Goal: Task Accomplishment & Management: Use online tool/utility

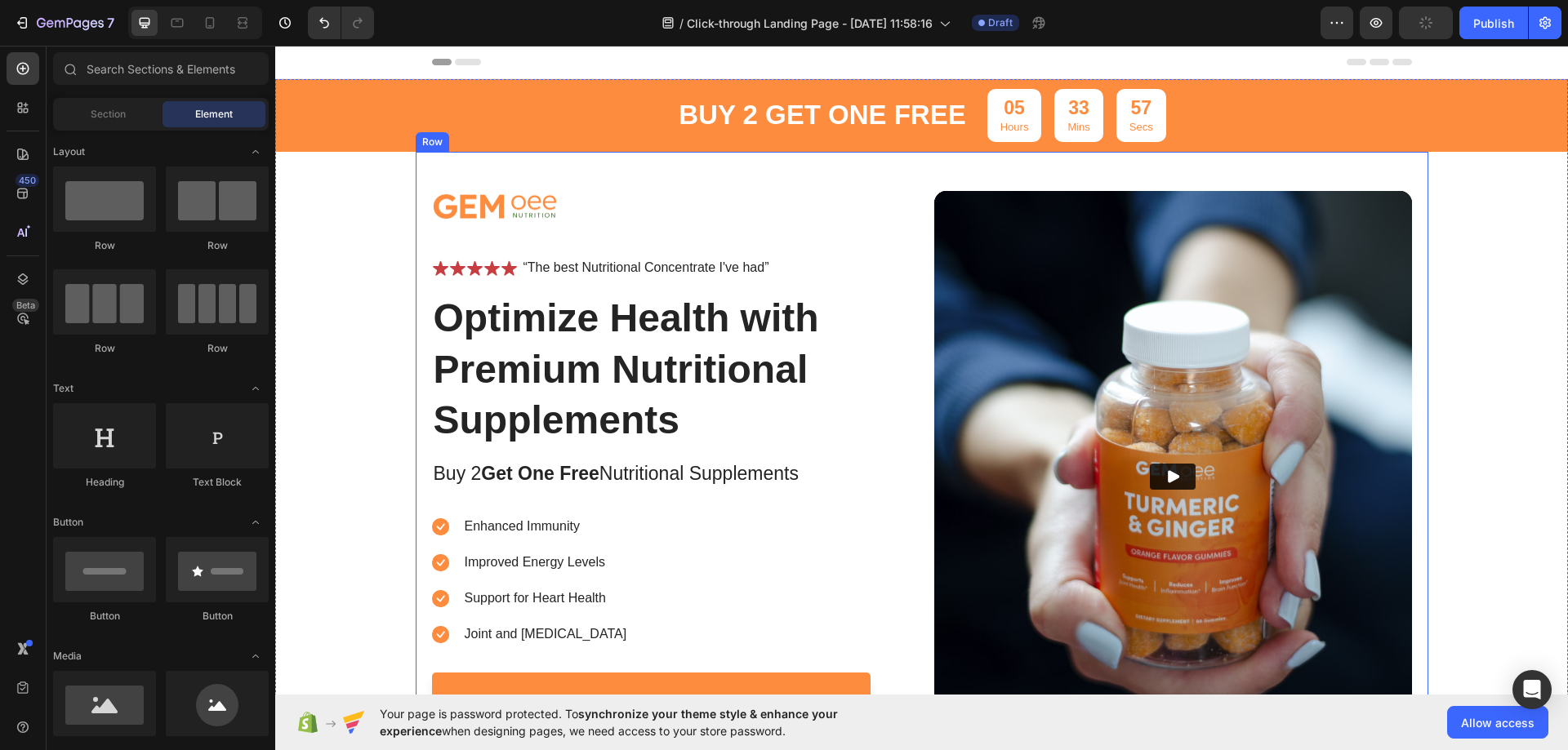
click at [423, 191] on div "Image Icon Icon Icon Icon Icon Icon List “The best Nutritional Concentrate I've…" at bounding box center [921, 458] width 1012 height 614
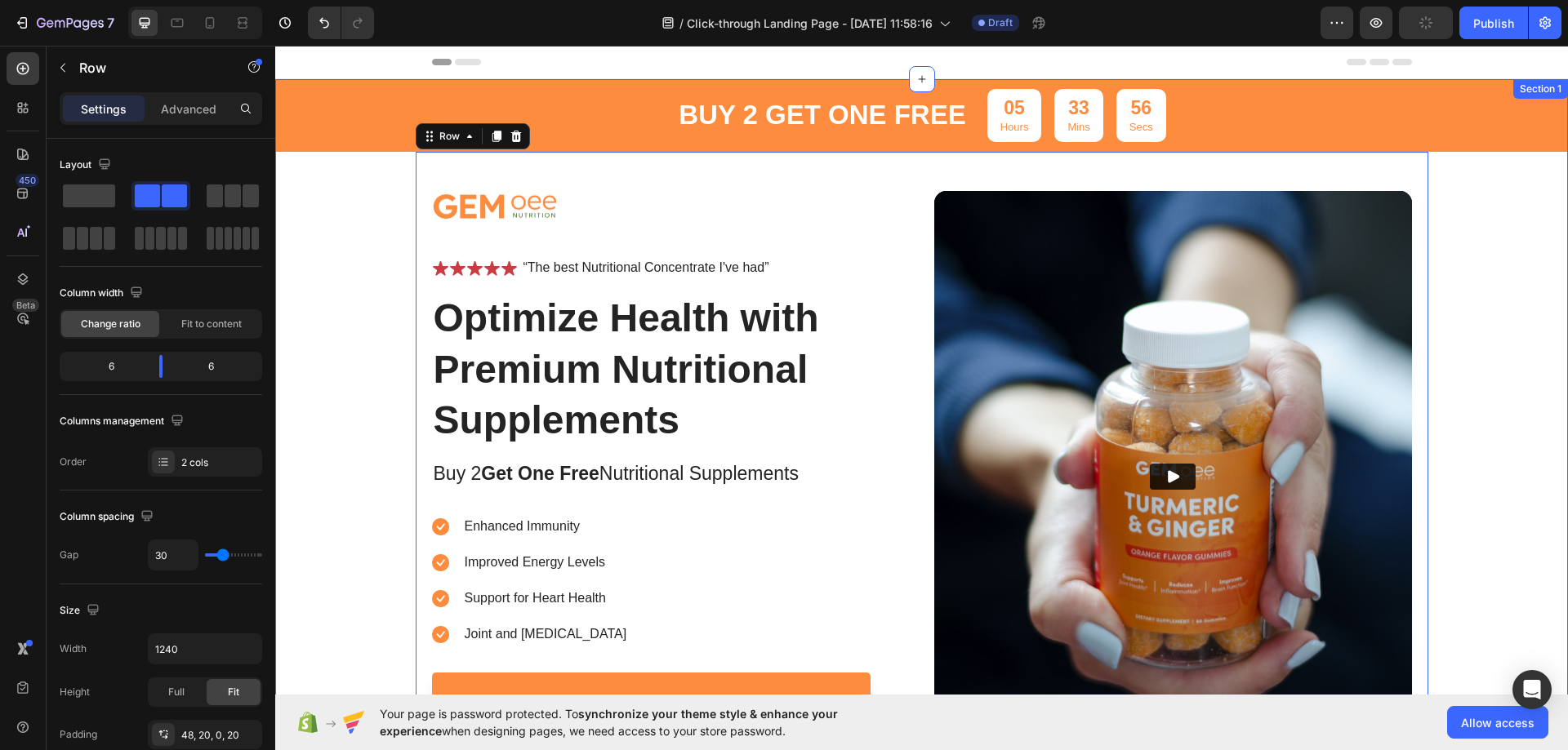
scroll to position [245, 0]
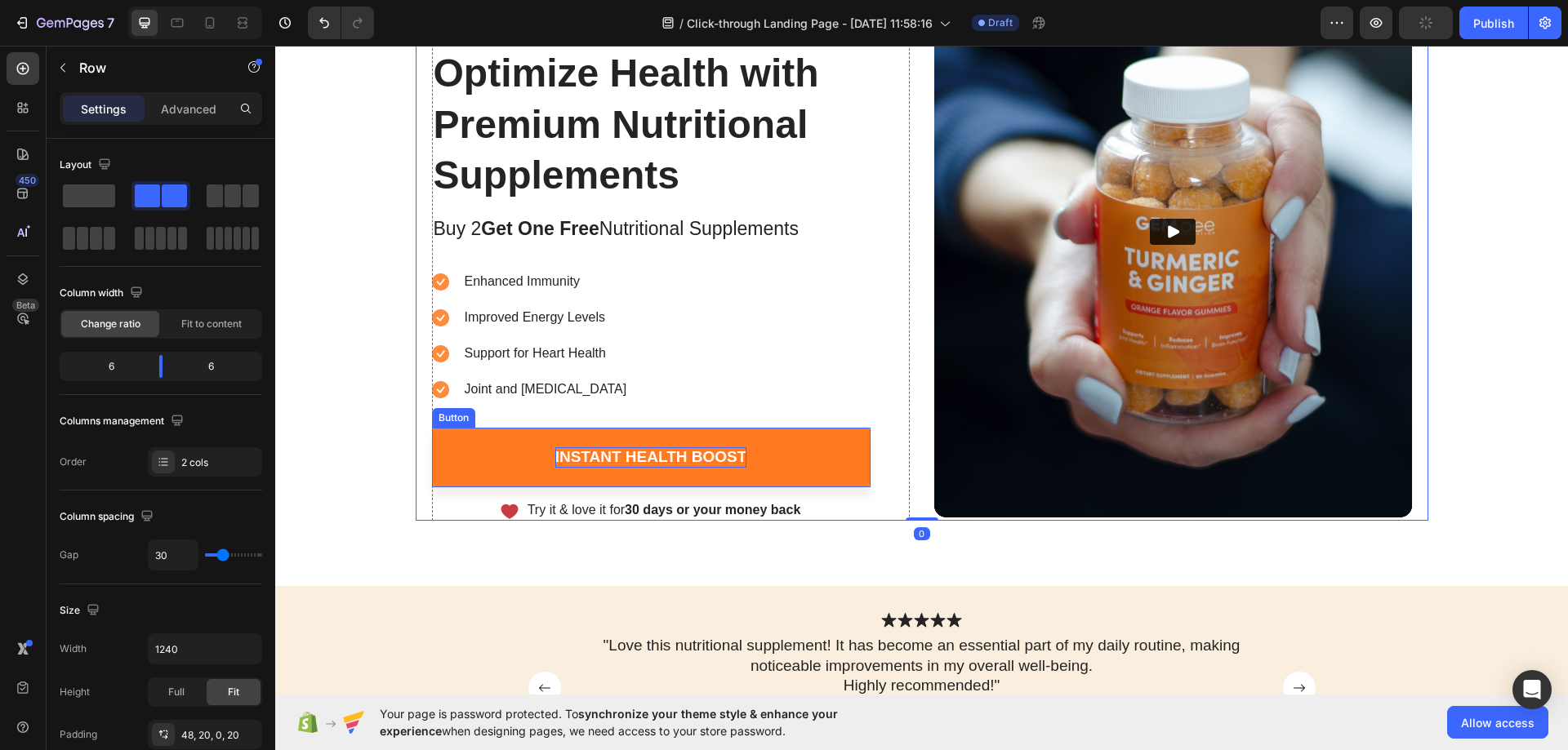
click at [671, 463] on div "Instant Health Boost" at bounding box center [651, 457] width 192 height 20
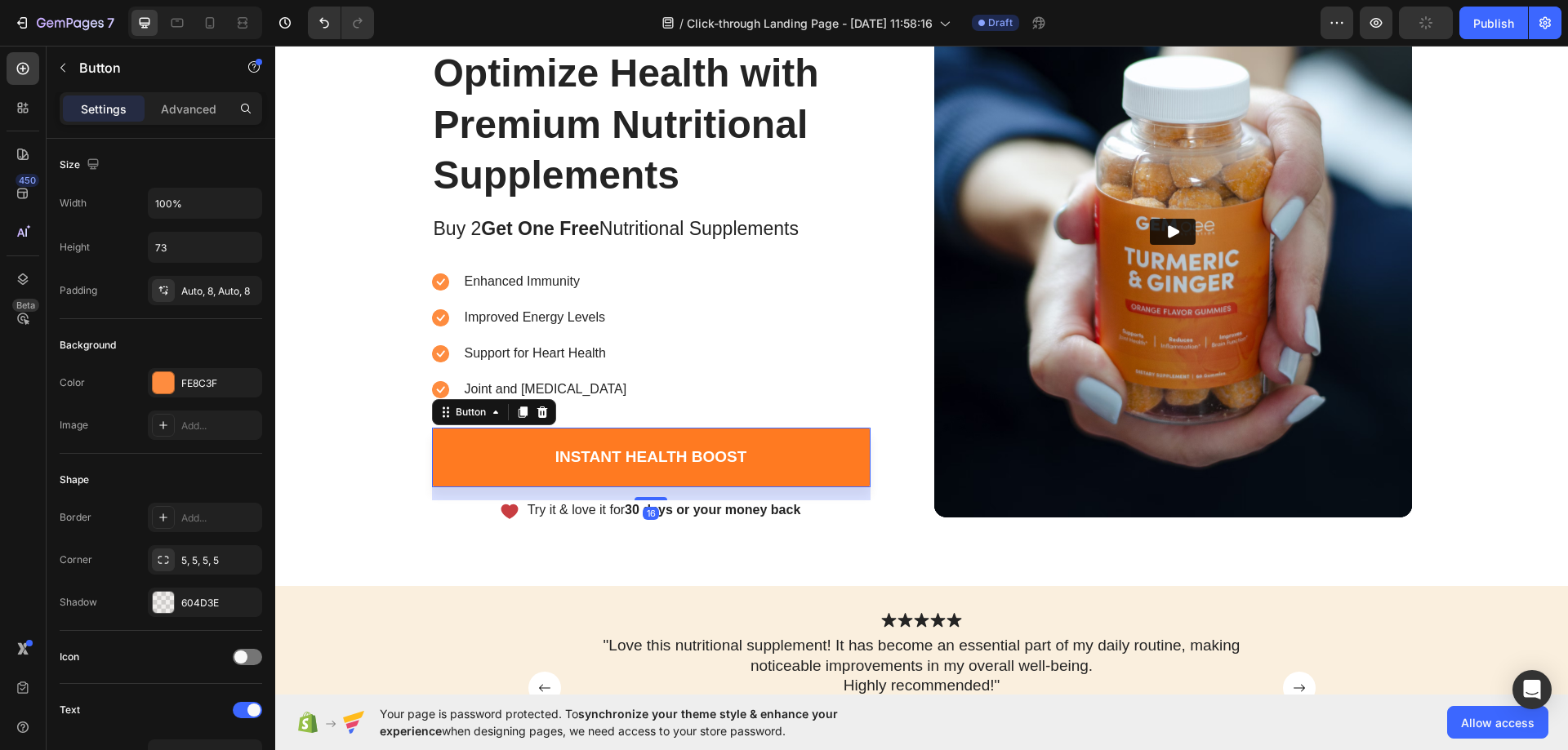
click at [493, 445] on link "Instant Health Boost" at bounding box center [651, 457] width 438 height 60
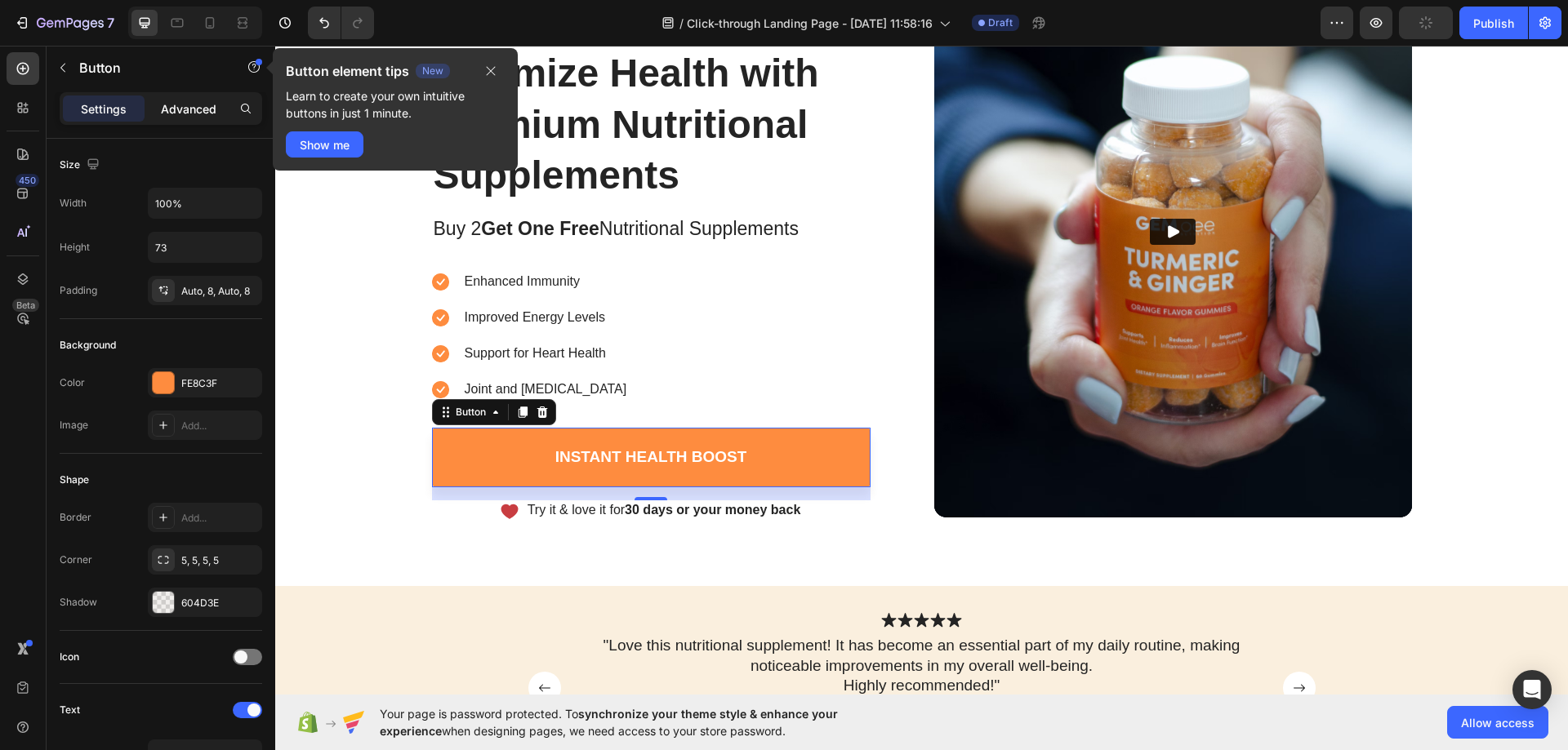
click at [186, 113] on p "Advanced" at bounding box center [188, 110] width 55 height 18
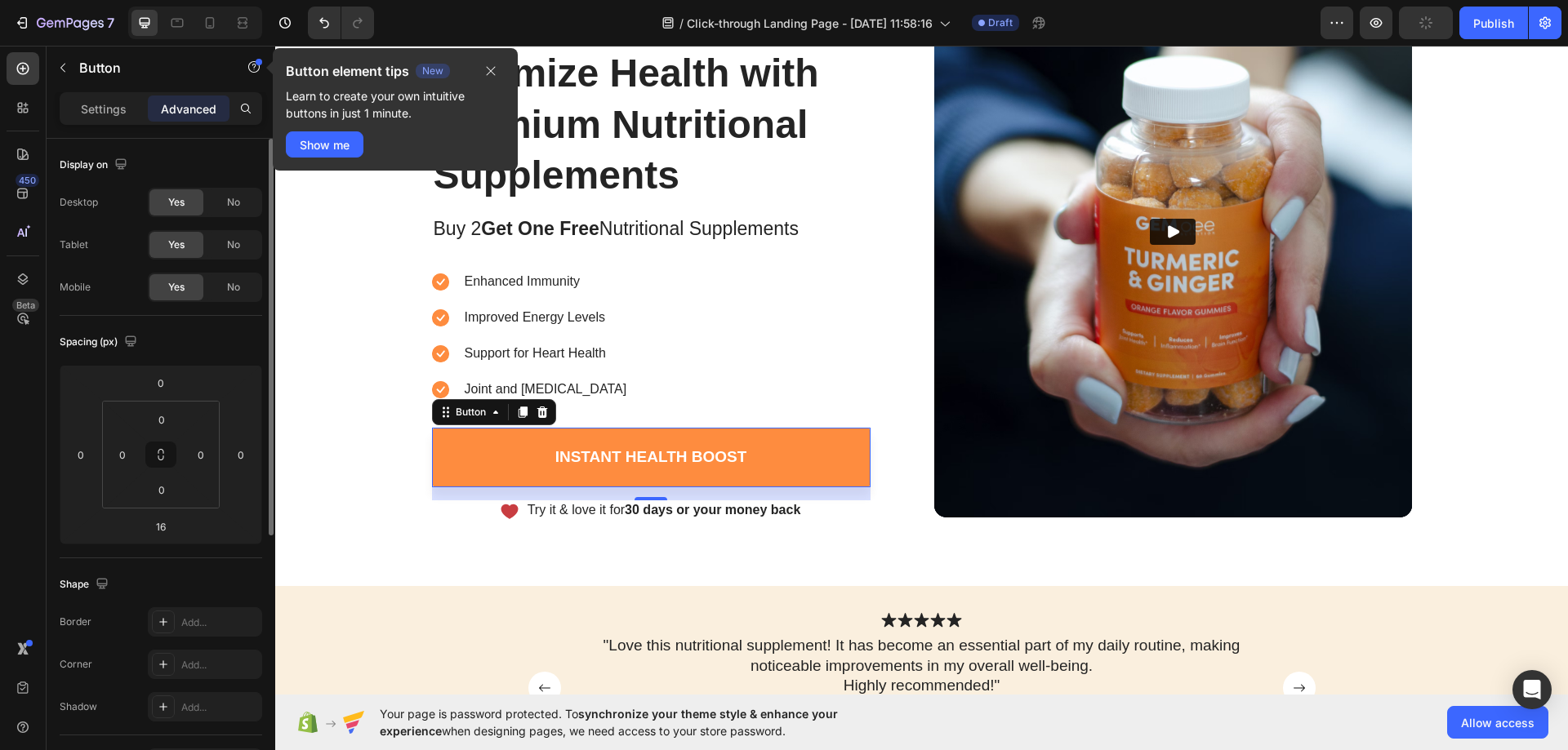
scroll to position [431, 0]
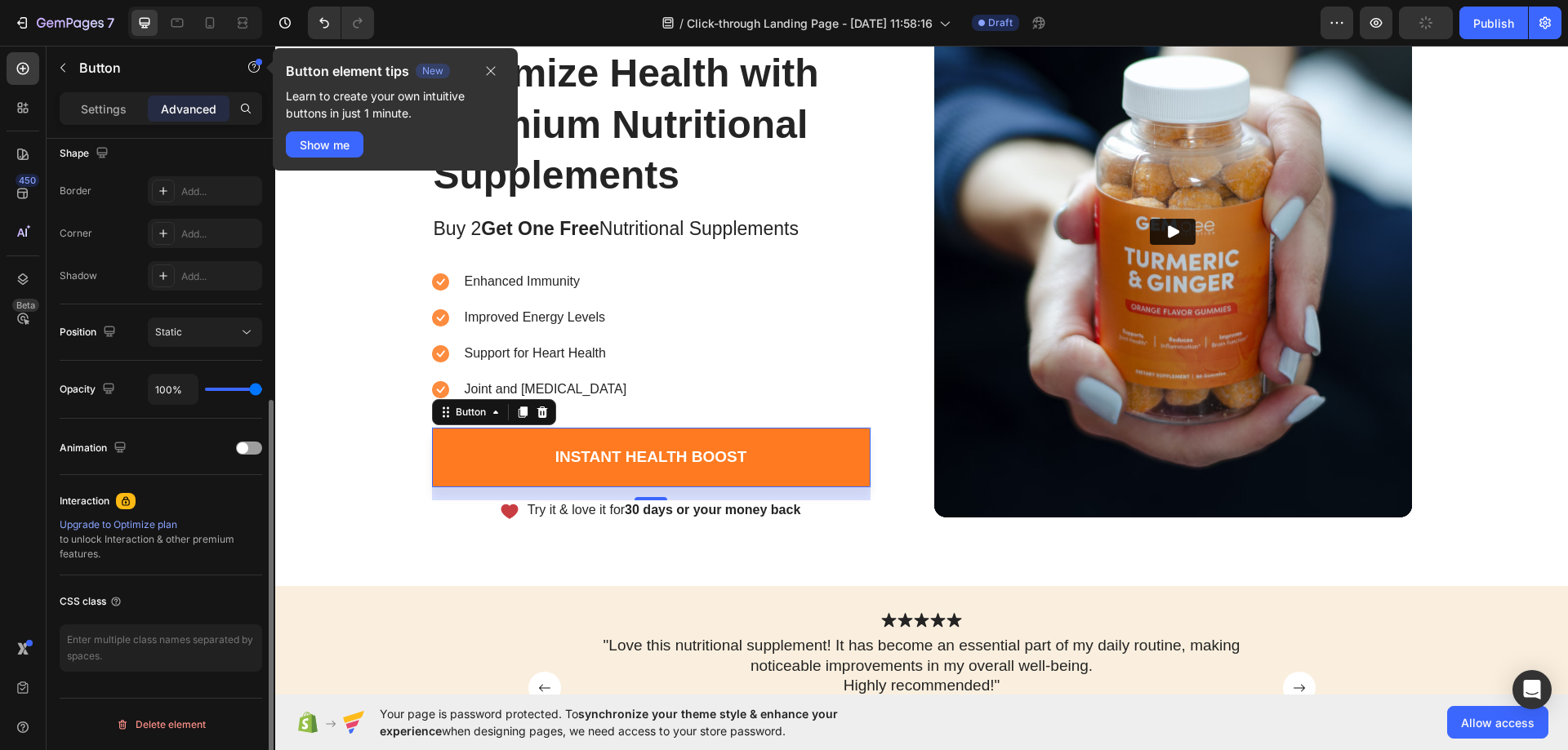
click at [465, 451] on link "Instant Health Boost" at bounding box center [651, 457] width 438 height 60
click at [750, 451] on link "Instant Health Boost" at bounding box center [651, 457] width 438 height 60
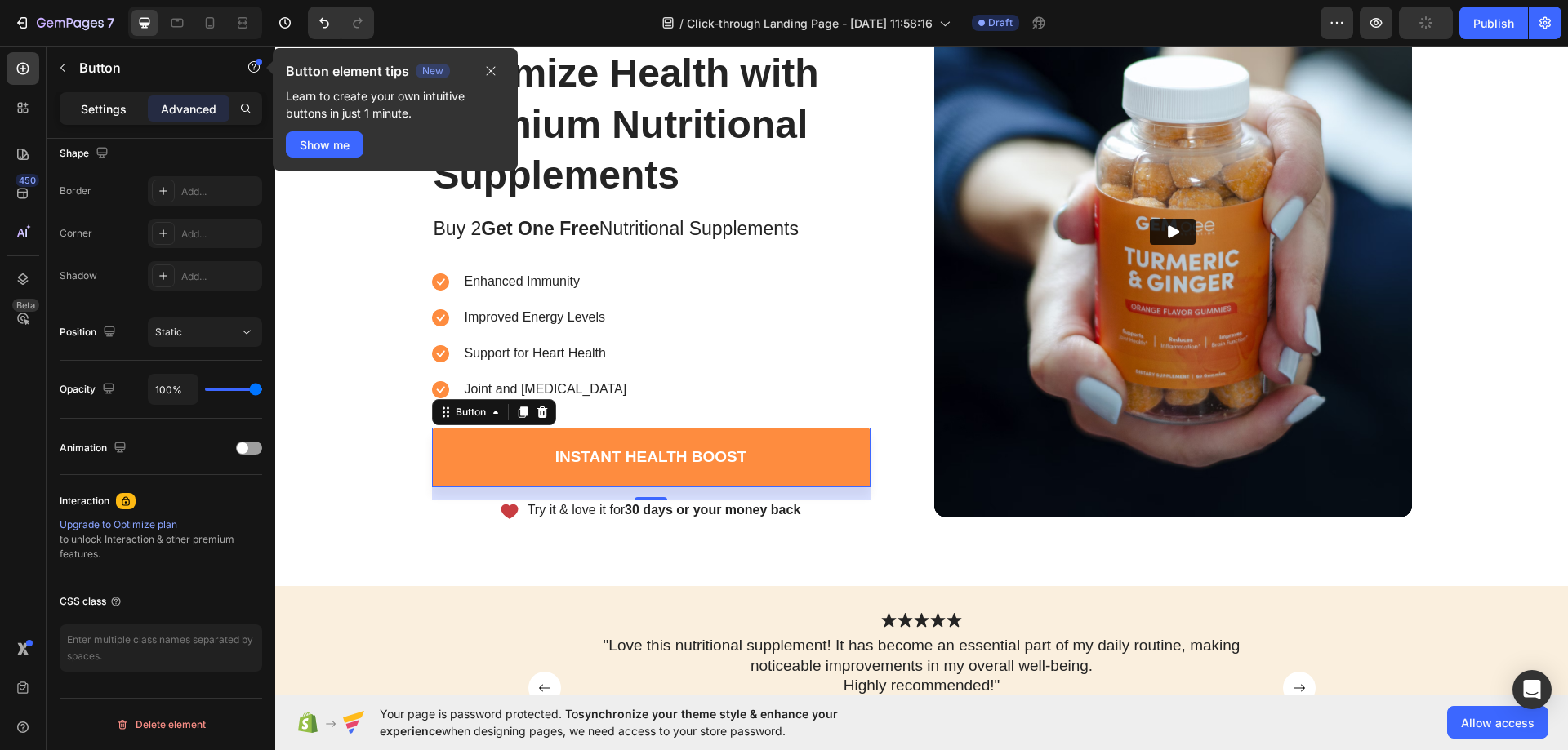
click at [110, 99] on div "Settings" at bounding box center [103, 109] width 82 height 26
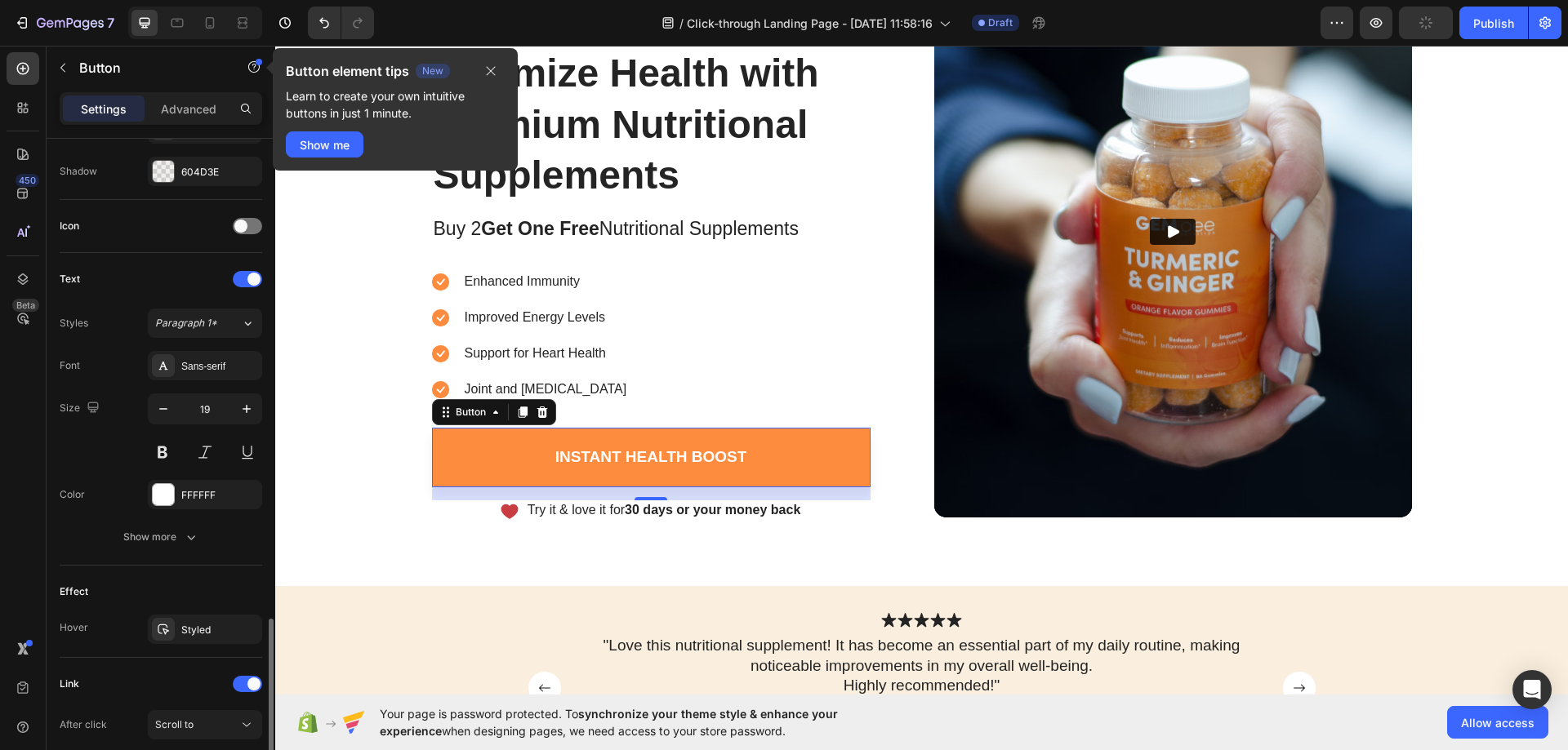
scroll to position [598, 0]
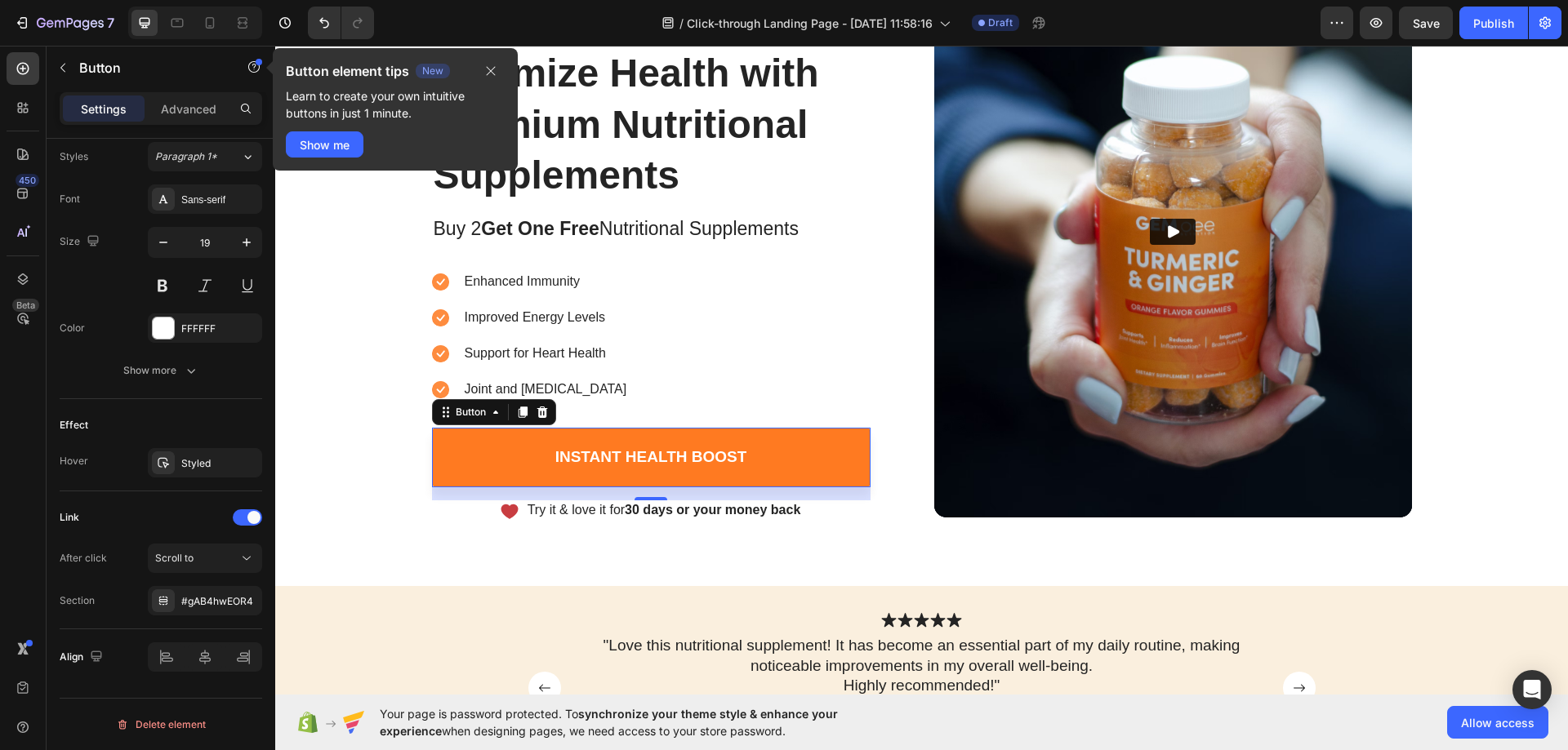
click at [806, 454] on link "Instant Health Boost" at bounding box center [651, 457] width 438 height 60
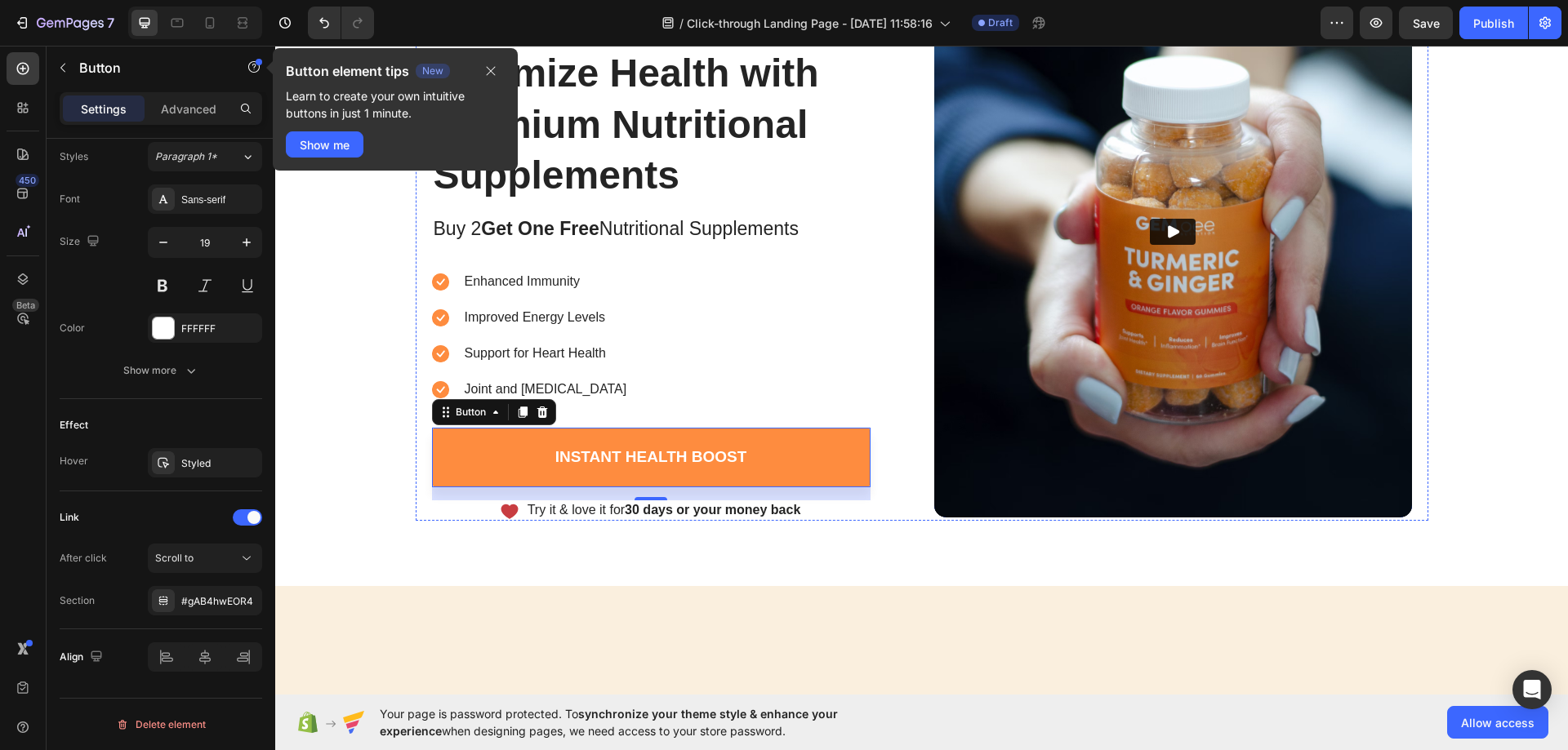
scroll to position [0, 0]
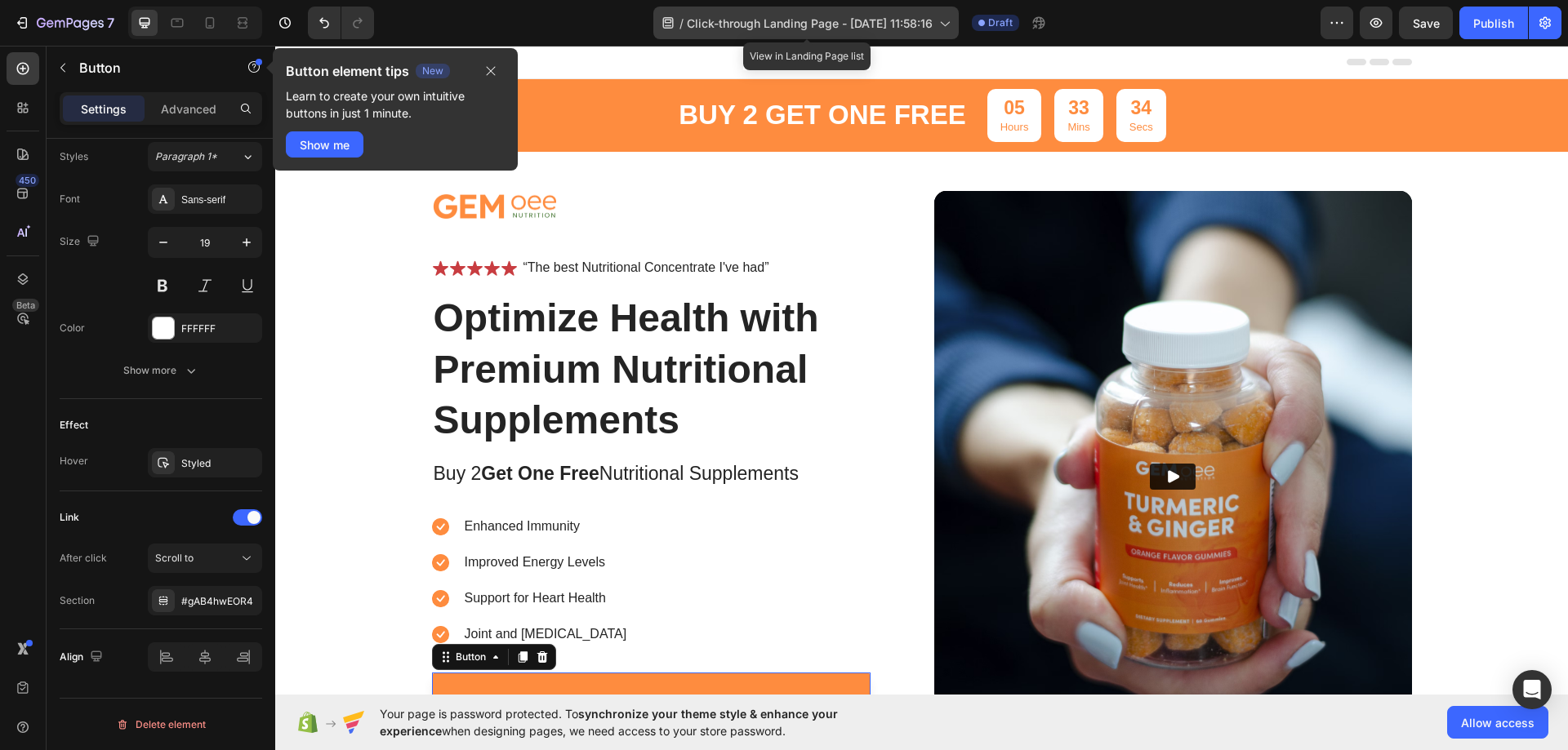
click at [902, 19] on span "Click-through Landing Page - Sep 27, 11:58:16" at bounding box center [810, 24] width 245 height 18
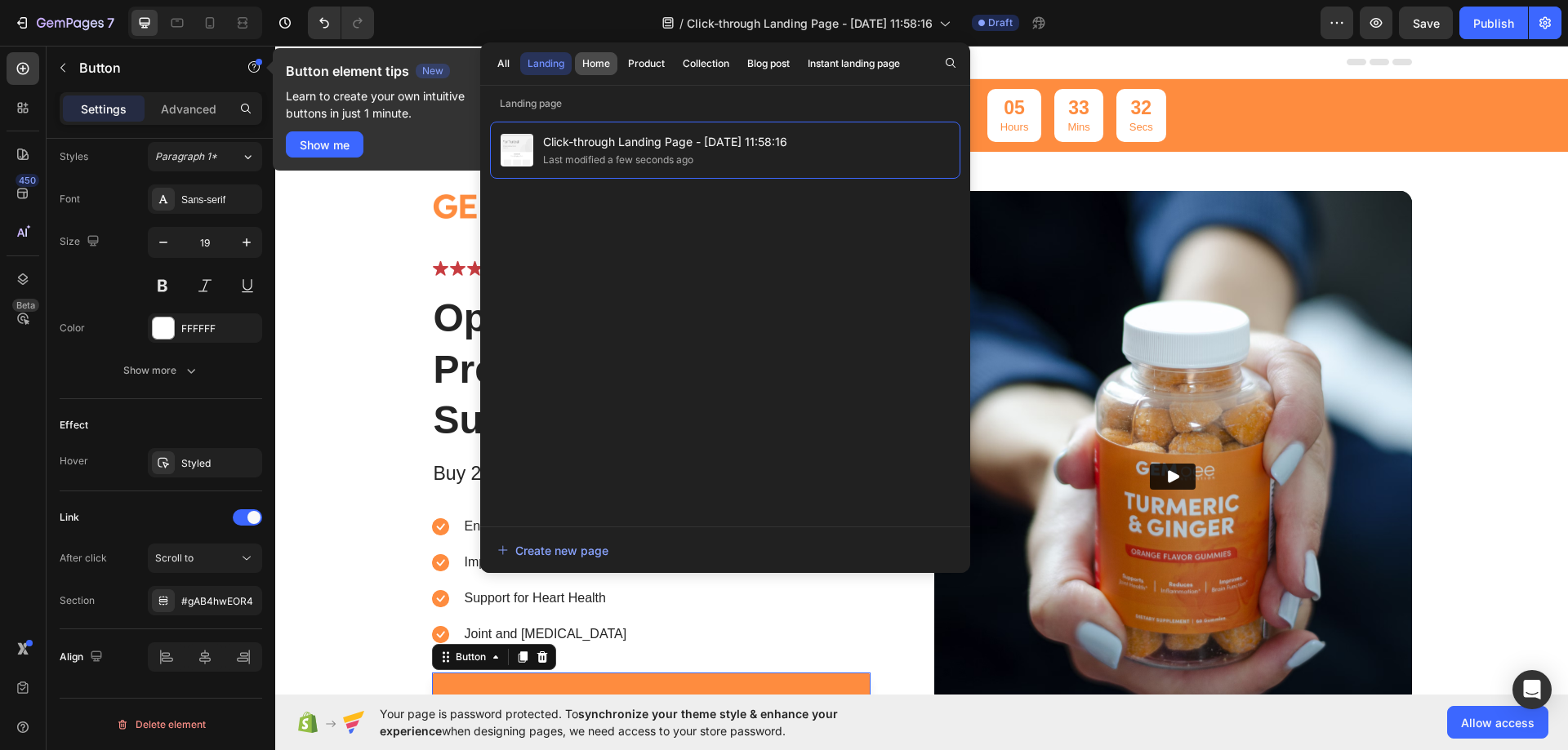
click at [600, 67] on div "Home" at bounding box center [596, 63] width 28 height 15
click at [629, 394] on div "Shopify Original Home Template Last modified 17 minutes ago" at bounding box center [725, 316] width 471 height 389
click at [621, 220] on div "Shopify Original Home Template Last modified 17 minutes ago" at bounding box center [725, 316] width 471 height 389
click at [507, 59] on div "All" at bounding box center [503, 63] width 12 height 15
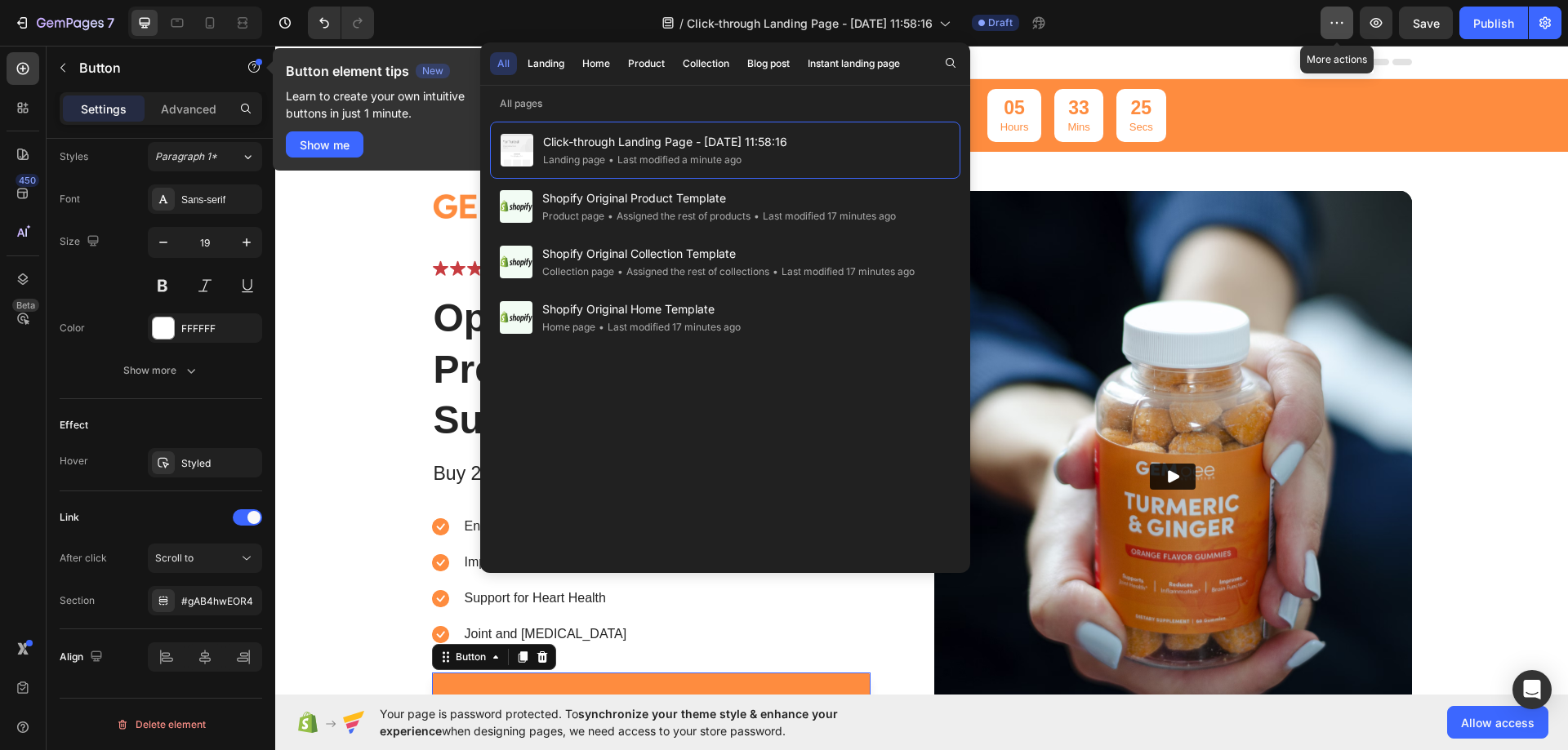
click at [1345, 18] on icon "button" at bounding box center [1337, 23] width 17 height 17
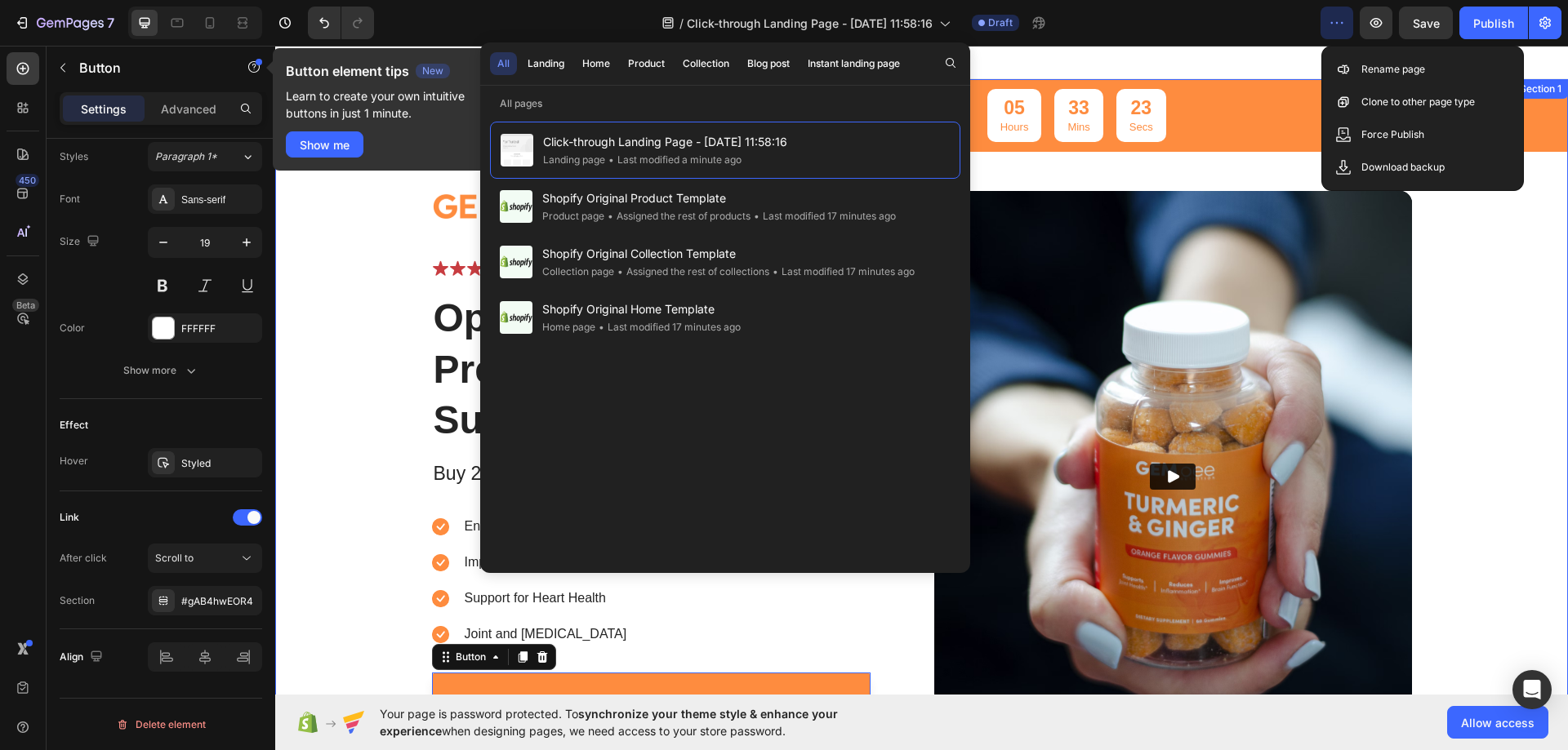
click at [1479, 360] on div "buy 2 get one free Text Block 05 Hours 33 Mins 23 Secs Countdown Timer Row Imag…" at bounding box center [921, 422] width 1293 height 687
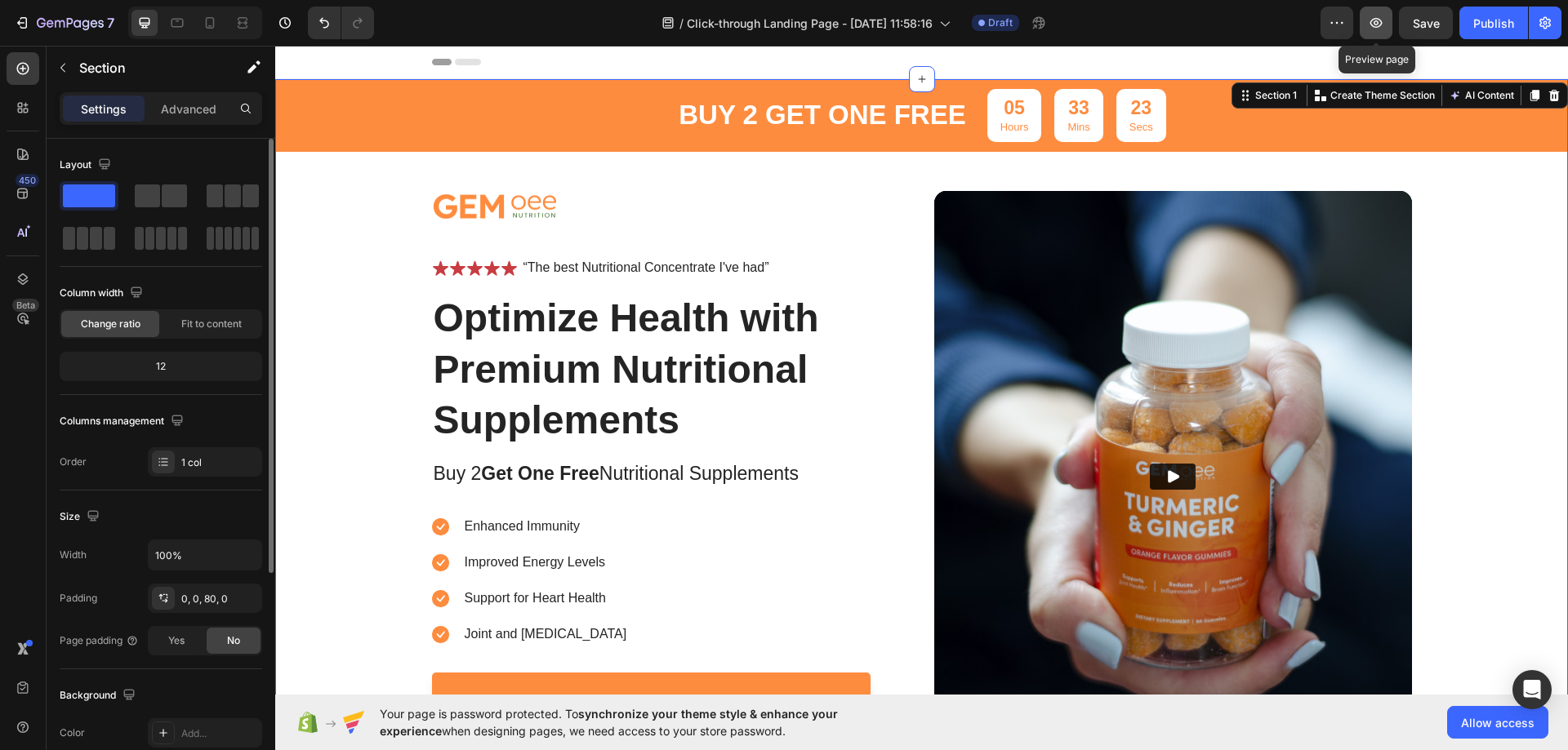
click at [1379, 12] on button "button" at bounding box center [1375, 22] width 32 height 32
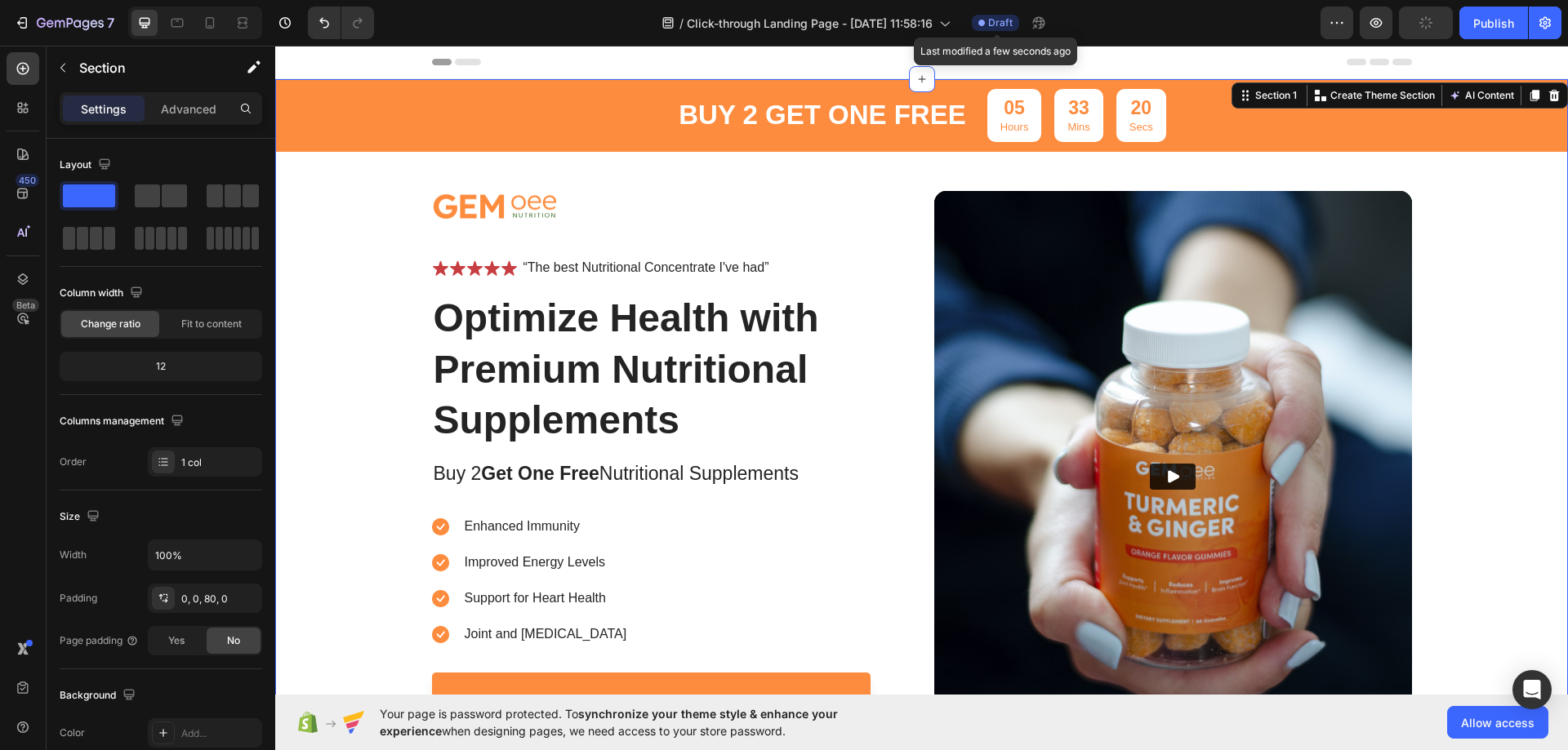
click at [1004, 21] on span "Draft" at bounding box center [1000, 23] width 25 height 15
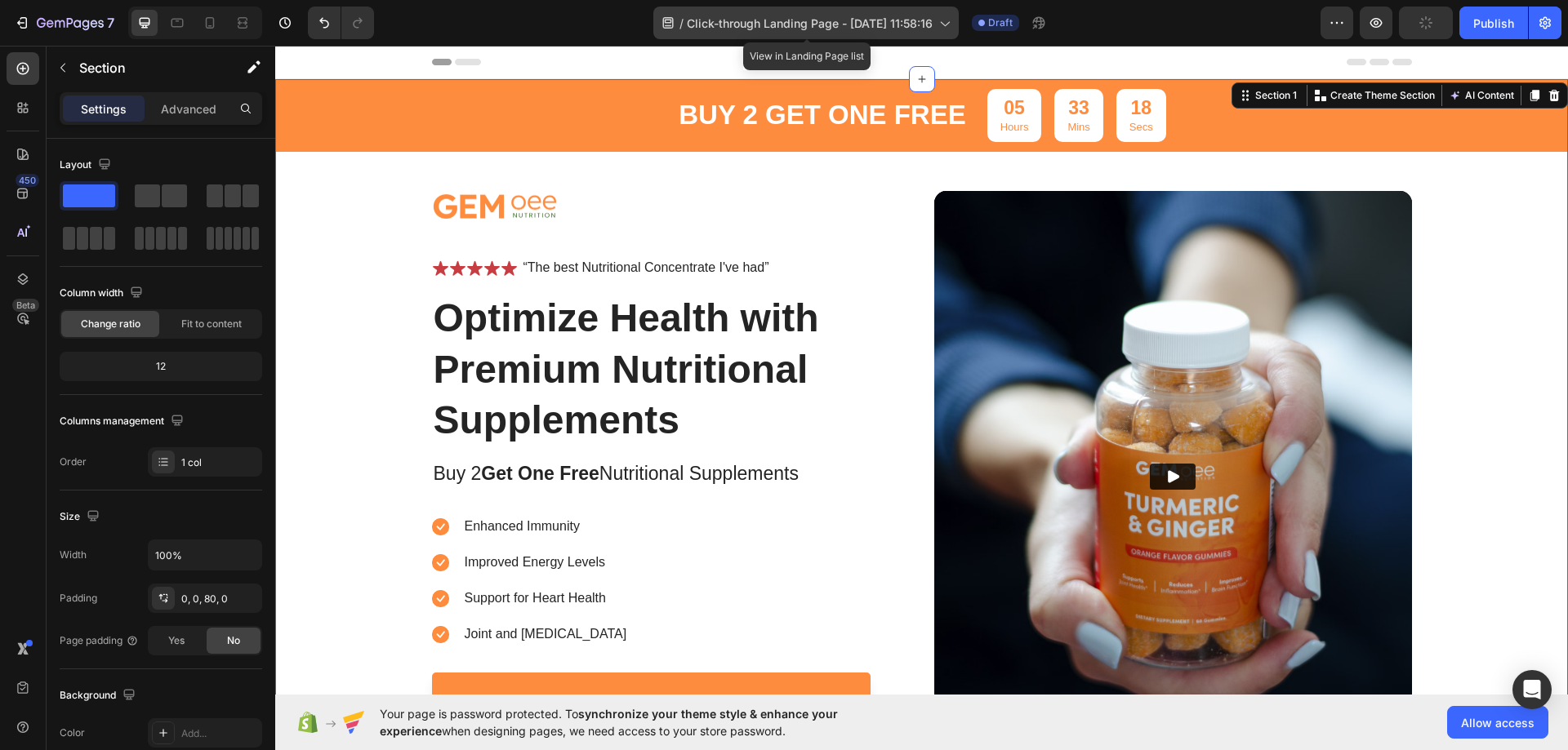
click at [682, 22] on span "/" at bounding box center [681, 24] width 4 height 18
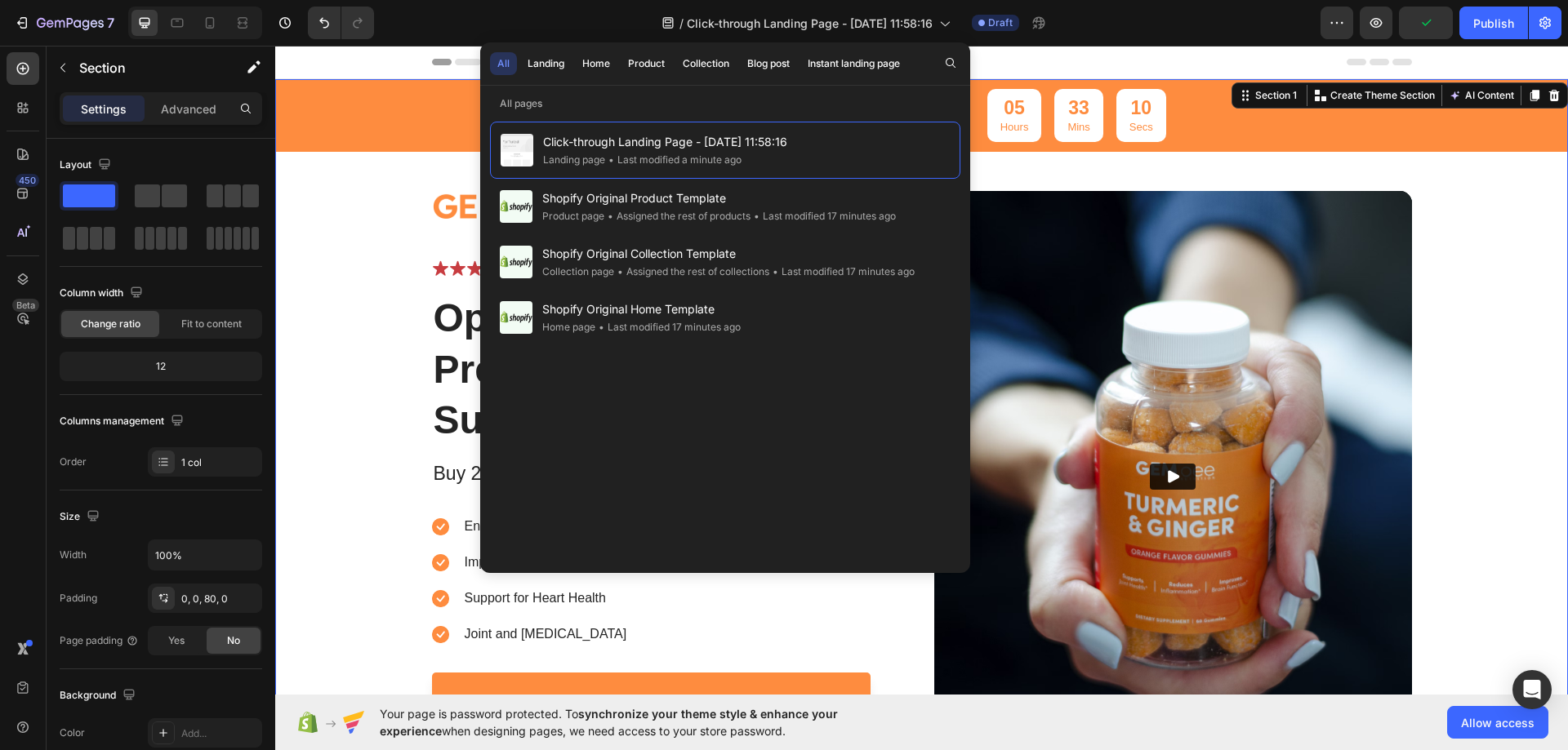
drag, startPoint x: 341, startPoint y: 294, endPoint x: 281, endPoint y: 339, distance: 75.0
click at [340, 294] on div "buy 2 get one free Text Block 05 Hours 33 Mins 10 Secs Countdown Timer Row Imag…" at bounding box center [921, 422] width 1293 height 687
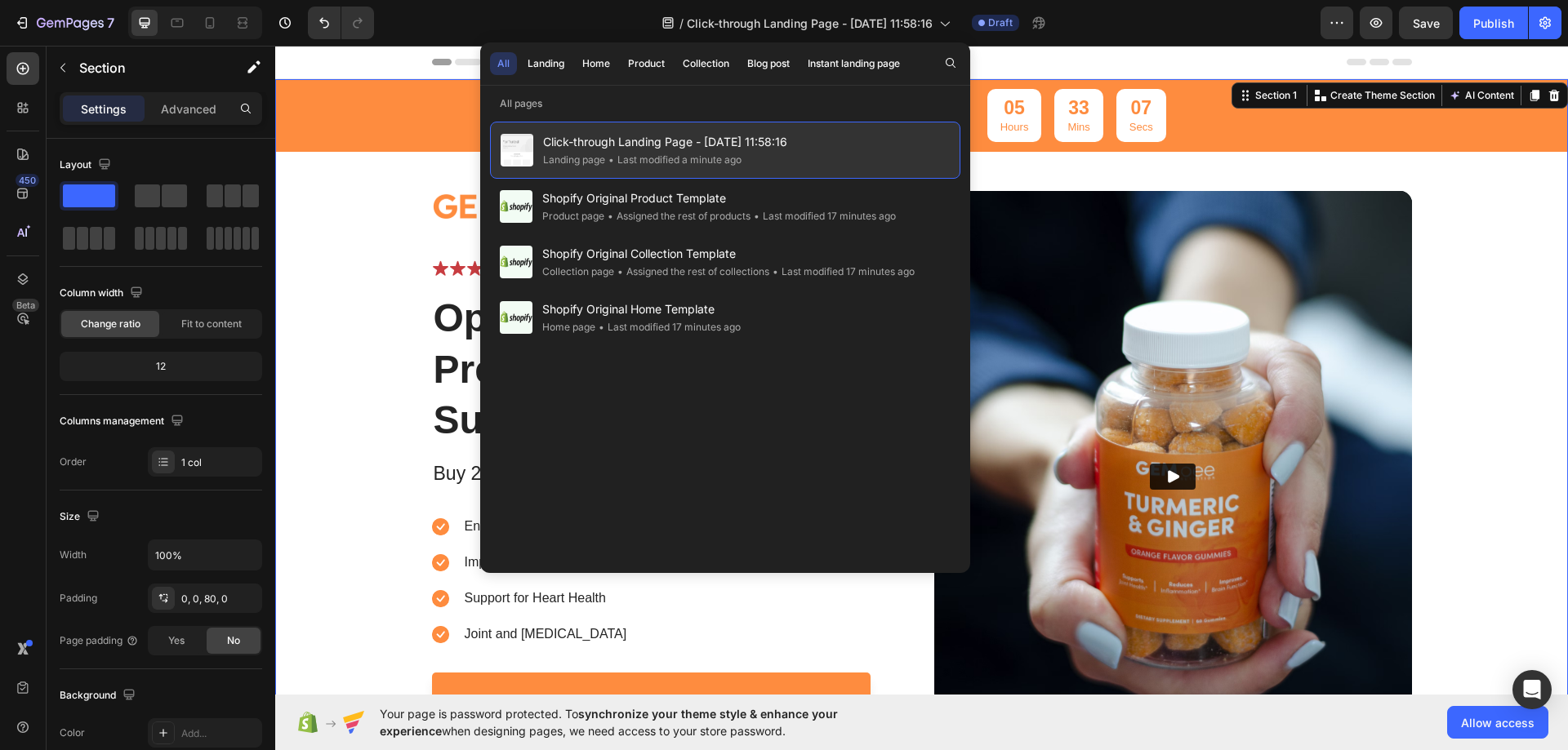
click at [746, 143] on span "Click-through Landing Page - Sep 27, 11:58:16" at bounding box center [665, 142] width 245 height 19
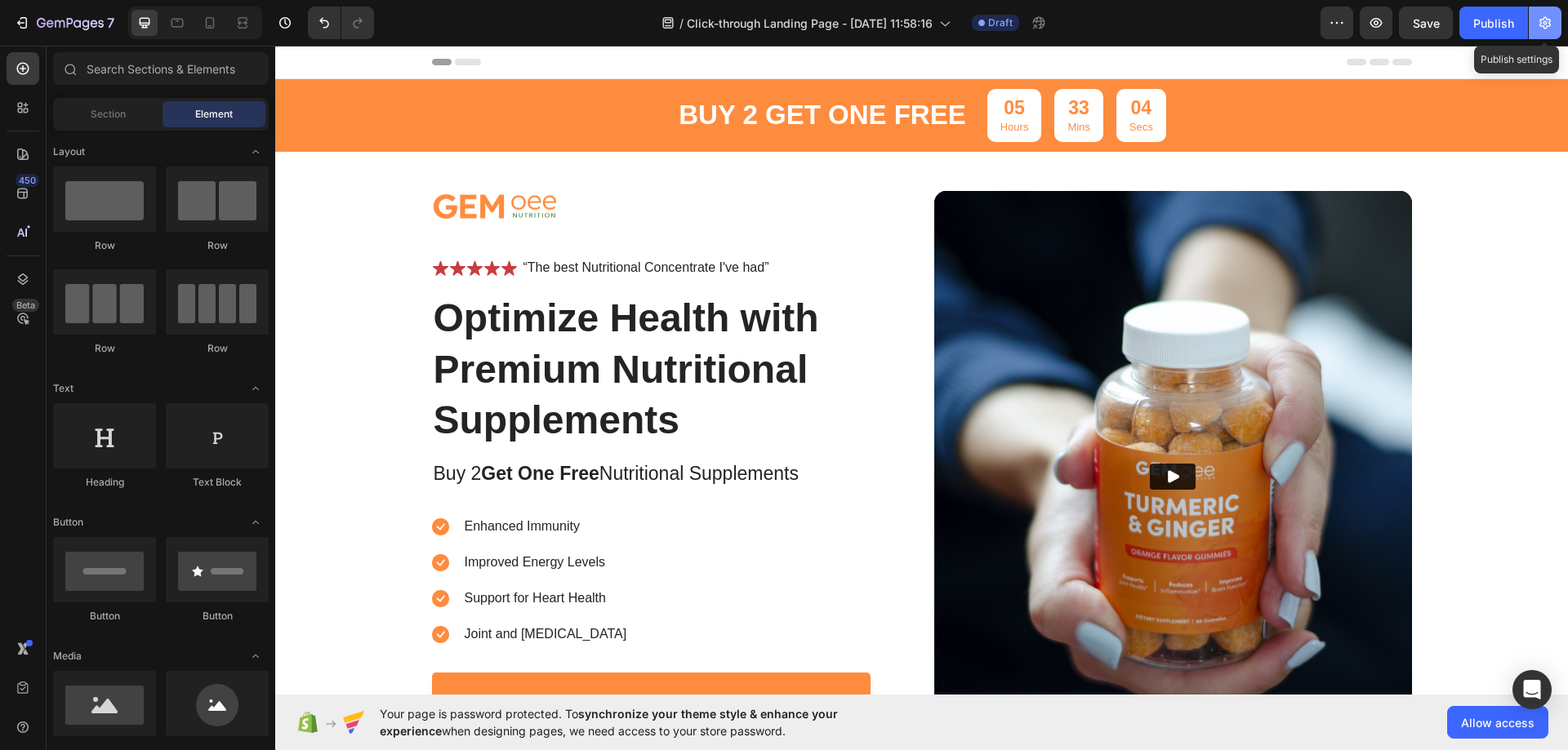
click at [1536, 20] on button "button" at bounding box center [1544, 22] width 32 height 32
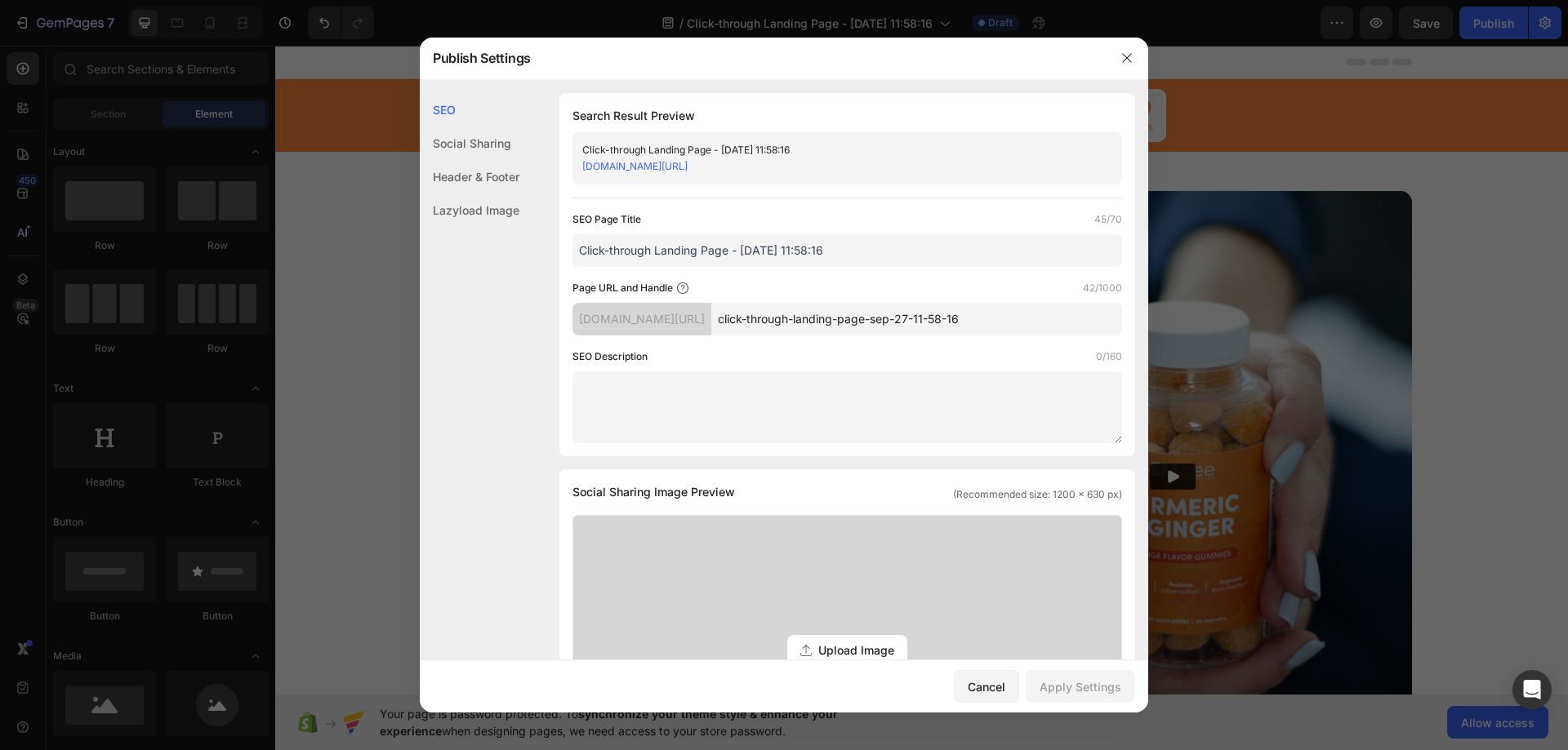
click at [937, 327] on input "click-through-landing-page-sep-27-11-58-16" at bounding box center [917, 319] width 411 height 32
click at [712, 309] on div "mars-health.myshopify.com/pages/" at bounding box center [642, 319] width 138 height 32
click at [712, 323] on div "mars-health.myshopify.com/pages/" at bounding box center [642, 319] width 138 height 32
drag, startPoint x: 754, startPoint y: 316, endPoint x: 1002, endPoint y: 348, distance: 250.1
click at [1002, 348] on div "SEO Page Title 45/70 Click-through Landing Page - Sep 27, 11:58:16 Page URL and…" at bounding box center [847, 327] width 550 height 232
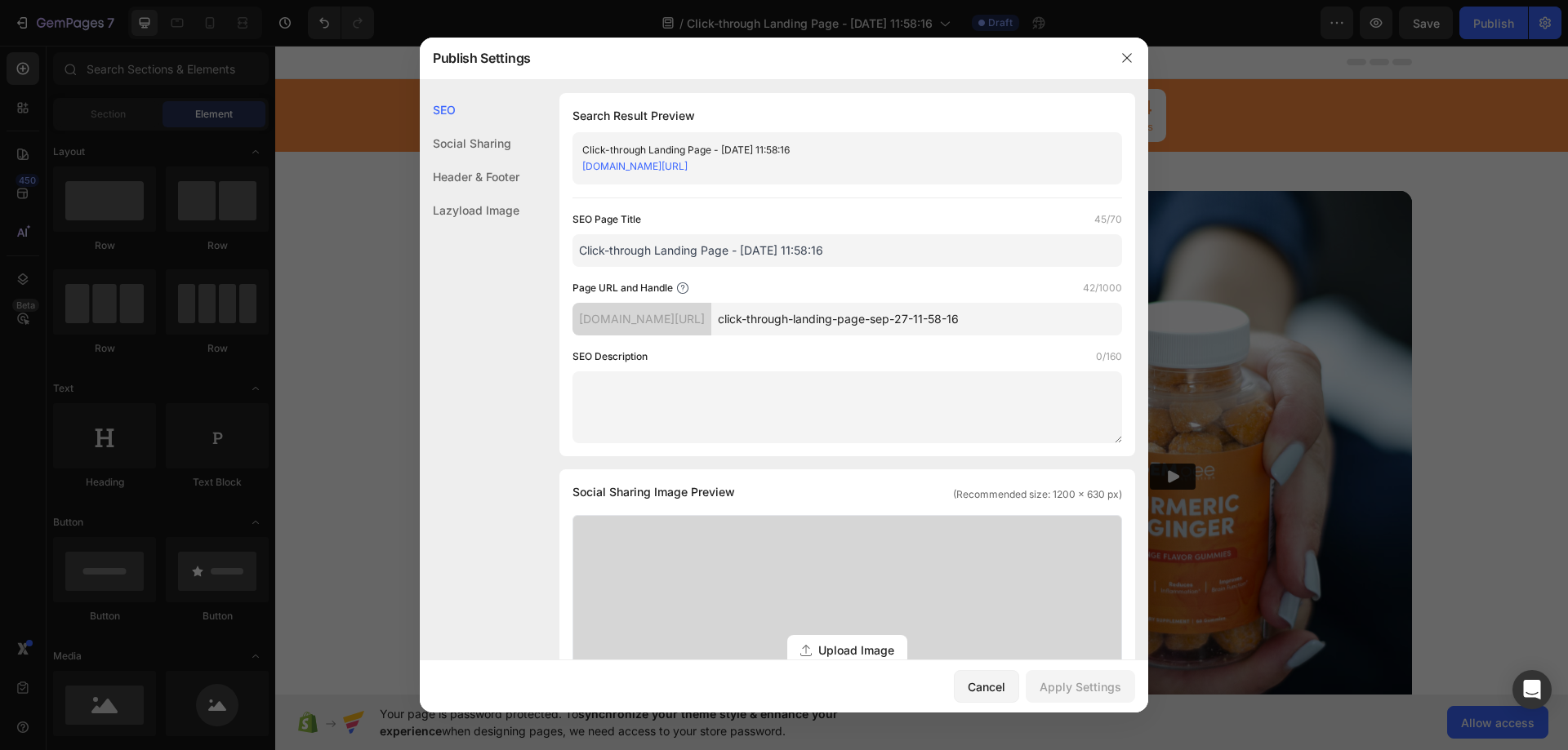
click at [712, 335] on div "mars-health.myshopify.com/pages/" at bounding box center [642, 319] width 138 height 32
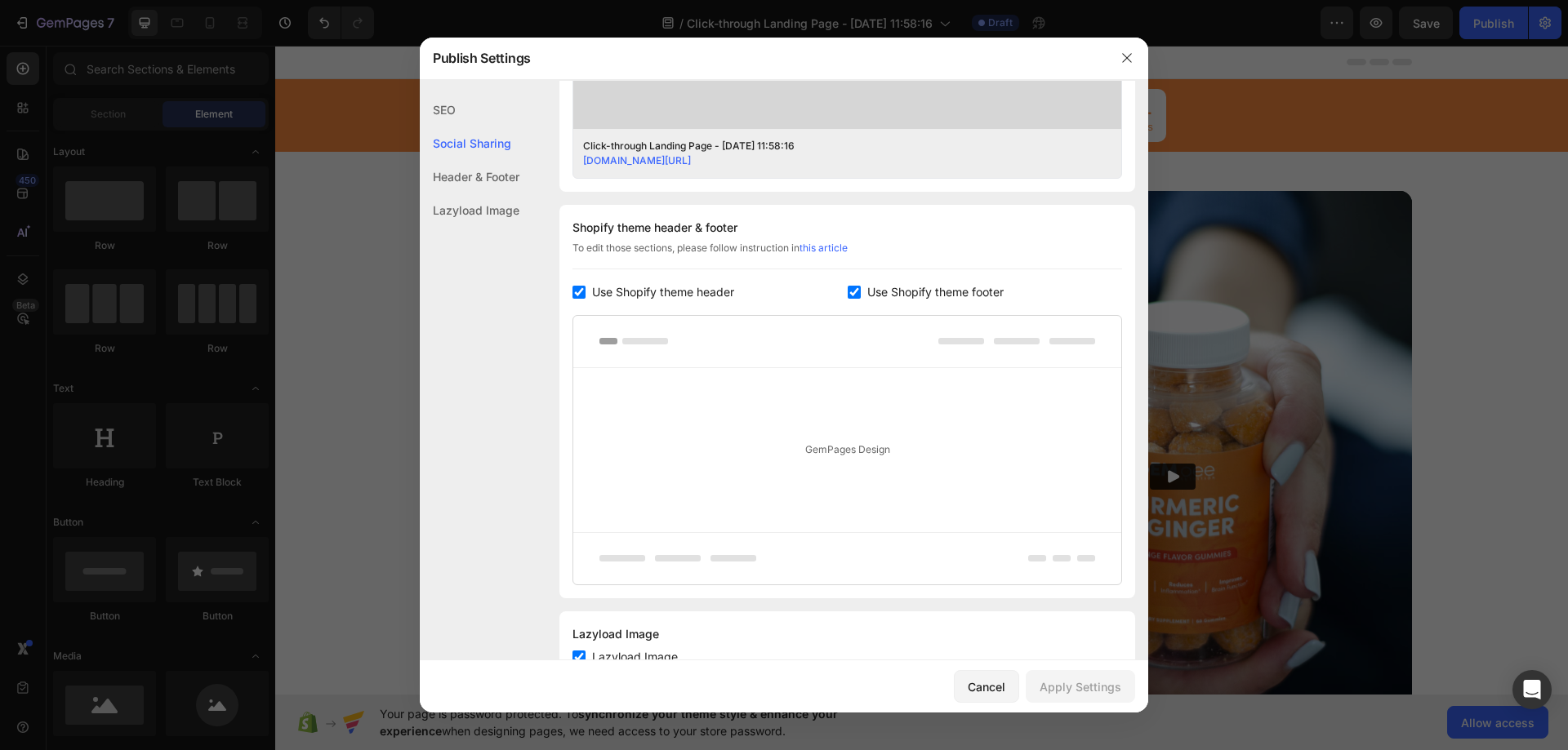
scroll to position [715, 0]
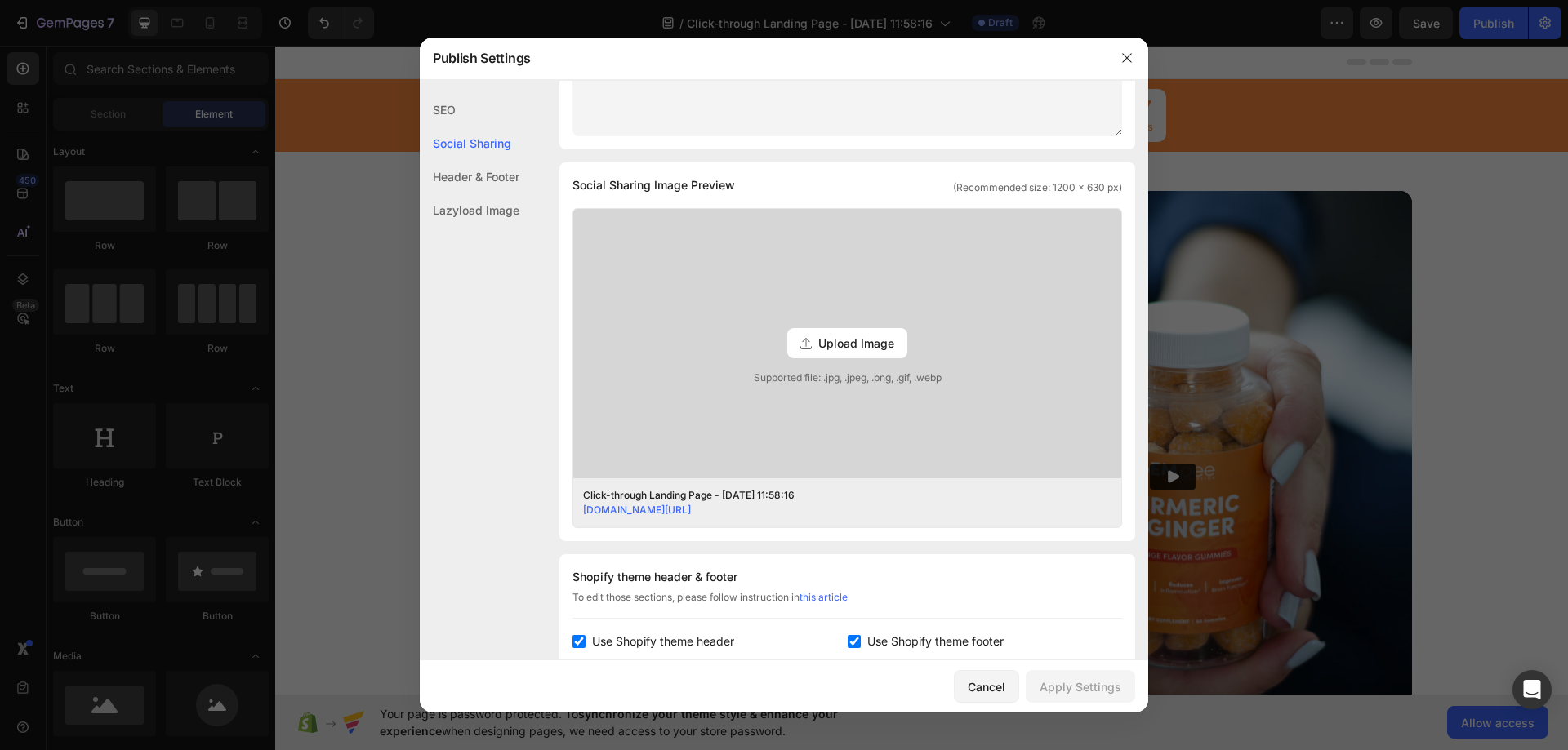
click at [467, 136] on div "Social Sharing" at bounding box center [470, 143] width 100 height 33
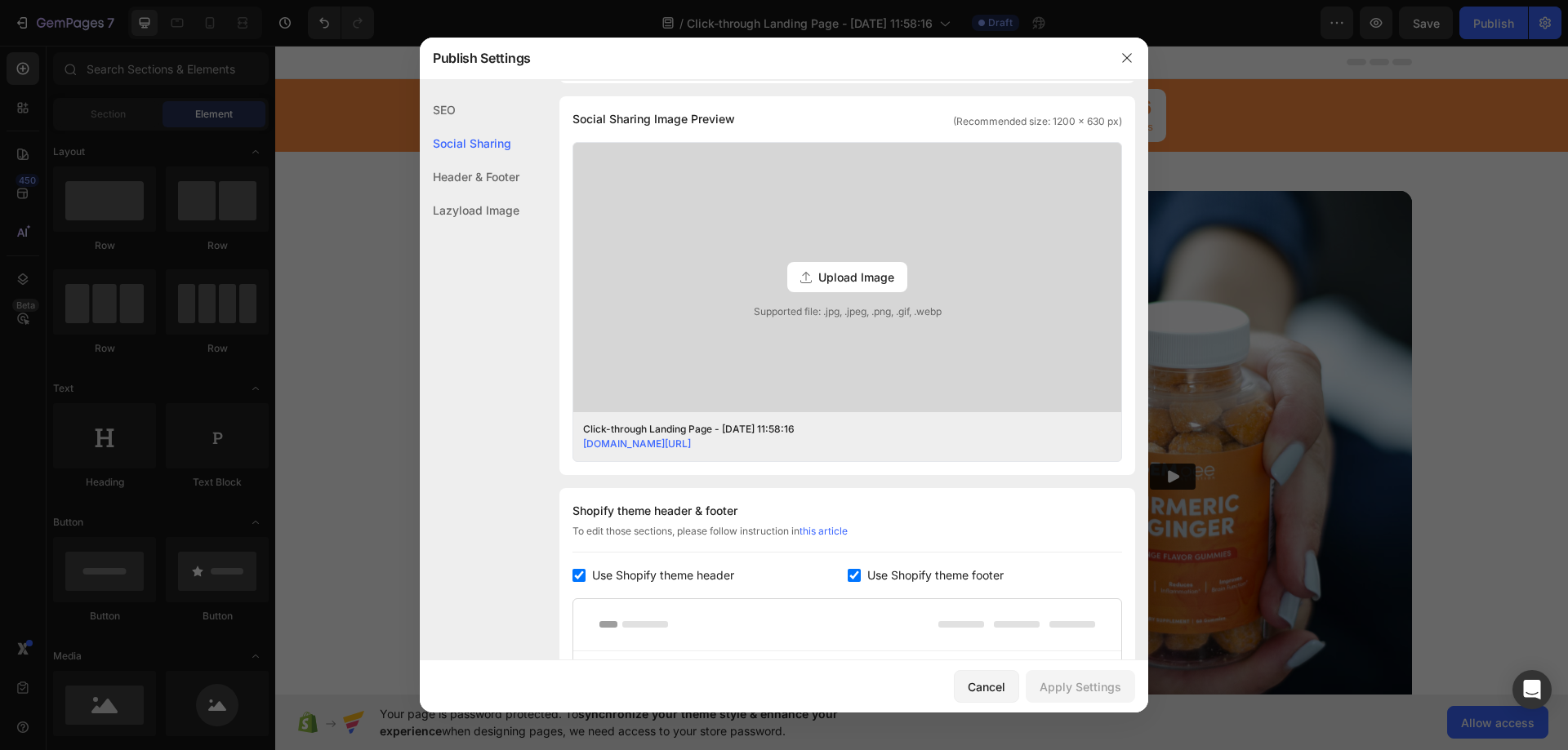
click at [461, 171] on div "Header & Footer" at bounding box center [470, 177] width 100 height 33
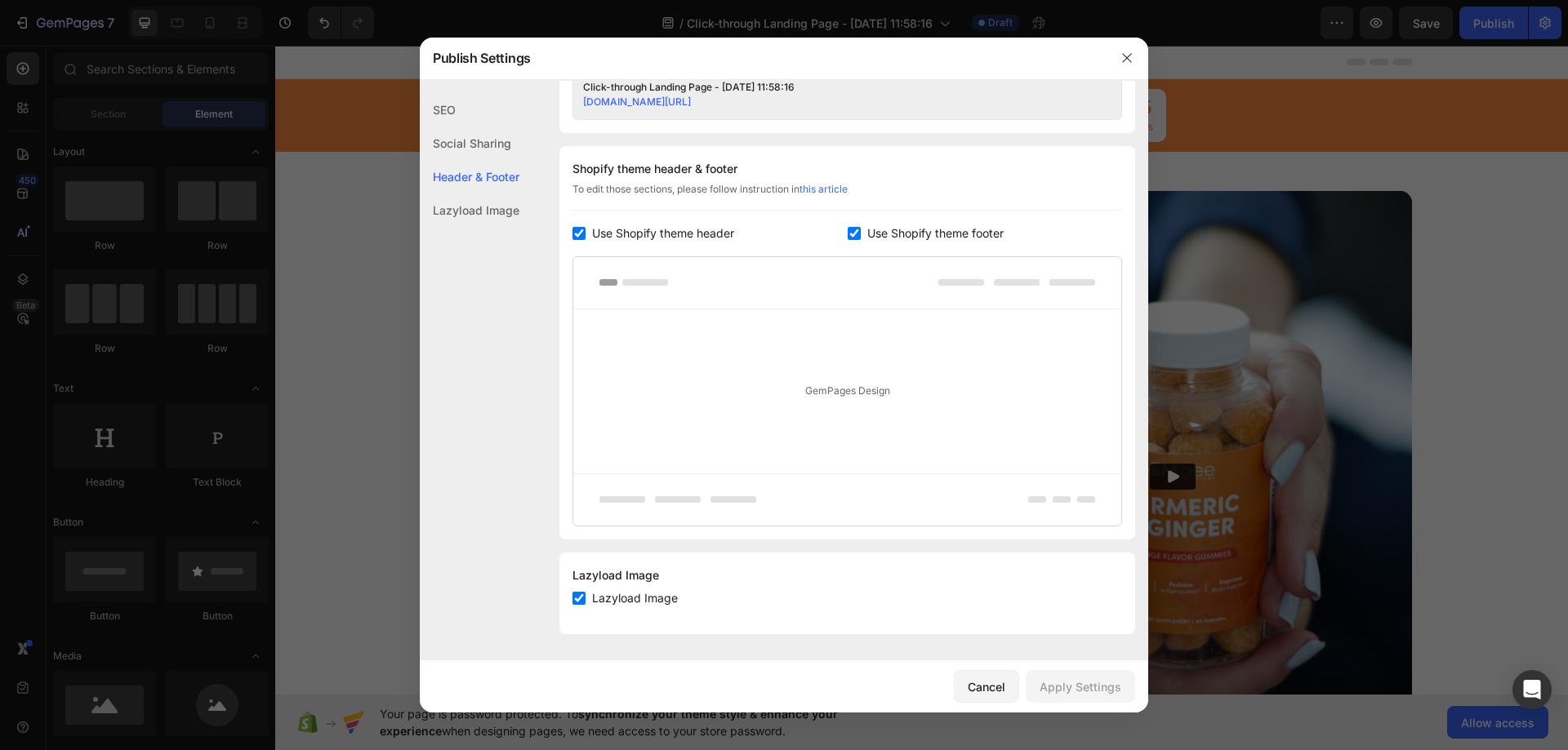
click at [448, 102] on div "SEO" at bounding box center [470, 110] width 100 height 33
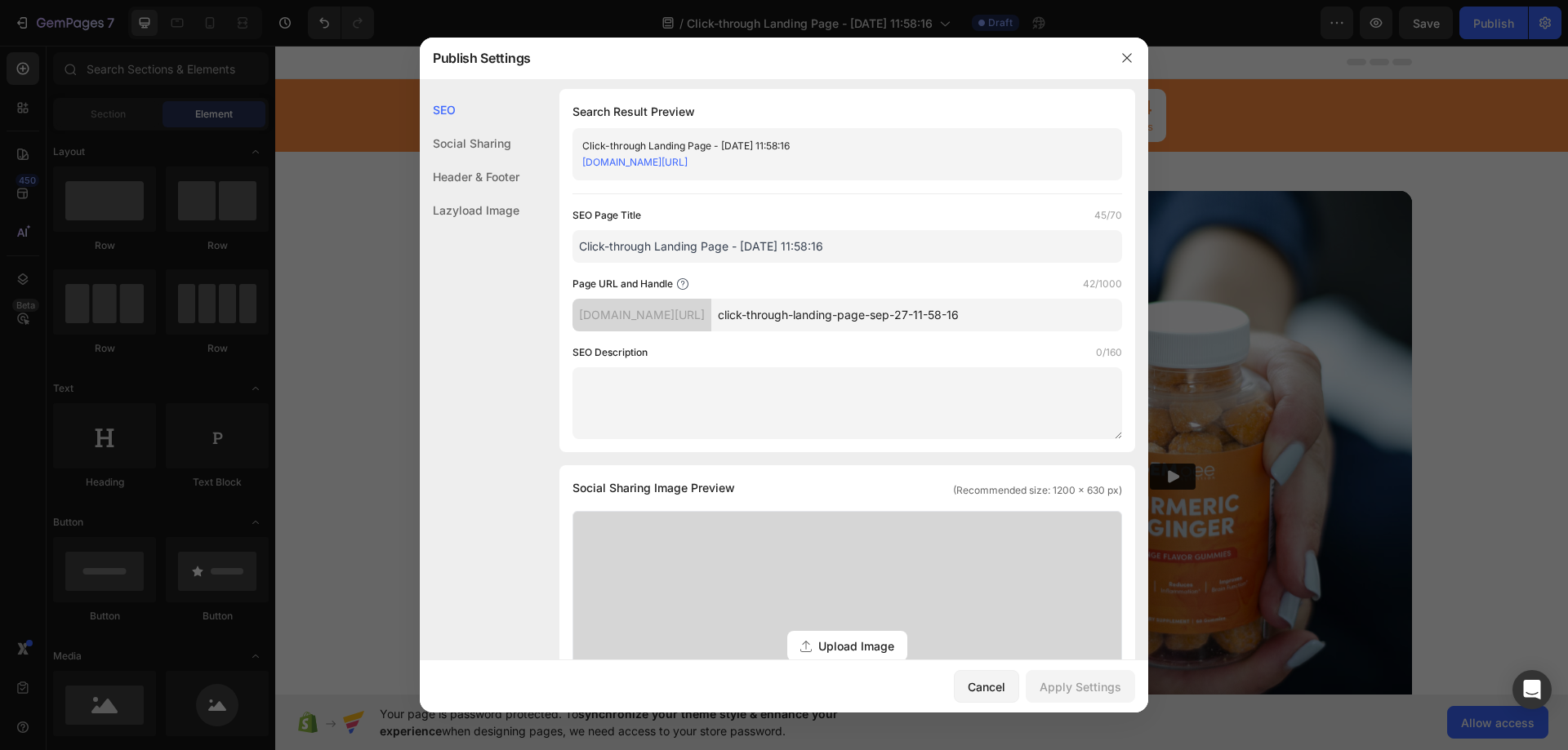
scroll to position [0, 0]
click at [688, 169] on link "mars-health.myshopify.com/pages/click-through-landing-page-sep-27-11-58-16" at bounding box center [635, 166] width 105 height 12
drag, startPoint x: 1123, startPoint y: 55, endPoint x: 582, endPoint y: 167, distance: 552.5
click at [1123, 55] on icon "button" at bounding box center [1126, 58] width 13 height 13
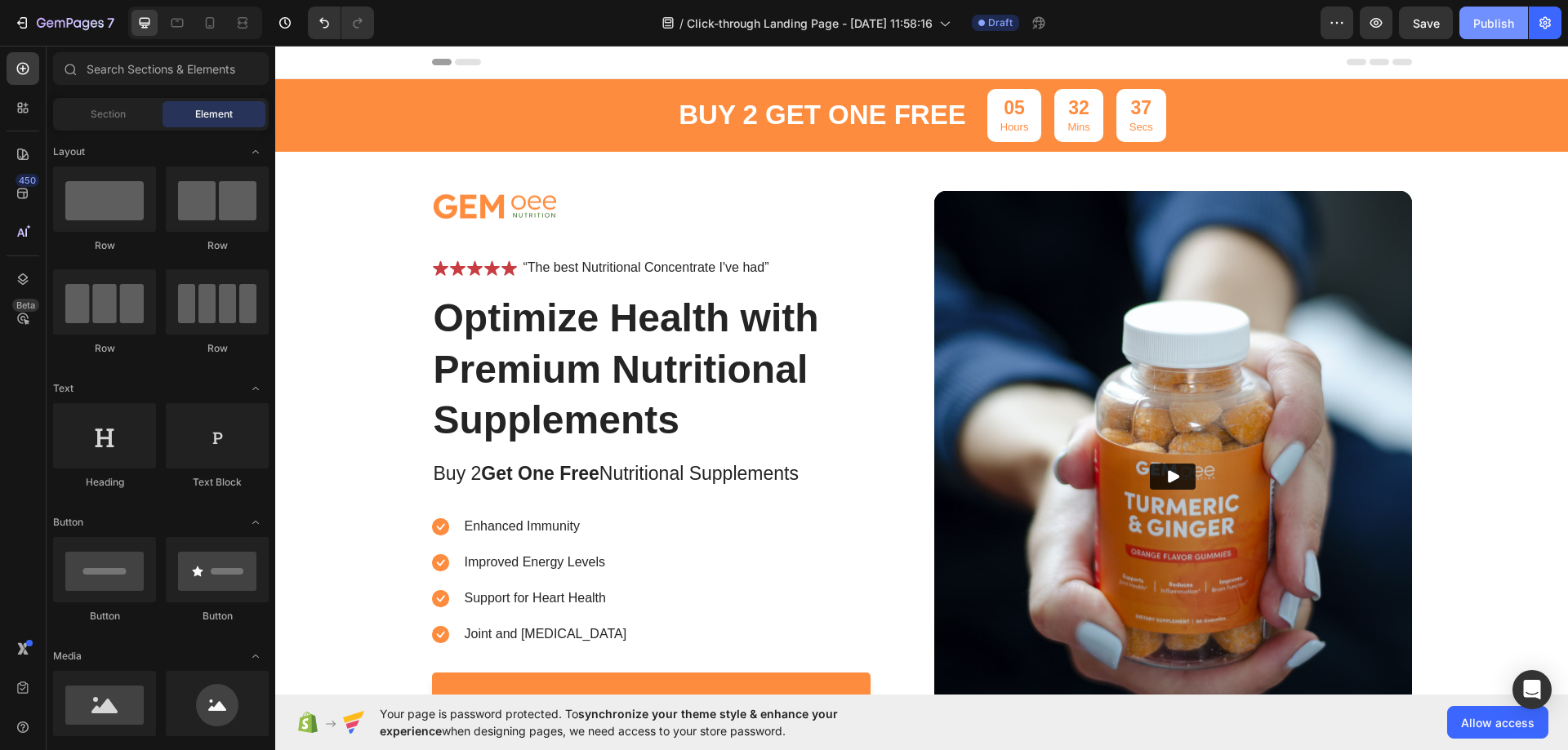
click at [1510, 19] on div "Publish" at bounding box center [1494, 24] width 41 height 18
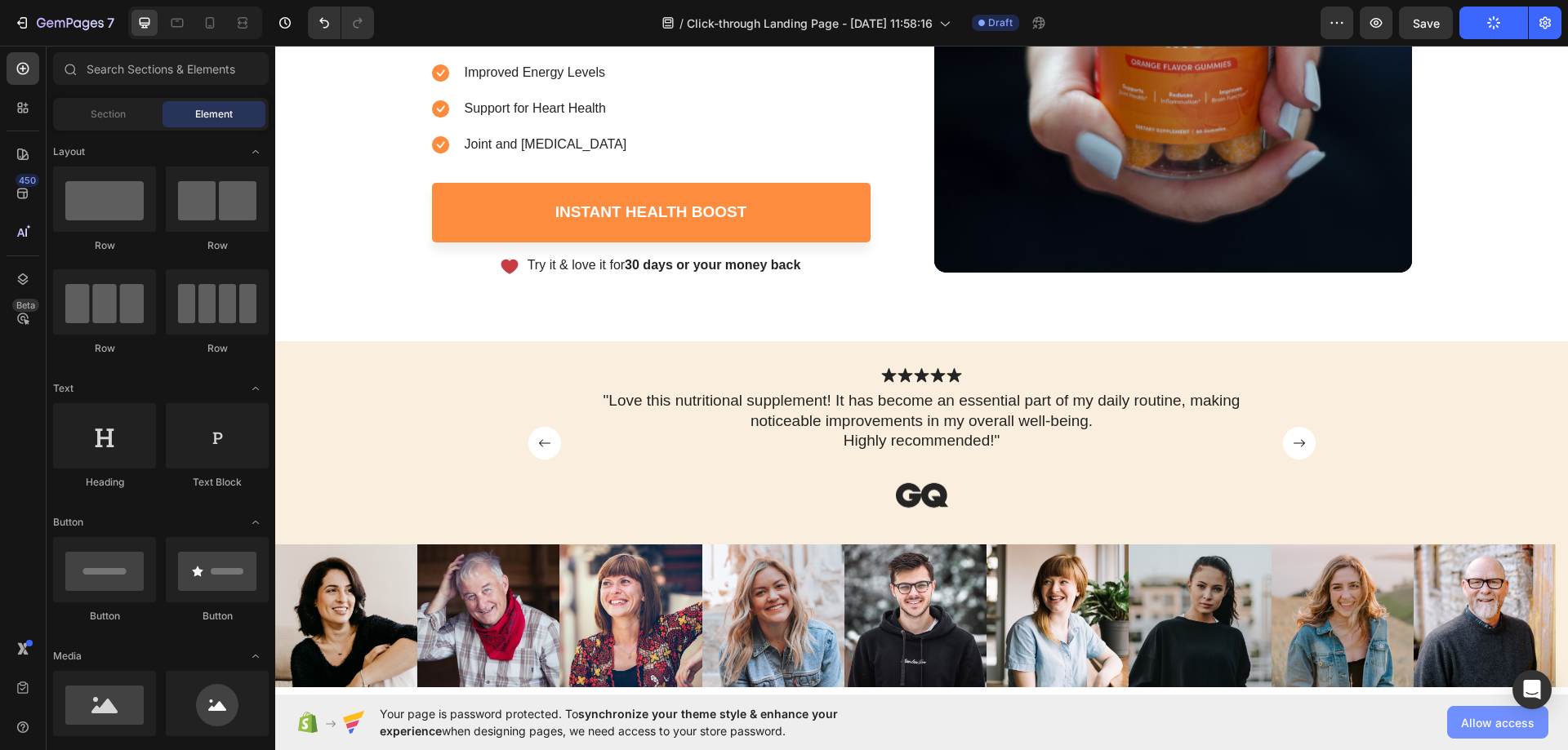
click at [1479, 727] on span "Allow access" at bounding box center [1498, 723] width 74 height 18
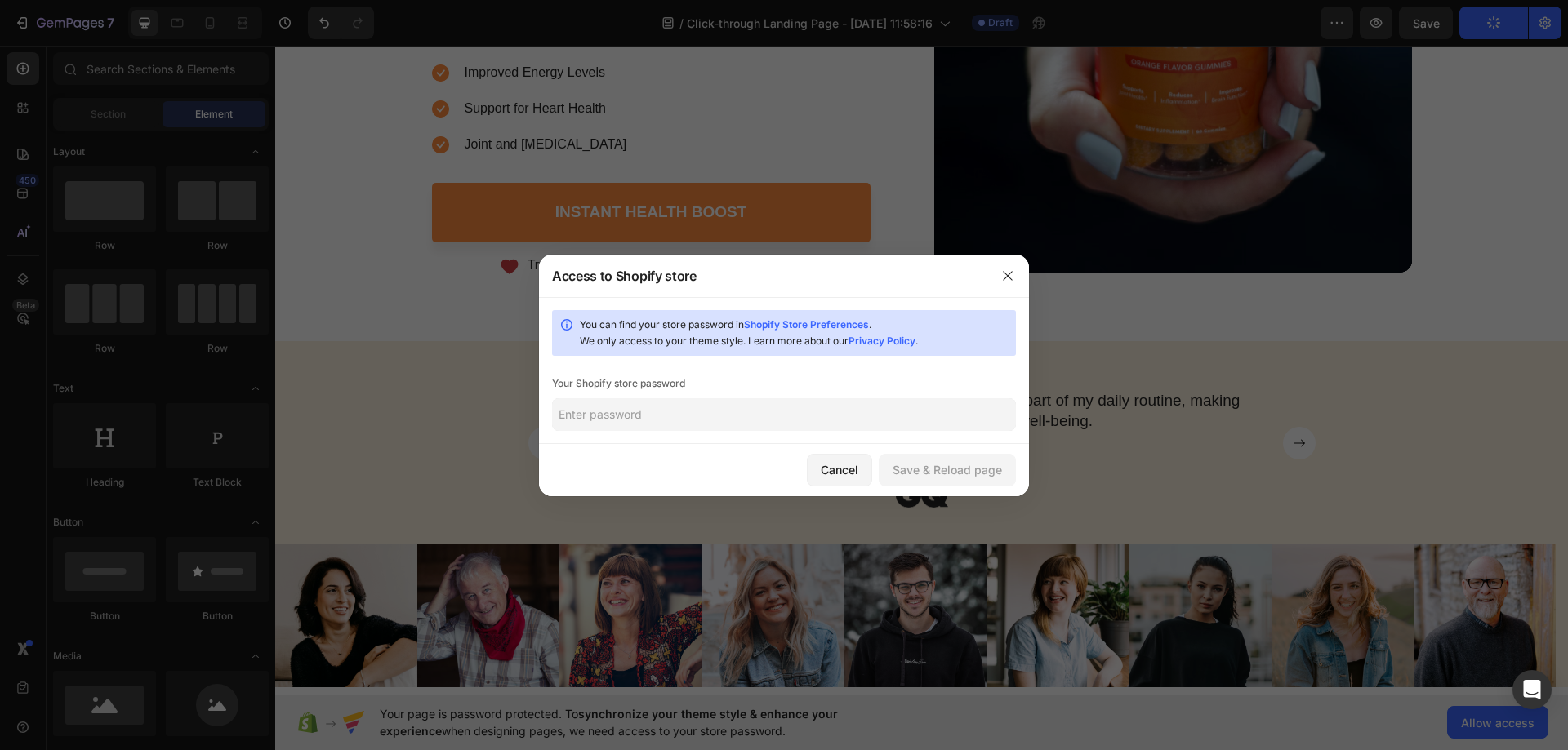
click at [617, 422] on input "text" at bounding box center [784, 414] width 464 height 32
click at [1006, 275] on icon "button" at bounding box center [1007, 275] width 13 height 13
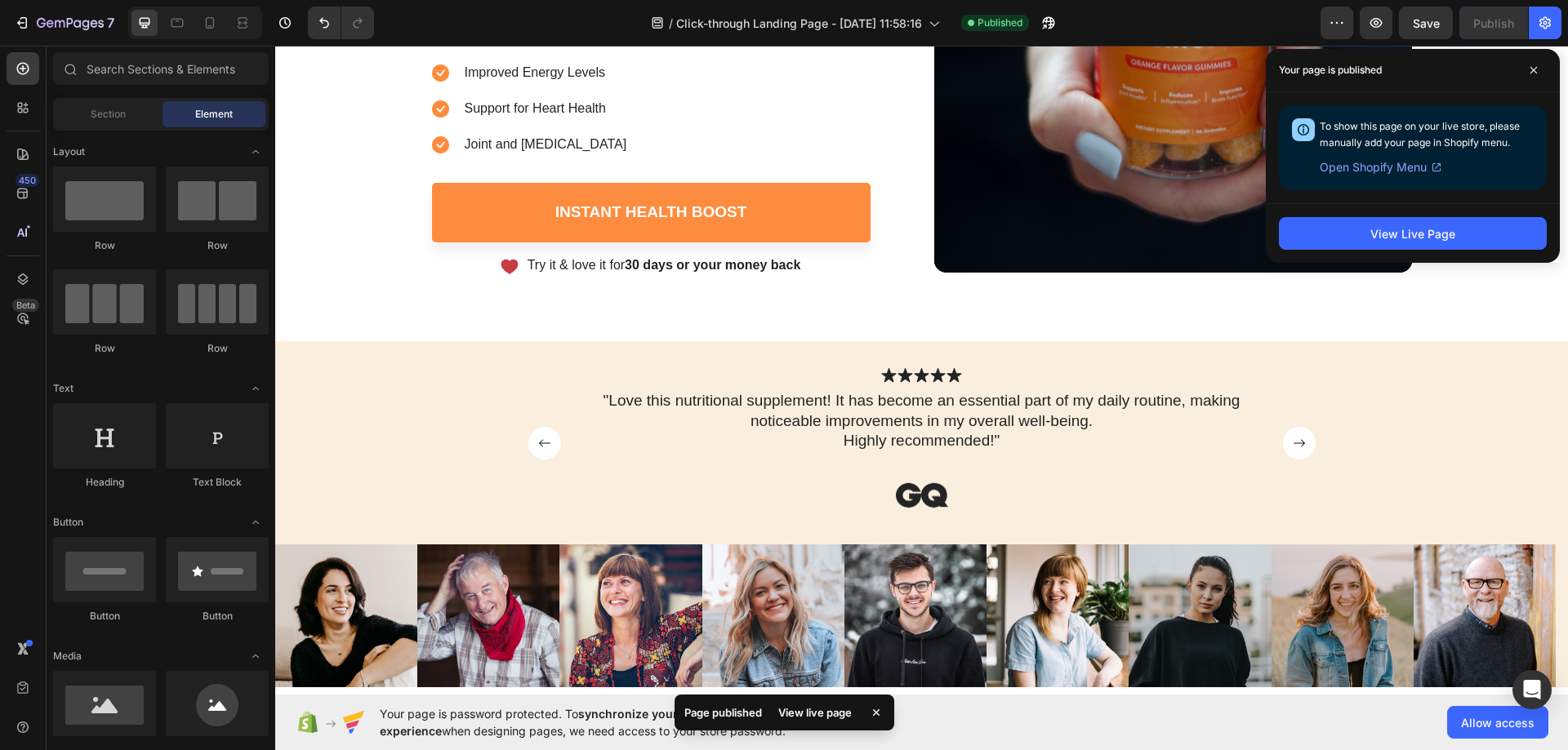
click at [1395, 166] on span "Open Shopify Menu" at bounding box center [1373, 167] width 107 height 19
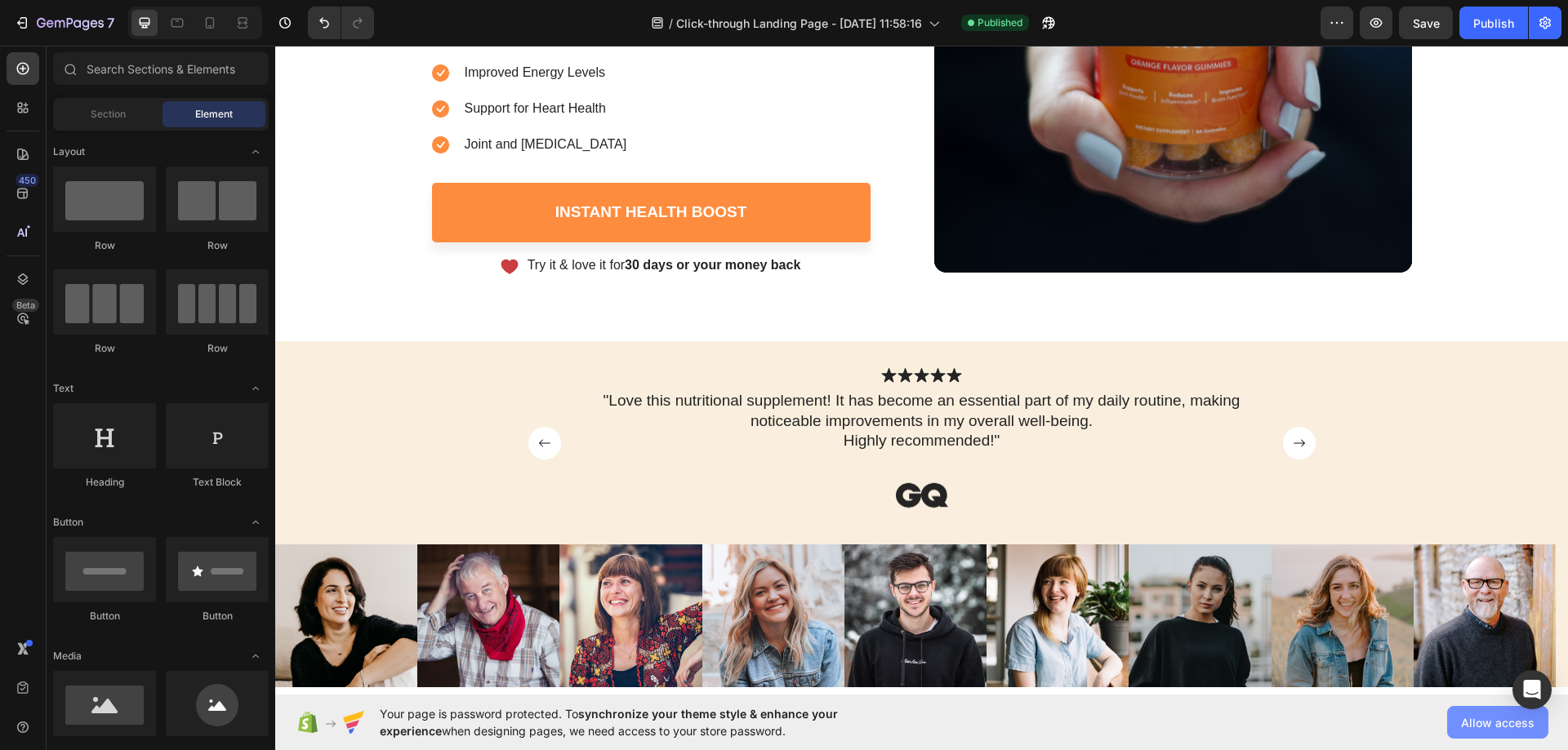
click at [1474, 720] on span "Allow access" at bounding box center [1498, 723] width 74 height 18
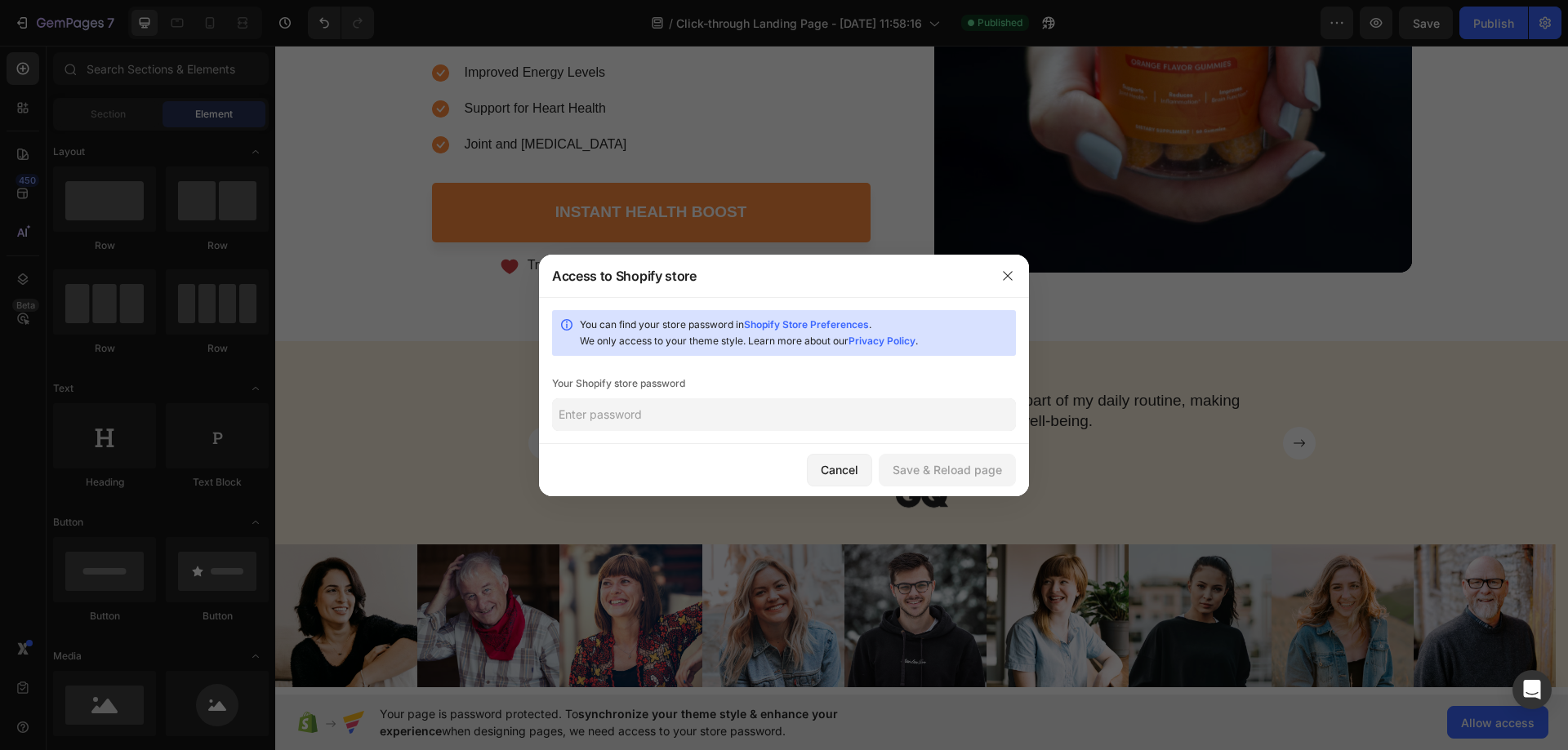
click at [698, 416] on input "text" at bounding box center [784, 414] width 464 height 32
type input "ok"
click at [966, 464] on div "Save & Reload page" at bounding box center [947, 470] width 110 height 18
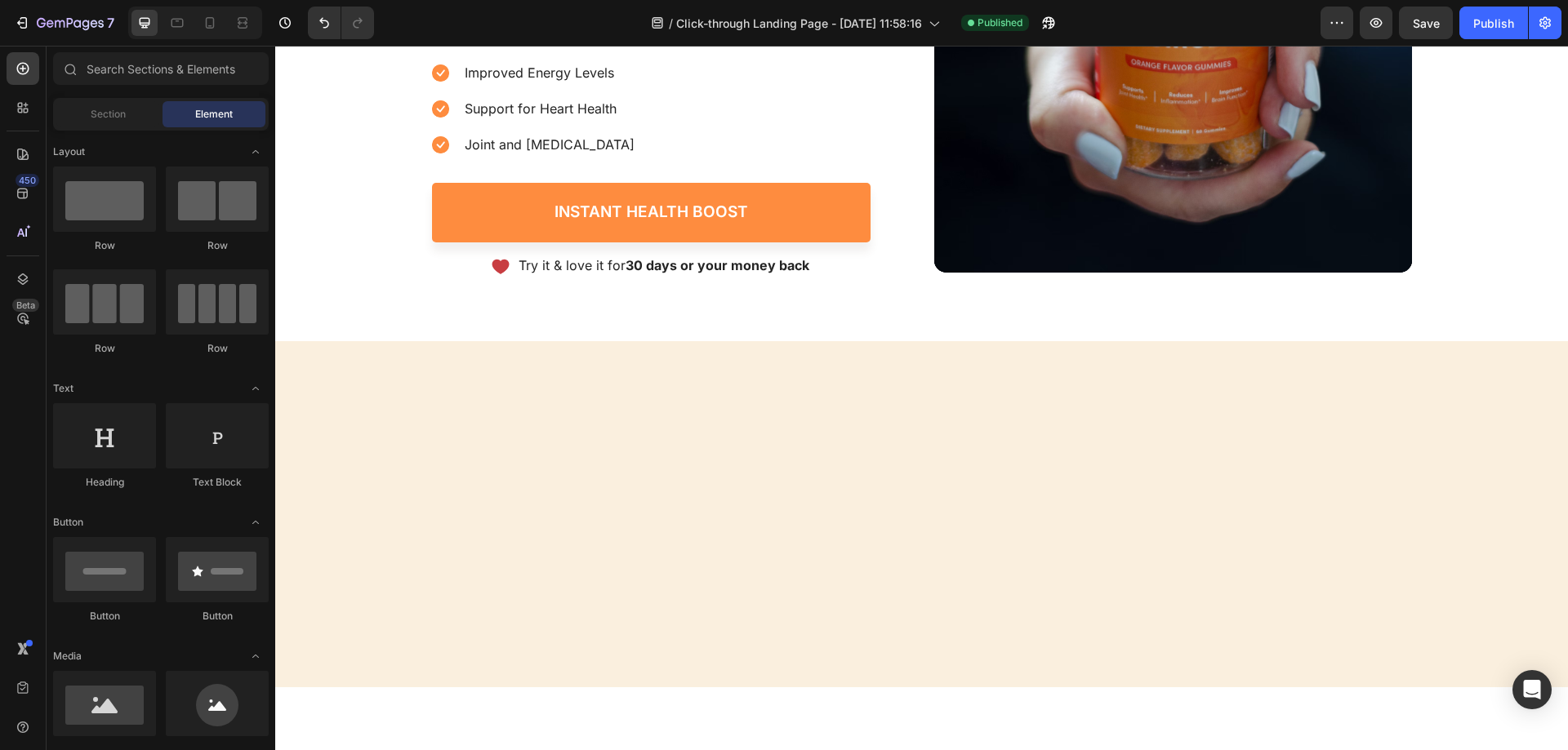
scroll to position [0, 0]
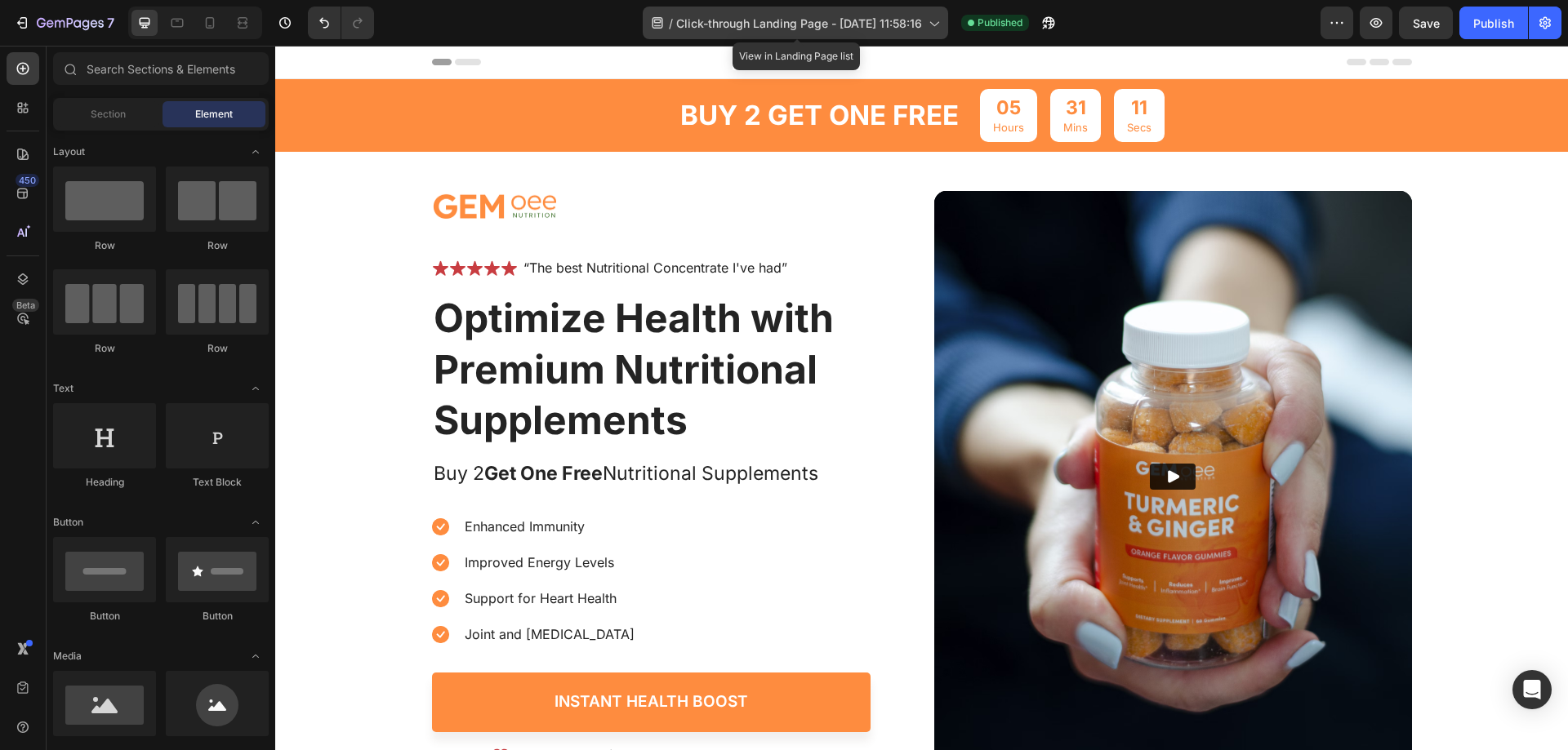
click at [919, 22] on span "Click-through Landing Page - Sep 27, 11:58:16" at bounding box center [799, 24] width 245 height 18
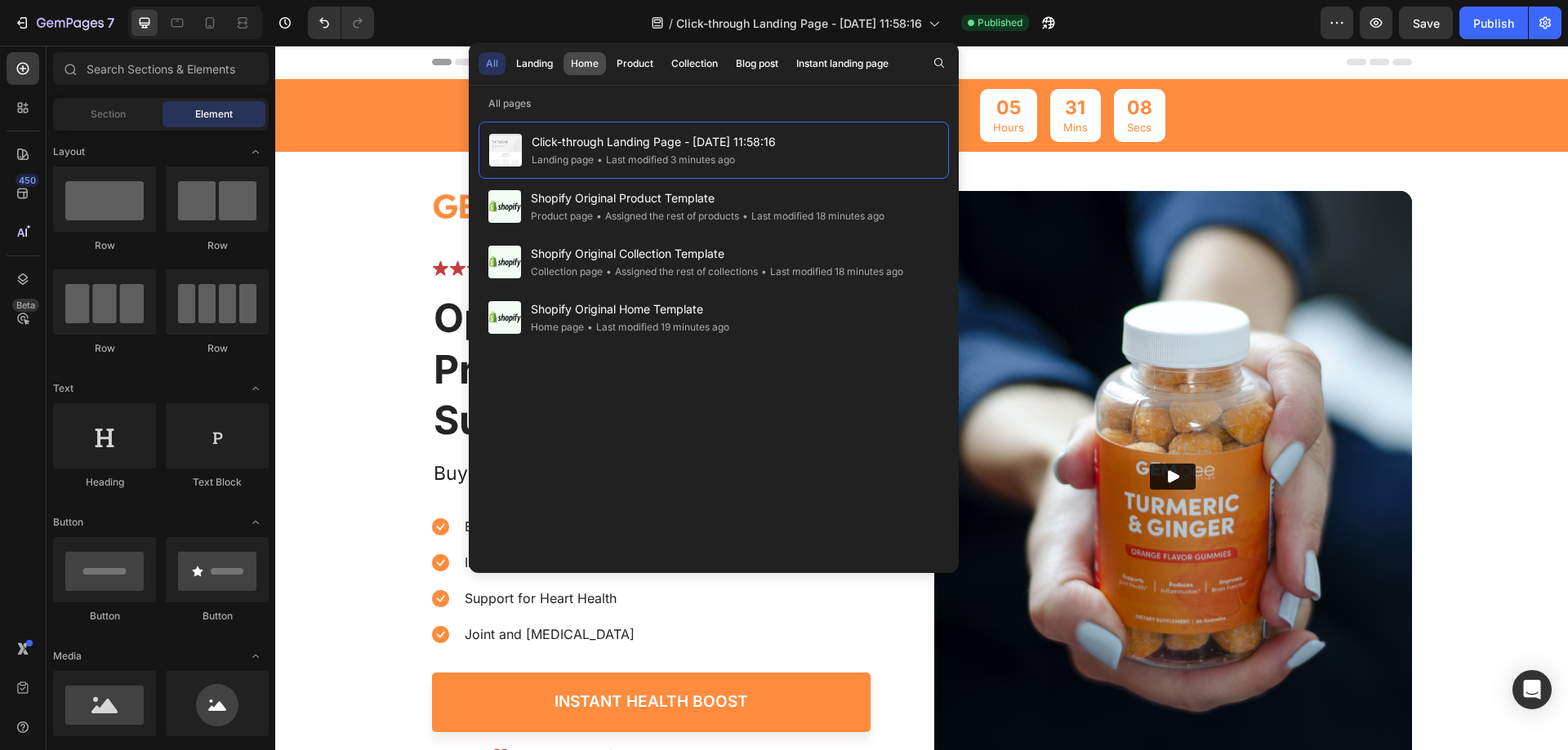
click at [594, 60] on div "Home" at bounding box center [585, 63] width 28 height 15
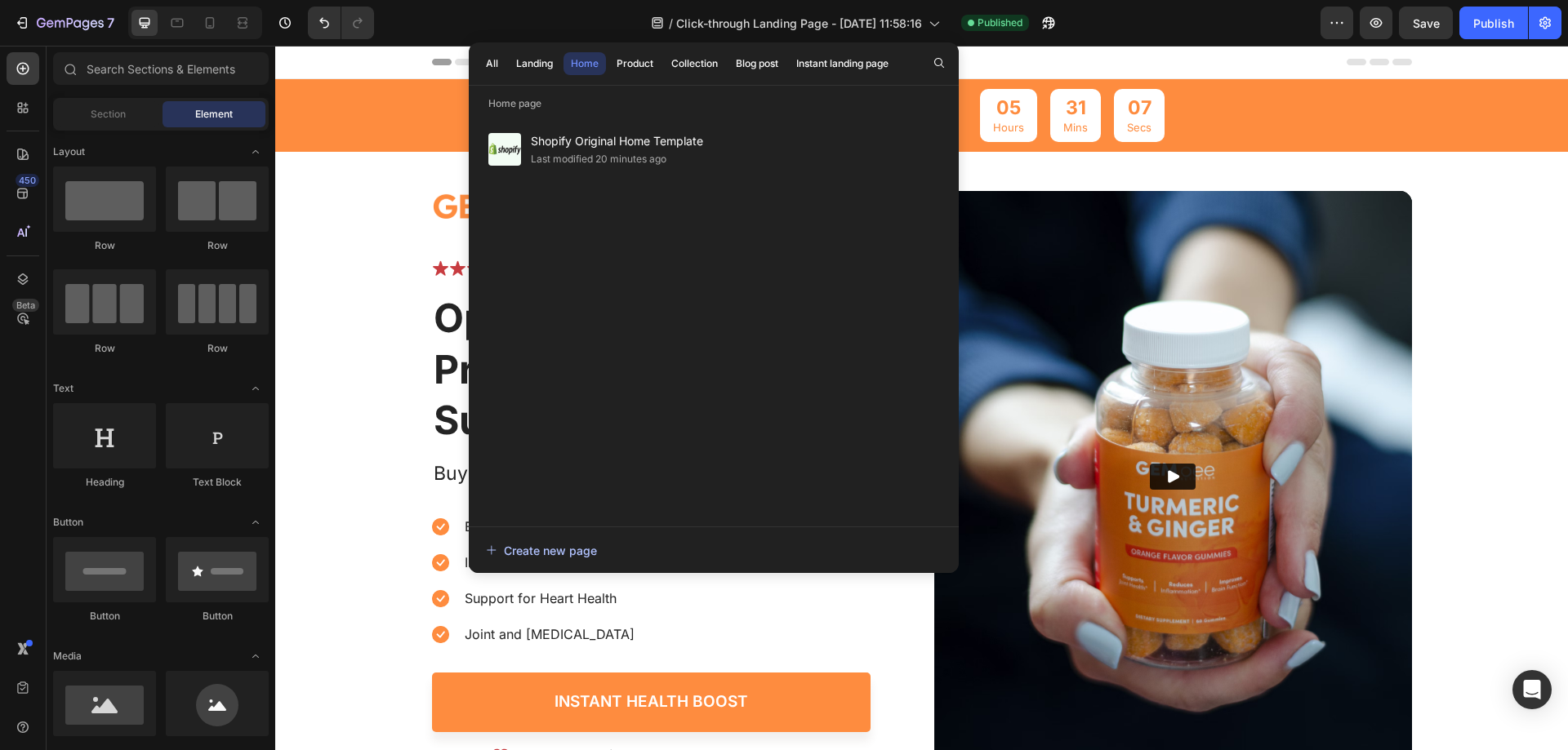
click at [564, 551] on div "Create new page" at bounding box center [541, 551] width 111 height 18
click at [1330, 29] on icon "button" at bounding box center [1337, 23] width 17 height 17
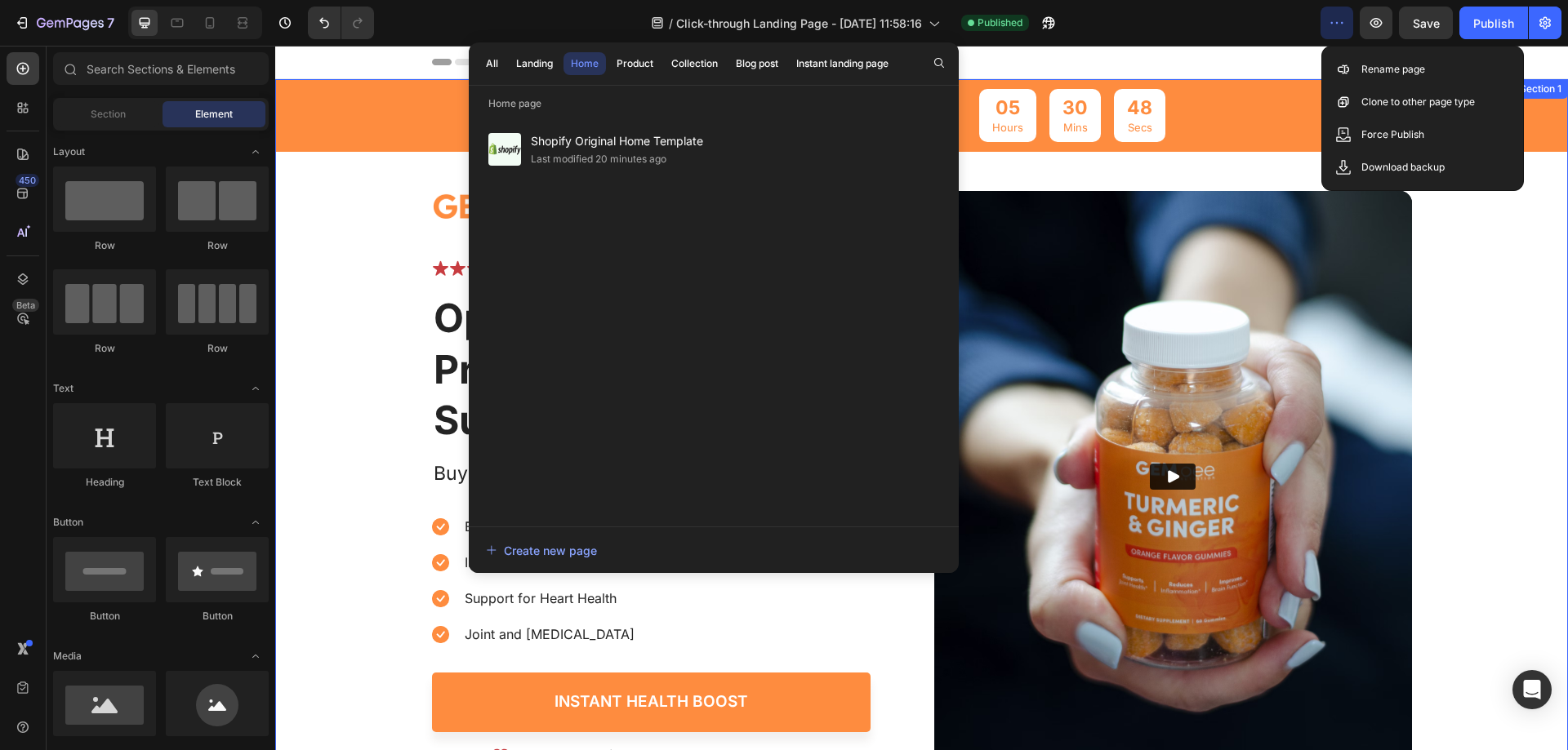
click at [1455, 245] on div "buy 2 get one free Text Block 05 Hours 30 Mins 48 Secs Countdown Timer Row Imag…" at bounding box center [921, 422] width 1293 height 687
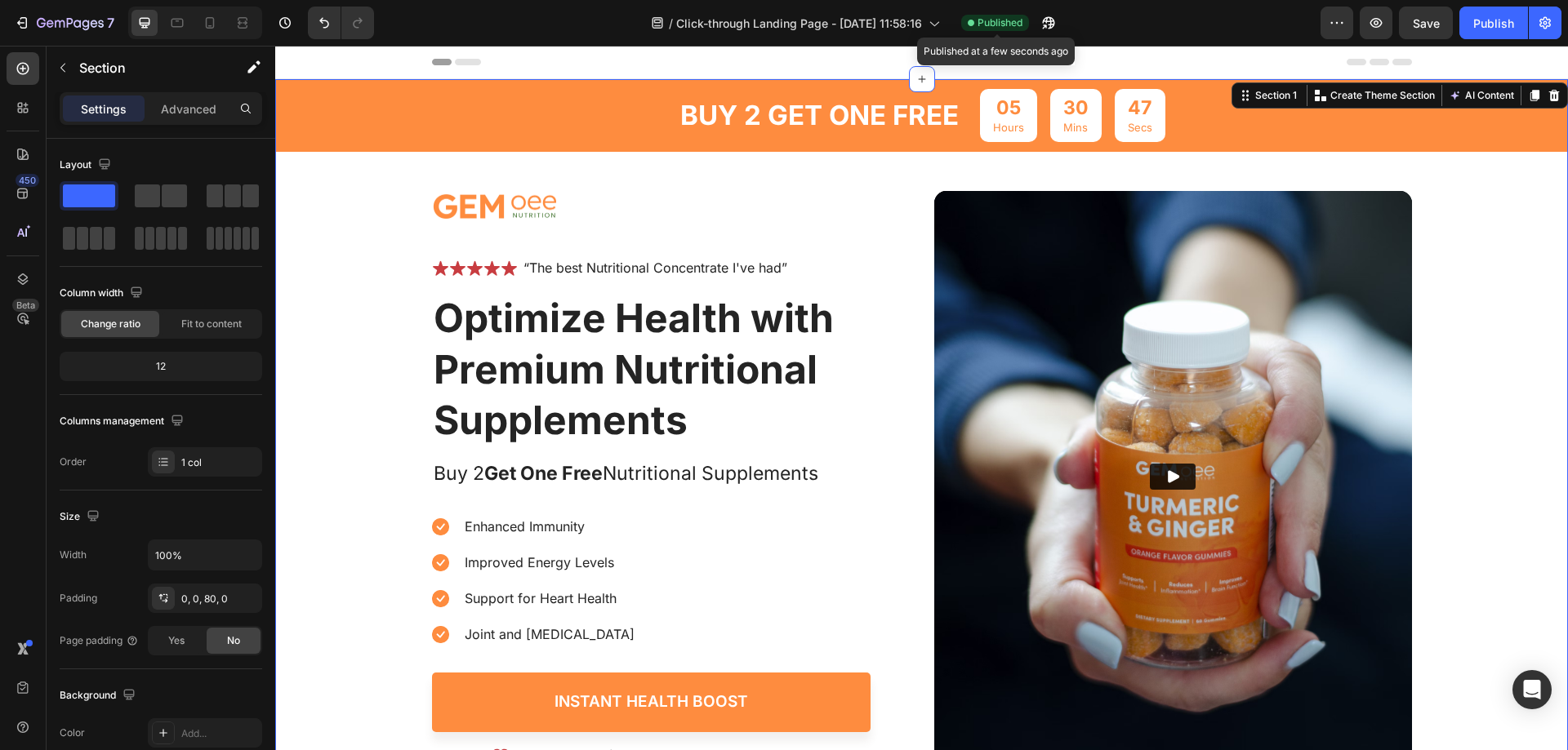
click at [994, 18] on span "Published" at bounding box center [999, 23] width 45 height 15
click at [1545, 25] on icon "button" at bounding box center [1545, 23] width 4 height 4
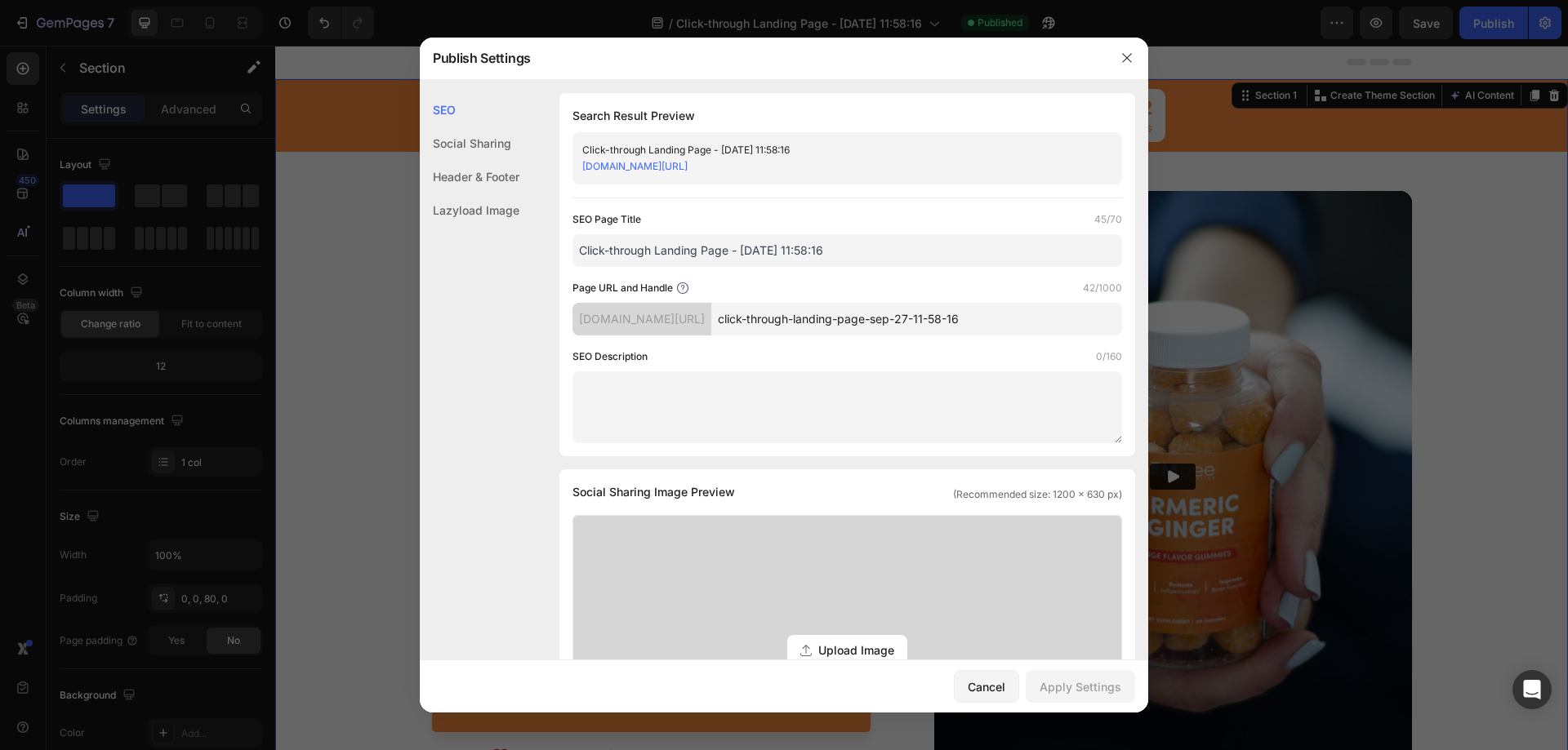
click at [712, 312] on div "mars-health.myshopify.com/pages/" at bounding box center [642, 319] width 138 height 32
click at [692, 326] on div "mars-health.myshopify.com/pages/" at bounding box center [642, 319] width 138 height 32
click at [736, 260] on input "Click-through Landing Page - Sep 27, 11:58:16" at bounding box center [847, 250] width 550 height 32
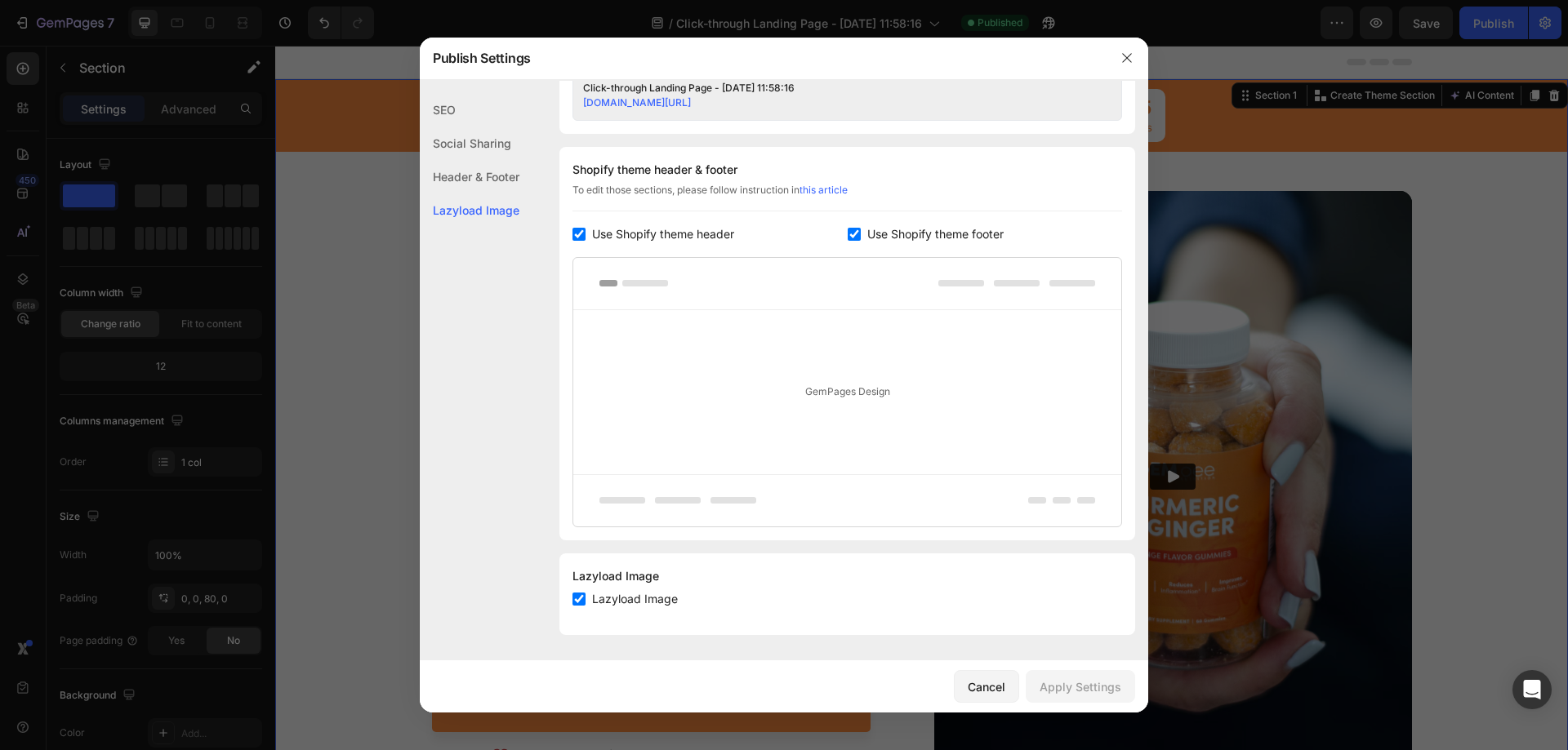
scroll to position [715, 0]
drag, startPoint x: 1130, startPoint y: 53, endPoint x: 855, endPoint y: 8, distance: 278.7
click at [1130, 53] on icon "button" at bounding box center [1126, 58] width 13 height 13
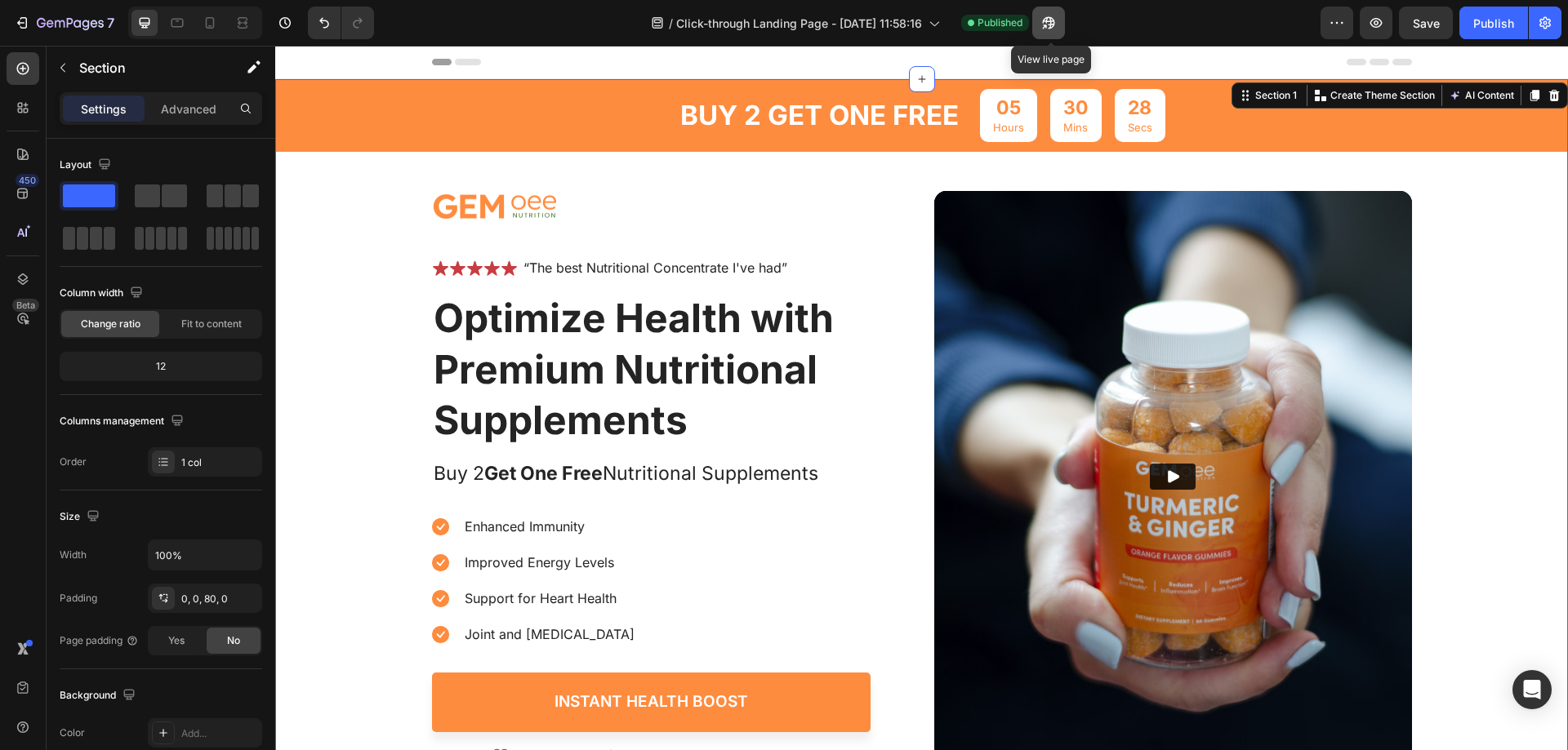
click at [1048, 20] on icon "button" at bounding box center [1048, 23] width 17 height 17
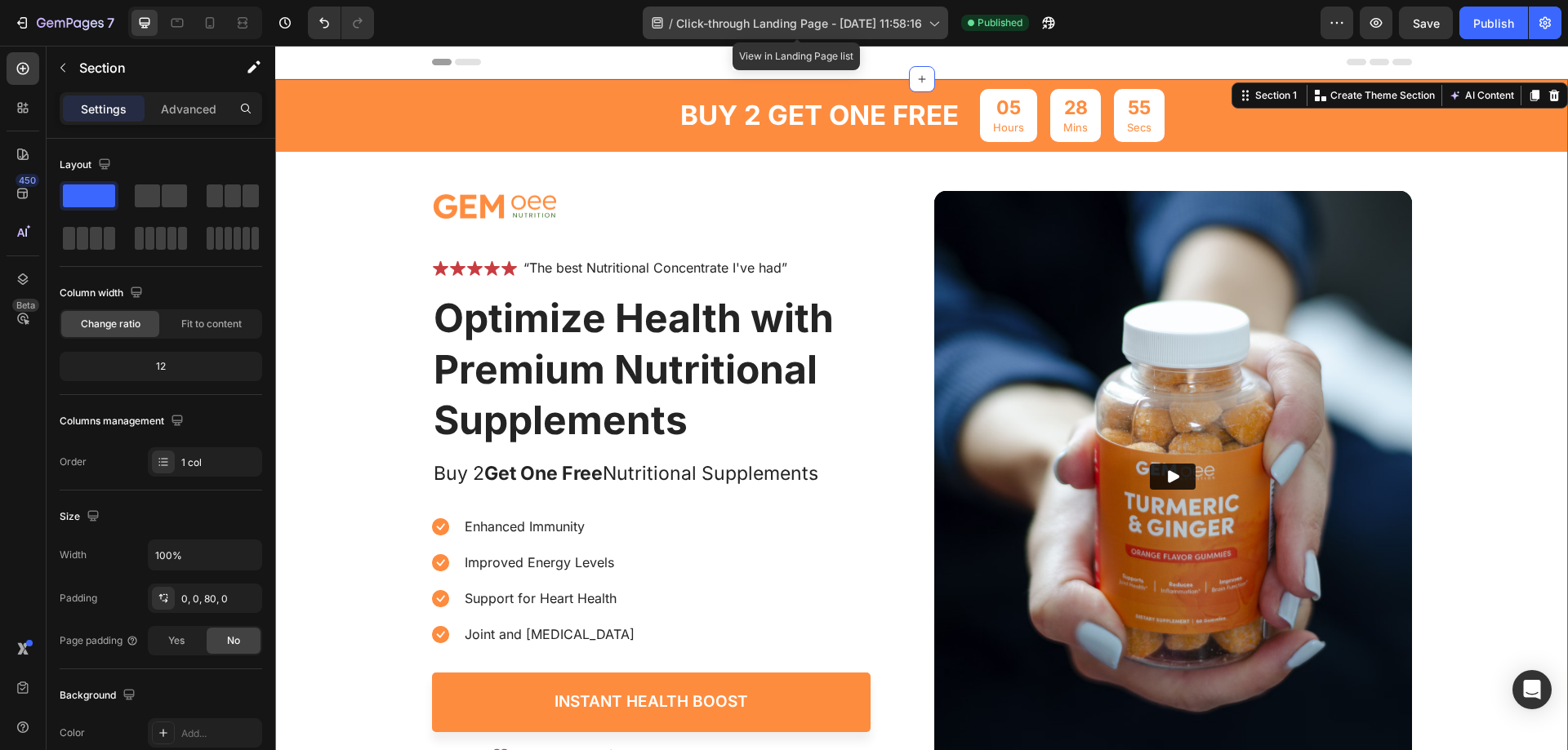
click at [919, 32] on div "/ Click-through Landing Page - Sep 27, 11:58:16" at bounding box center [795, 22] width 305 height 32
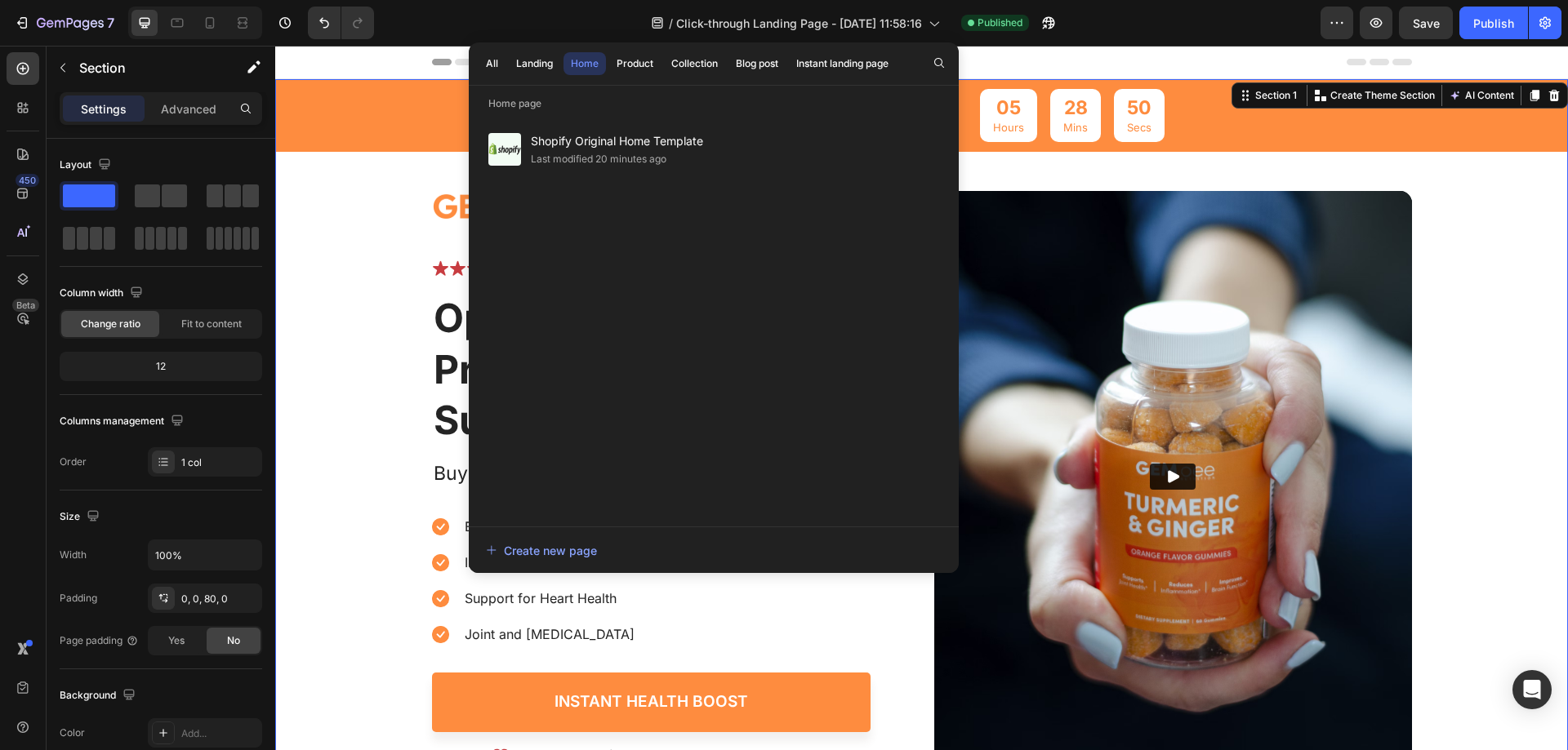
click at [605, 245] on div "Shopify Original Home Template Last modified 20 minutes ago" at bounding box center [713, 316] width 471 height 389
click at [532, 65] on div "Landing" at bounding box center [535, 63] width 37 height 15
click at [492, 58] on div "All" at bounding box center [492, 63] width 12 height 15
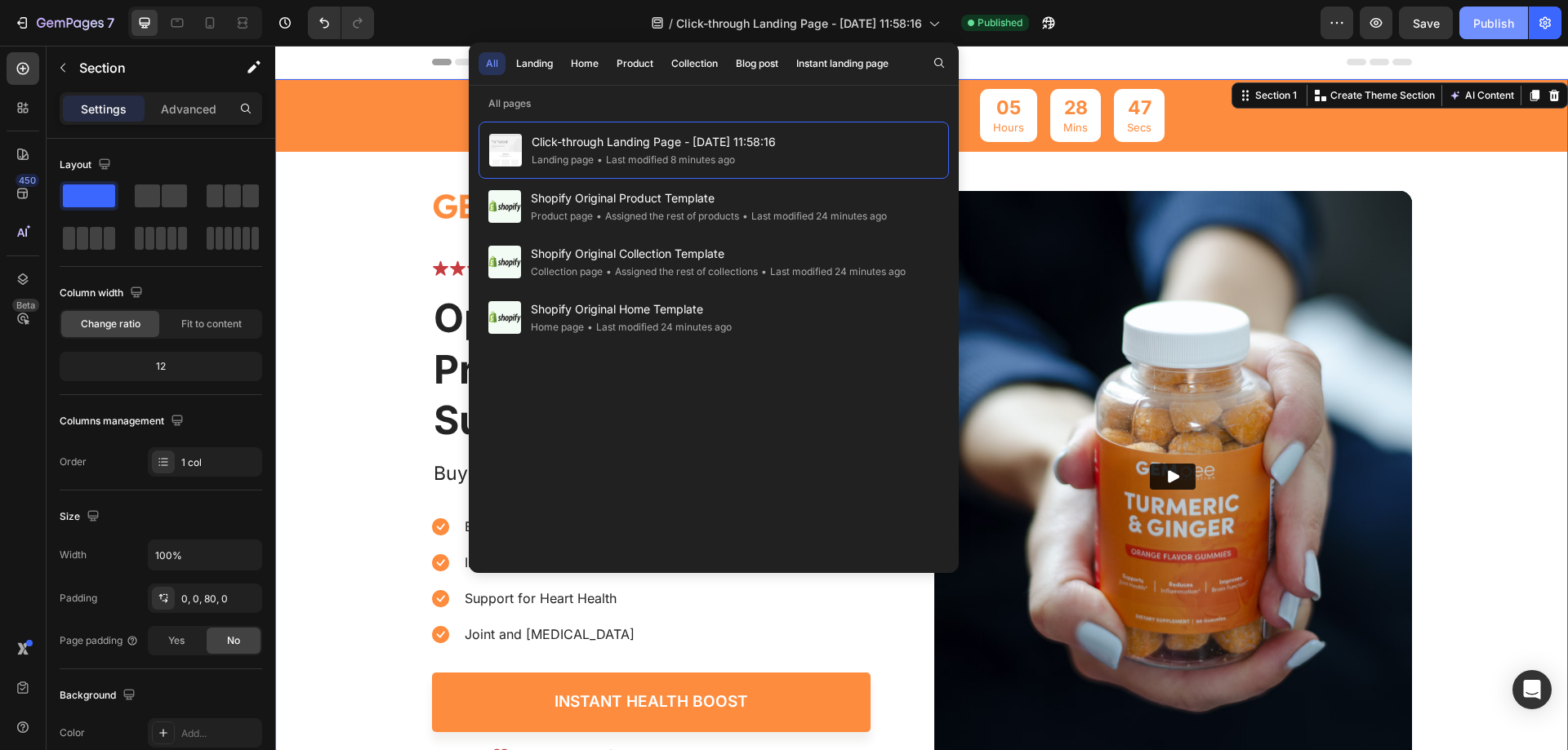
click at [1499, 17] on div "Publish" at bounding box center [1494, 24] width 41 height 18
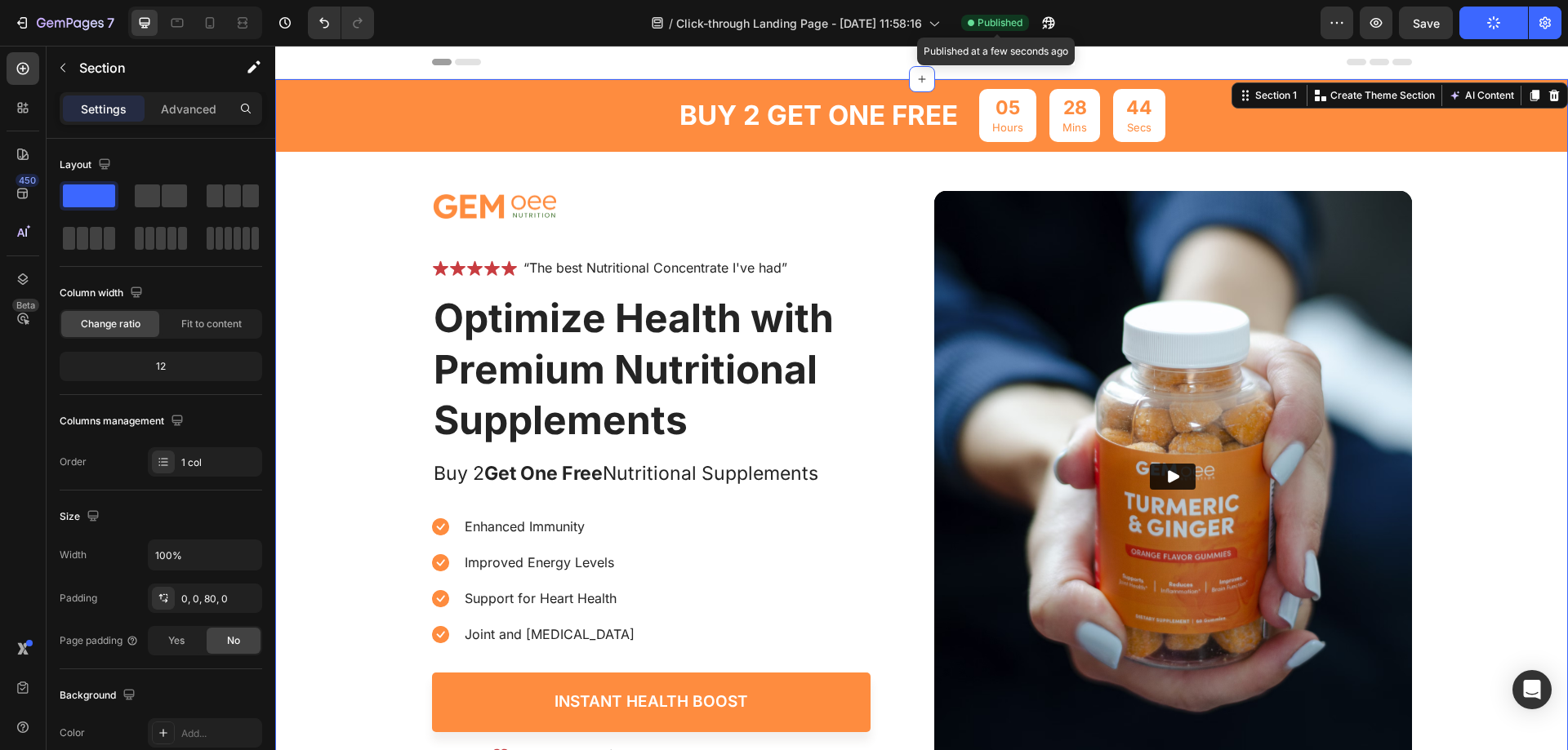
click at [994, 22] on span "Published" at bounding box center [999, 23] width 45 height 15
click at [1542, 27] on icon "button" at bounding box center [1545, 23] width 17 height 17
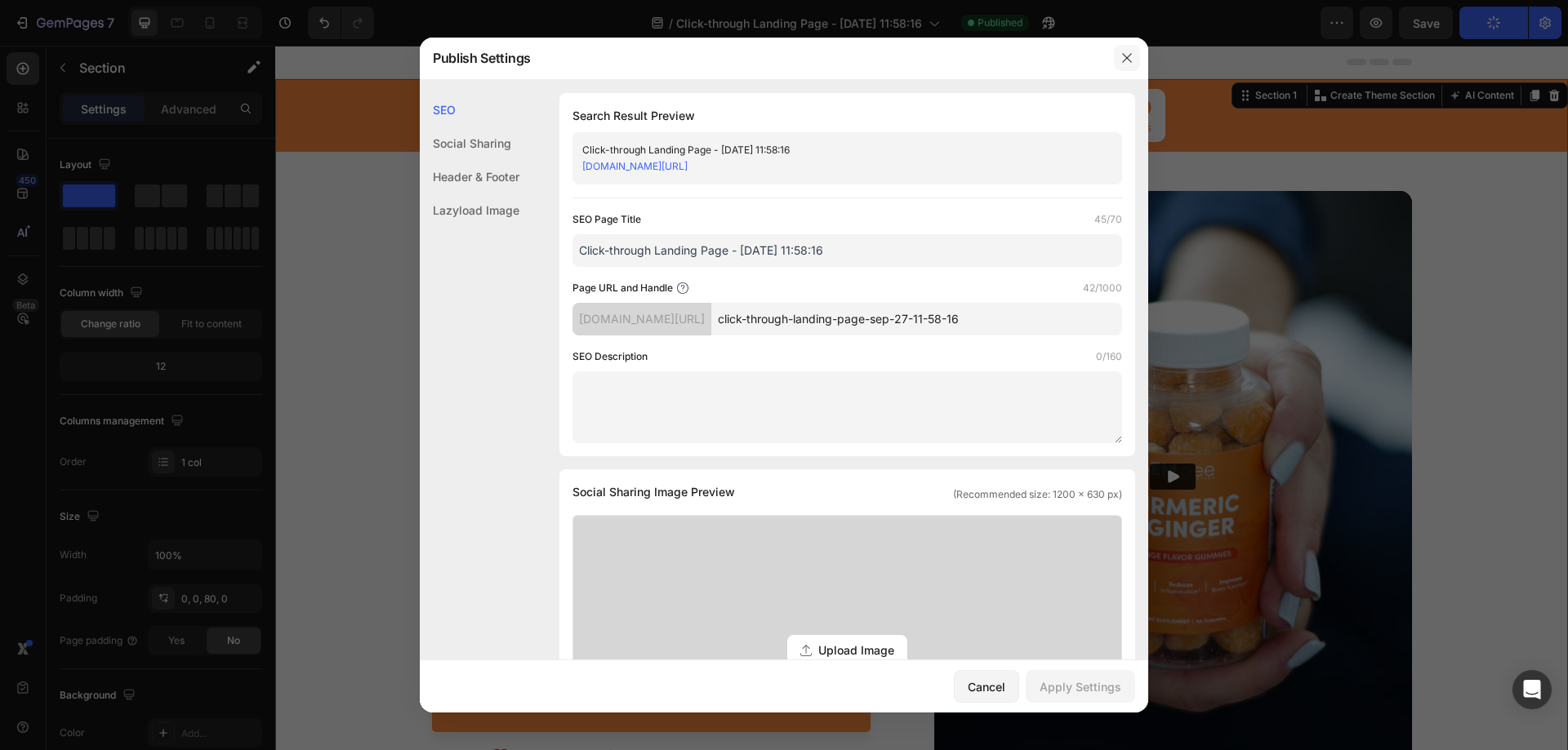
click at [1131, 58] on icon "button" at bounding box center [1126, 58] width 13 height 13
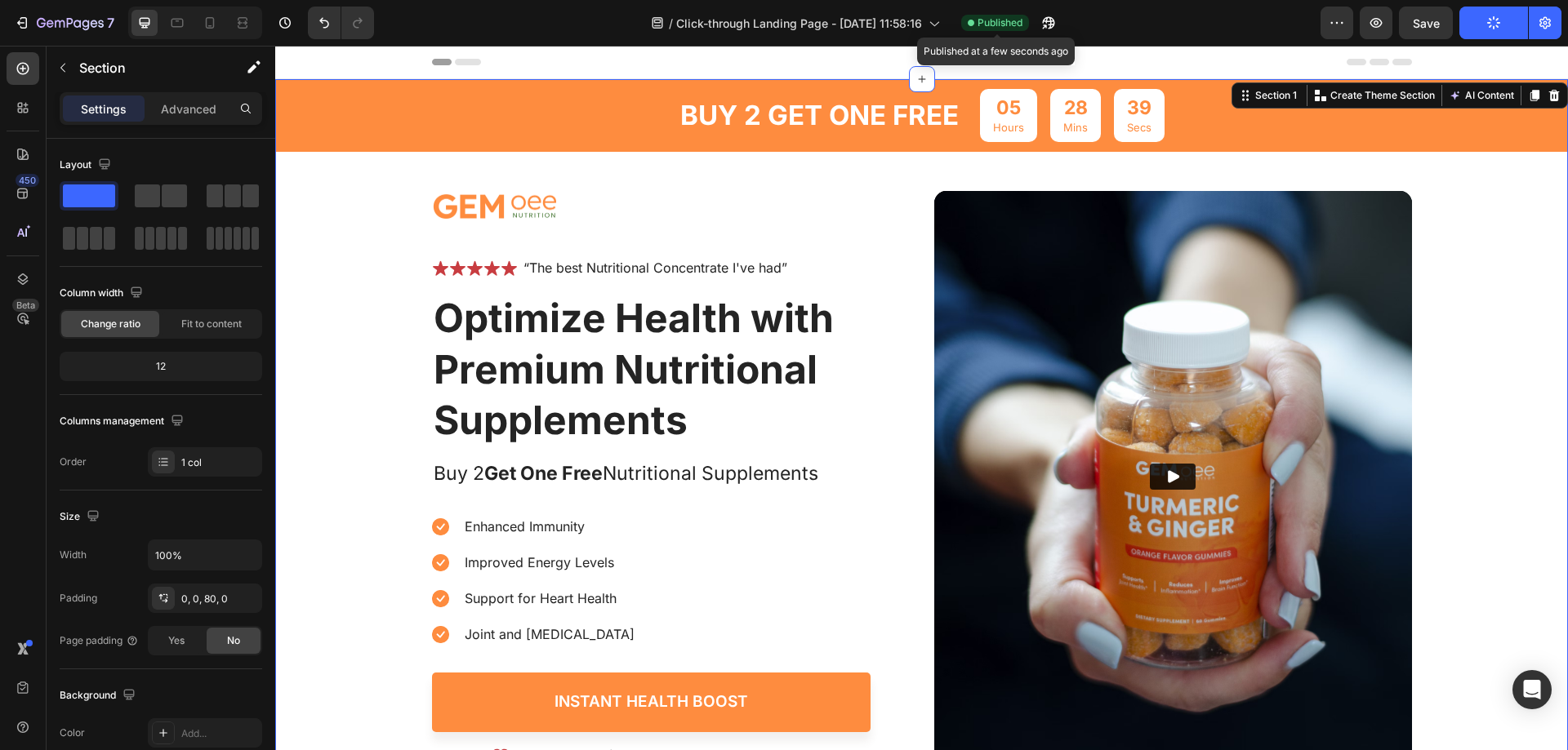
click at [990, 19] on span "Published" at bounding box center [999, 23] width 45 height 15
click at [1549, 18] on icon "button" at bounding box center [1545, 23] width 17 height 17
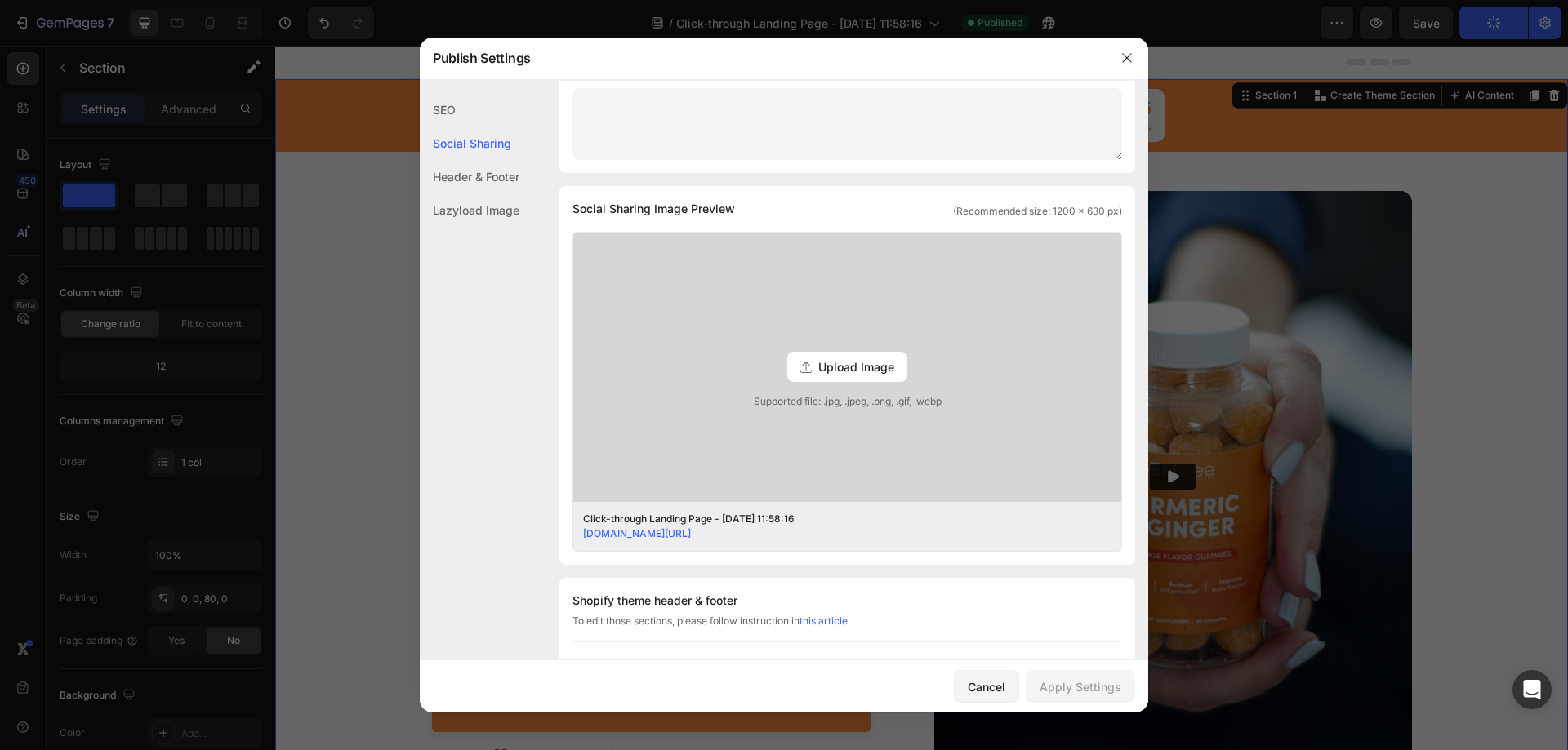
scroll to position [408, 0]
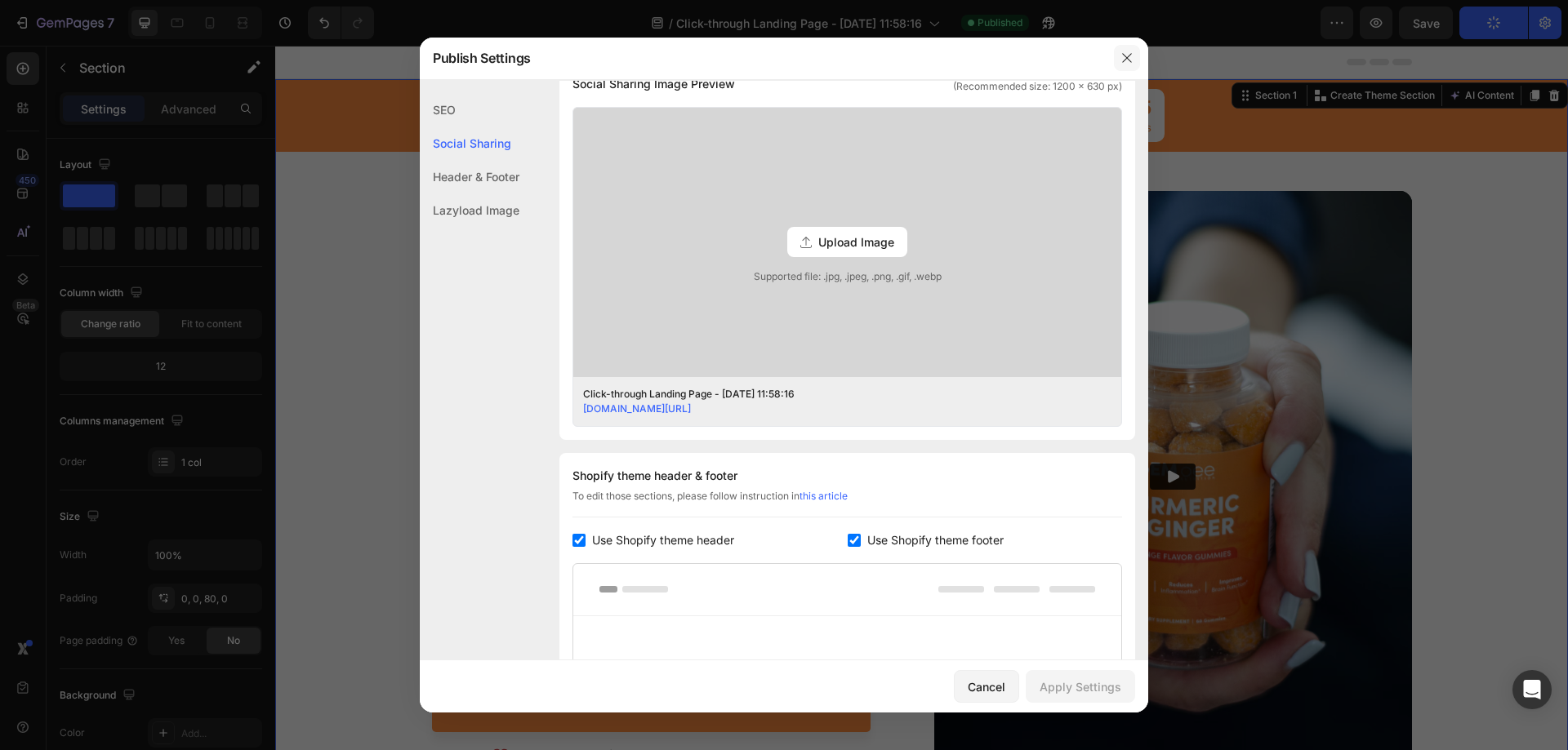
click at [1133, 51] on button "button" at bounding box center [1127, 58] width 26 height 26
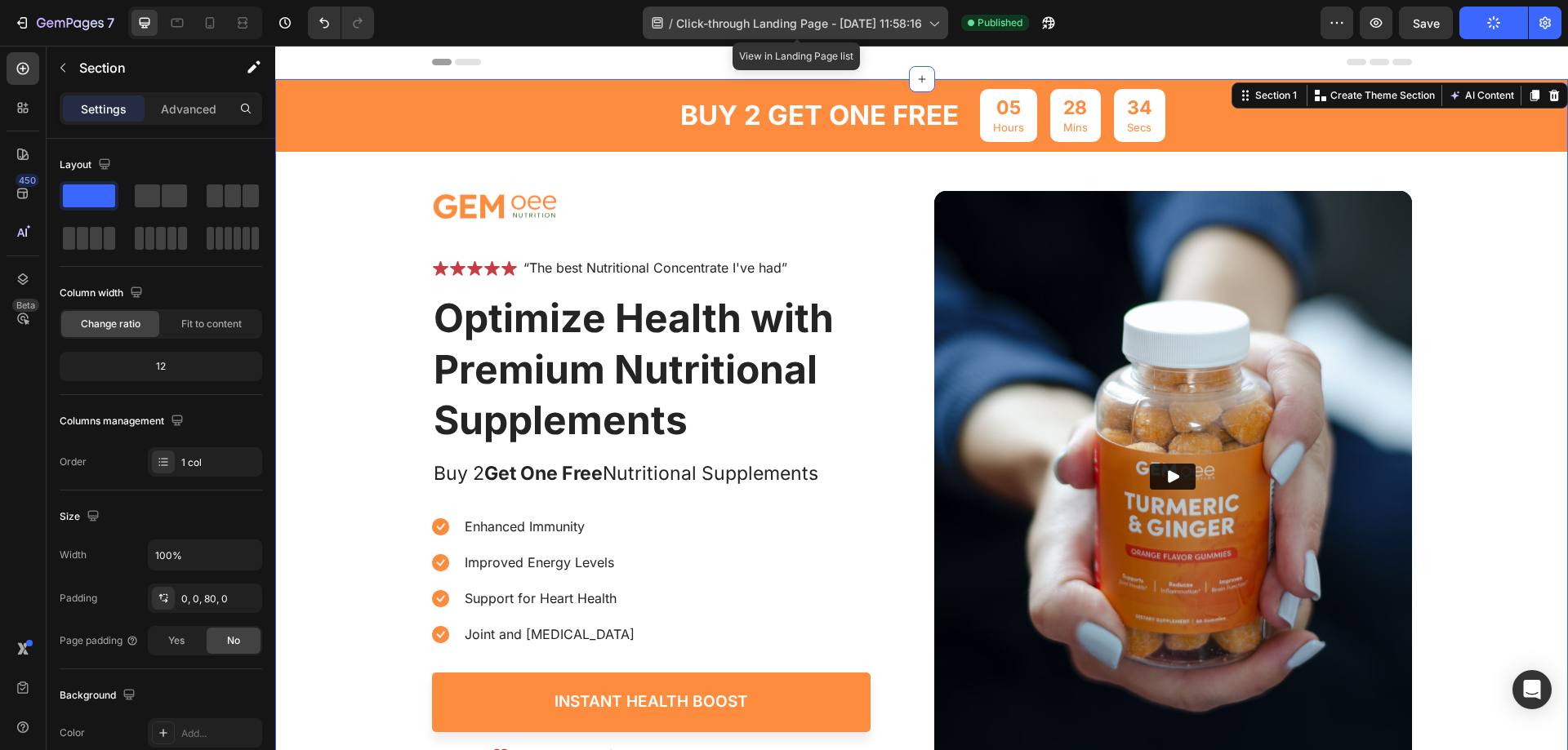
click at [883, 9] on div "/ Click-through Landing Page - Sep 27, 11:58:16" at bounding box center [795, 22] width 305 height 32
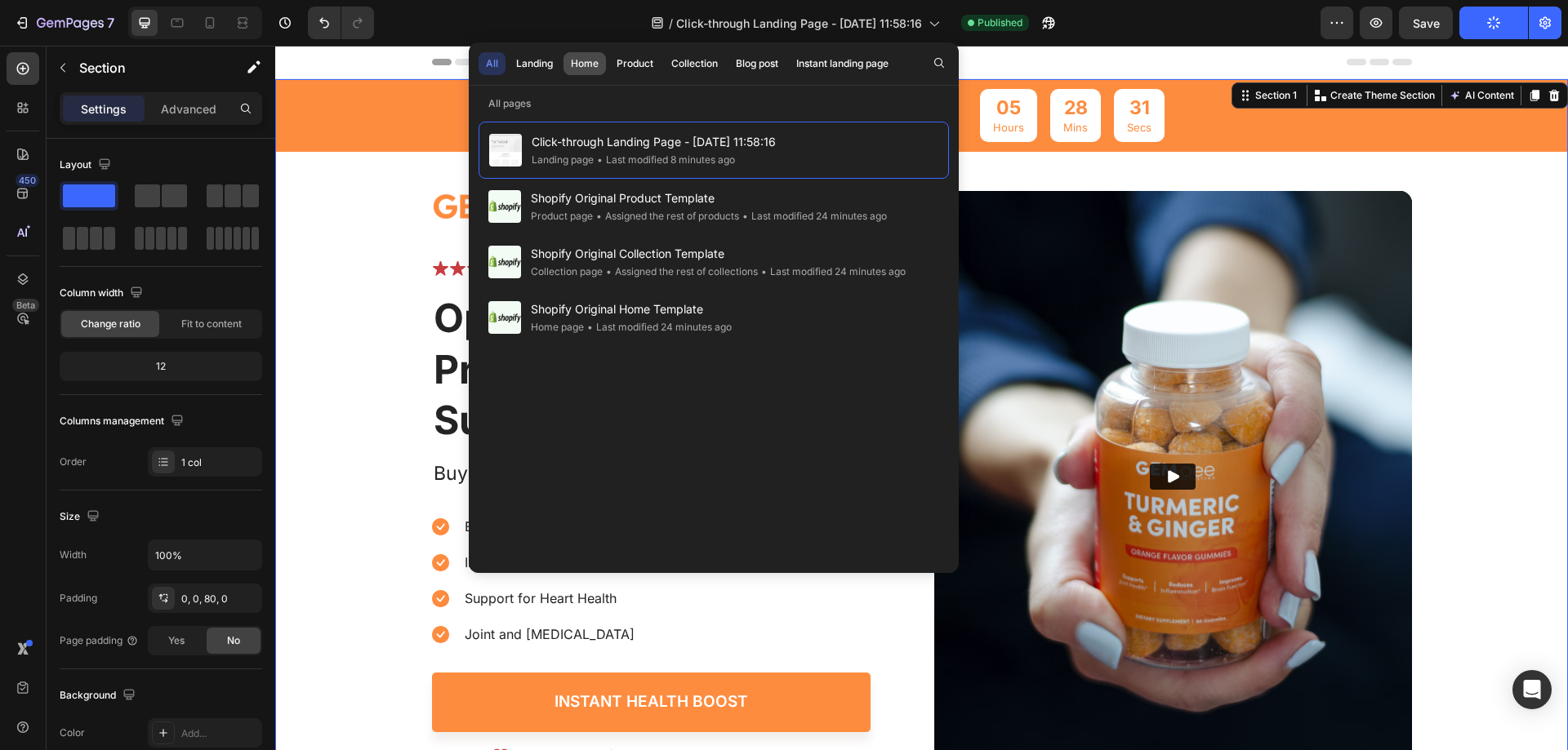
click at [585, 60] on div "Home" at bounding box center [585, 63] width 28 height 15
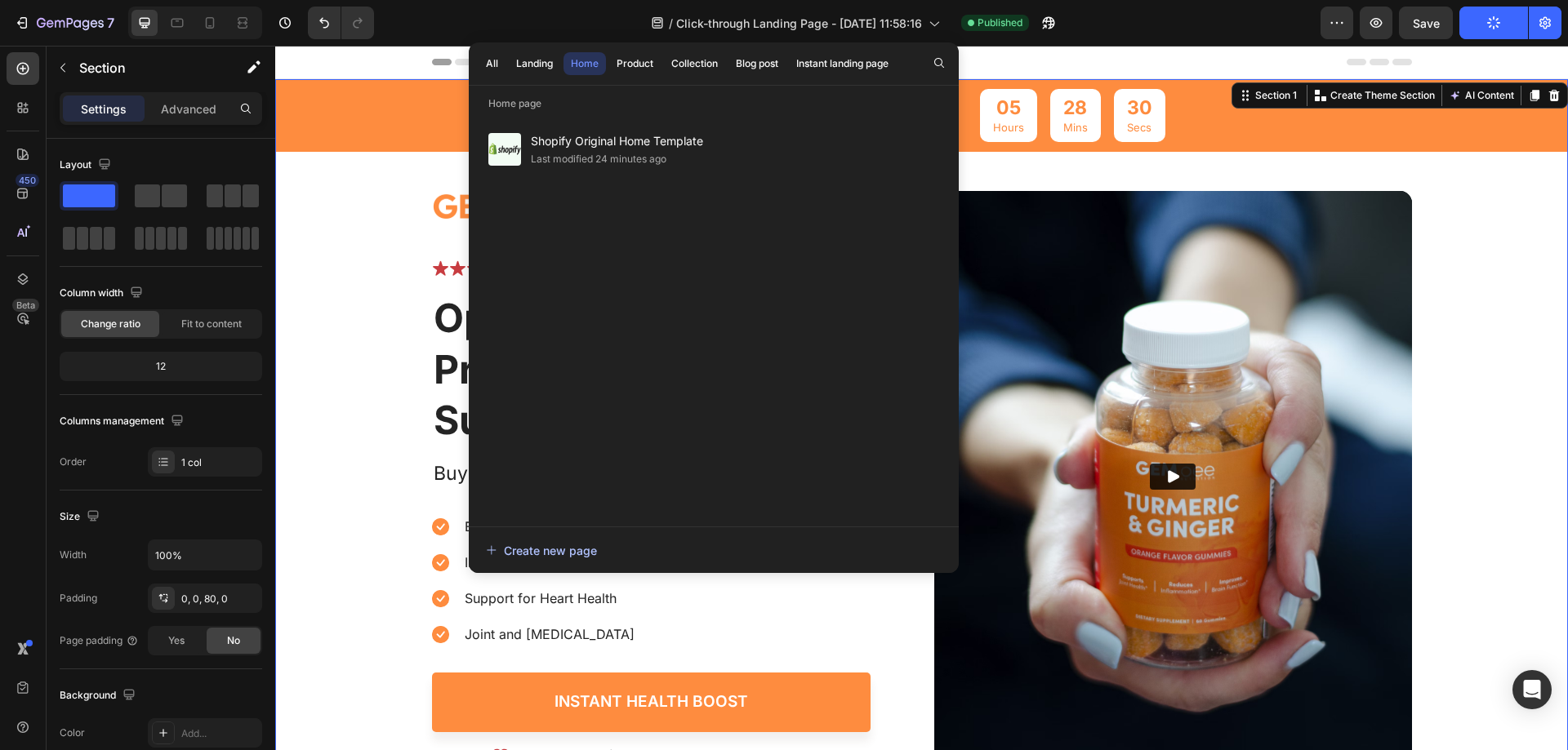
click at [557, 546] on div "Create new page" at bounding box center [541, 551] width 111 height 18
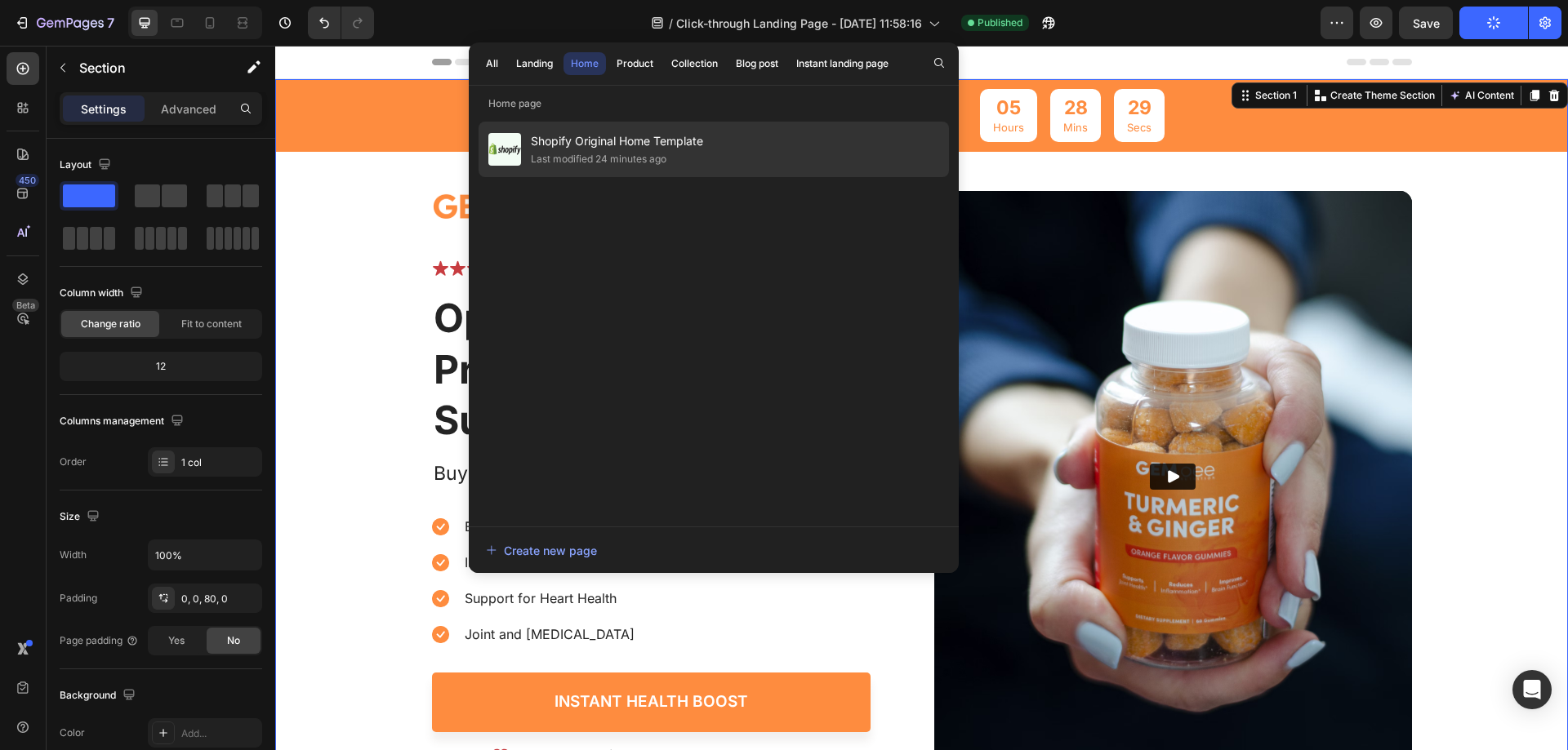
click at [610, 144] on span "Shopify Original Home Template" at bounding box center [617, 141] width 173 height 19
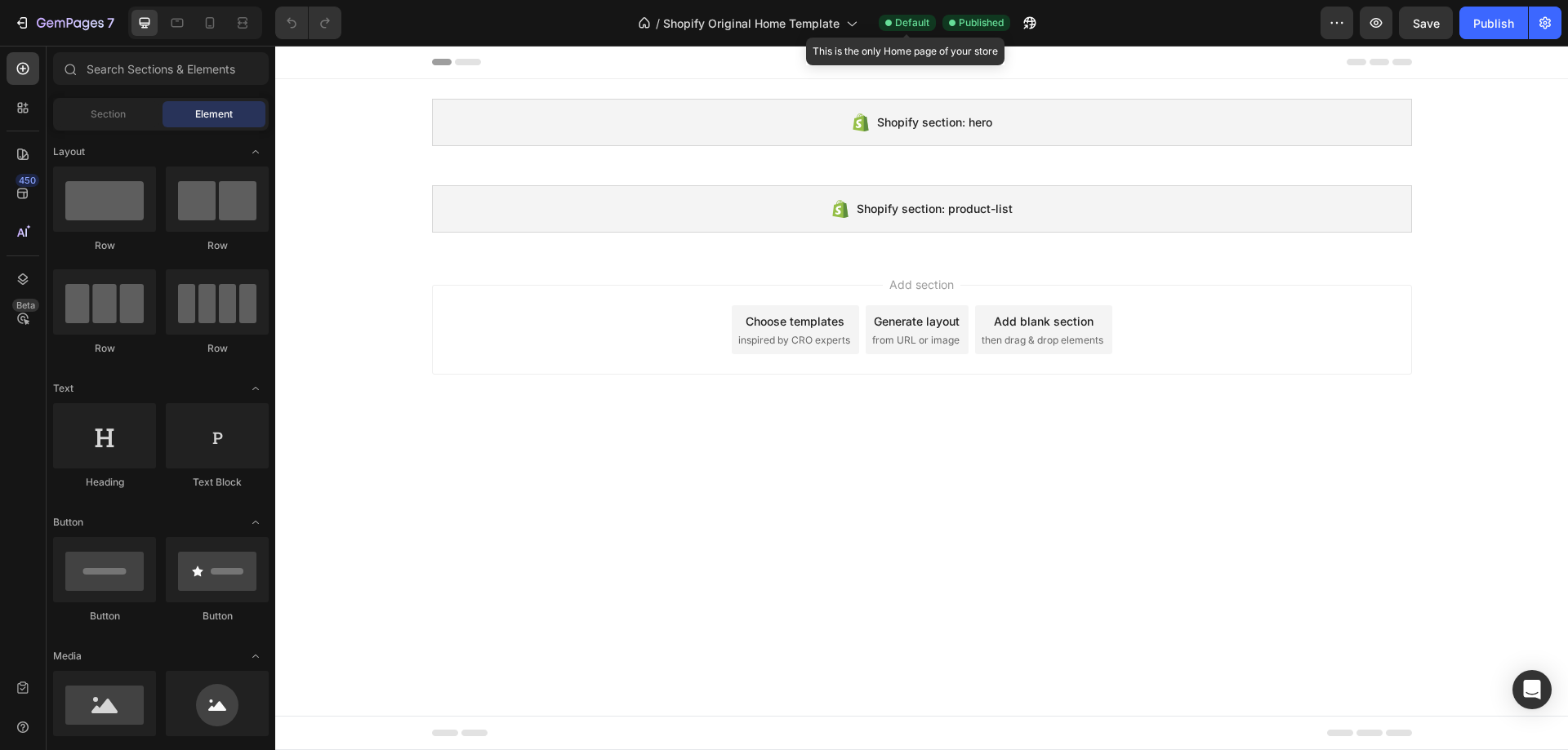
click at [911, 19] on span "Default" at bounding box center [912, 23] width 34 height 15
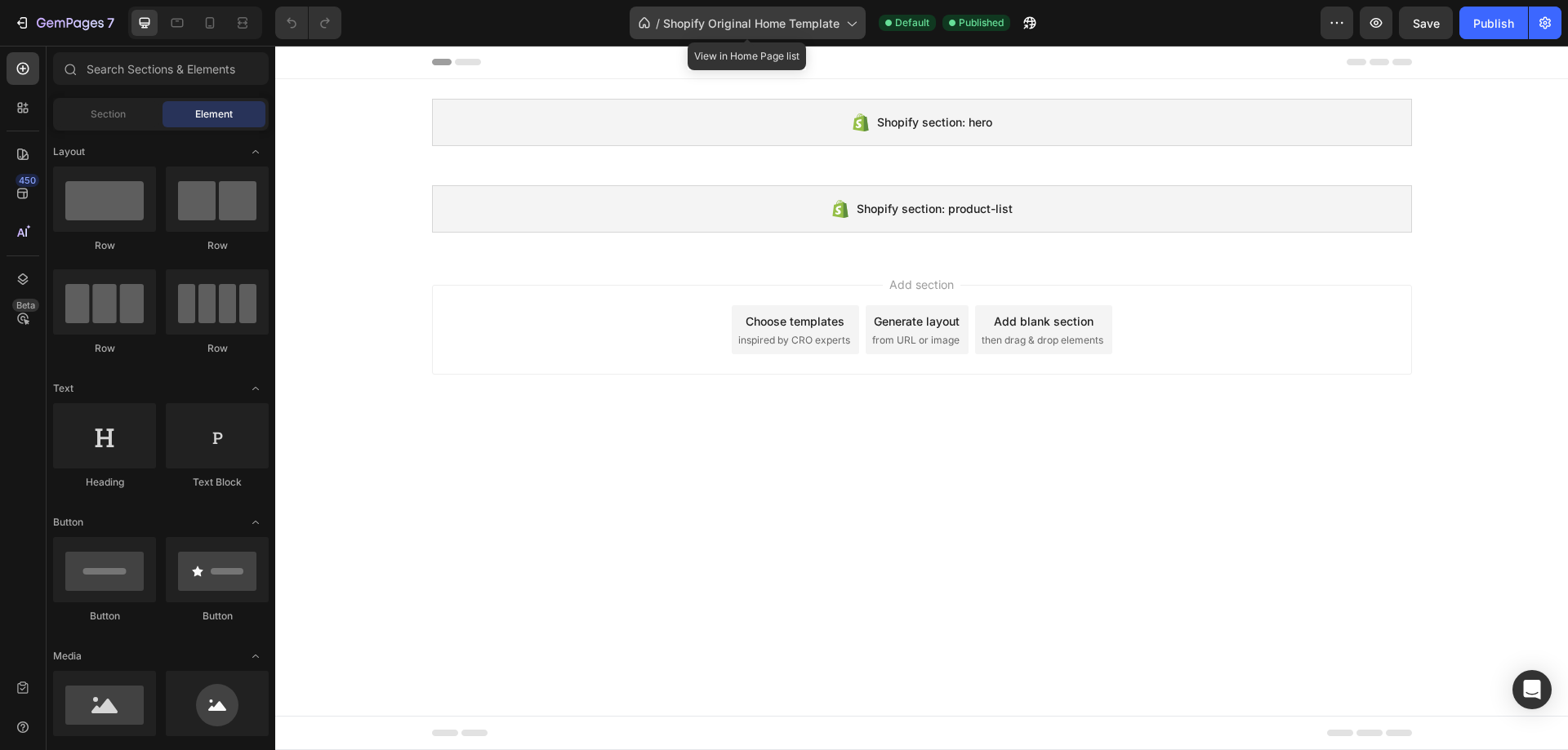
click at [847, 25] on icon at bounding box center [851, 23] width 17 height 17
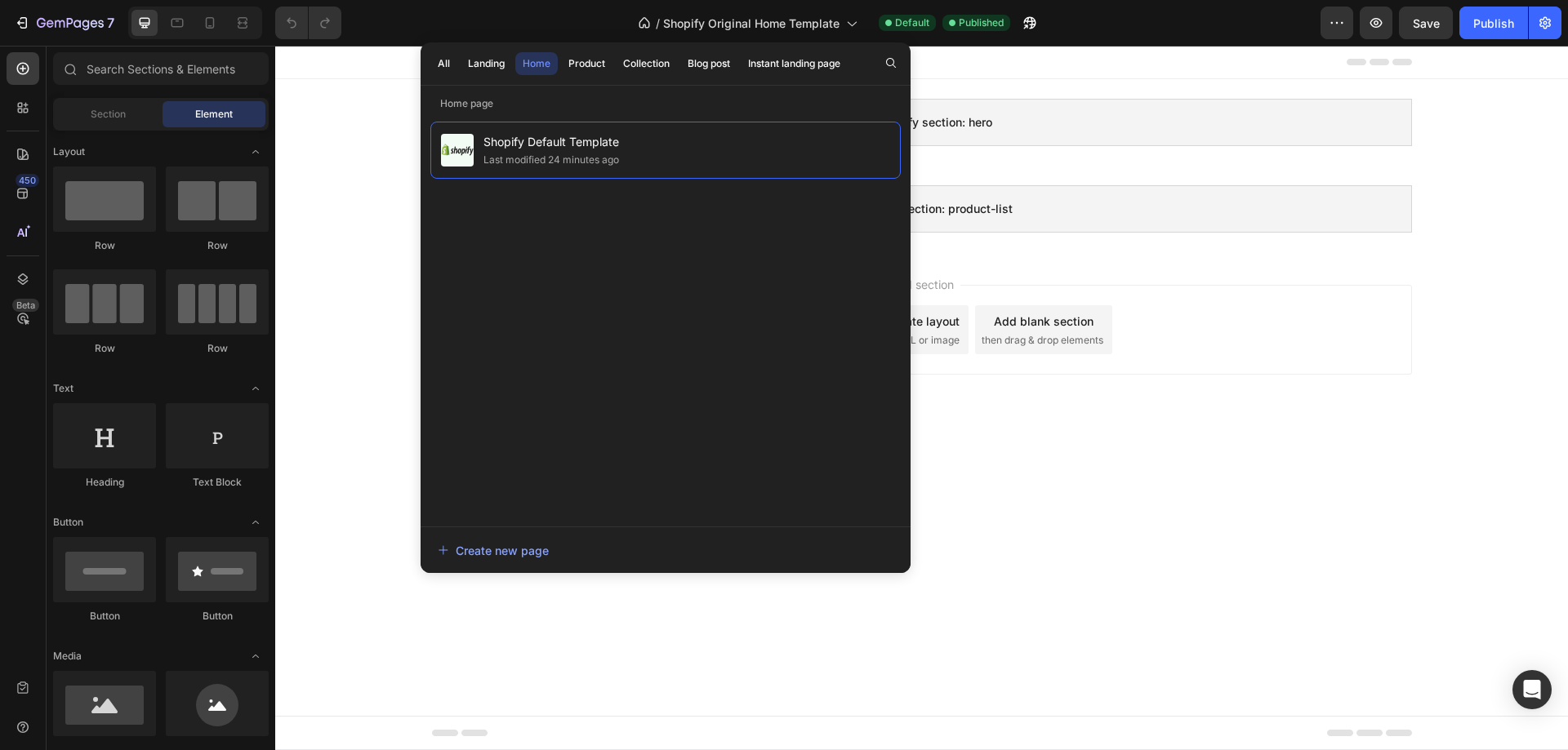
click at [1251, 475] on body "Shopify section: hero Shopify section: hero Shopify section: product-list Shopi…" at bounding box center [921, 398] width 1293 height 704
click at [1334, 25] on icon "button" at bounding box center [1337, 23] width 17 height 17
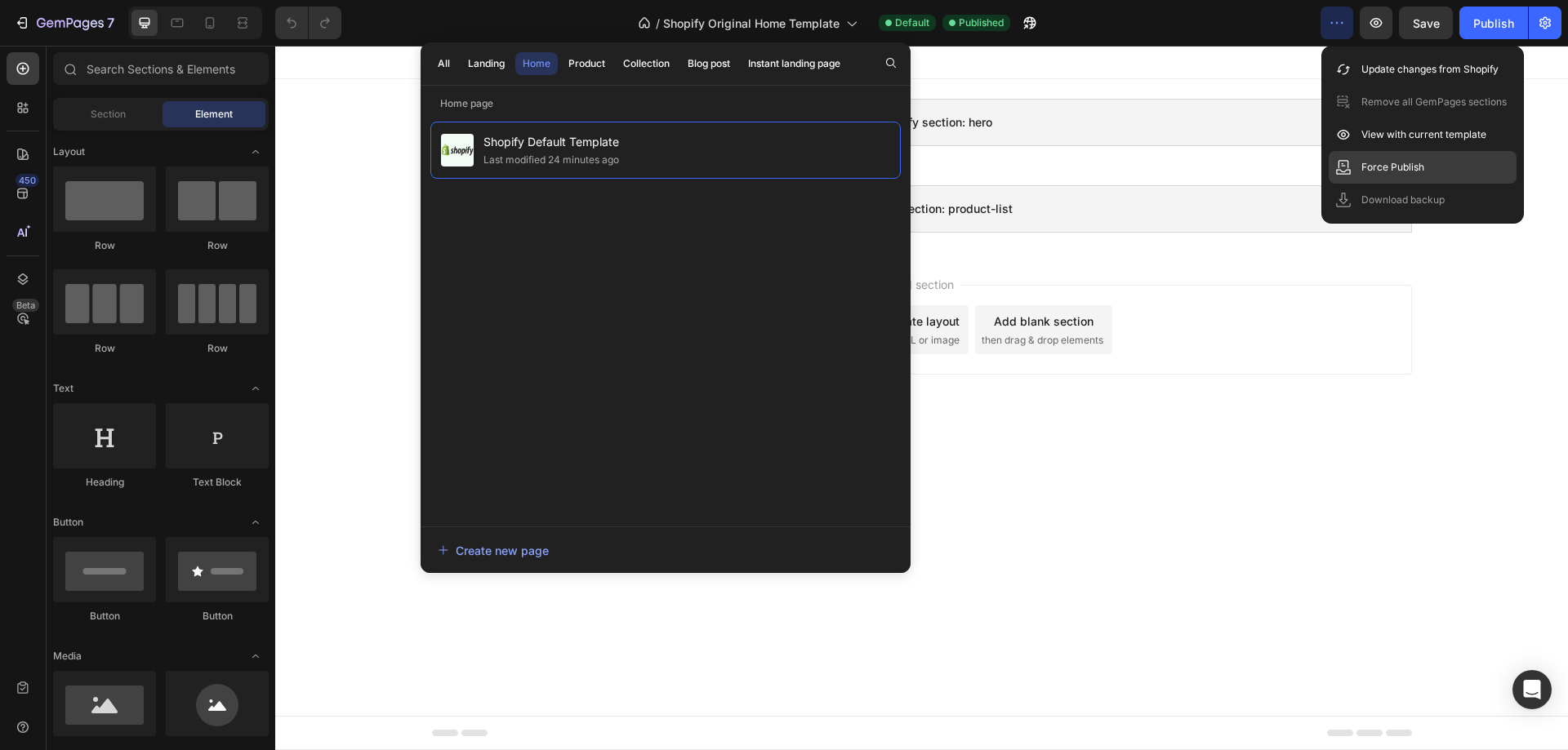
click at [1423, 166] on p "Force Publish" at bounding box center [1393, 167] width 63 height 17
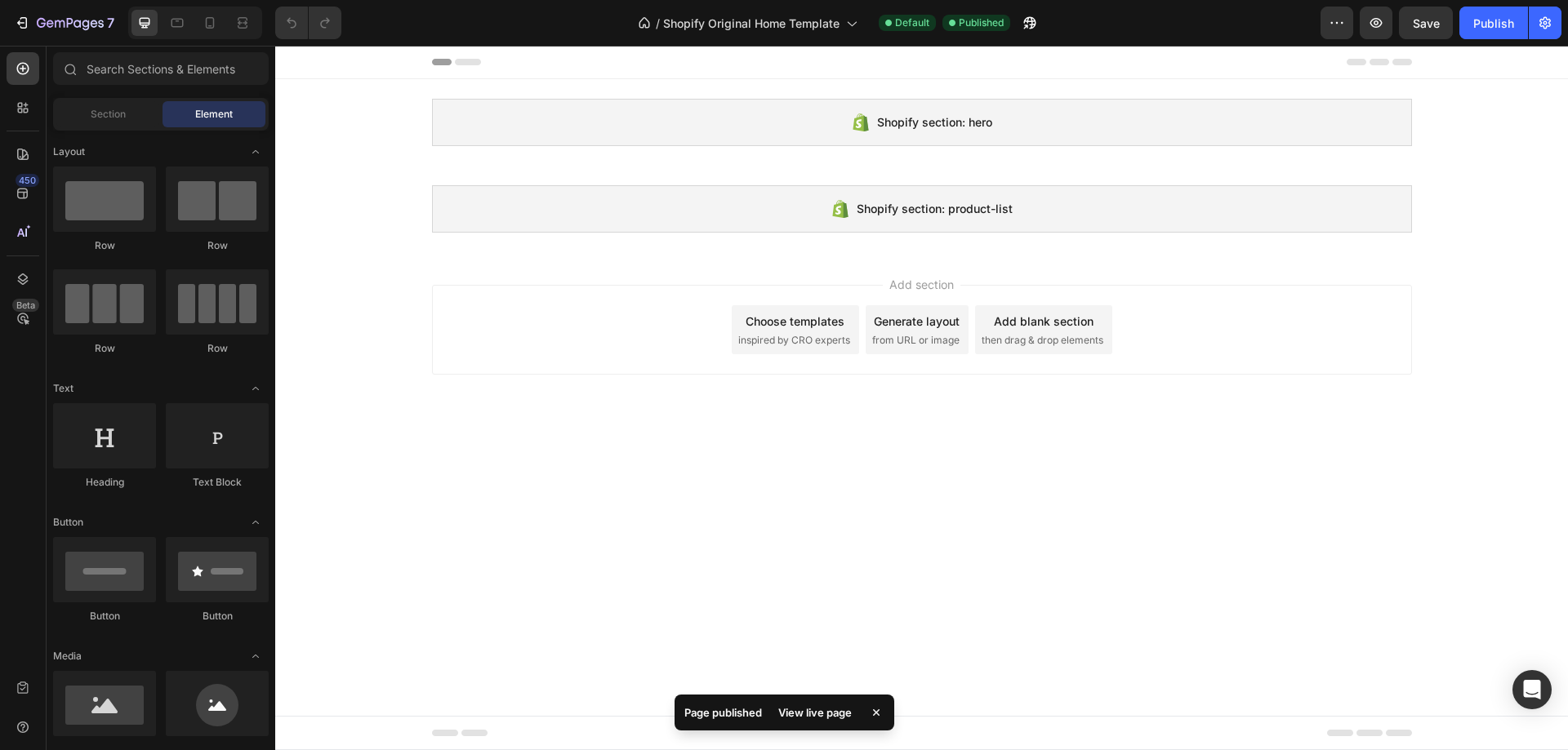
click at [819, 715] on div "View live page" at bounding box center [815, 712] width 93 height 23
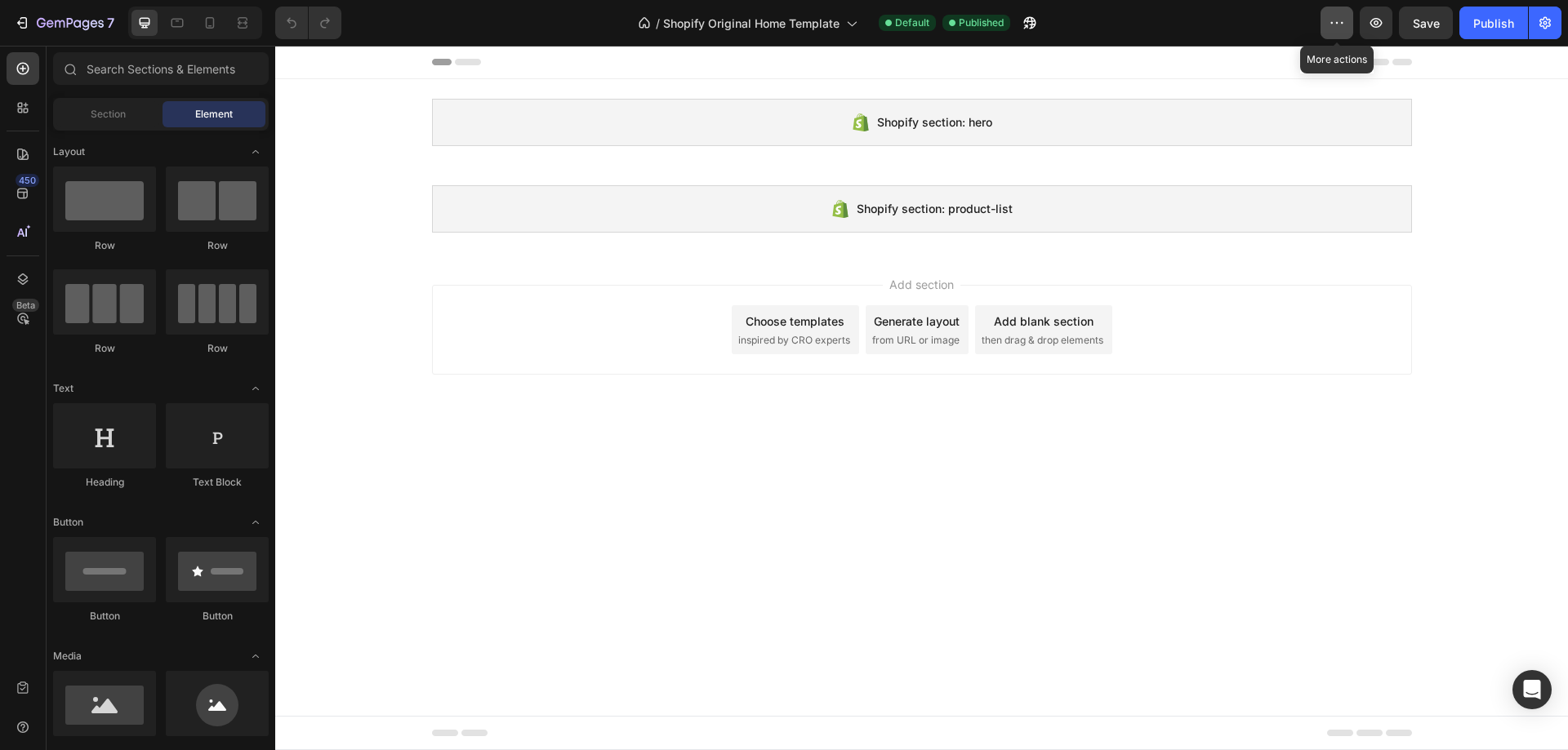
click at [1340, 25] on icon "button" at bounding box center [1337, 23] width 17 height 17
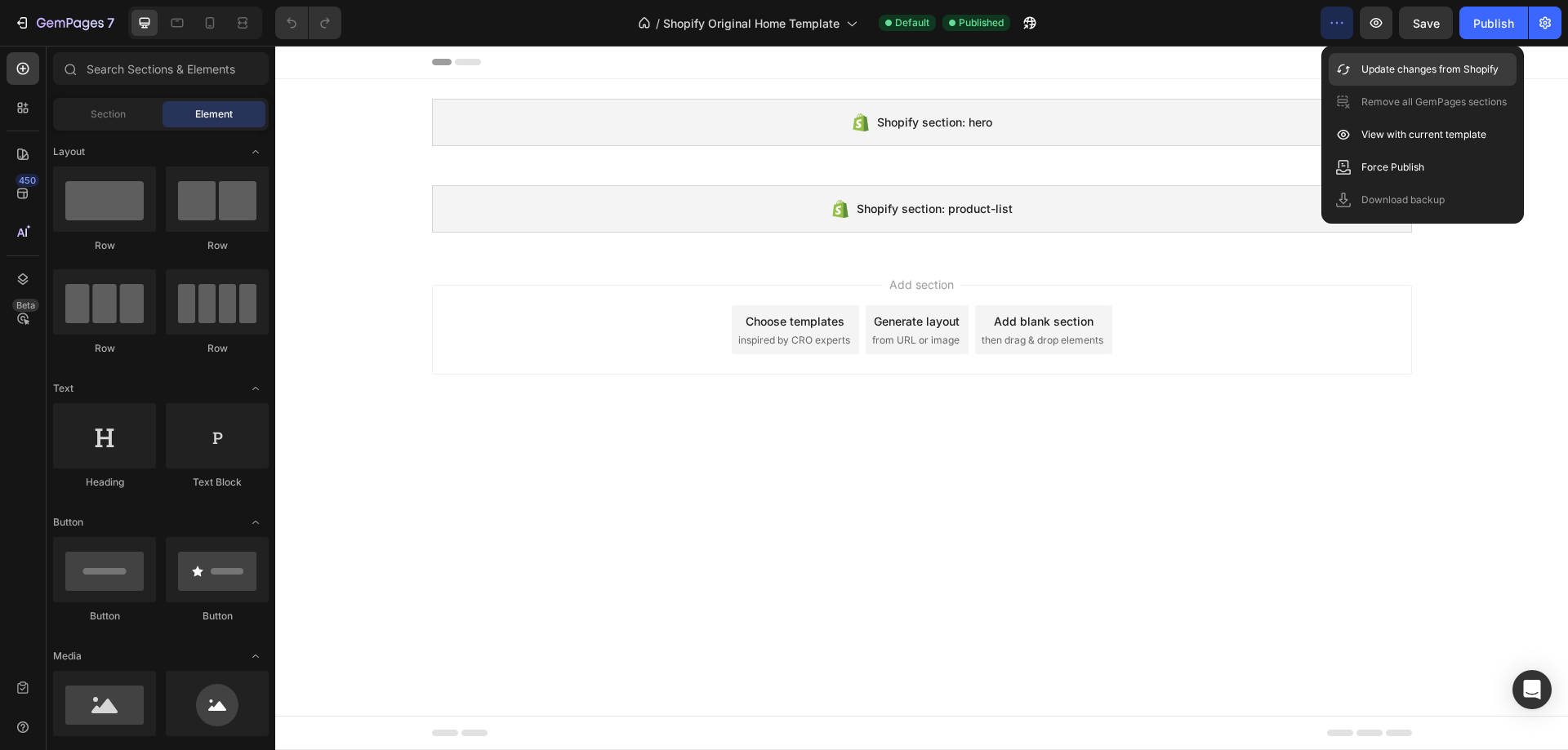
click at [1436, 82] on div "Update changes from Shopify" at bounding box center [1423, 69] width 188 height 32
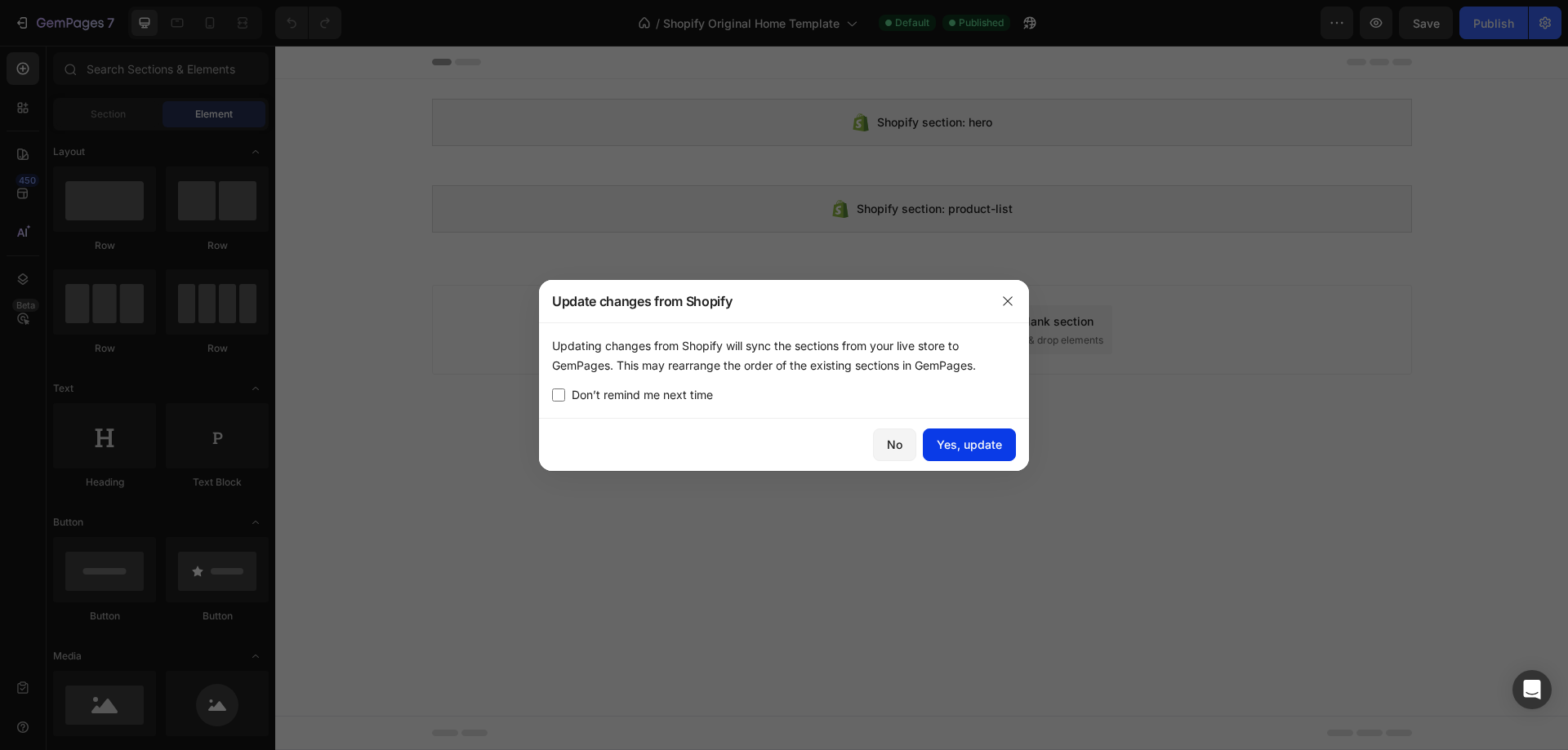
click at [975, 435] on button "Yes, update" at bounding box center [969, 444] width 93 height 32
click at [640, 22] on div at bounding box center [784, 375] width 1568 height 750
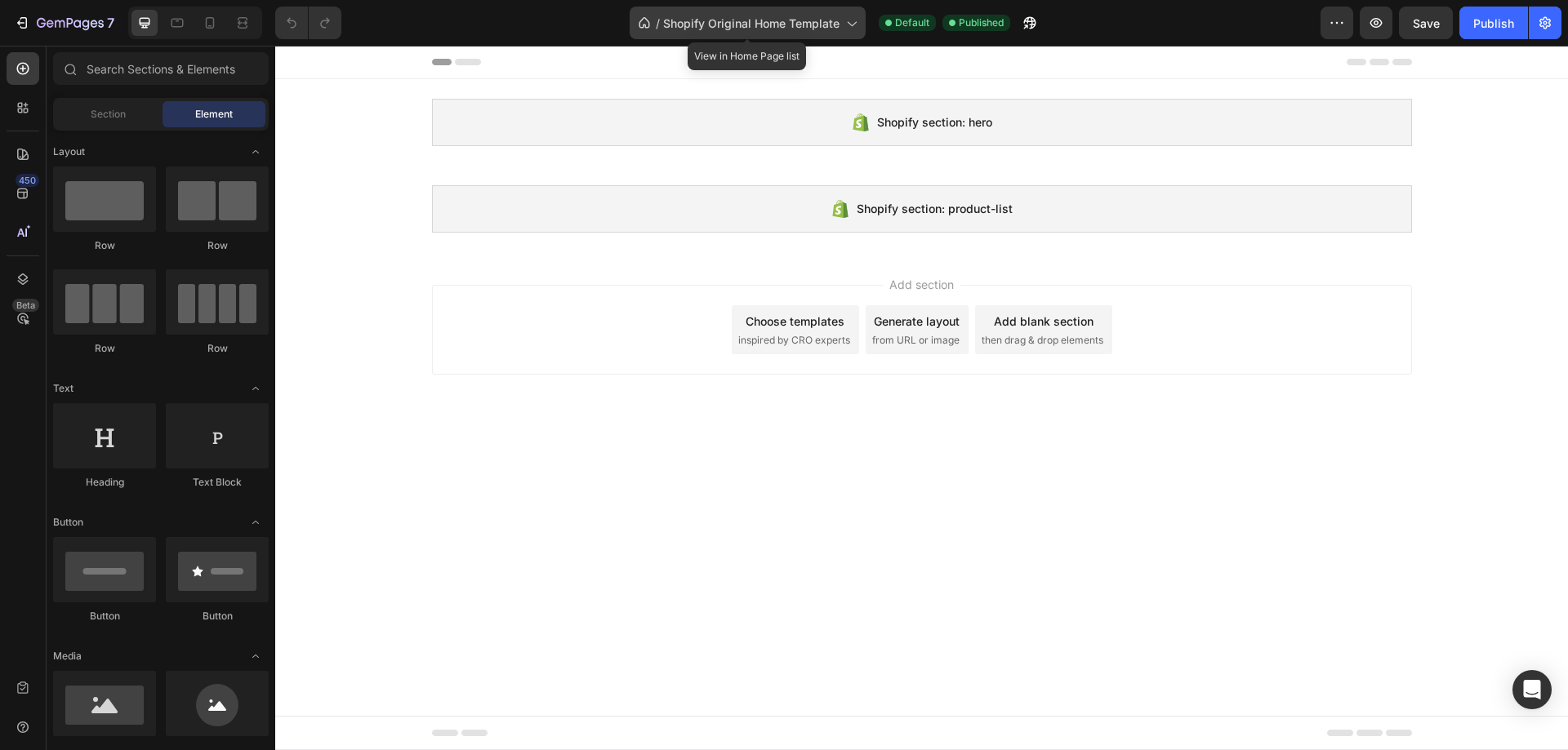
click at [646, 19] on icon at bounding box center [644, 23] width 11 height 11
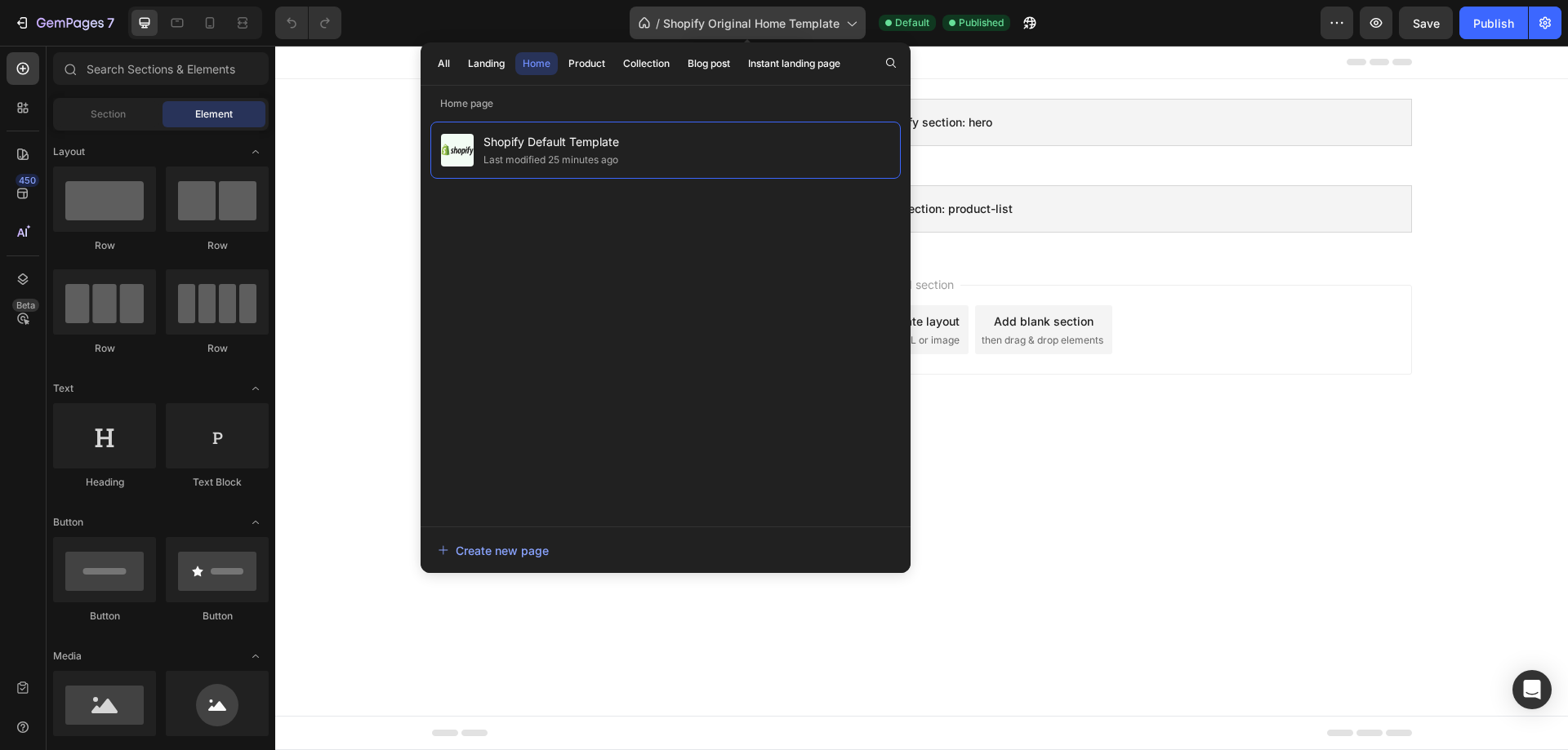
click at [762, 30] on span "Shopify Original Home Template" at bounding box center [751, 24] width 176 height 18
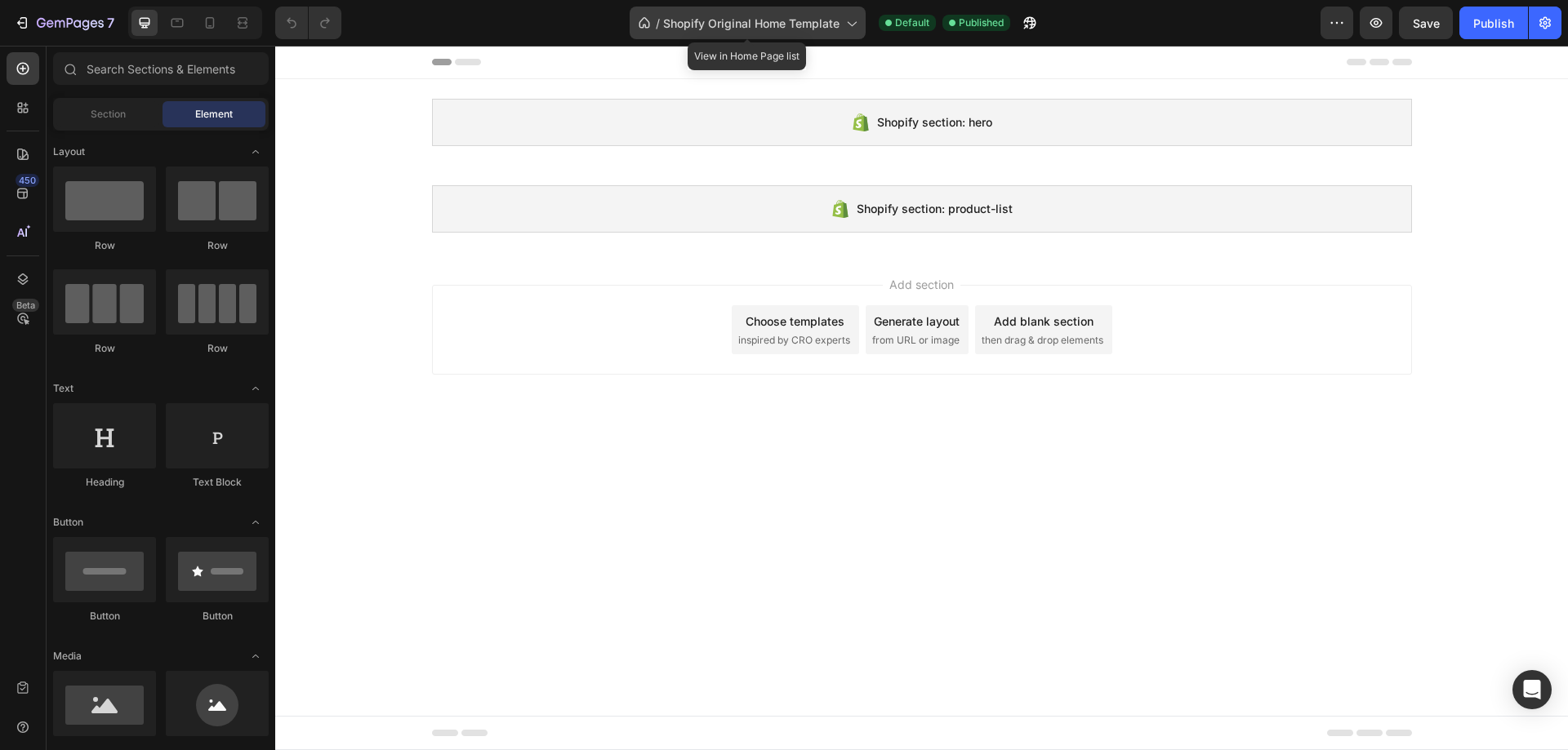
click at [833, 21] on span "Shopify Original Home Template" at bounding box center [751, 24] width 176 height 18
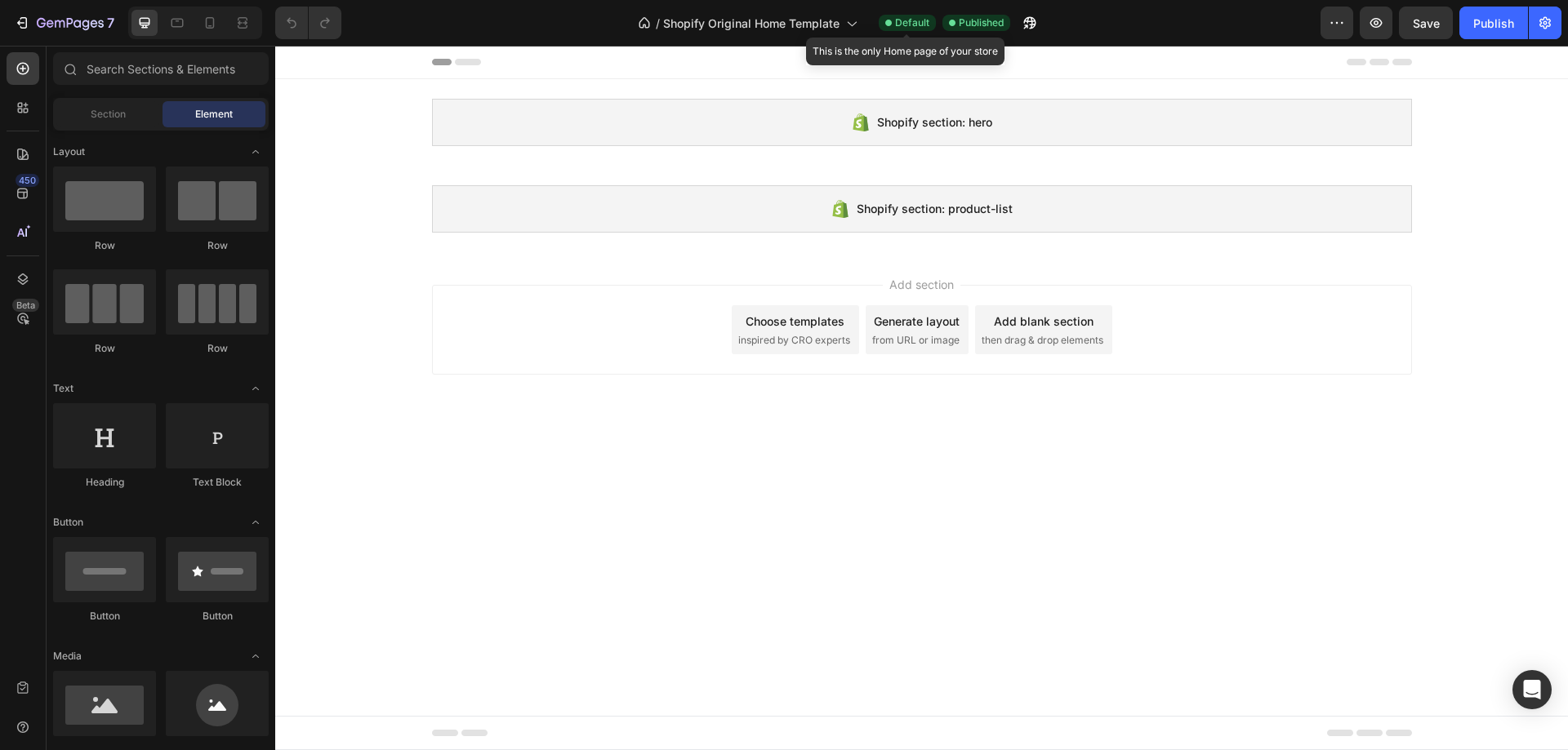
click at [919, 19] on span "Default" at bounding box center [912, 23] width 34 height 15
click at [904, 20] on span "Default" at bounding box center [912, 23] width 34 height 15
click at [980, 20] on span "Published" at bounding box center [981, 23] width 45 height 15
click at [1028, 20] on icon "button" at bounding box center [1030, 24] width 12 height 12
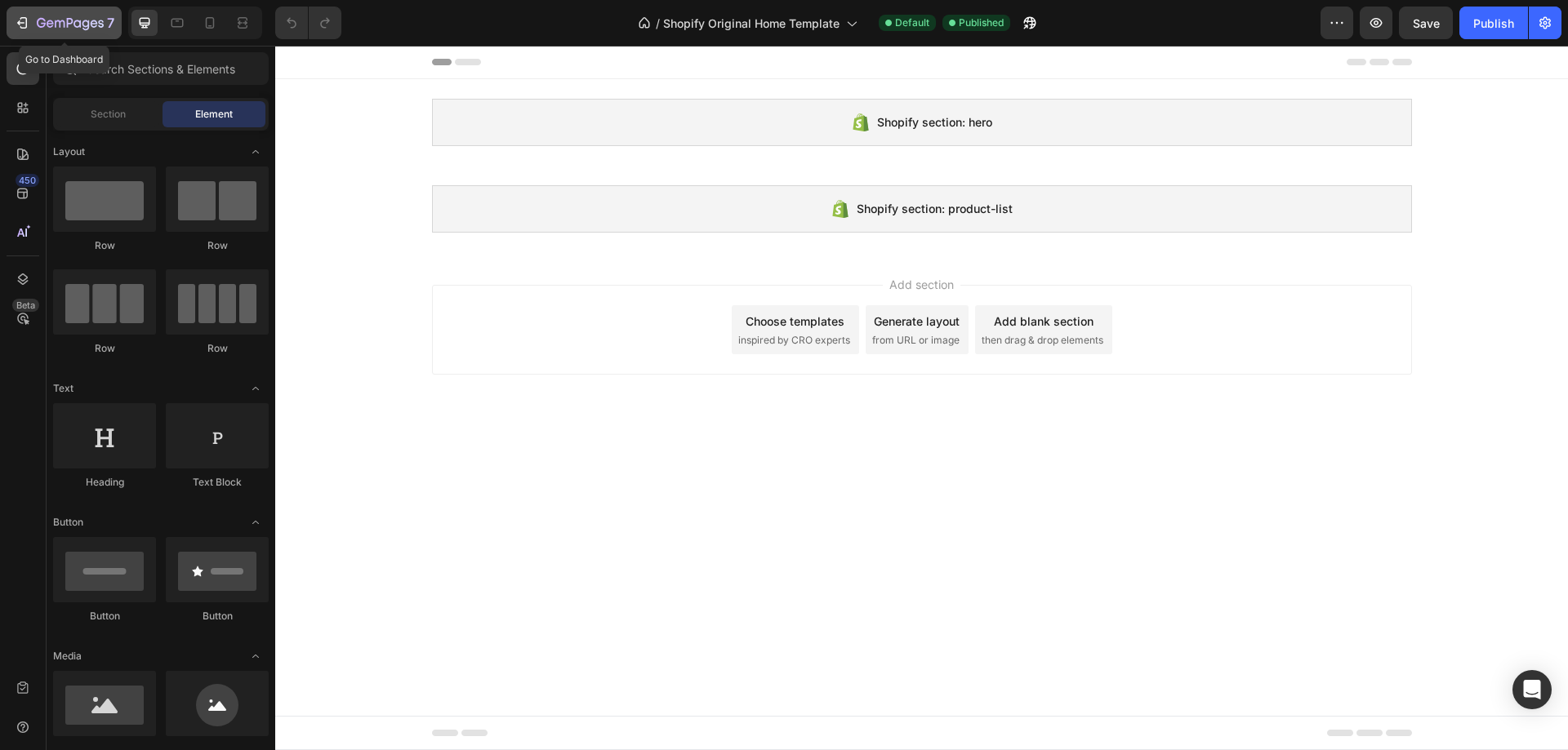
click at [22, 23] on icon "button" at bounding box center [21, 23] width 7 height 5
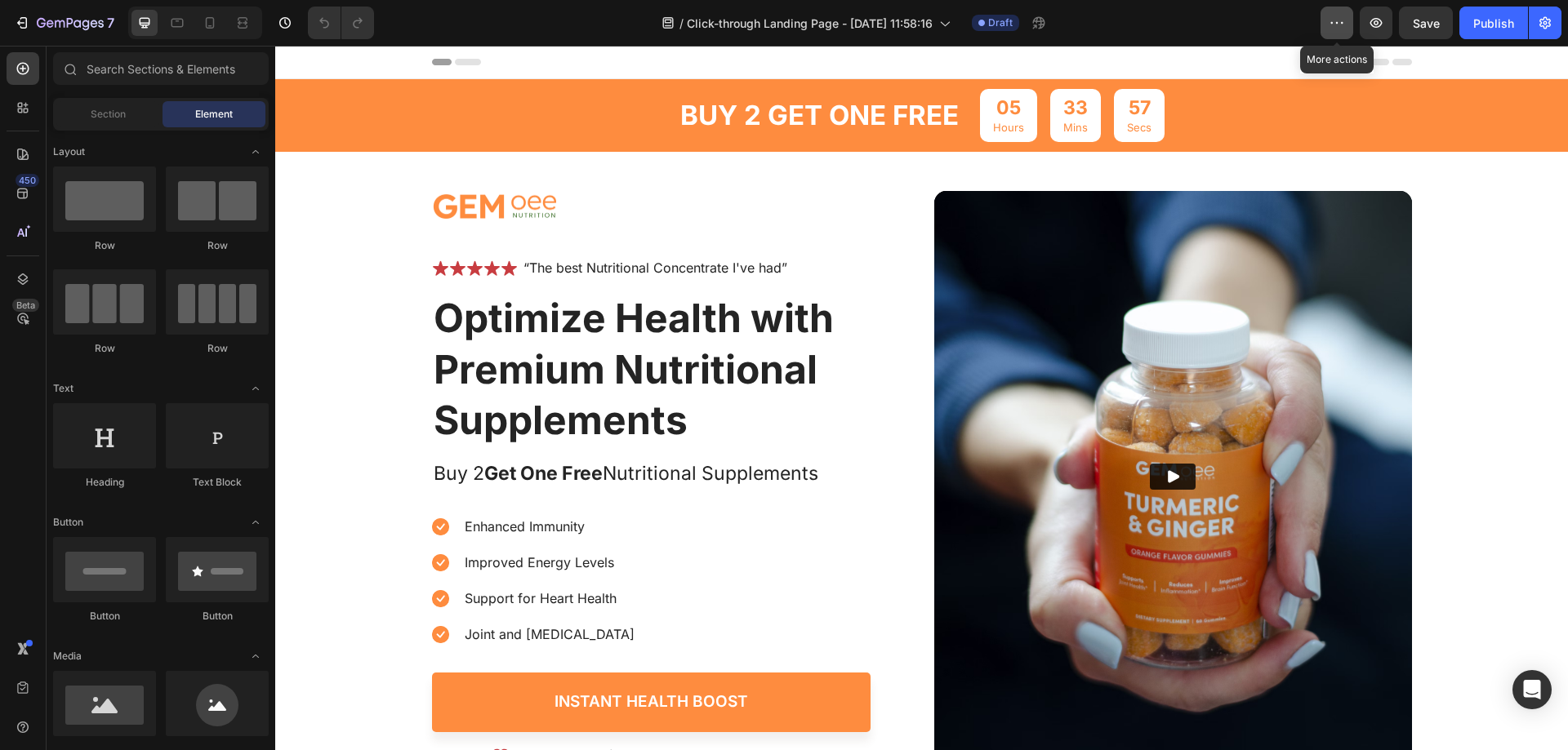
click at [1328, 11] on button "button" at bounding box center [1337, 22] width 32 height 32
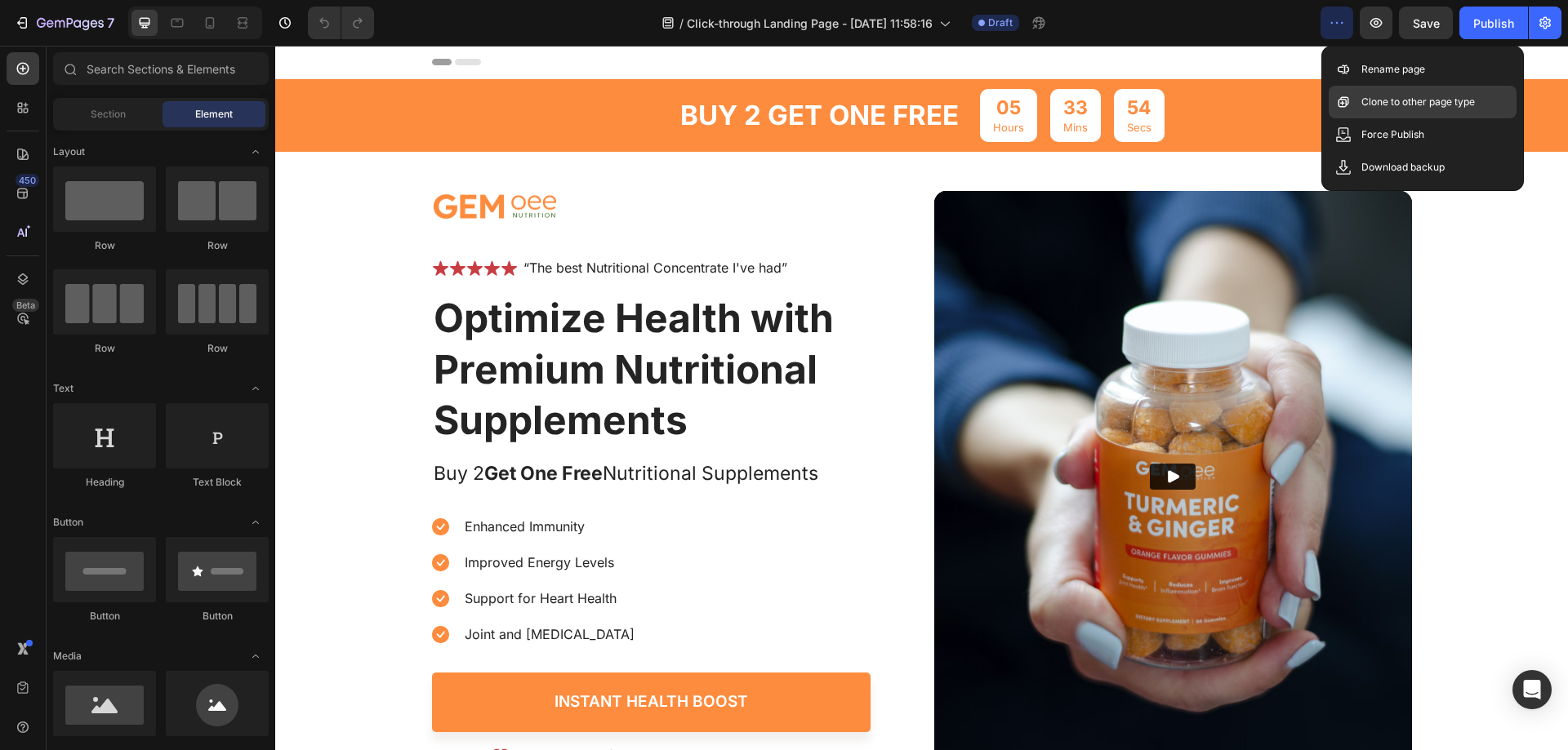
click at [1448, 99] on p "Clone to other page type" at bounding box center [1418, 102] width 114 height 17
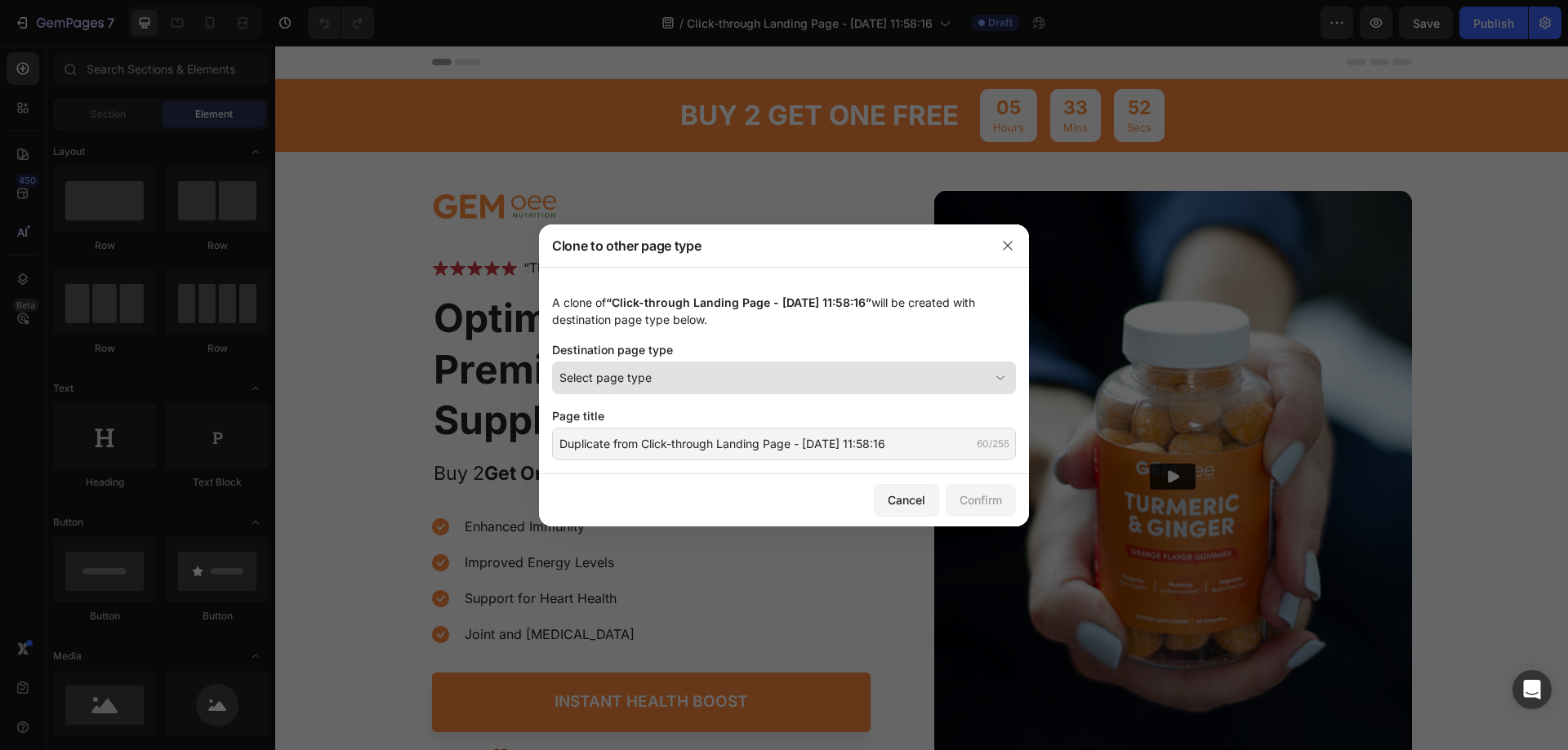
click at [685, 367] on button "Select page type" at bounding box center [784, 378] width 464 height 32
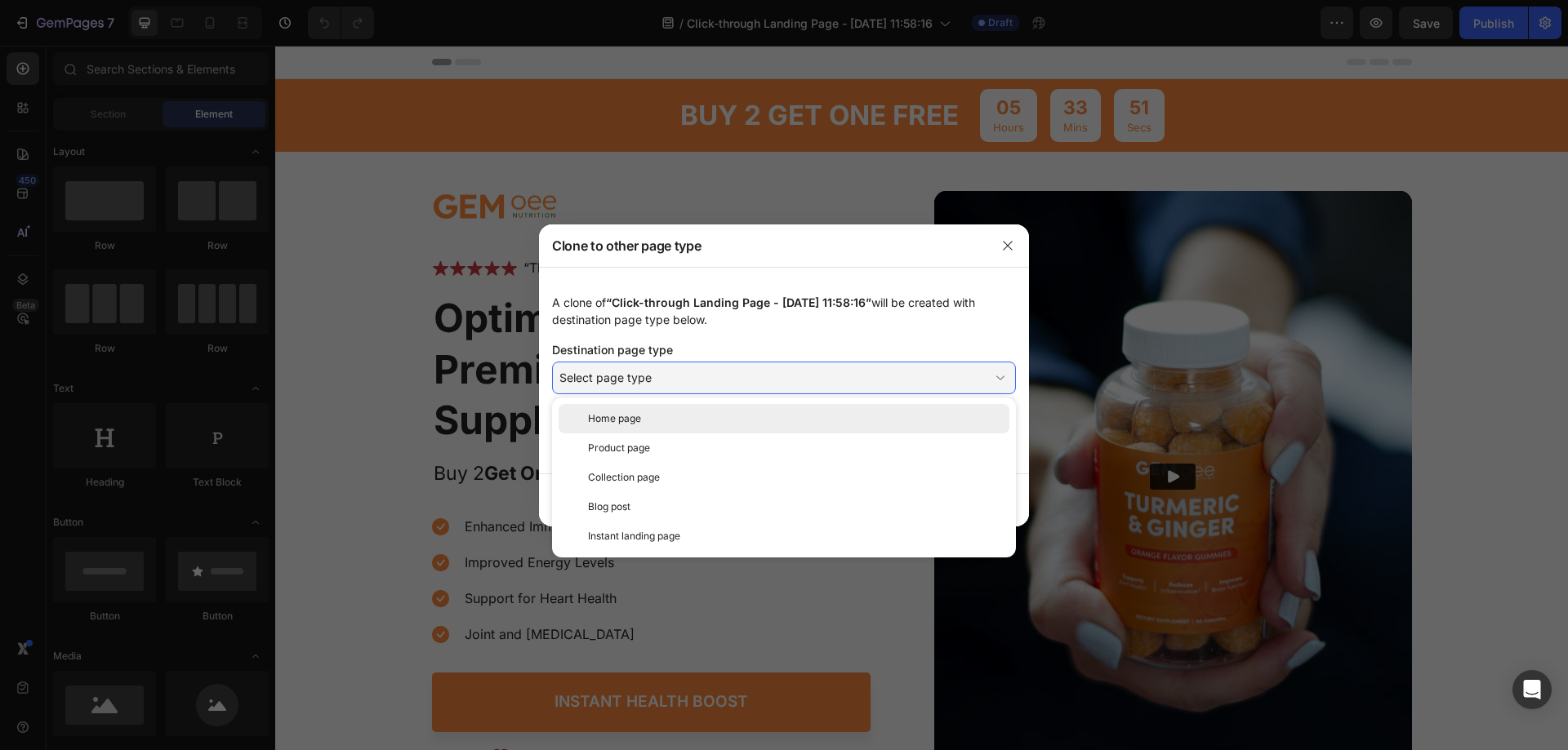
click at [655, 415] on div "Home page" at bounding box center [795, 419] width 415 height 15
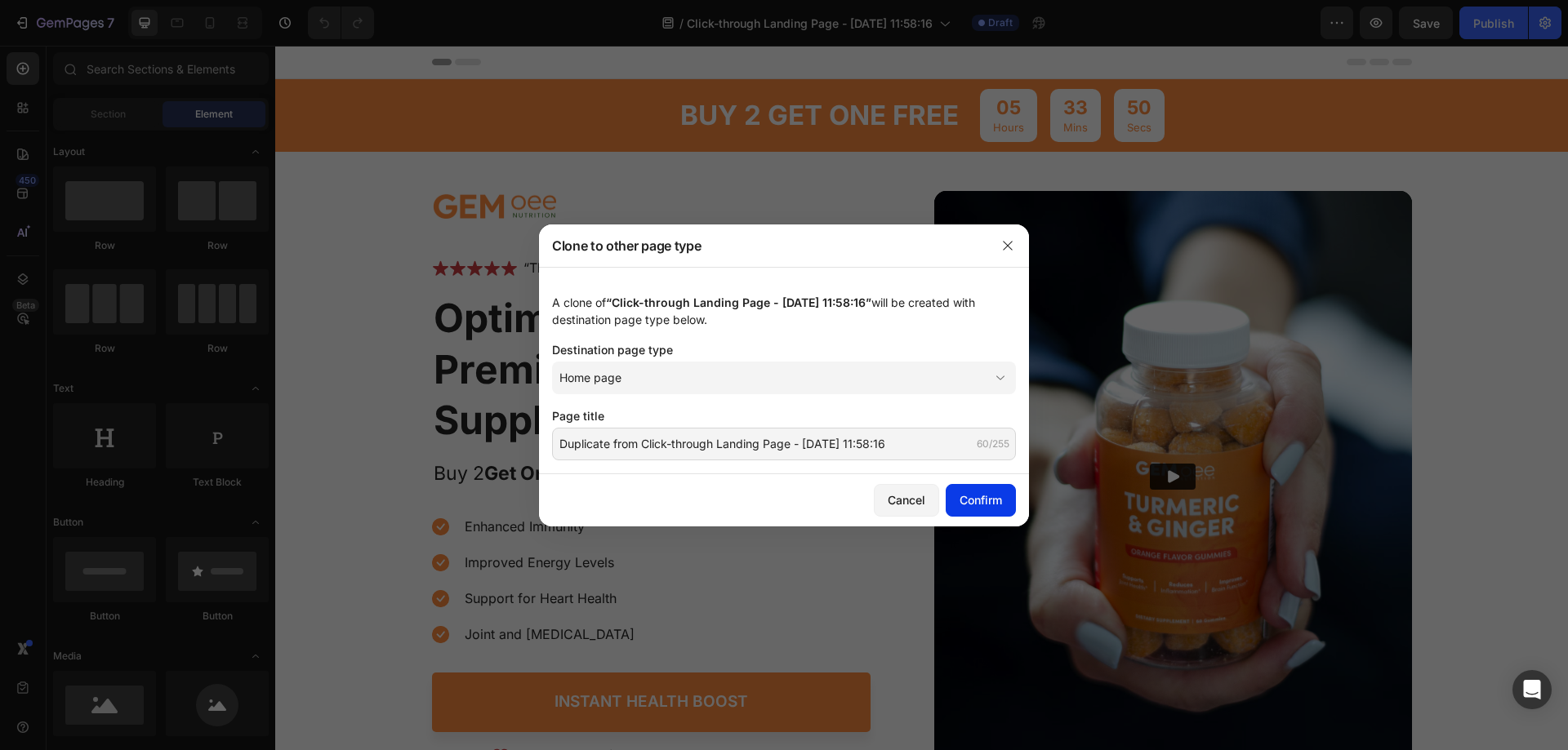
click at [993, 485] on button "Confirm" at bounding box center [981, 500] width 70 height 32
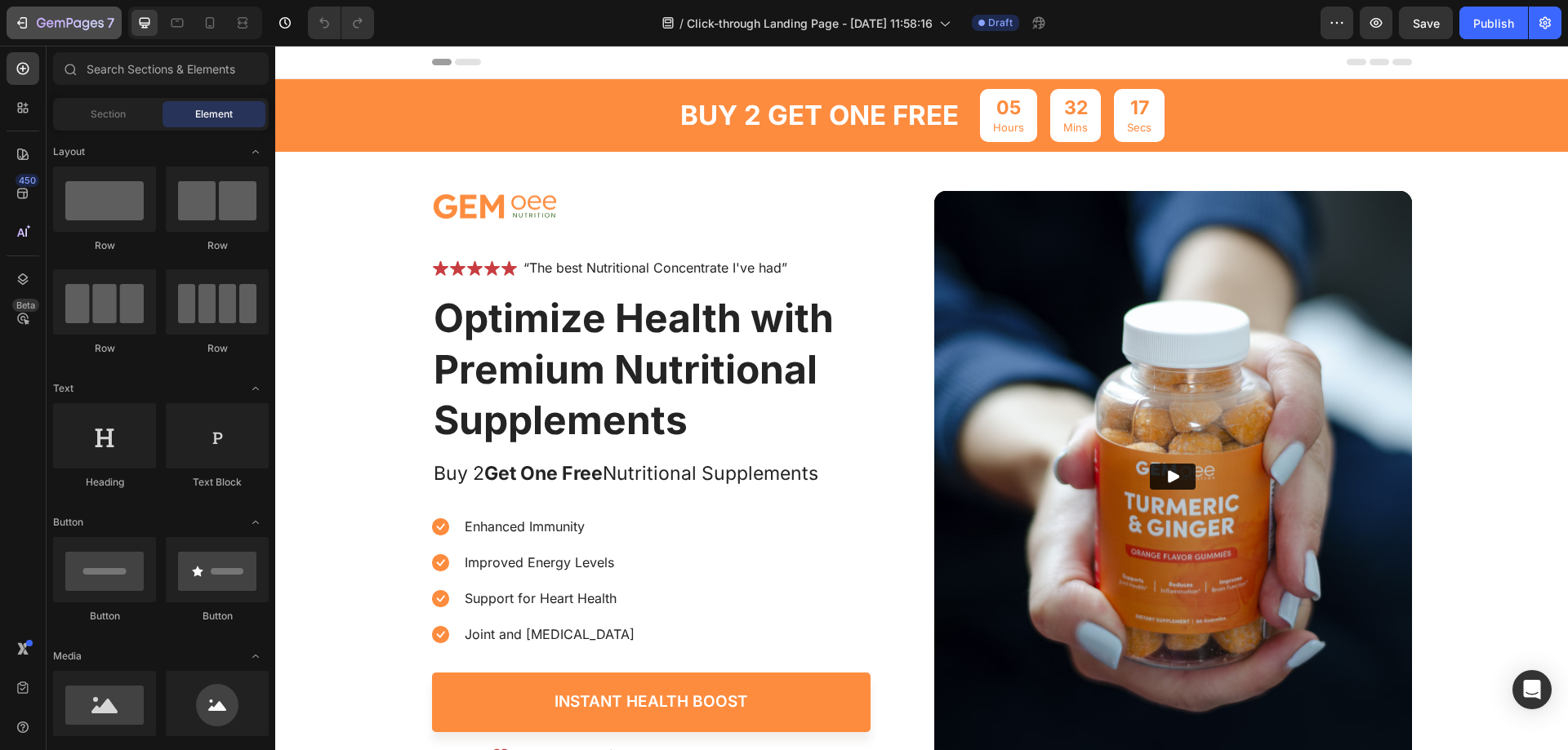
click at [18, 16] on icon "button" at bounding box center [22, 23] width 17 height 17
click at [1492, 18] on div "Publish" at bounding box center [1494, 24] width 41 height 18
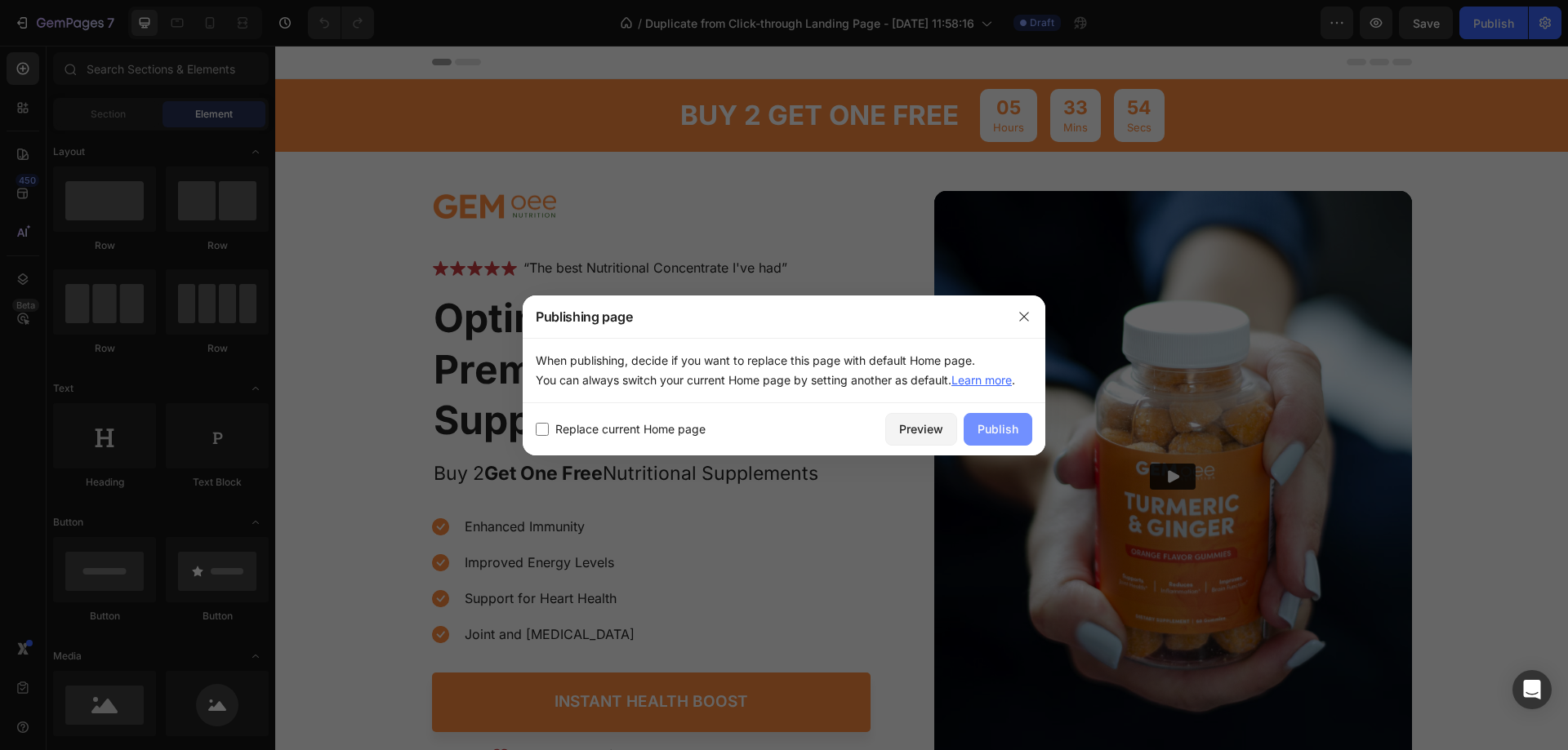
click at [1005, 434] on div "Publish" at bounding box center [997, 429] width 41 height 18
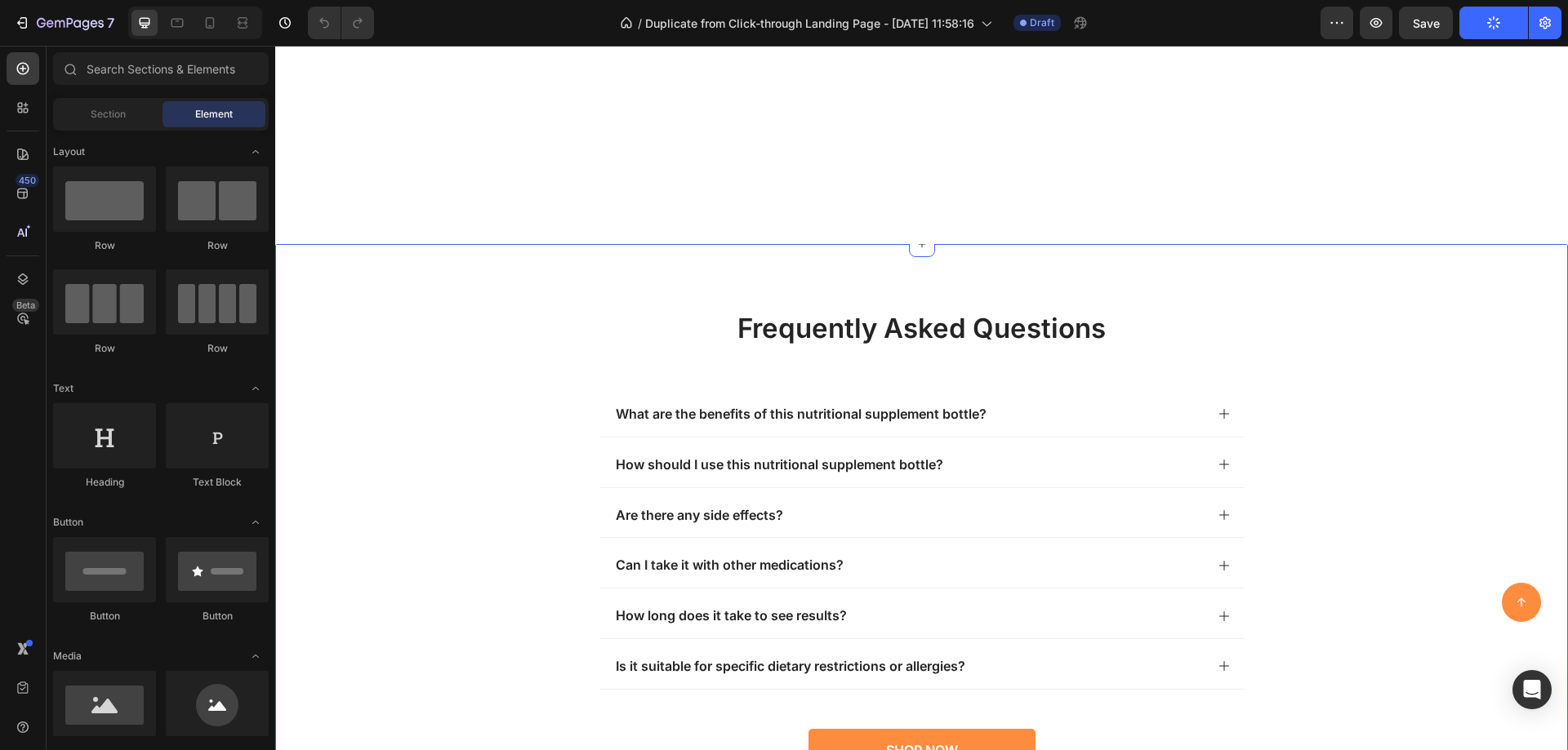
scroll to position [6205, 0]
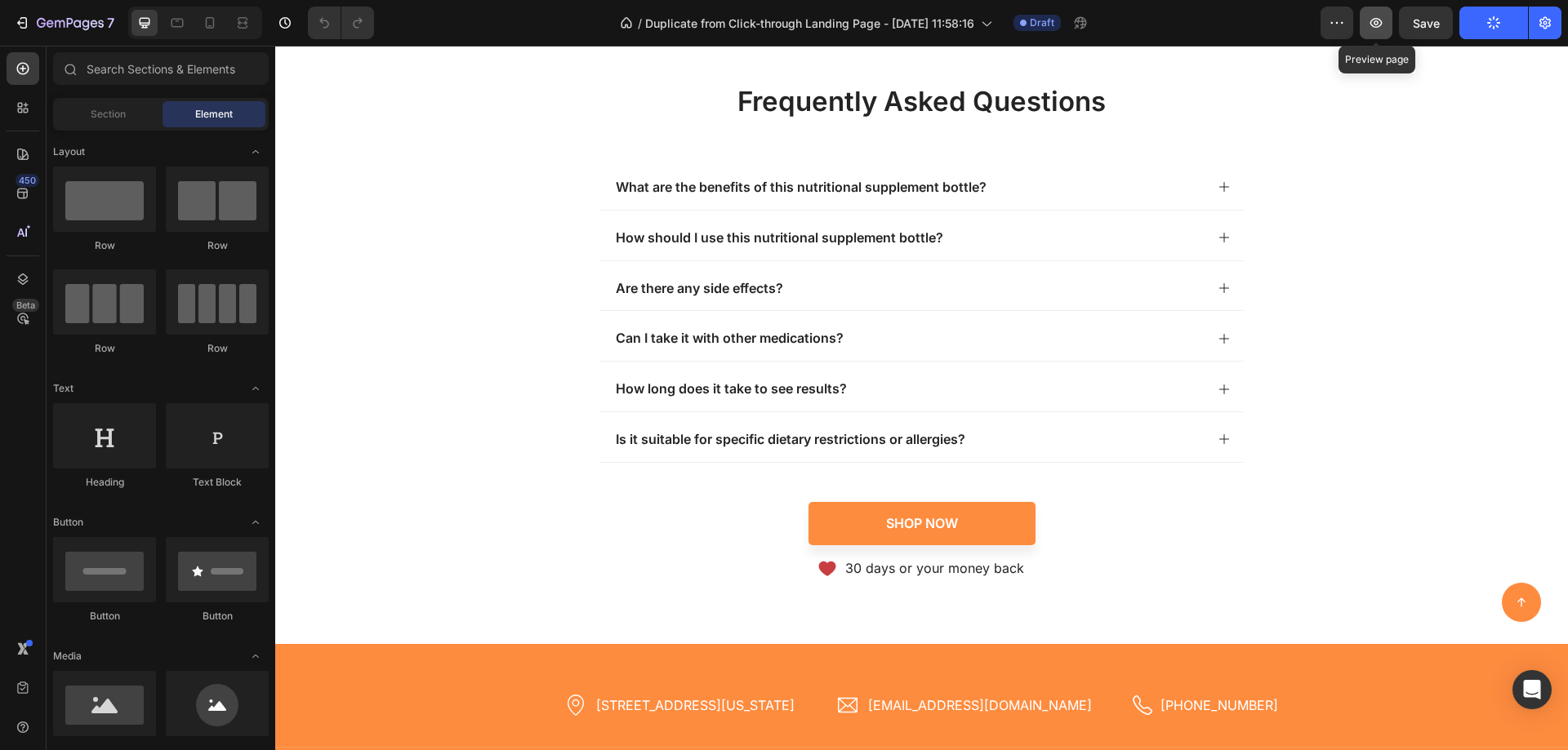
click at [1374, 24] on icon "button" at bounding box center [1376, 23] width 17 height 17
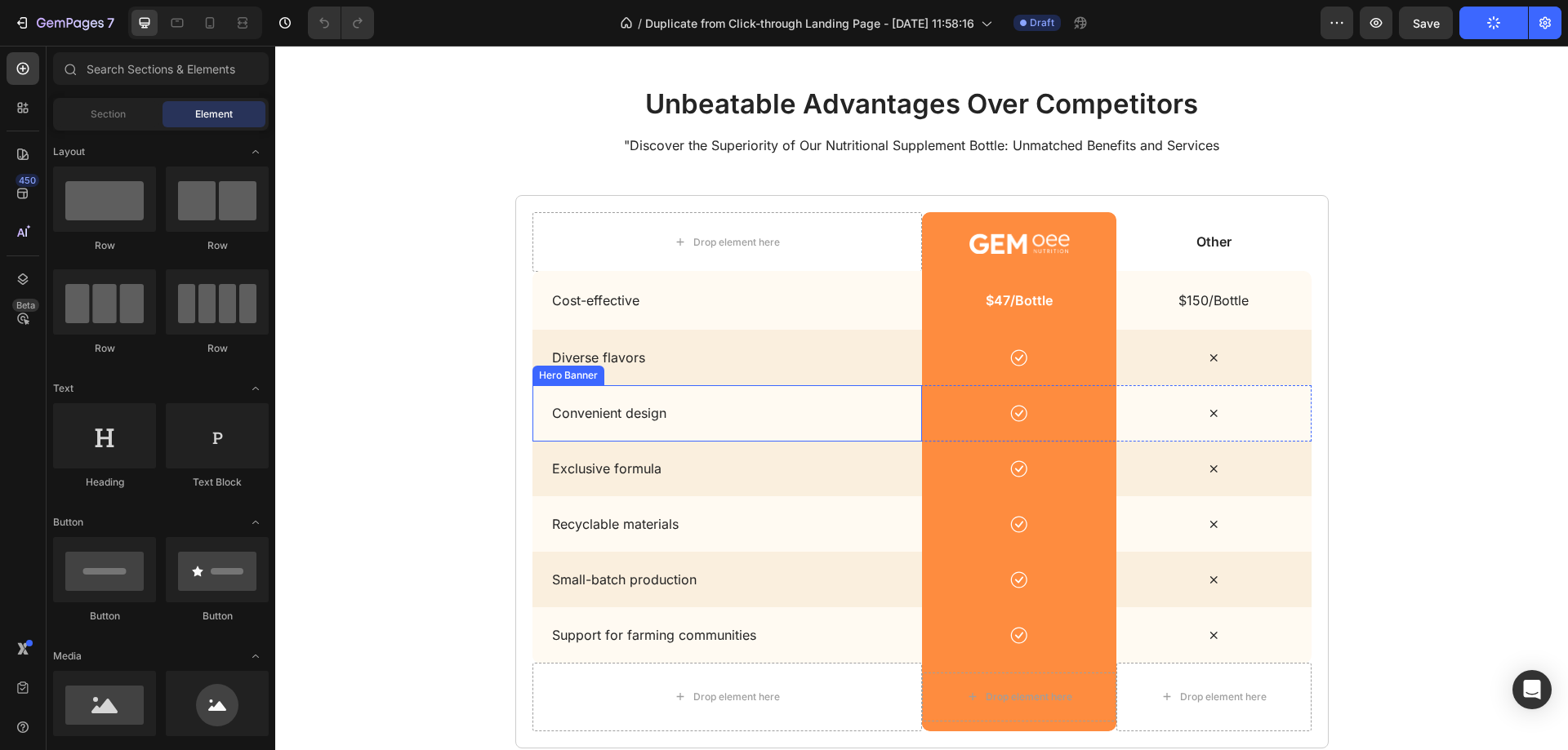
scroll to position [3511, 0]
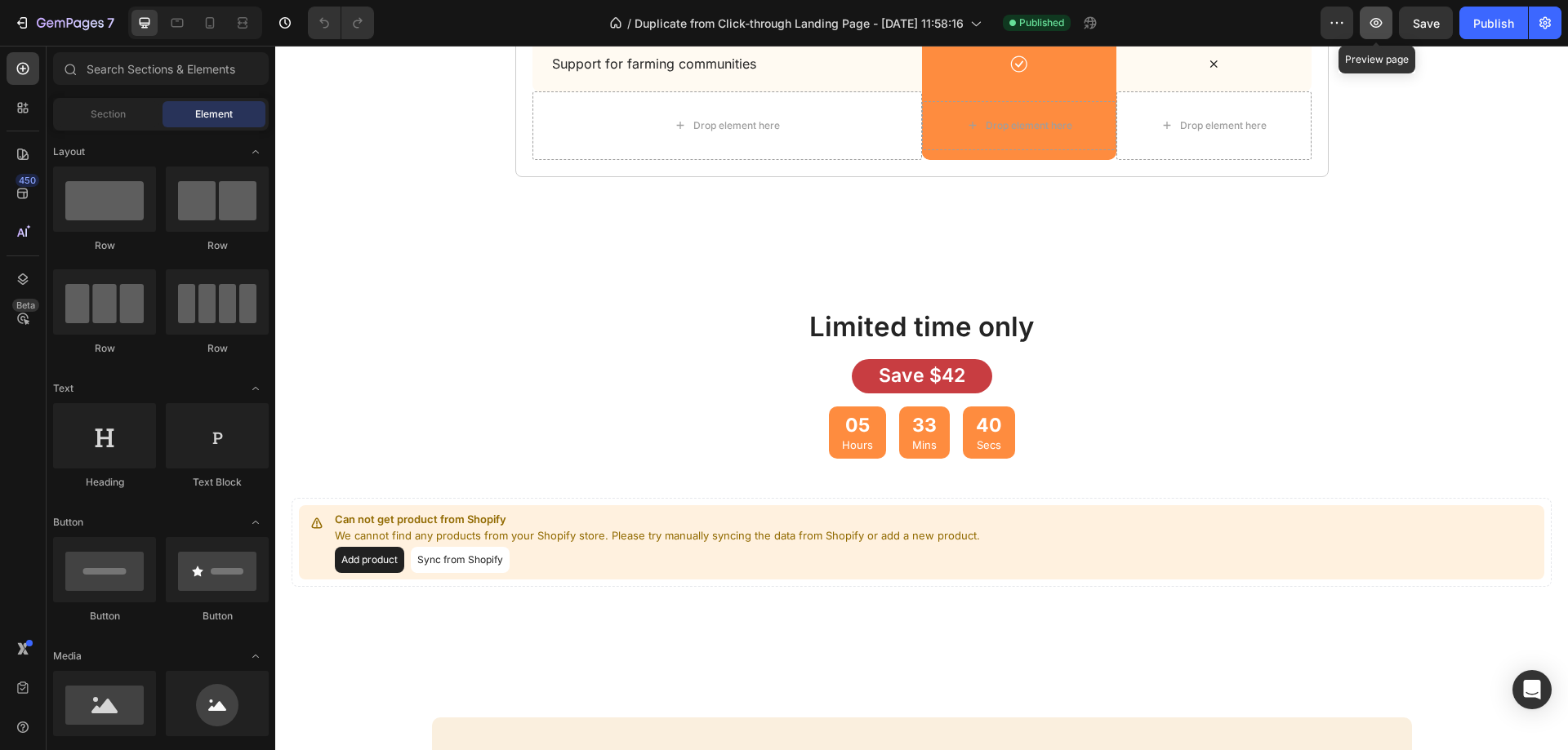
click at [1379, 12] on button "button" at bounding box center [1375, 22] width 32 height 32
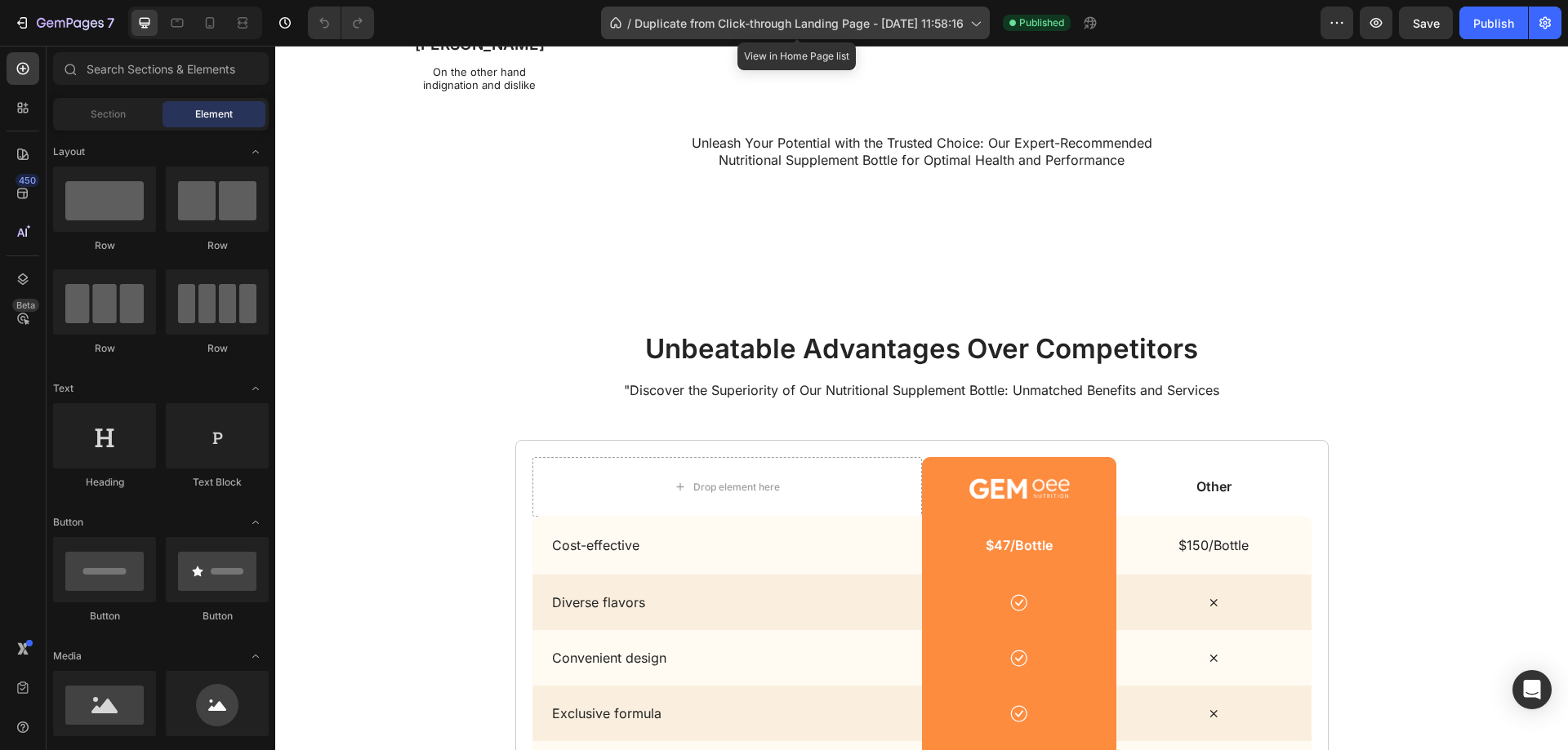
click at [944, 25] on span "Duplicate from Click-through Landing Page - [DATE] 11:58:16" at bounding box center [799, 24] width 330 height 18
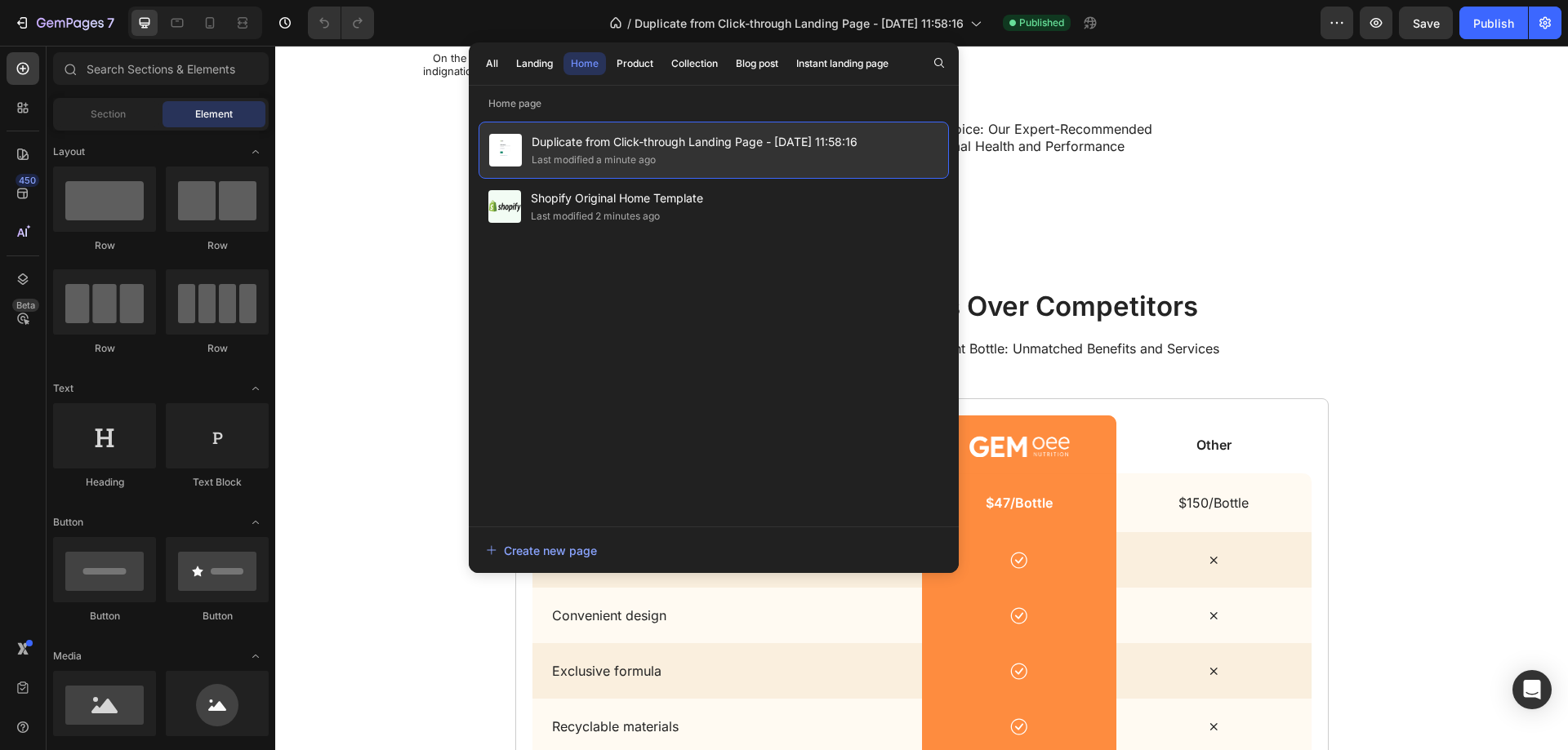
click at [790, 144] on span "Duplicate from Click-through Landing Page - [DATE] 11:58:16" at bounding box center [695, 142] width 326 height 19
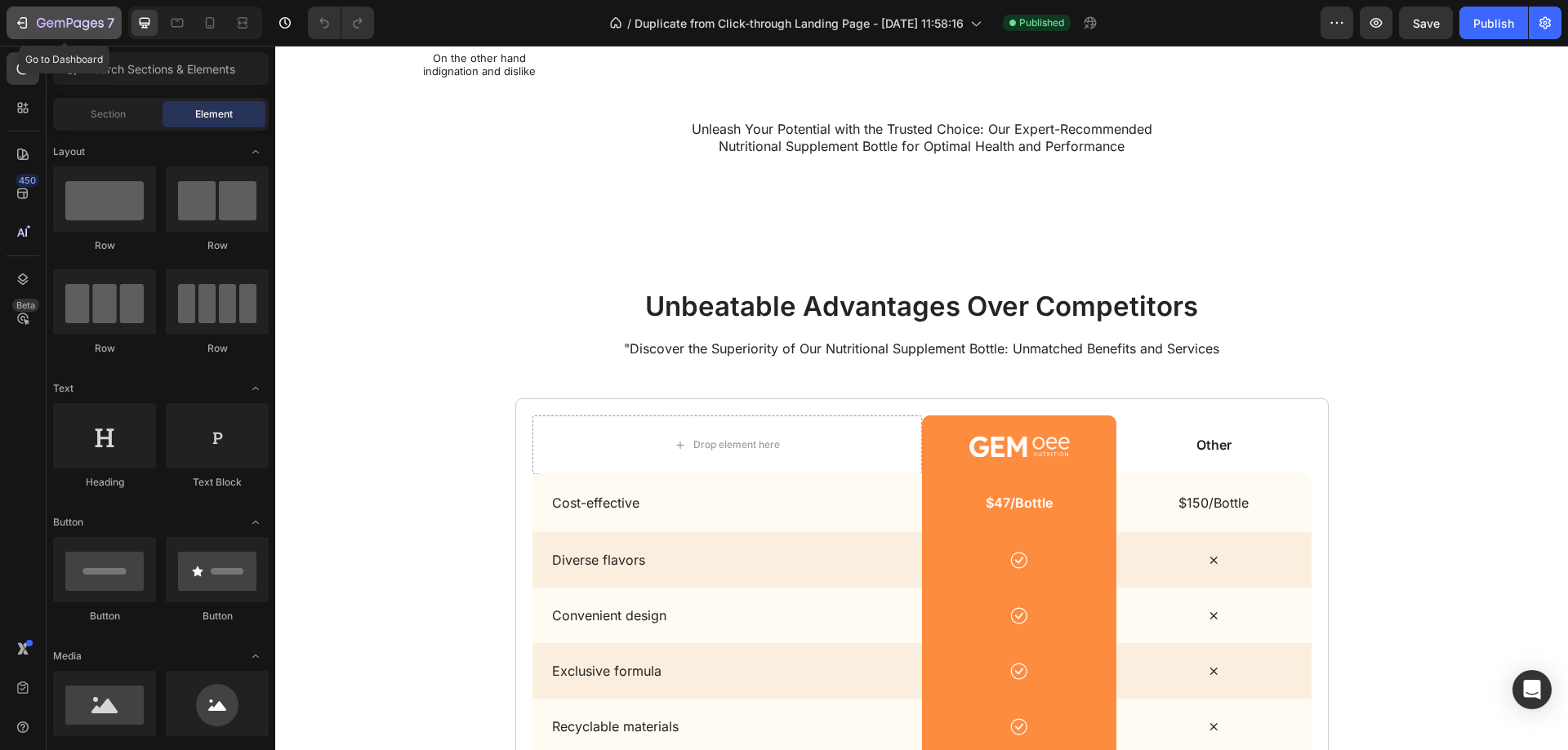
click at [24, 10] on button "7" at bounding box center [63, 22] width 115 height 32
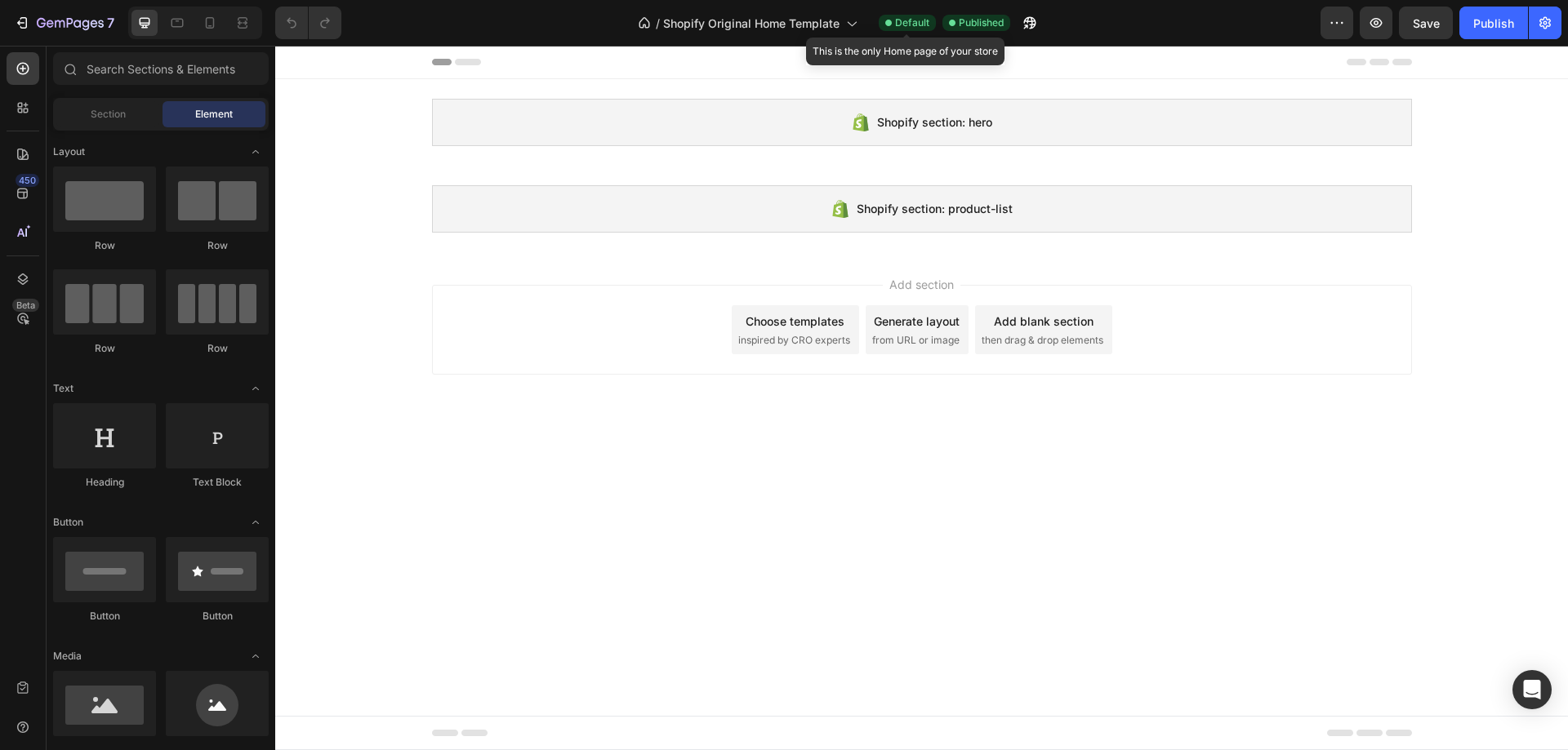
click at [915, 18] on span "Default" at bounding box center [912, 23] width 34 height 15
click at [898, 18] on span "Default" at bounding box center [912, 23] width 34 height 15
click at [897, 18] on span "Default" at bounding box center [912, 23] width 34 height 15
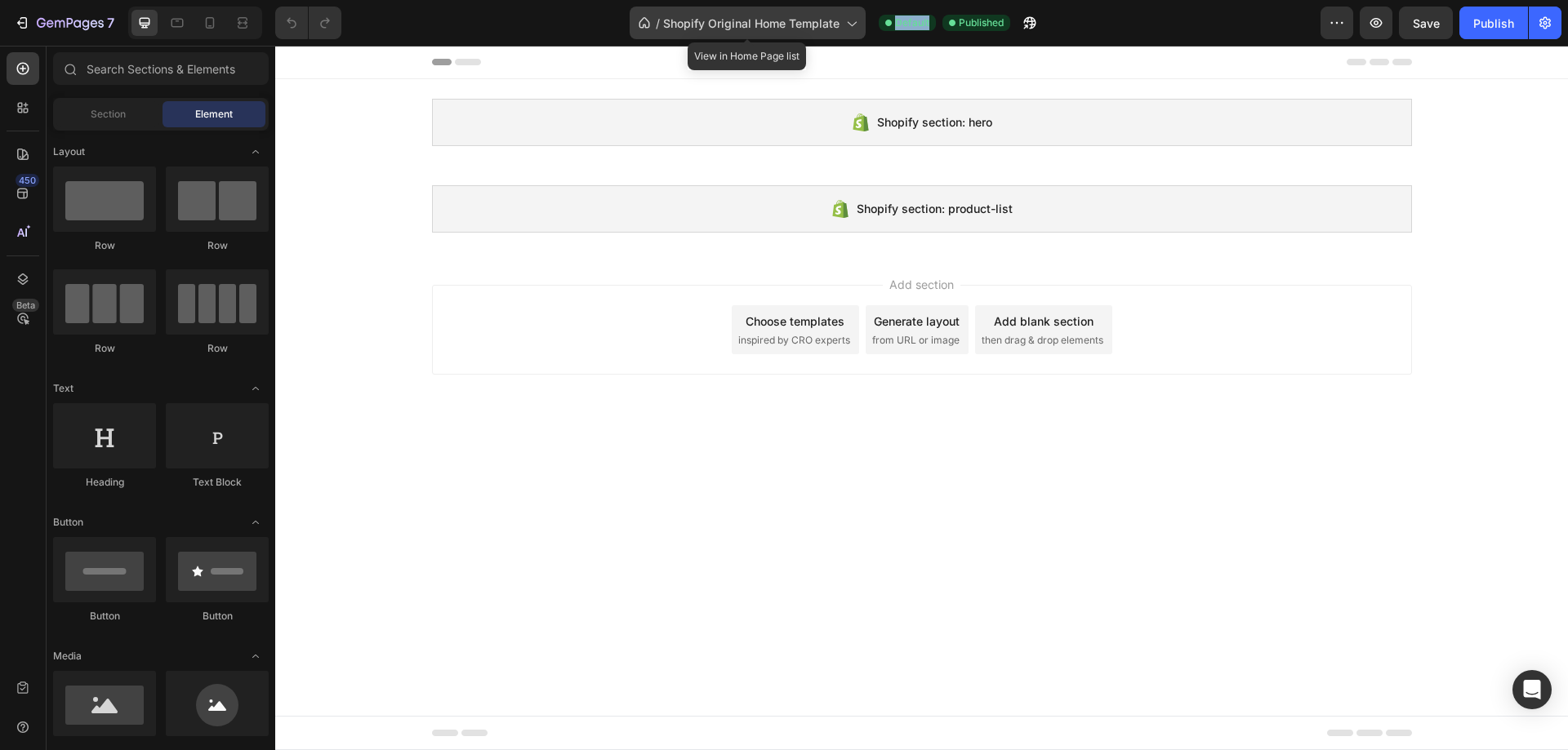
click at [846, 27] on icon at bounding box center [851, 23] width 17 height 17
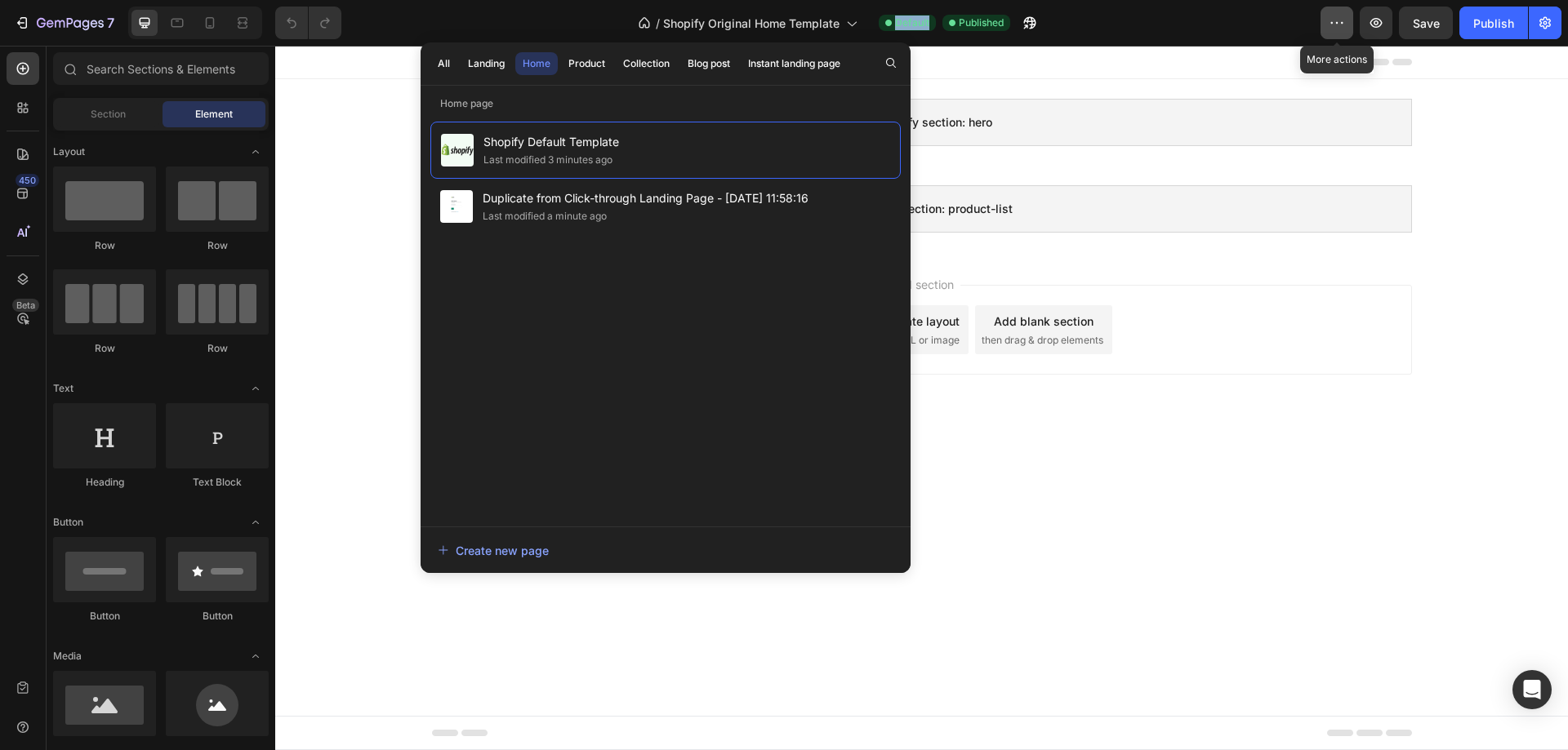
click at [1349, 21] on button "button" at bounding box center [1337, 22] width 32 height 32
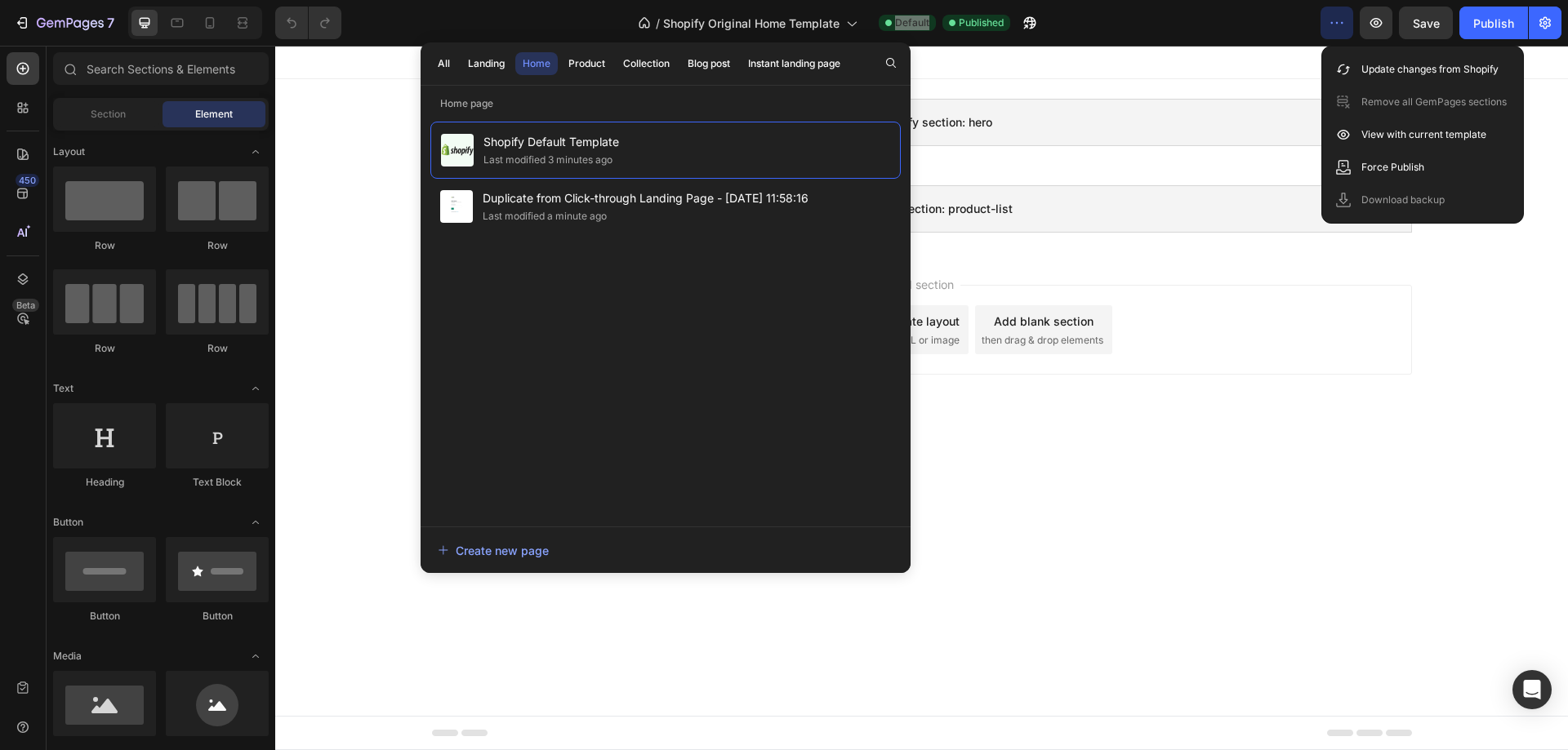
click at [1461, 286] on div "Add section Choose templates inspired by CRO experts Generate layout from URL o…" at bounding box center [921, 333] width 1293 height 161
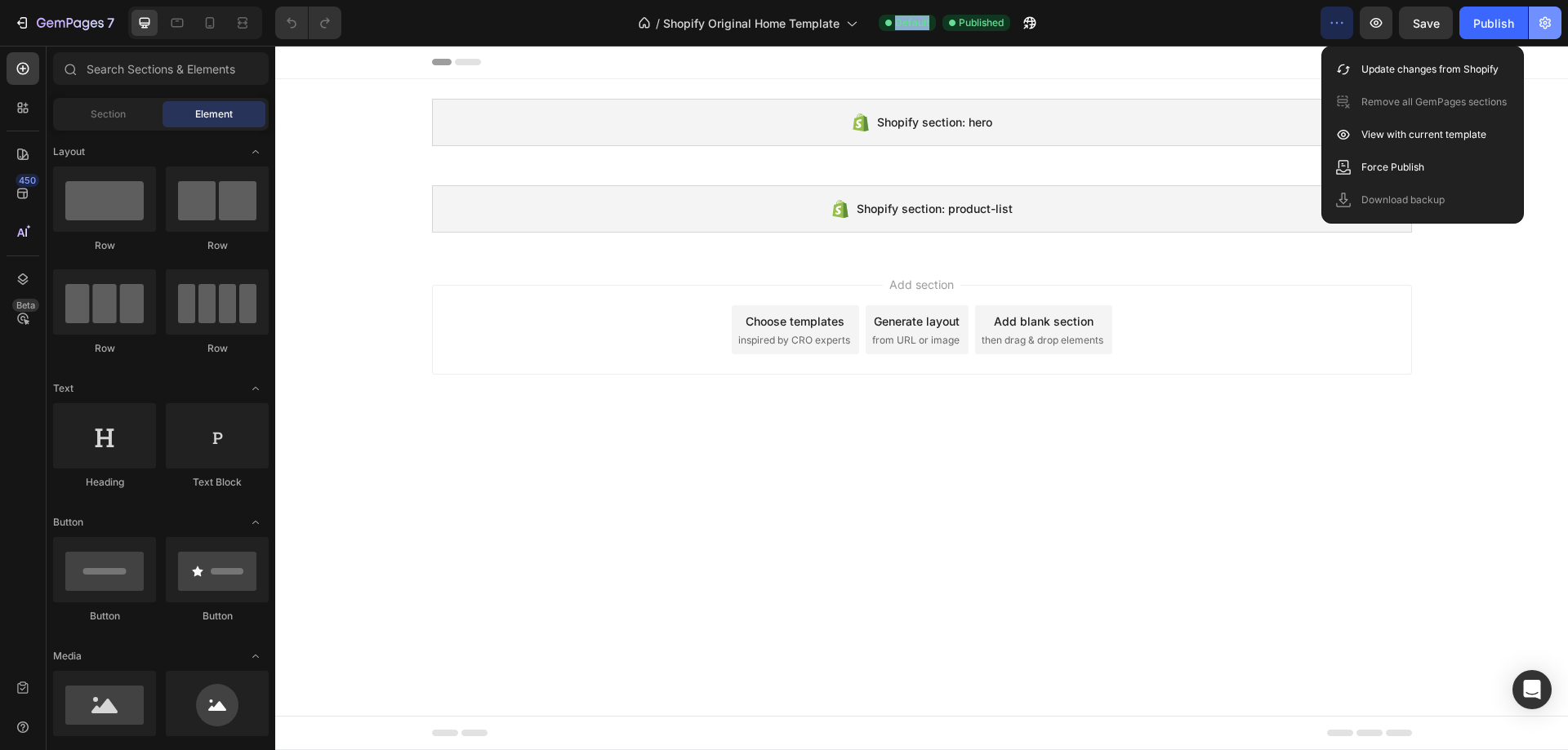
click at [1546, 21] on icon "button" at bounding box center [1545, 23] width 4 height 4
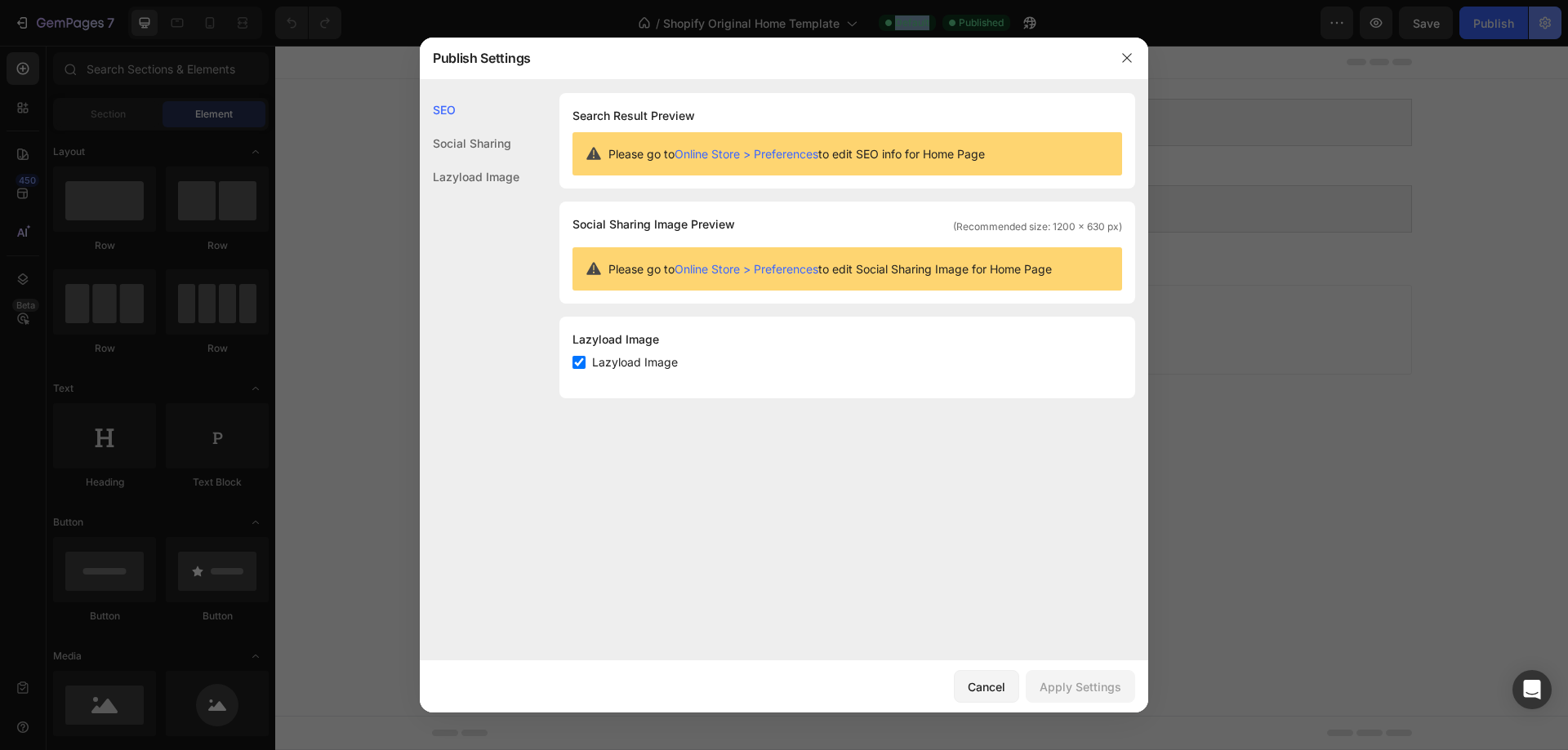
click at [1544, 17] on div at bounding box center [784, 375] width 1568 height 750
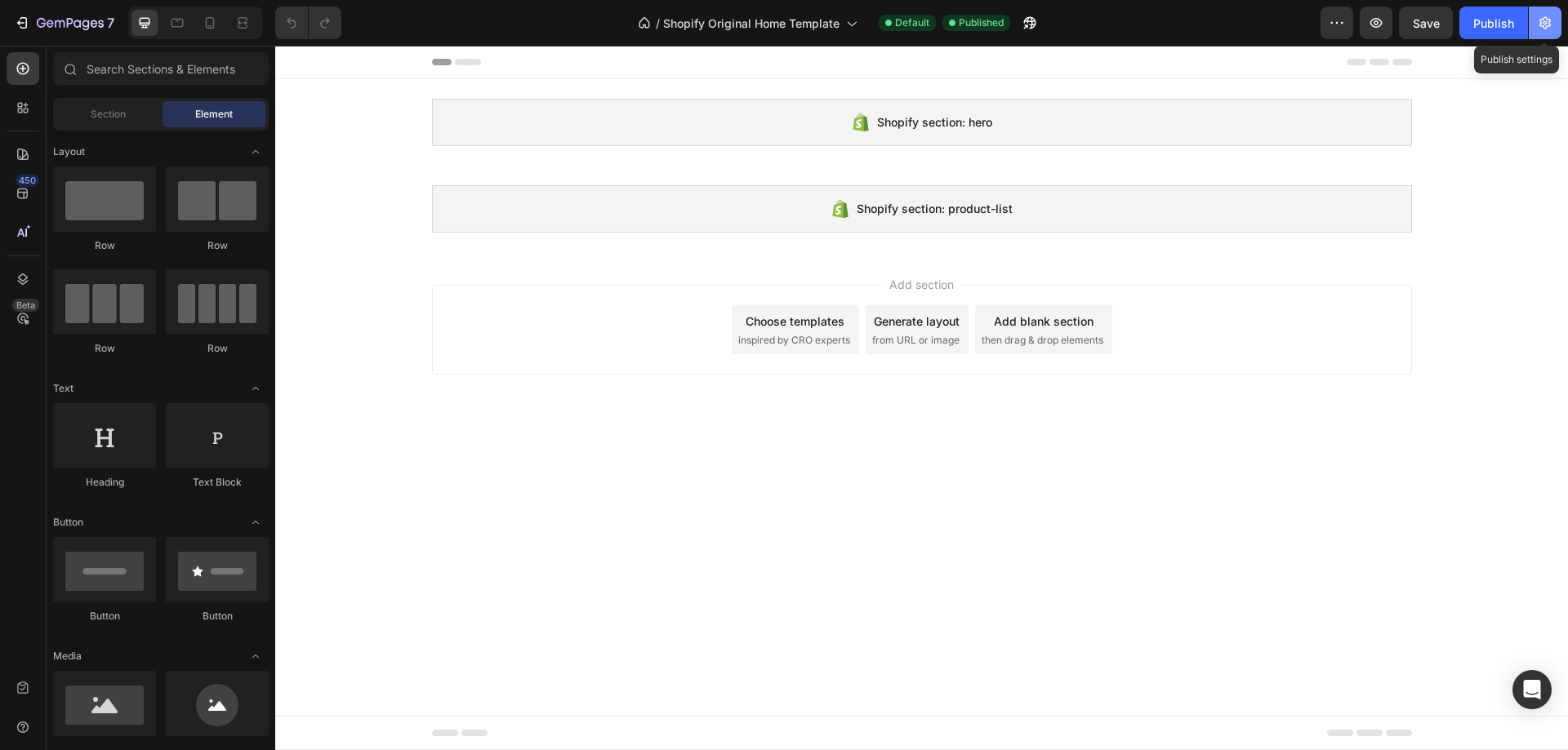
click at [1549, 20] on icon "button" at bounding box center [1545, 23] width 17 height 17
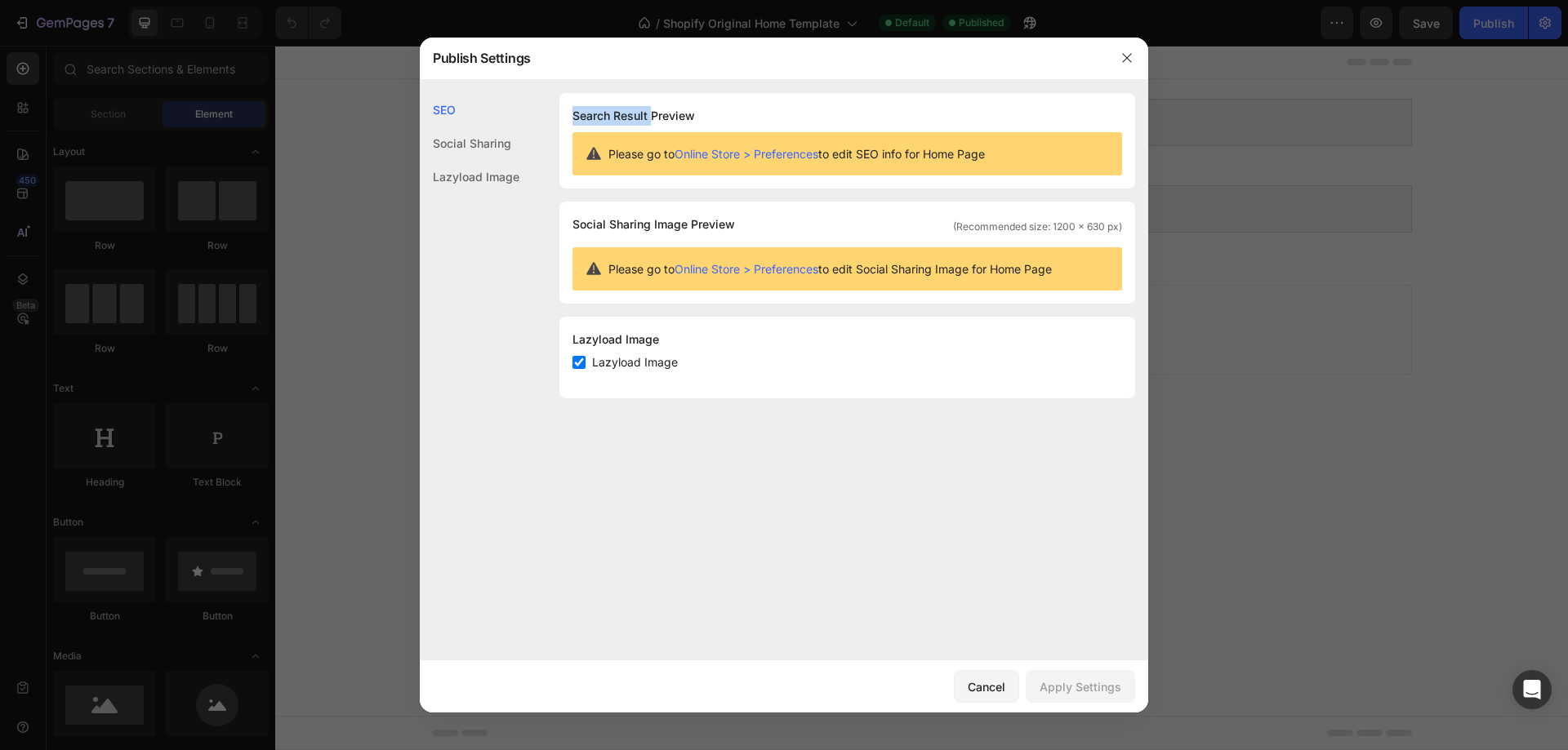
drag, startPoint x: 651, startPoint y: 108, endPoint x: 698, endPoint y: 108, distance: 47.0
click at [698, 108] on div "Search Result Preview Please go to Online Store > Preferences to edit SEO info …" at bounding box center [847, 140] width 576 height 96
click at [698, 108] on h1 "Search Result Preview" at bounding box center [847, 116] width 550 height 19
click at [465, 144] on div "Social Sharing" at bounding box center [470, 143] width 100 height 33
click at [481, 186] on div "Lazyload Image" at bounding box center [470, 177] width 100 height 33
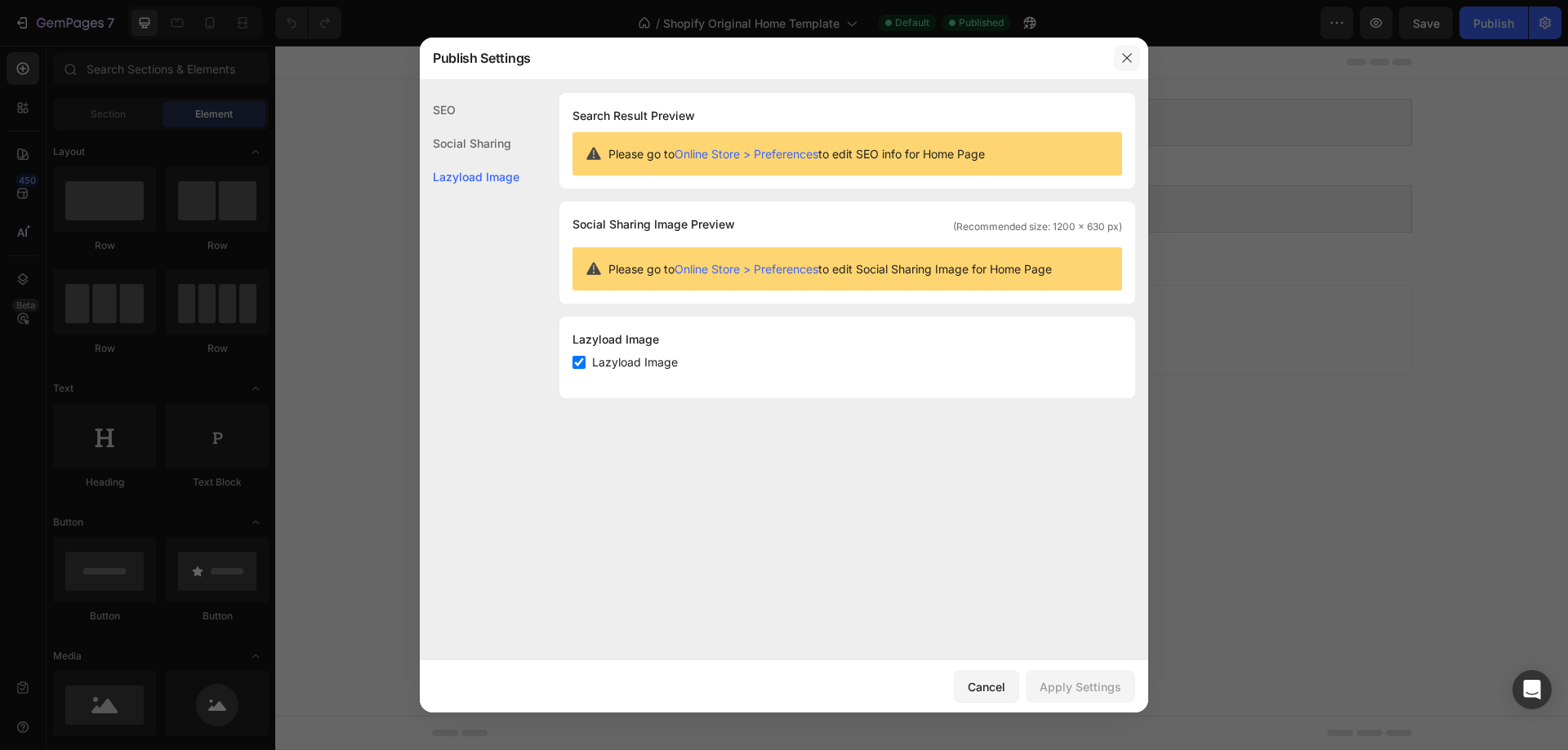
click at [1134, 57] on button "button" at bounding box center [1127, 58] width 26 height 26
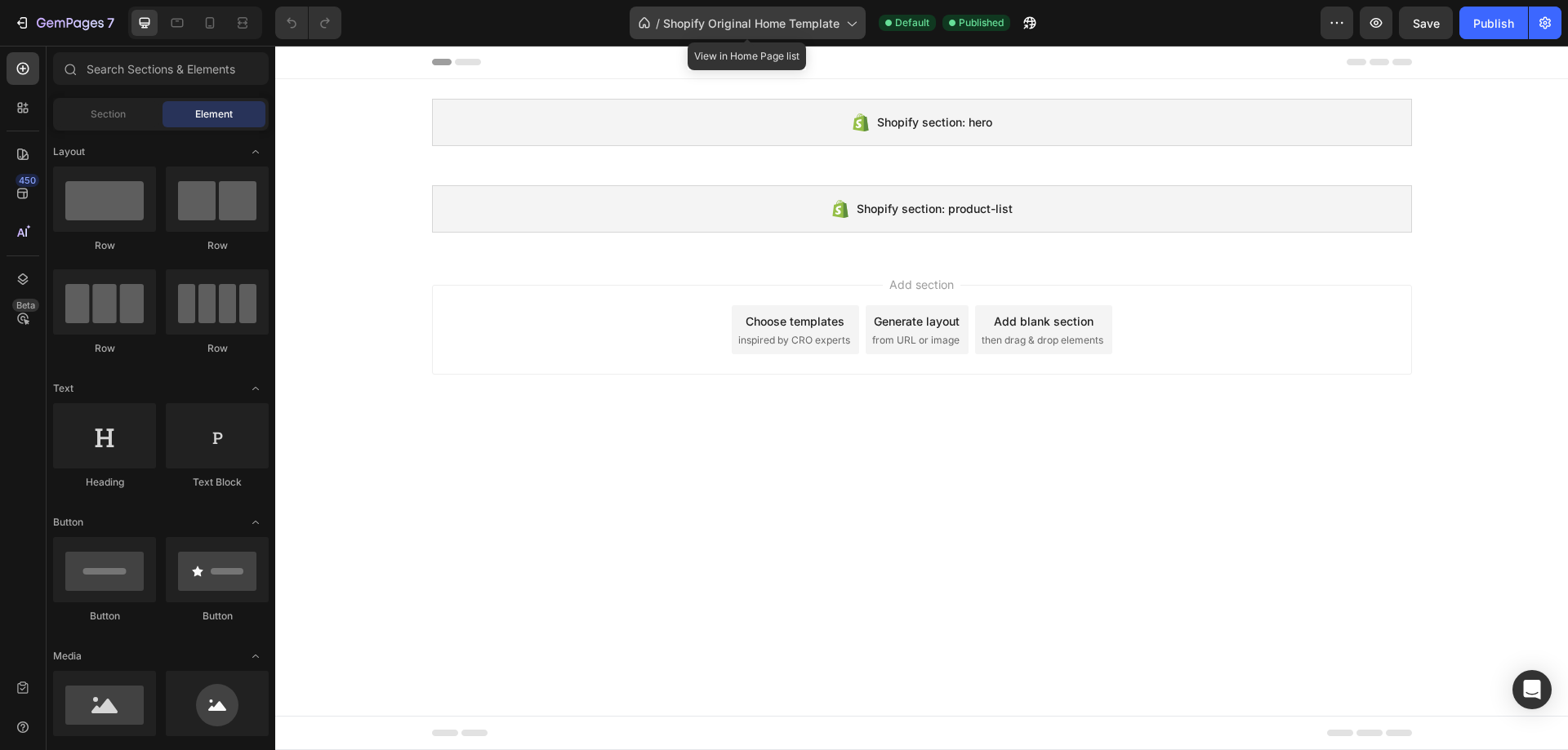
click at [770, 28] on span "Shopify Original Home Template" at bounding box center [751, 24] width 176 height 18
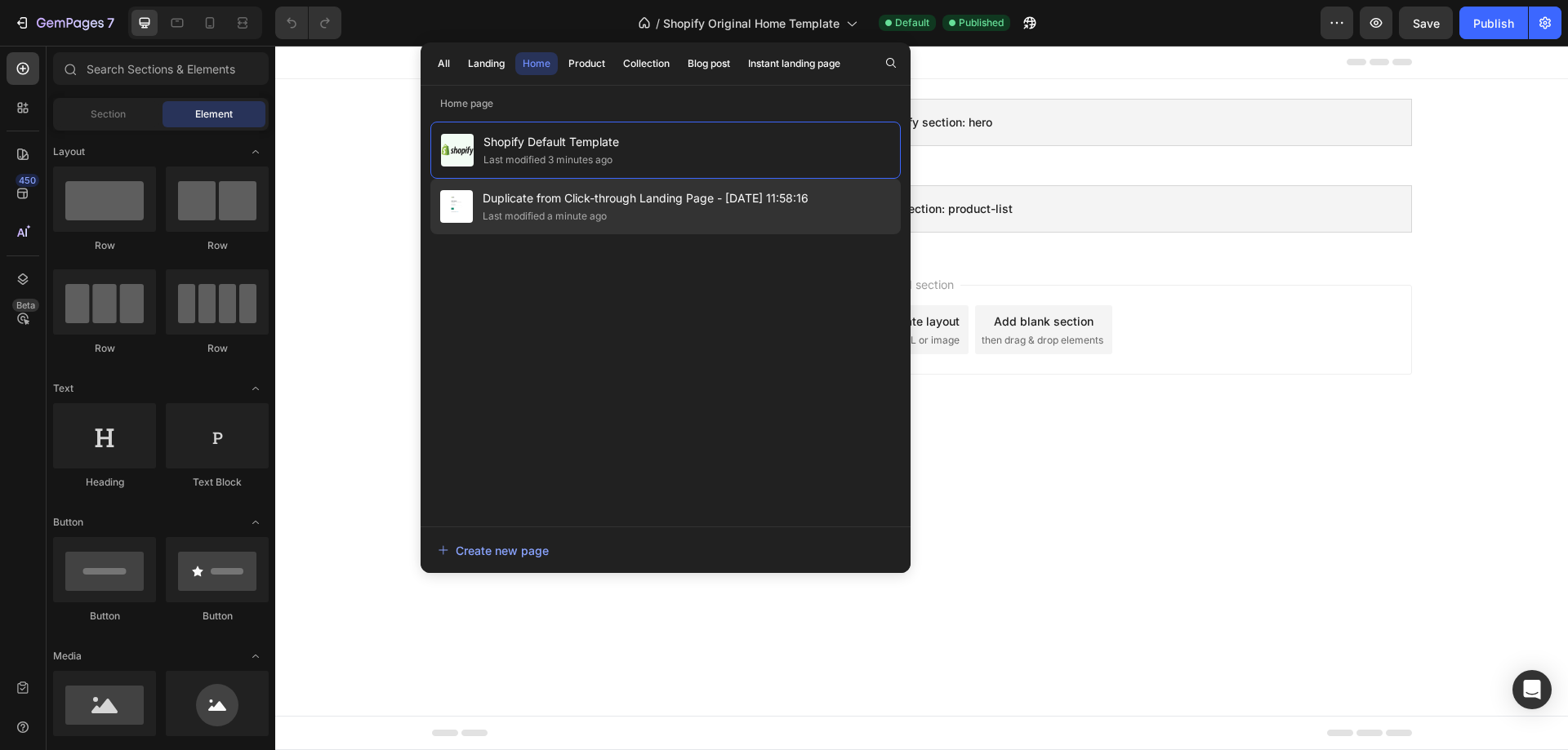
click at [576, 210] on div "Last modified a minute ago" at bounding box center [545, 216] width 124 height 17
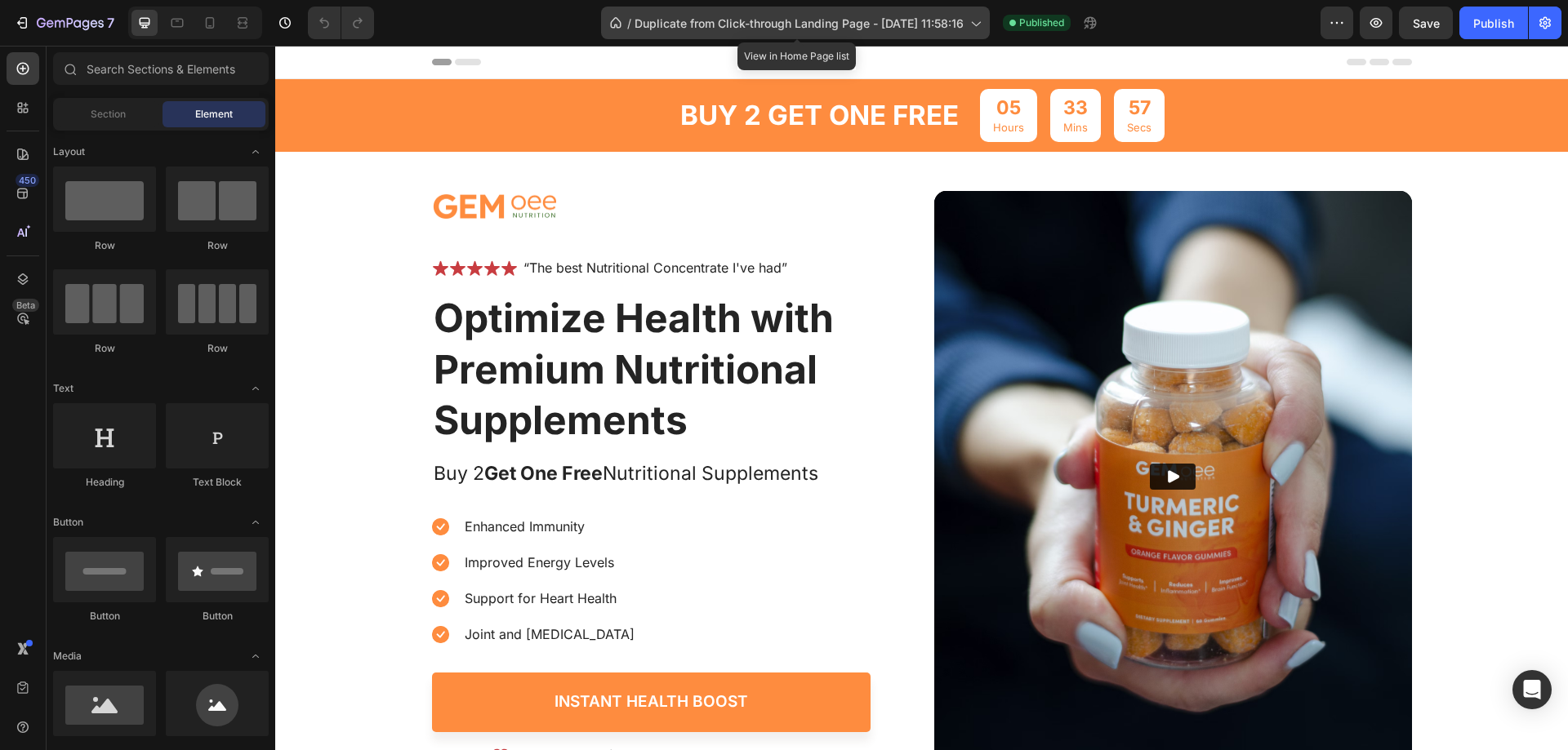
click at [977, 18] on icon at bounding box center [975, 23] width 17 height 17
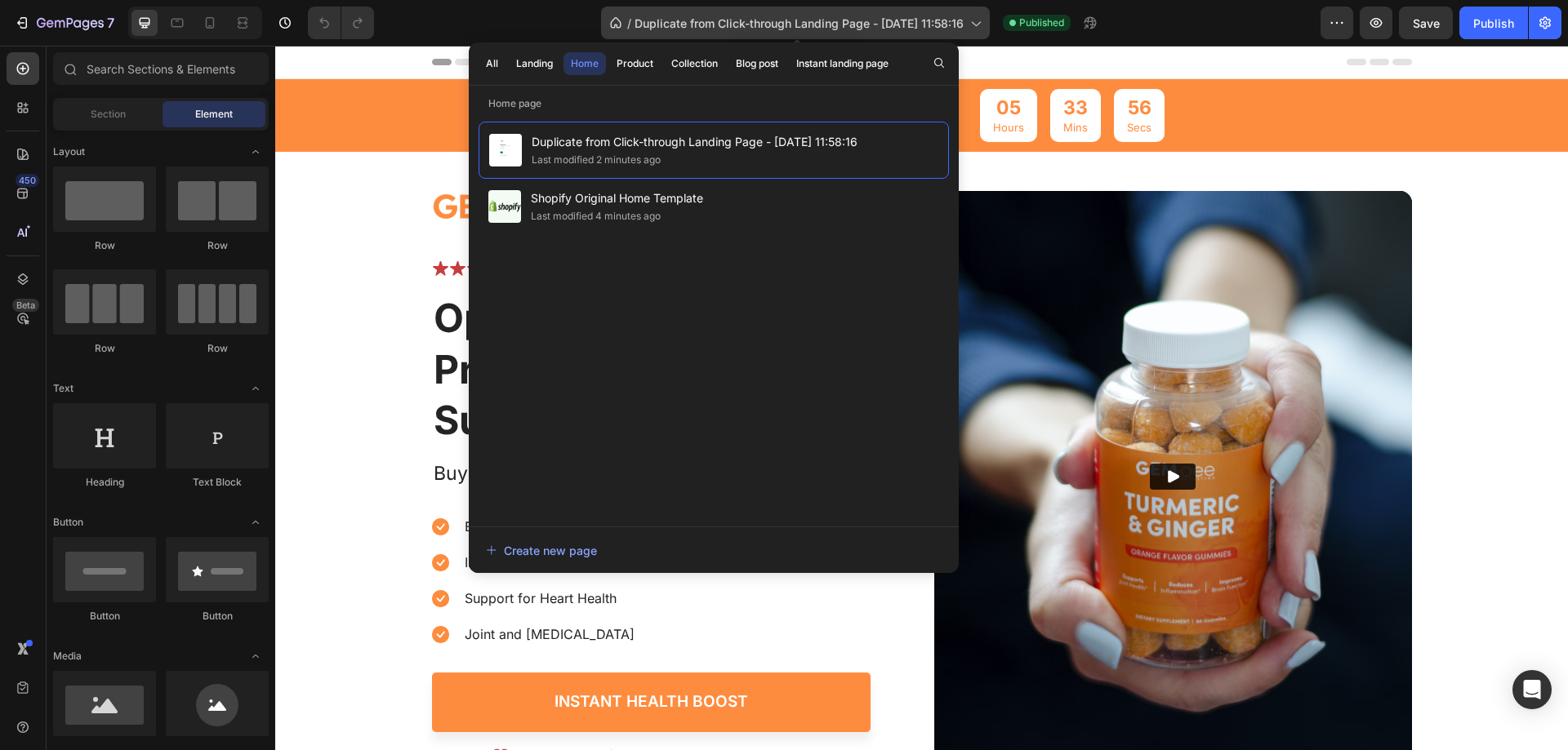
click at [976, 18] on icon at bounding box center [975, 23] width 17 height 17
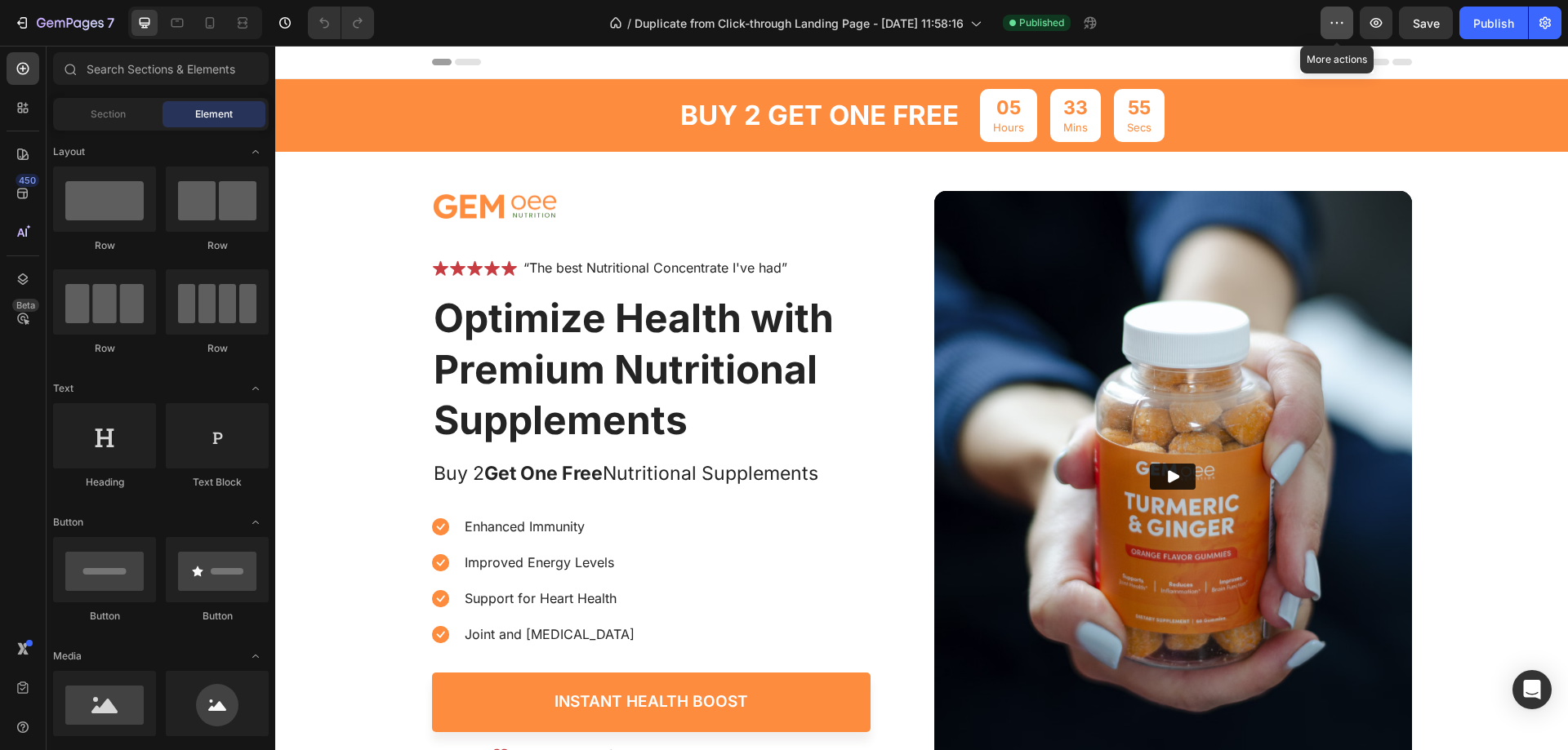
click at [1346, 11] on button "button" at bounding box center [1337, 22] width 32 height 32
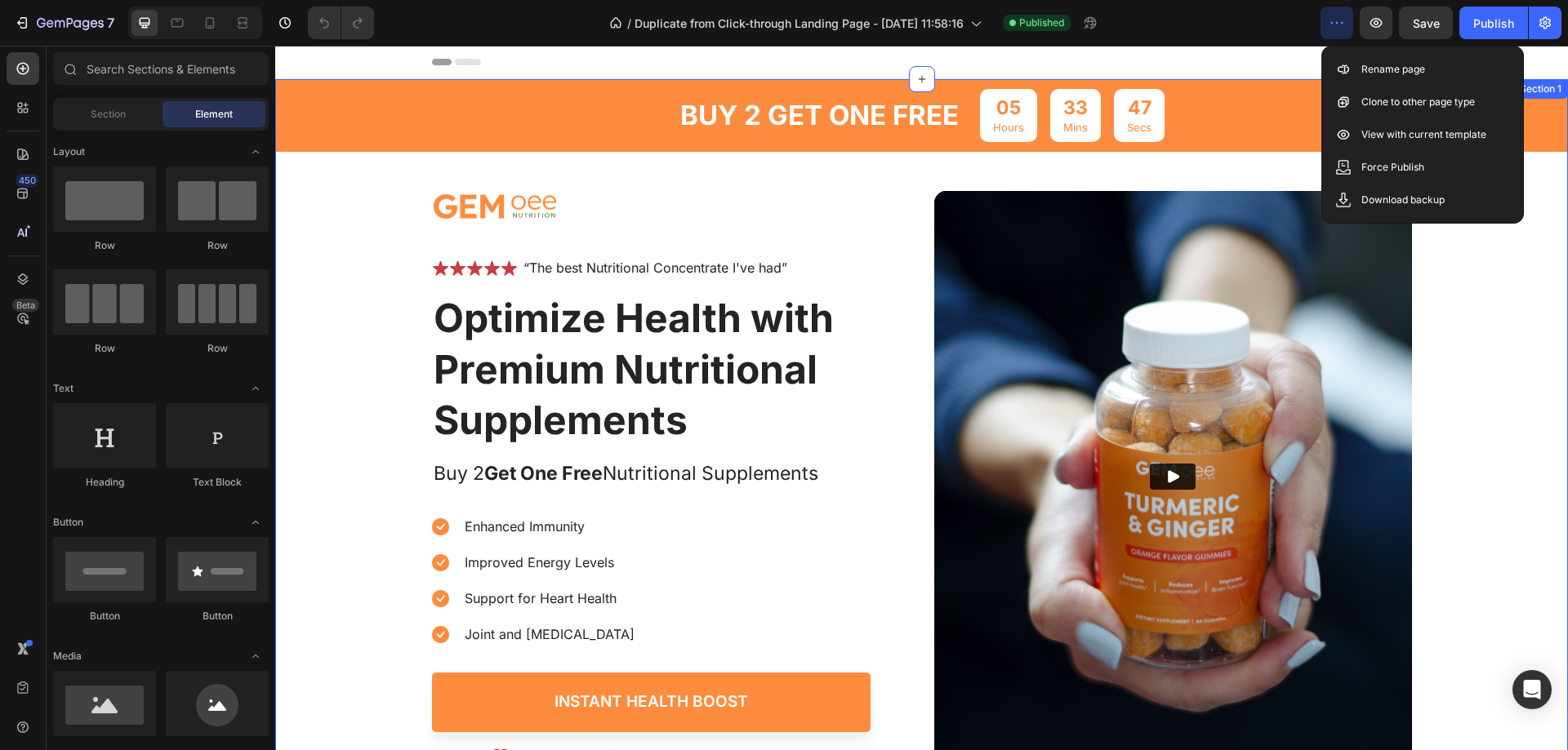
click at [1463, 294] on div "buy 2 get one free Text Block 05 Hours 33 Mins 47 Secs Countdown Timer Row Imag…" at bounding box center [921, 422] width 1293 height 687
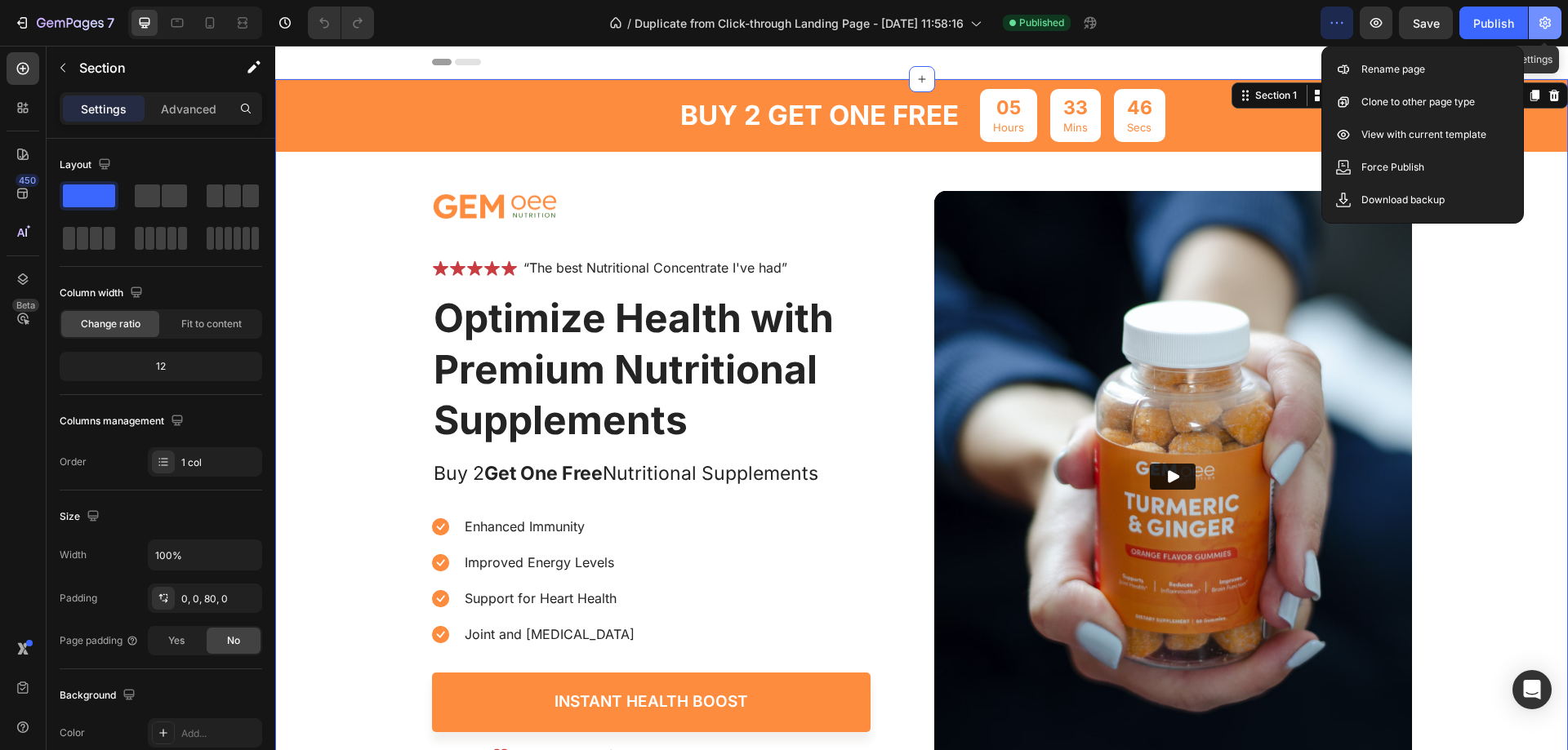
click at [1545, 19] on icon "button" at bounding box center [1545, 23] width 17 height 17
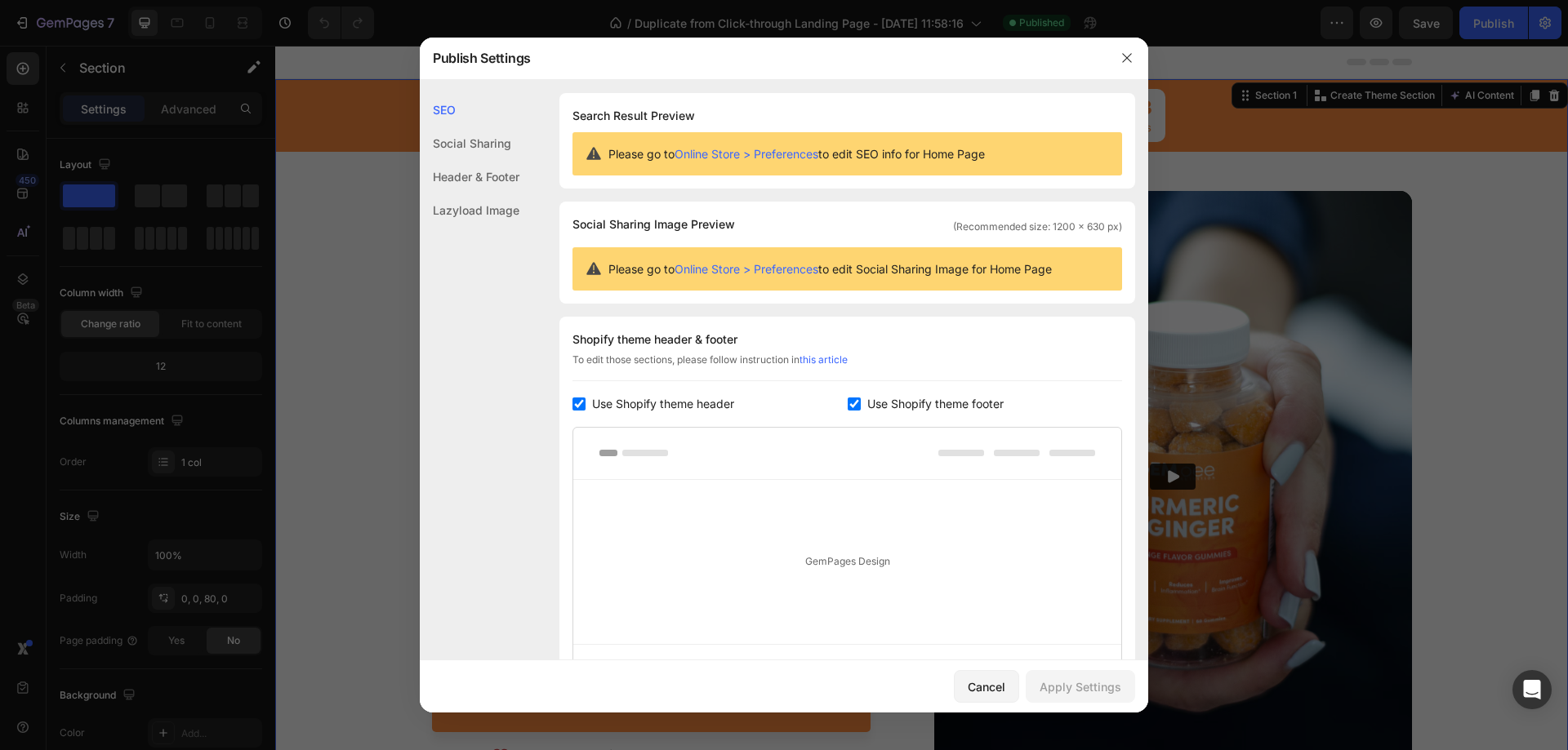
drag, startPoint x: 1120, startPoint y: 52, endPoint x: 1036, endPoint y: 290, distance: 252.4
click at [1043, 288] on div "Publish Settings SEO Social Sharing Header & Footer Lazyload Image SEO Search R…" at bounding box center [784, 375] width 728 height 676
drag, startPoint x: 837, startPoint y: 269, endPoint x: 997, endPoint y: 280, distance: 160.4
click at [997, 280] on div "Please go to Online Store > Preferences to edit Social Sharing Image for Home P…" at bounding box center [847, 268] width 550 height 43
click at [974, 279] on div "Please go to Online Store > Preferences to edit Social Sharing Image for Home P…" at bounding box center [847, 268] width 550 height 43
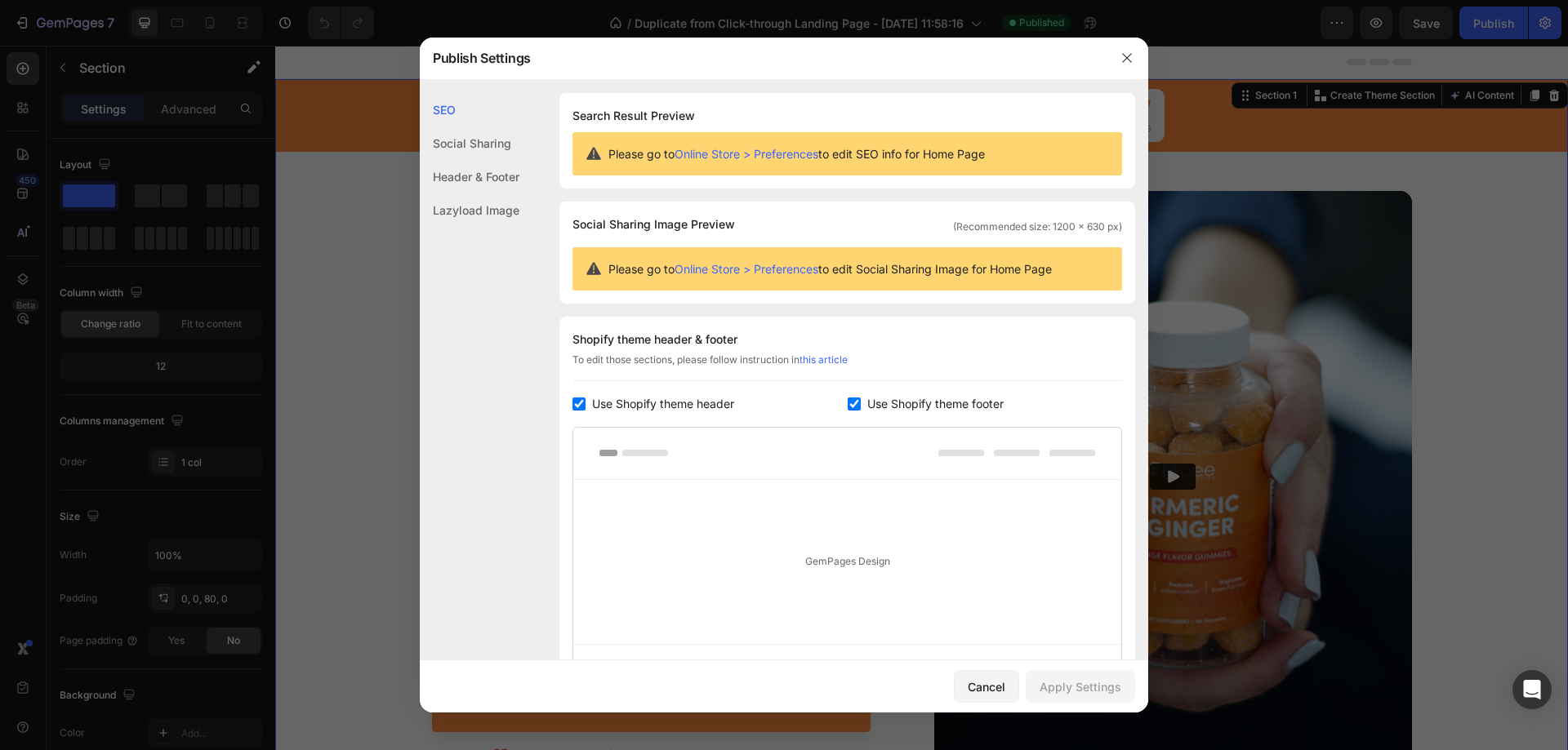
click at [487, 143] on div "Social Sharing" at bounding box center [470, 143] width 100 height 33
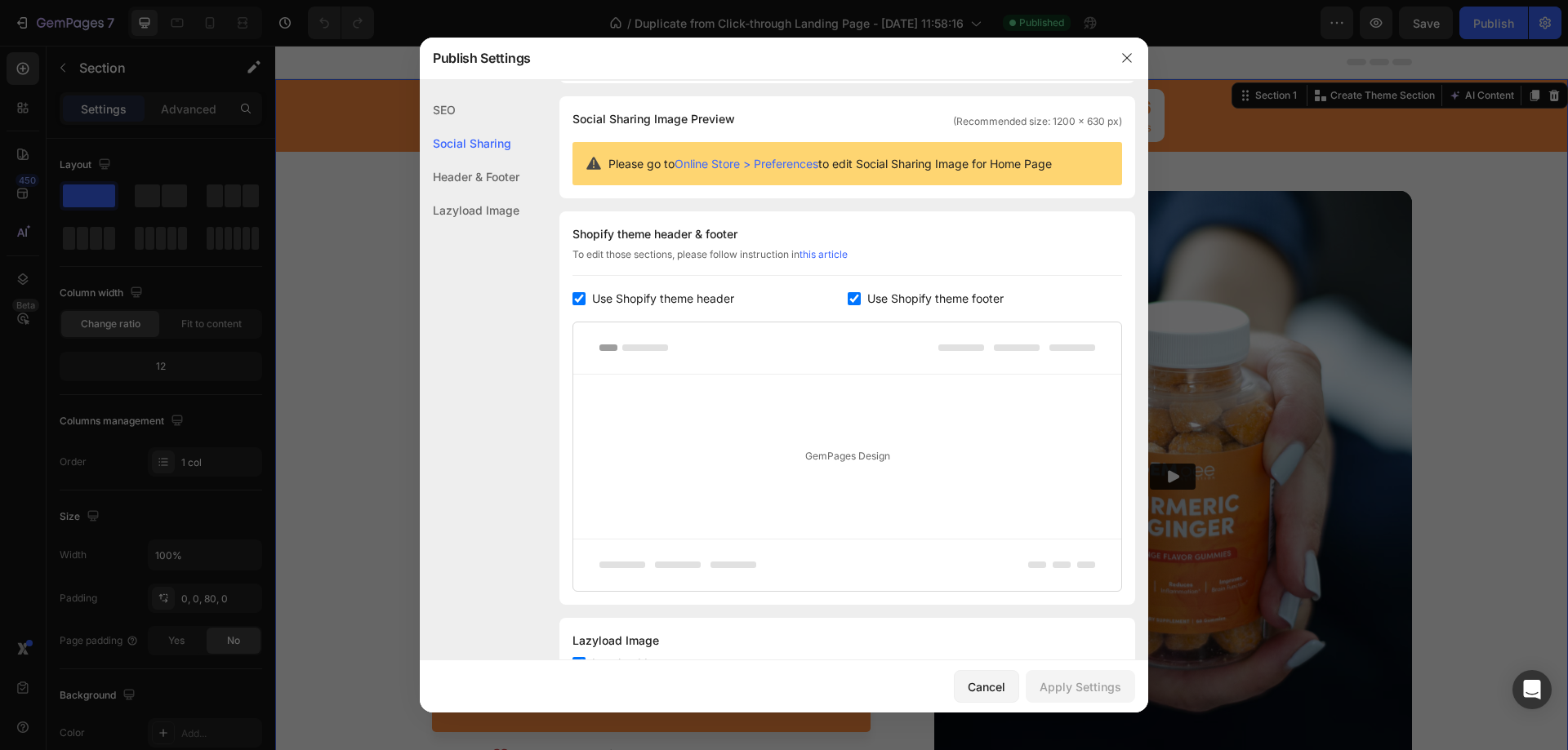
click at [465, 179] on div "Header & Footer" at bounding box center [470, 177] width 100 height 33
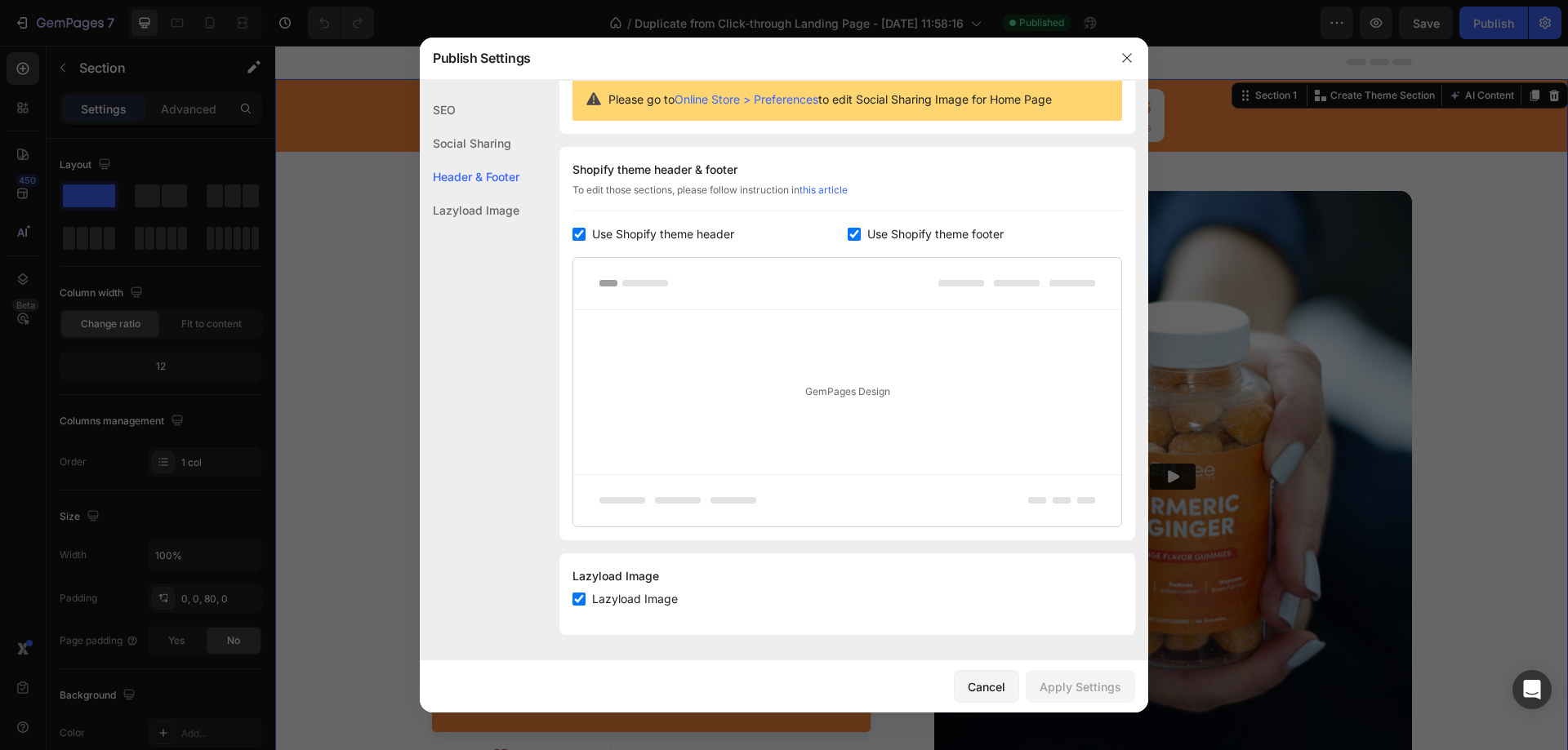
scroll to position [171, 0]
click at [467, 219] on div "Lazyload Image" at bounding box center [470, 210] width 100 height 33
click at [1132, 56] on icon "button" at bounding box center [1126, 58] width 13 height 13
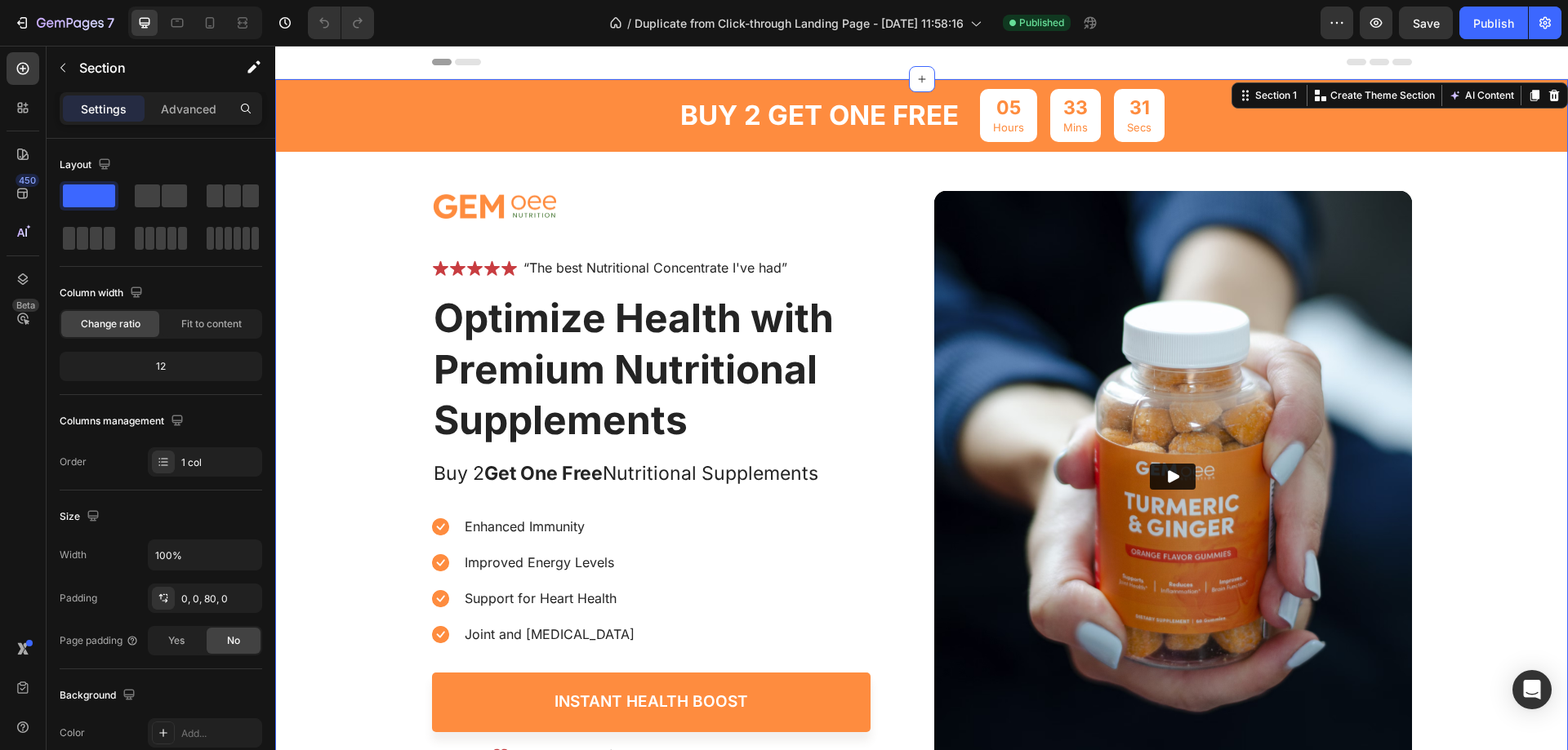
click at [379, 57] on div "Header" at bounding box center [921, 62] width 1293 height 33
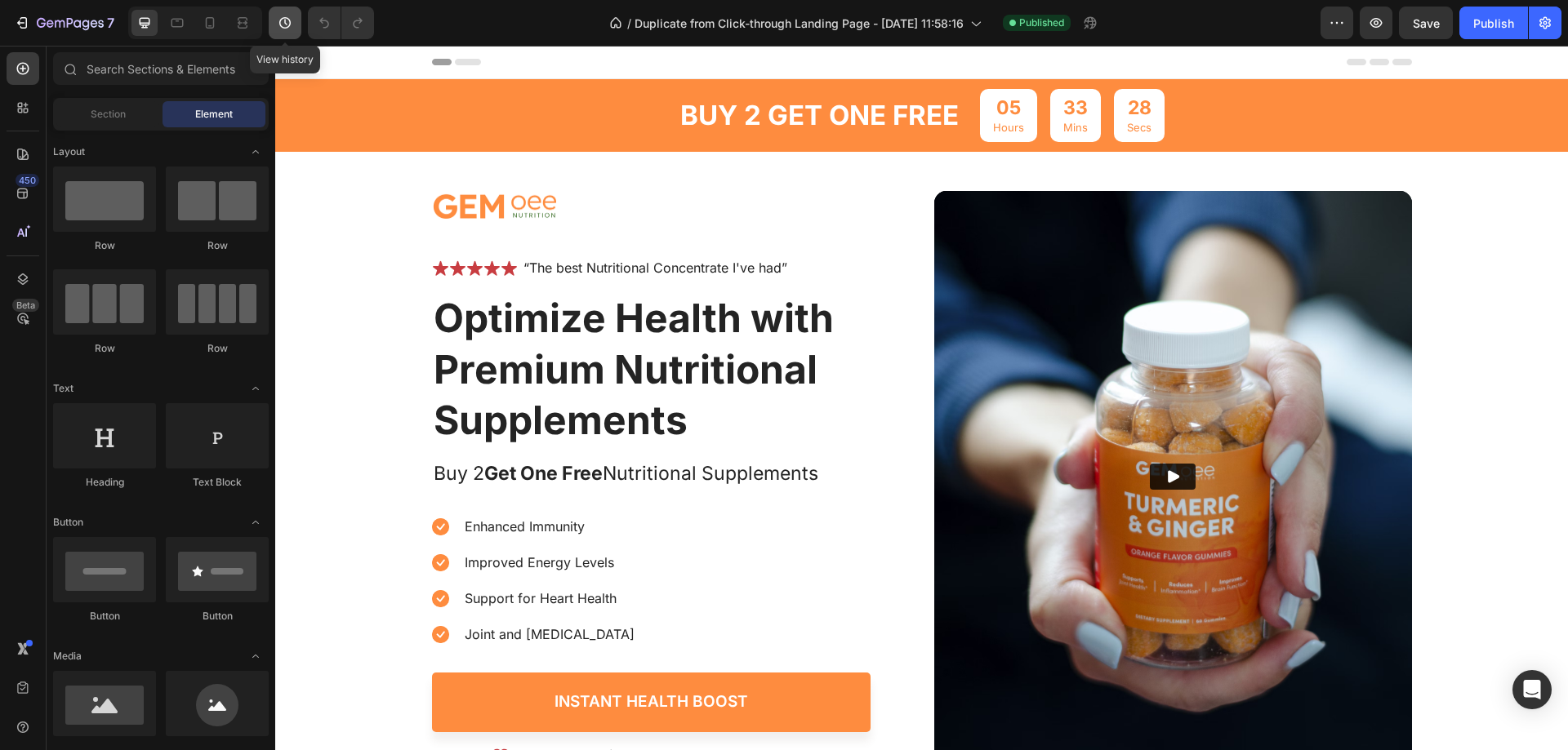
click at [271, 20] on button "button" at bounding box center [285, 22] width 32 height 32
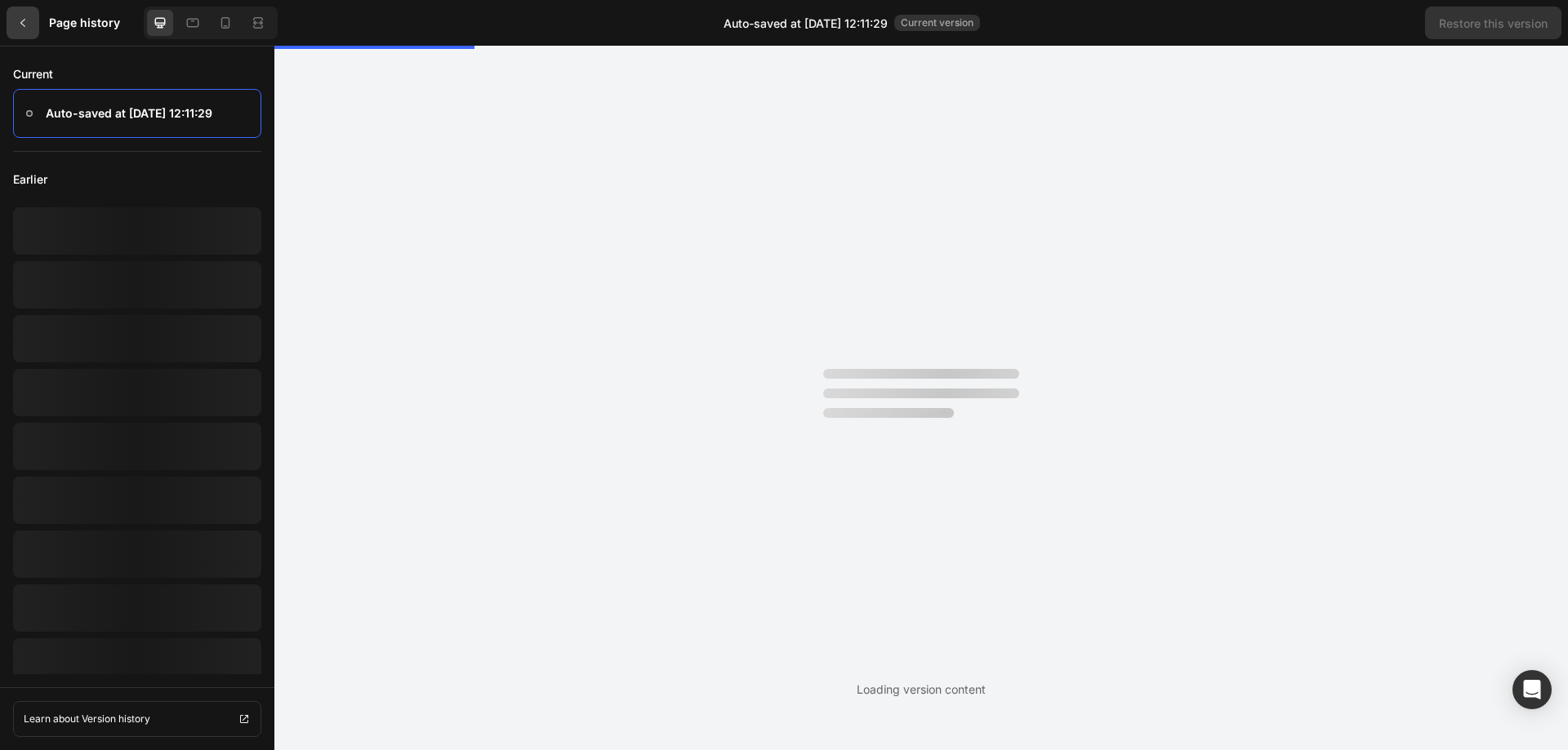
scroll to position [0, 0]
click at [24, 34] on div at bounding box center [22, 22] width 32 height 32
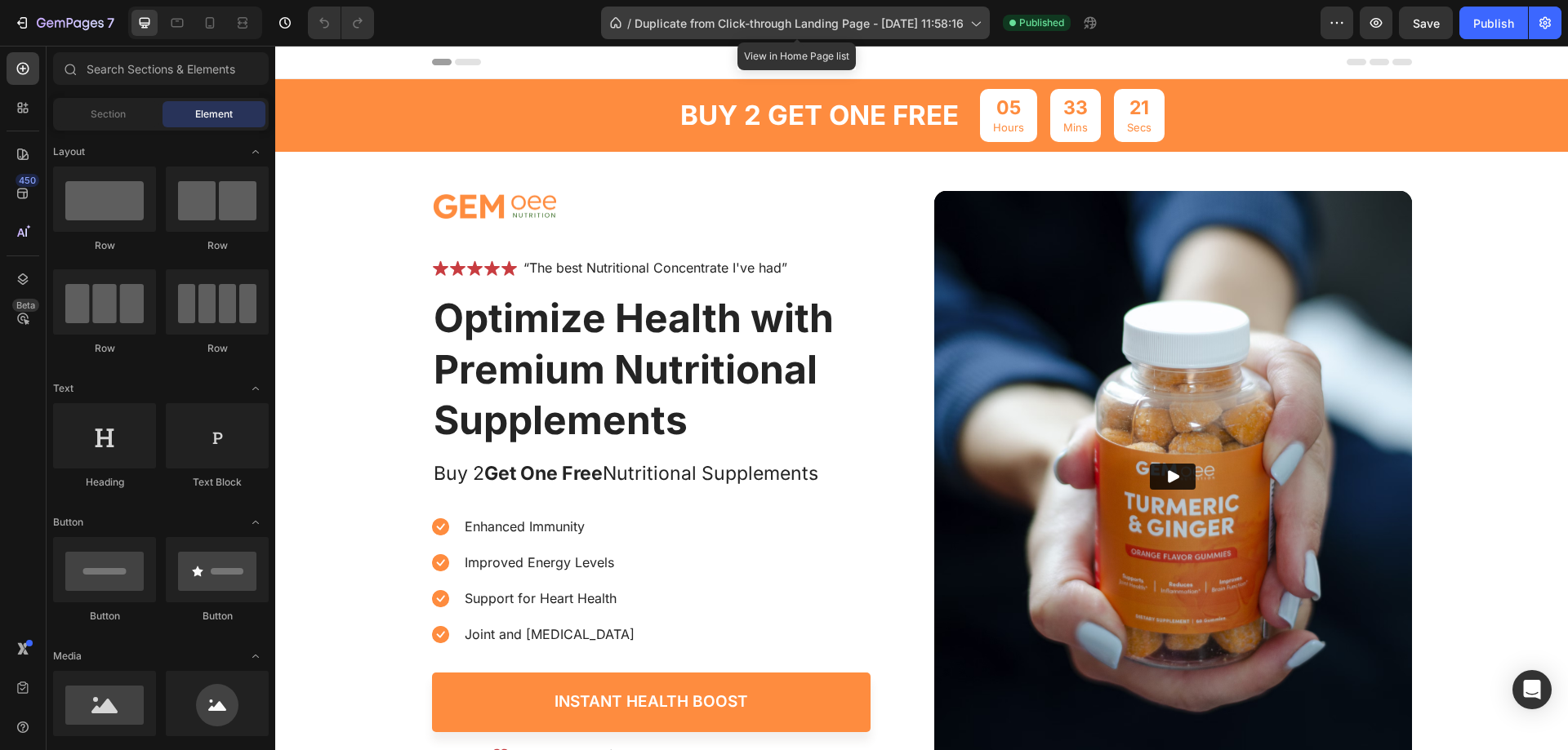
click at [981, 20] on icon at bounding box center [975, 23] width 17 height 17
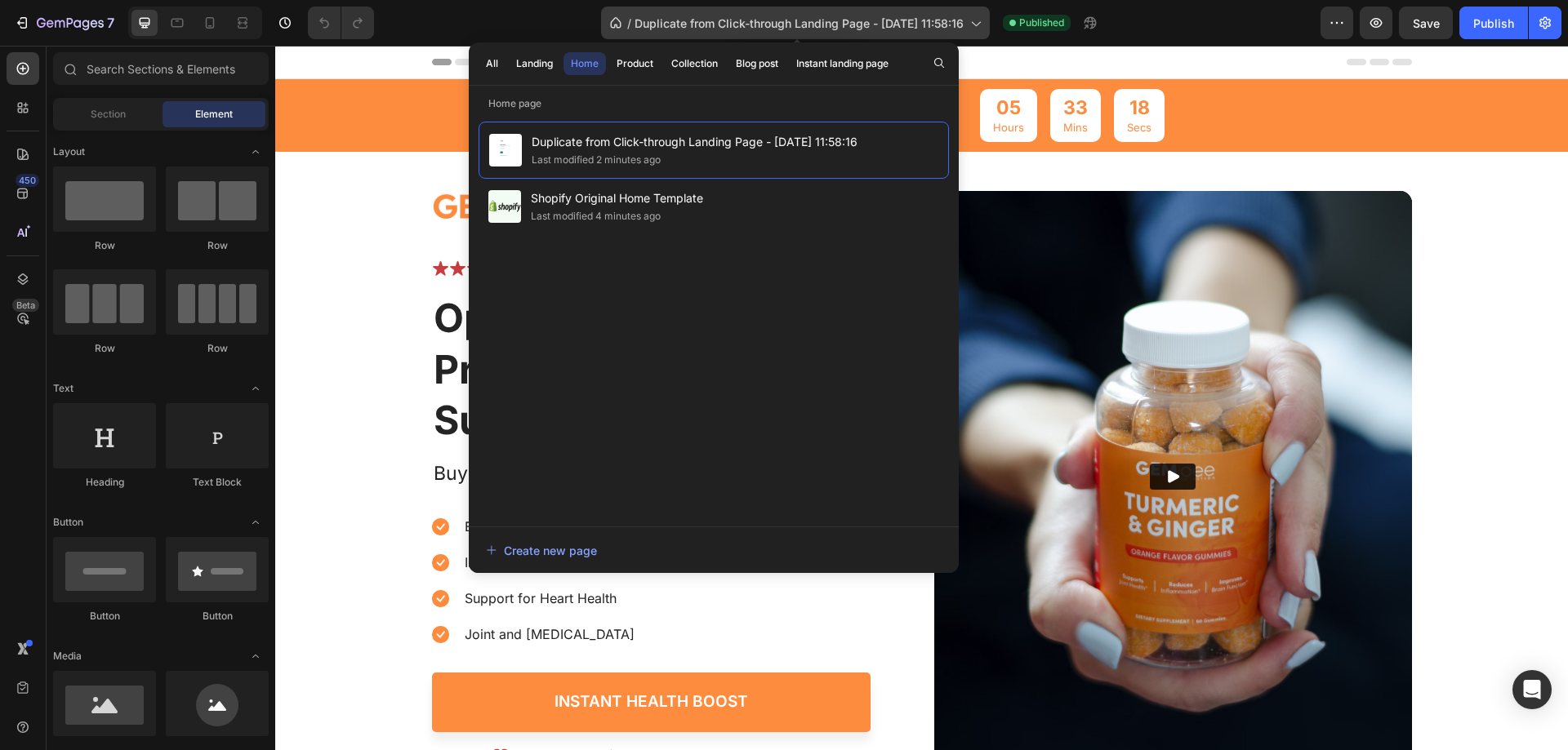
click at [985, 22] on div "/ Duplicate from Click-through Landing Page - Sep 27, 11:58:16" at bounding box center [796, 22] width 389 height 32
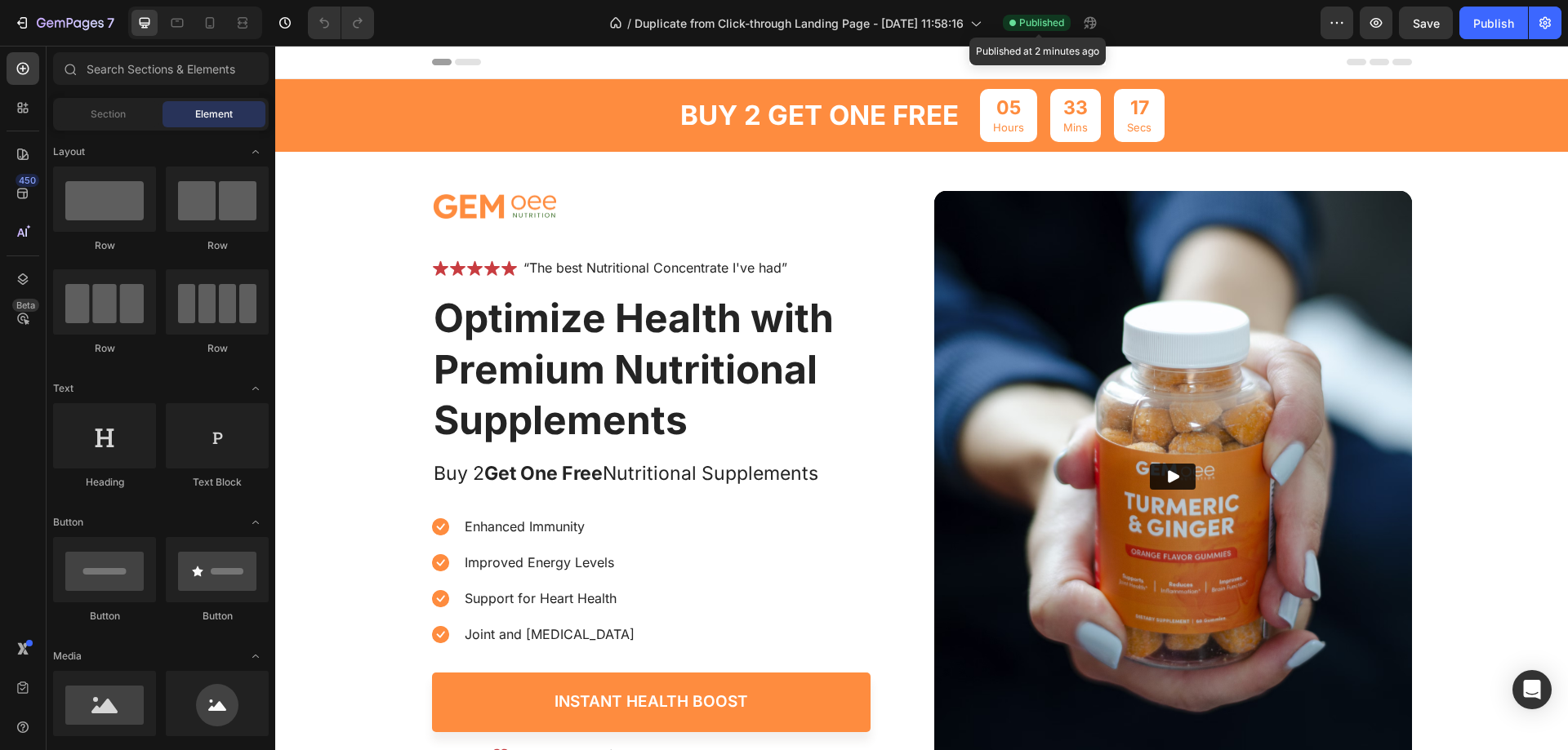
click at [1051, 20] on span "Published" at bounding box center [1041, 23] width 45 height 15
click at [1344, 18] on icon "button" at bounding box center [1337, 23] width 17 height 17
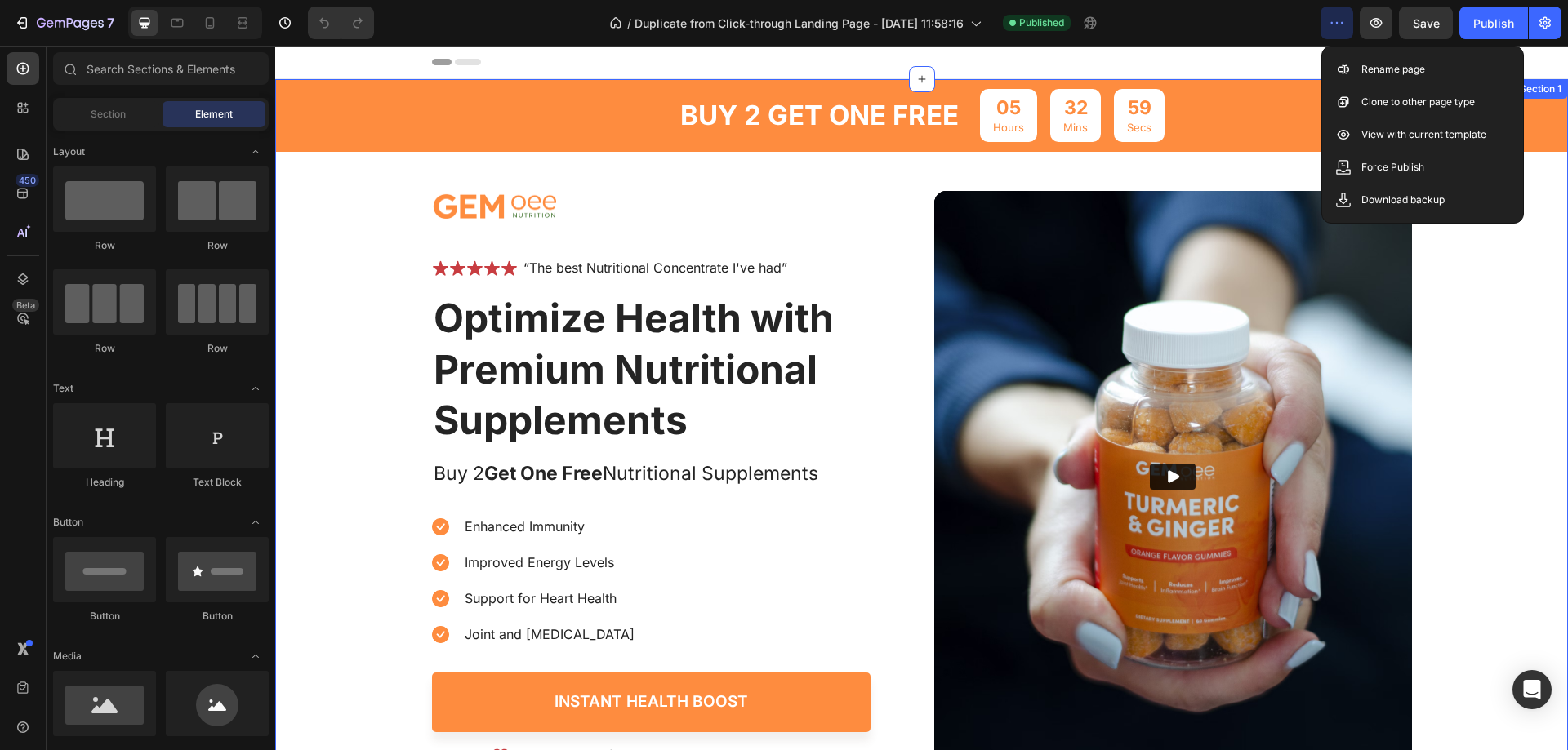
click at [1471, 338] on div "buy 2 get one free Text Block 05 Hours 32 Mins 59 Secs Countdown Timer Row Imag…" at bounding box center [921, 422] width 1293 height 687
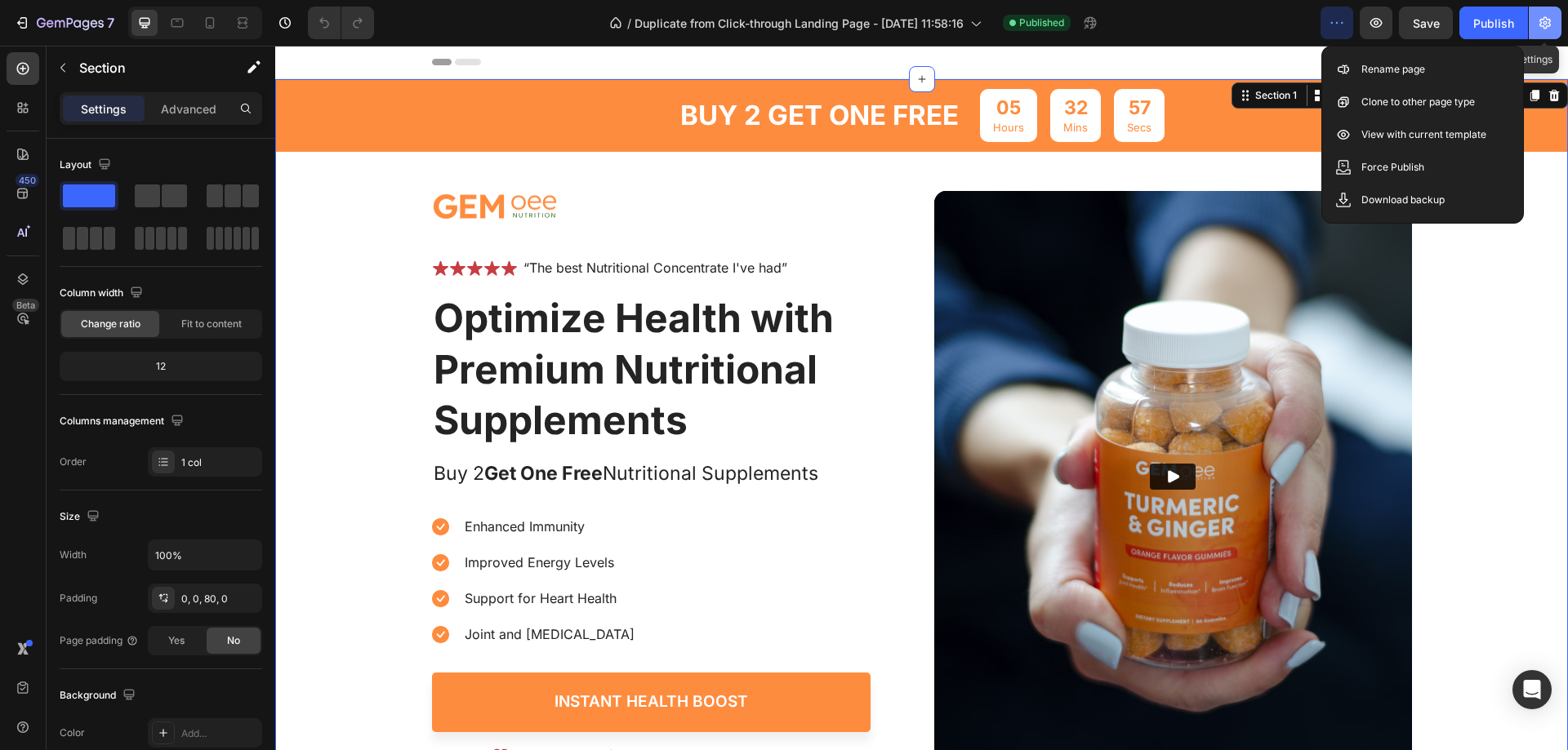
click at [1541, 18] on icon "button" at bounding box center [1545, 23] width 17 height 17
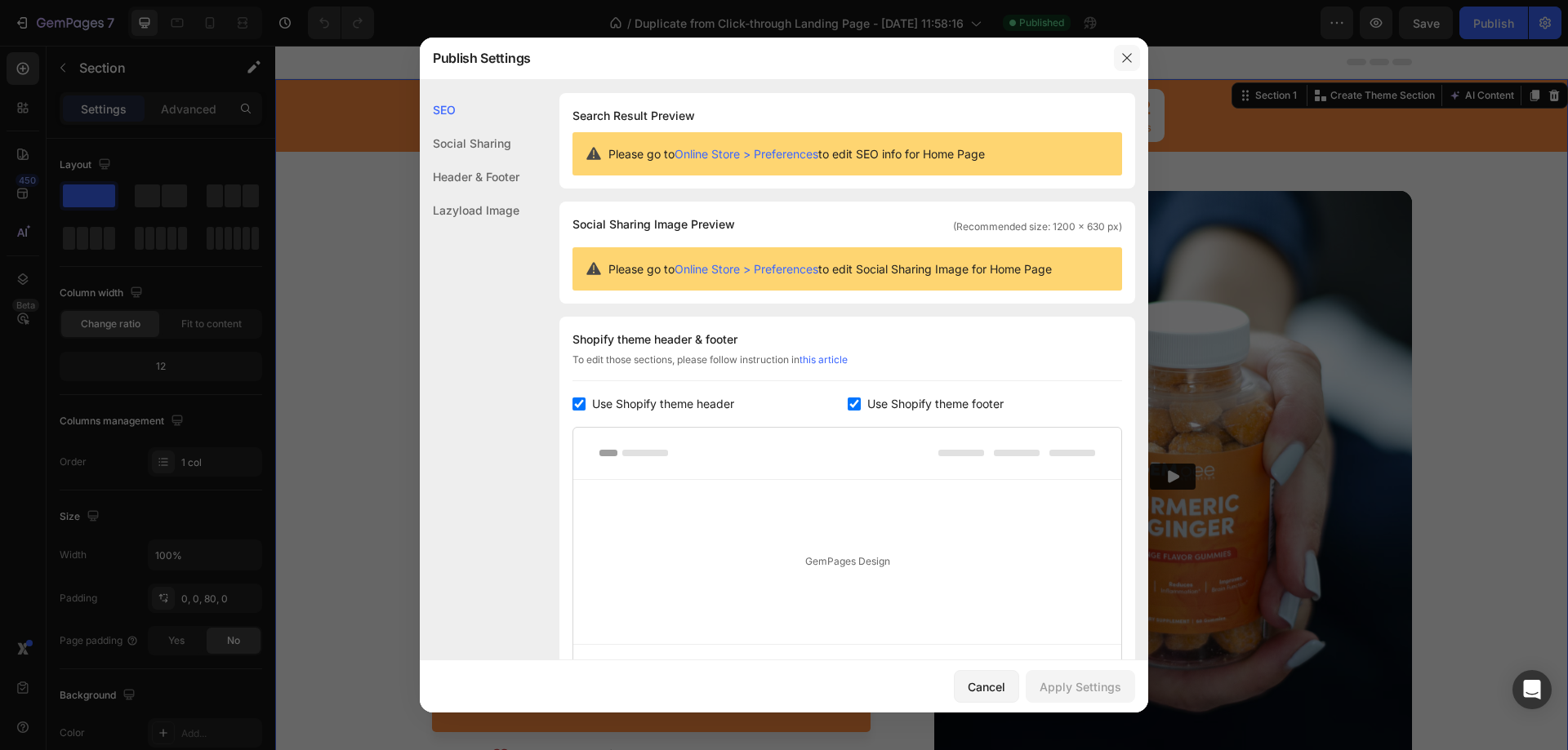
click at [1125, 56] on icon "button" at bounding box center [1126, 58] width 9 height 9
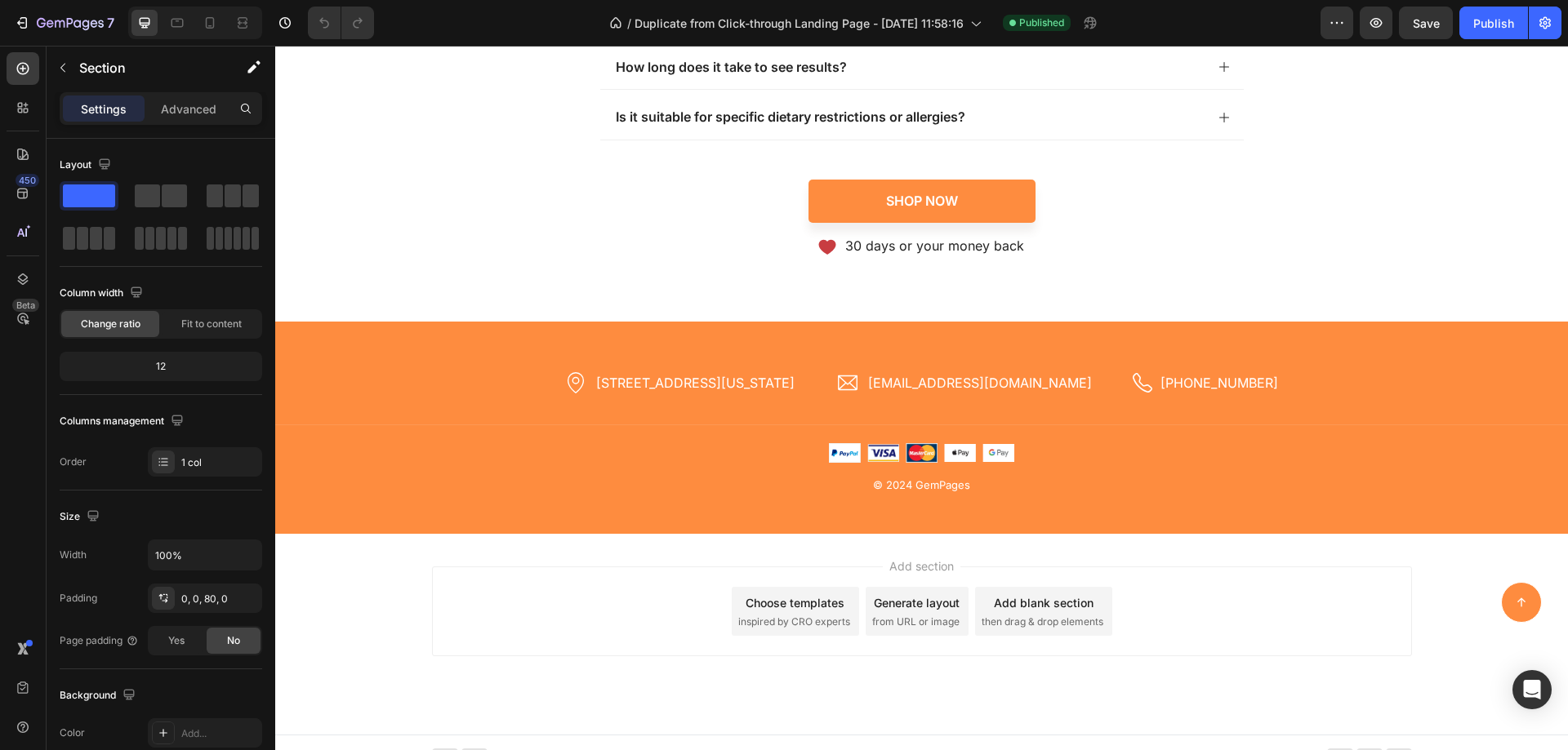
scroll to position [6442, 0]
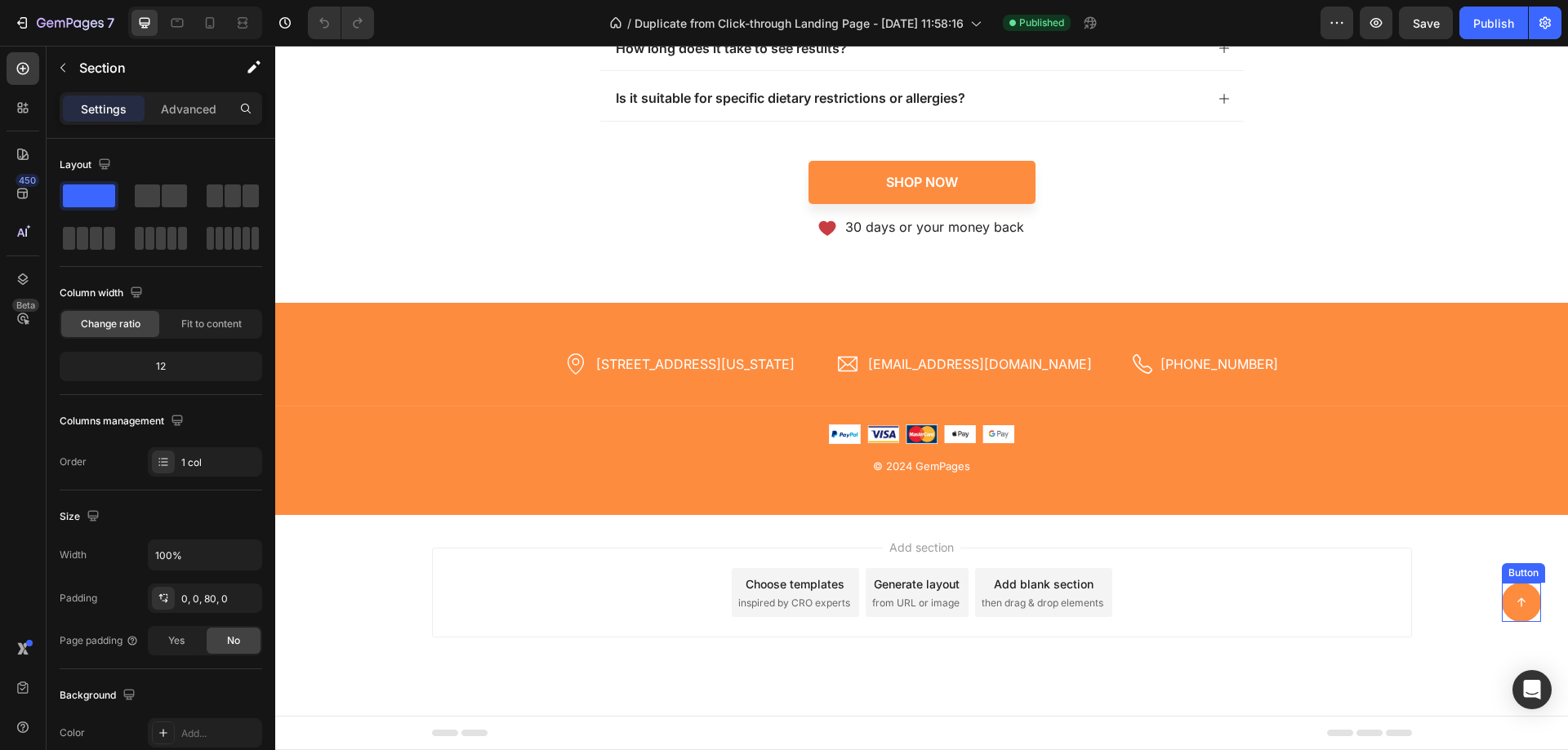
click at [1502, 590] on link at bounding box center [1522, 602] width 39 height 39
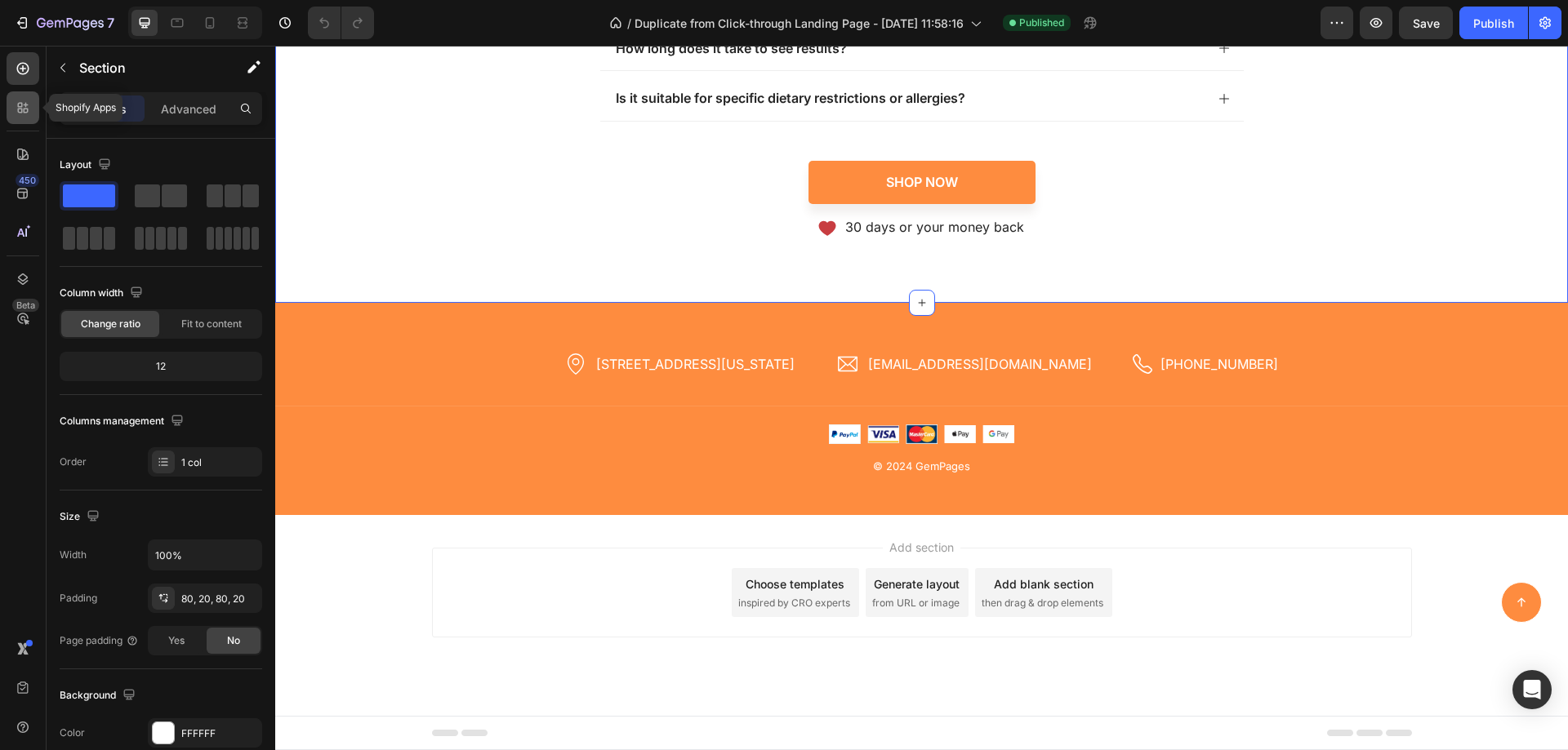
click at [20, 101] on icon at bounding box center [23, 108] width 17 height 17
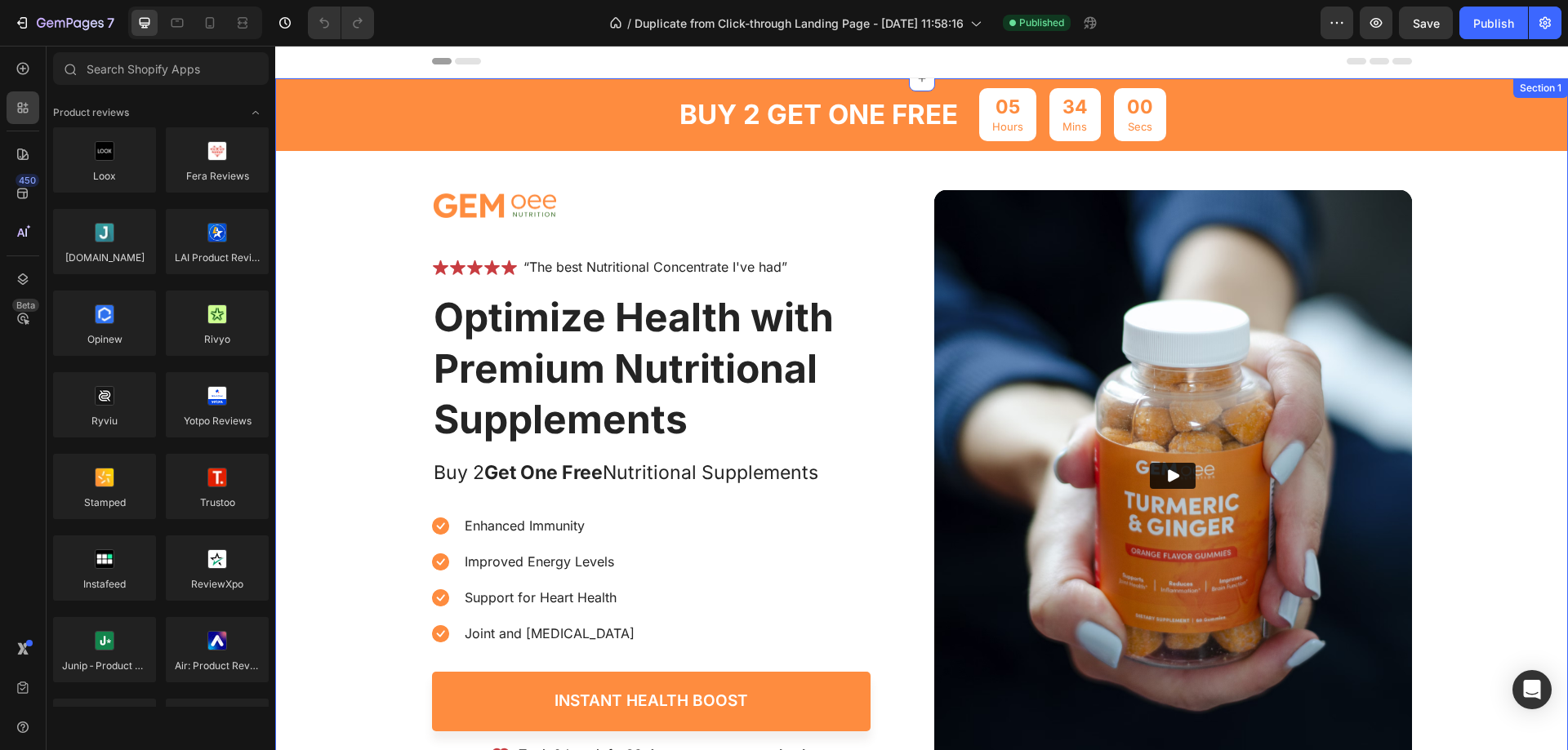
scroll to position [0, 0]
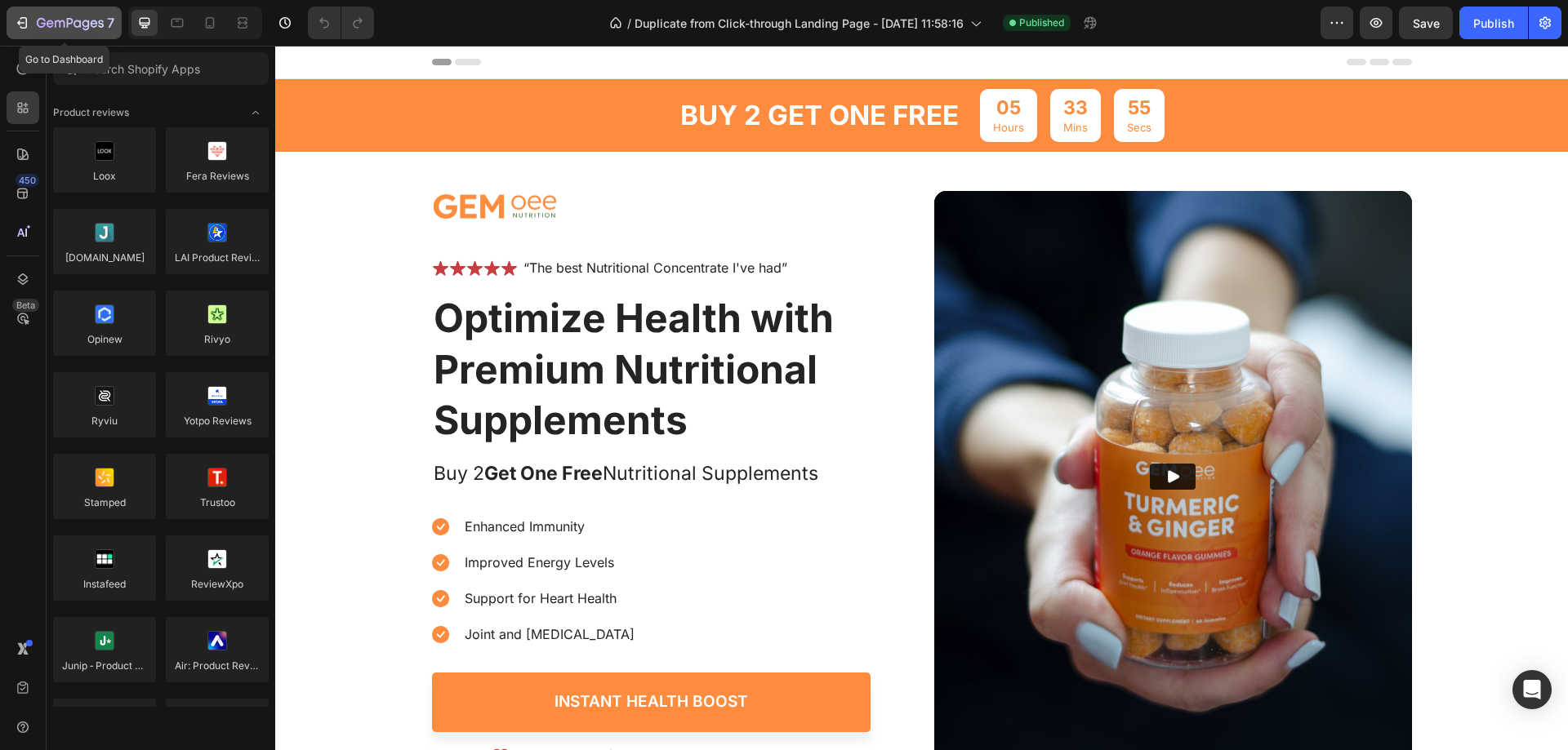
click at [11, 16] on button "7" at bounding box center [63, 22] width 115 height 32
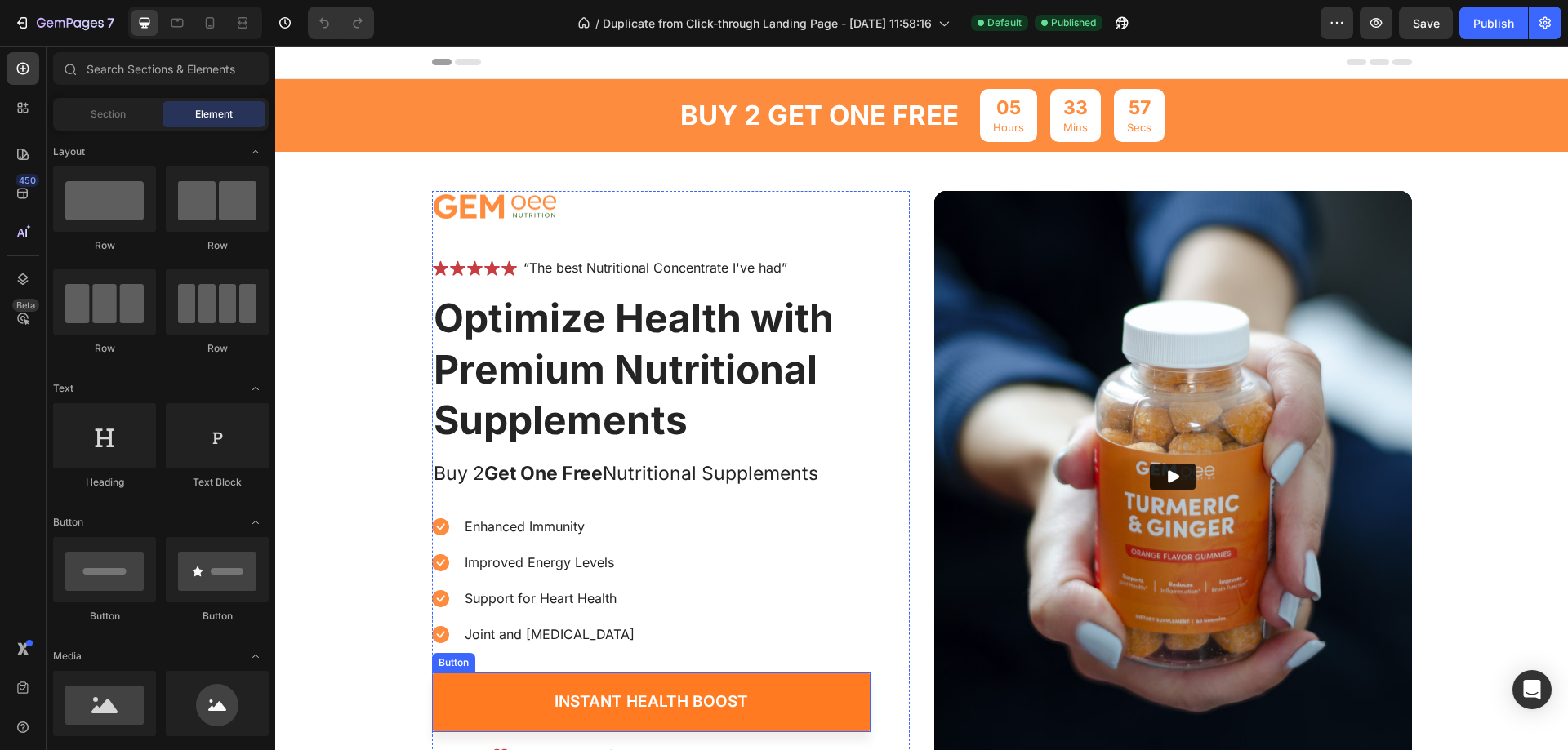
drag, startPoint x: 727, startPoint y: 700, endPoint x: 766, endPoint y: 696, distance: 39.2
click at [727, 700] on div "Instant Health Boost" at bounding box center [651, 702] width 194 height 20
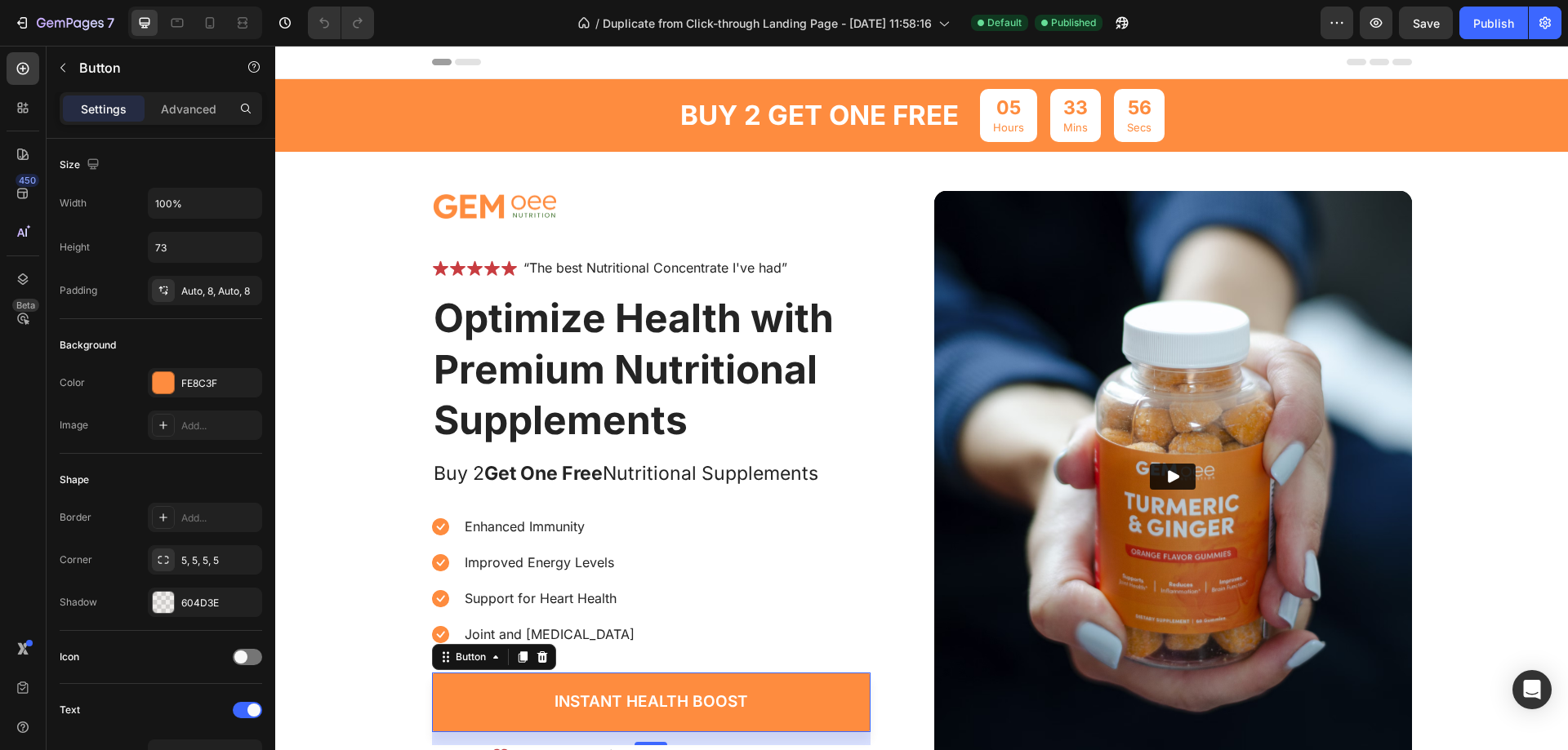
drag, startPoint x: 766, startPoint y: 696, endPoint x: 462, endPoint y: 669, distance: 305.2
click at [766, 696] on link "Instant Health Boost" at bounding box center [651, 703] width 438 height 60
click at [168, 96] on div "Advanced" at bounding box center [188, 109] width 82 height 26
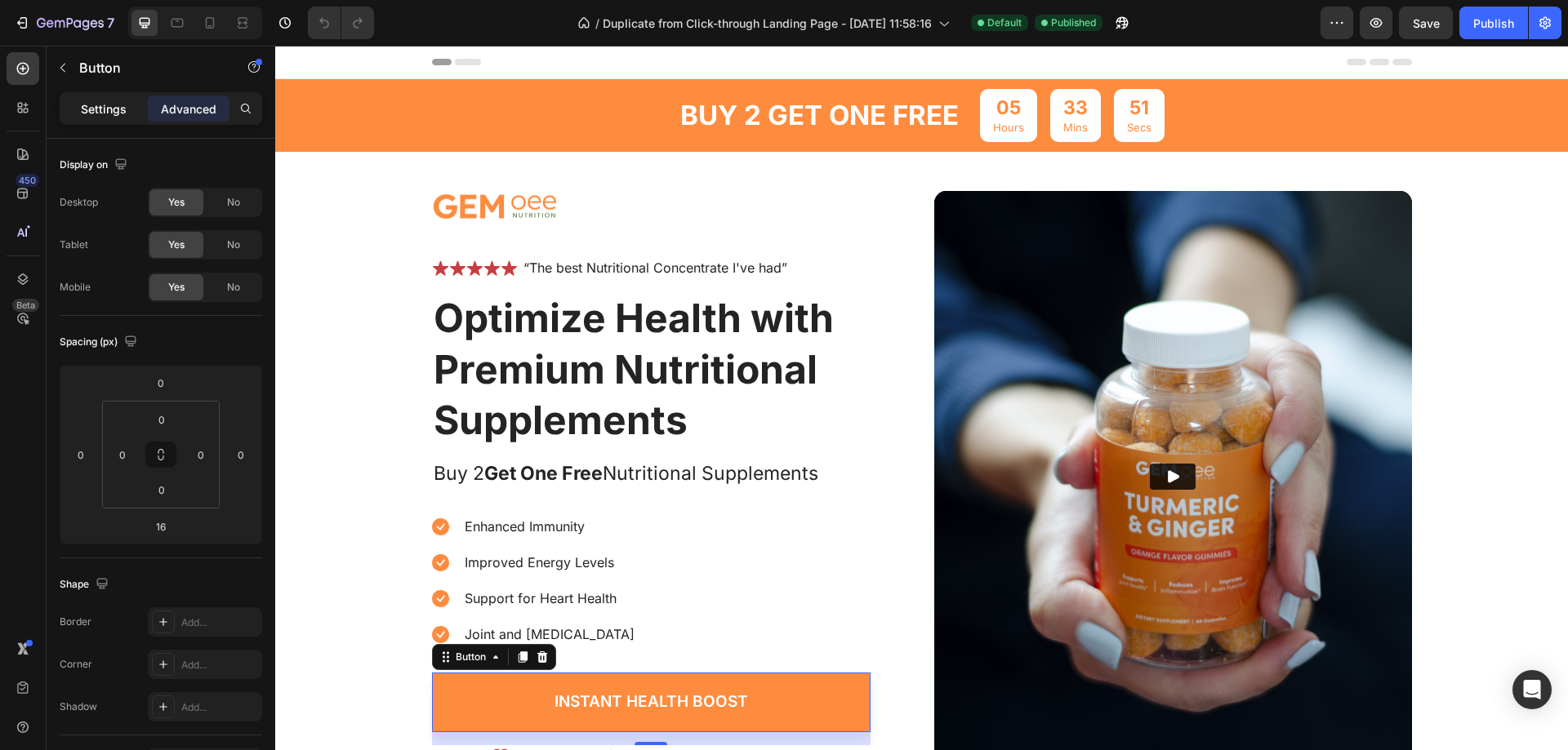
click at [78, 105] on div "Settings" at bounding box center [103, 109] width 82 height 26
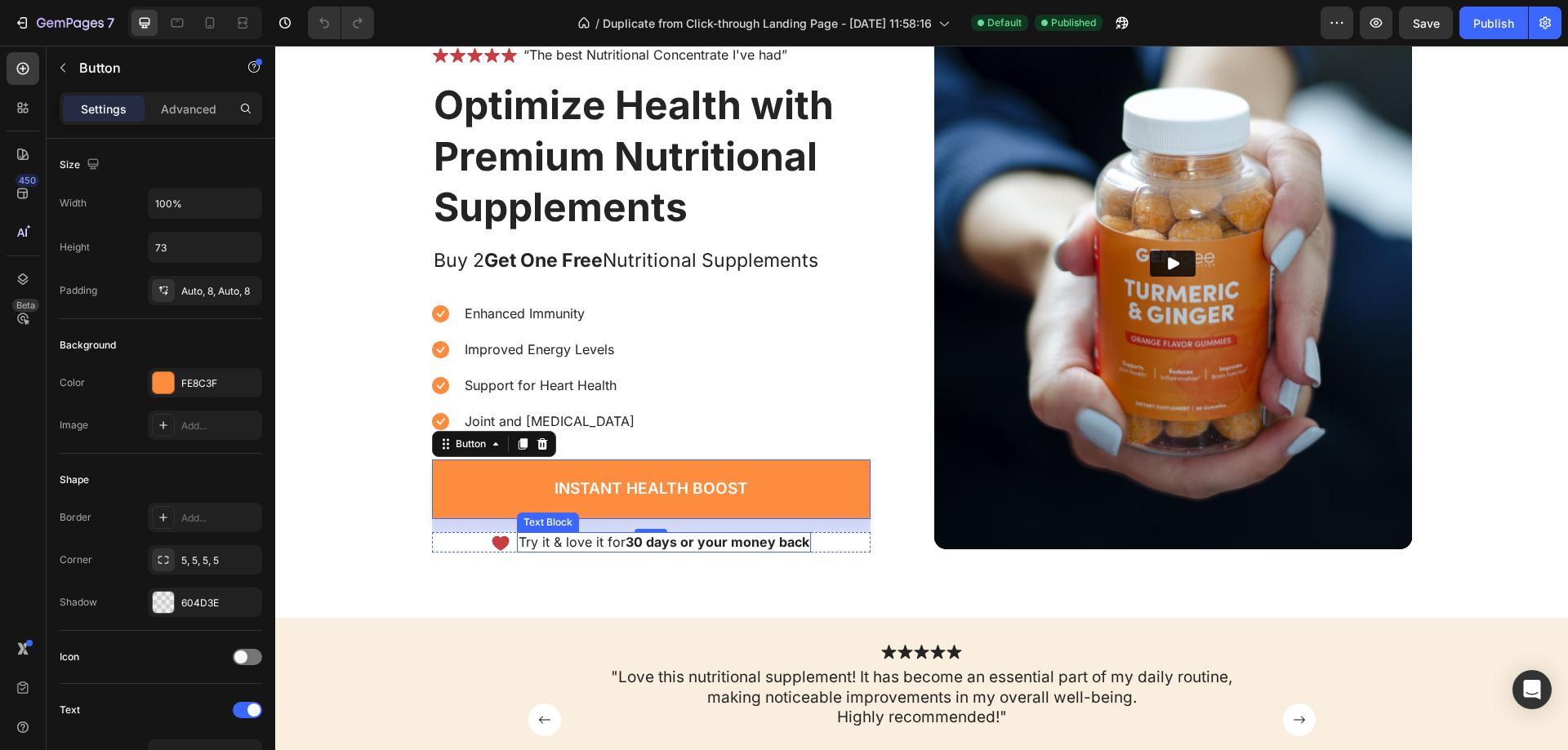
scroll to position [245, 0]
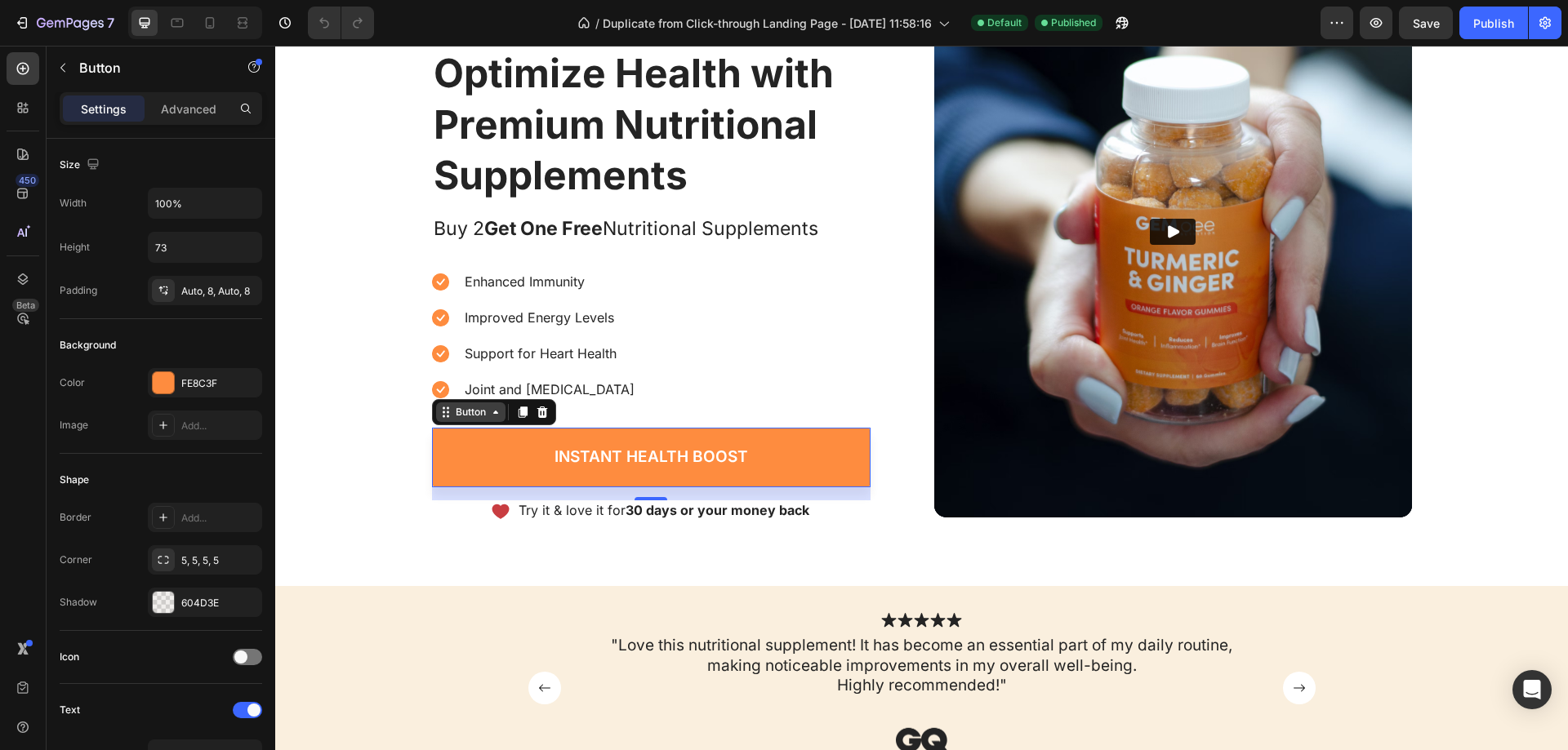
click at [461, 413] on div "Button" at bounding box center [471, 412] width 37 height 15
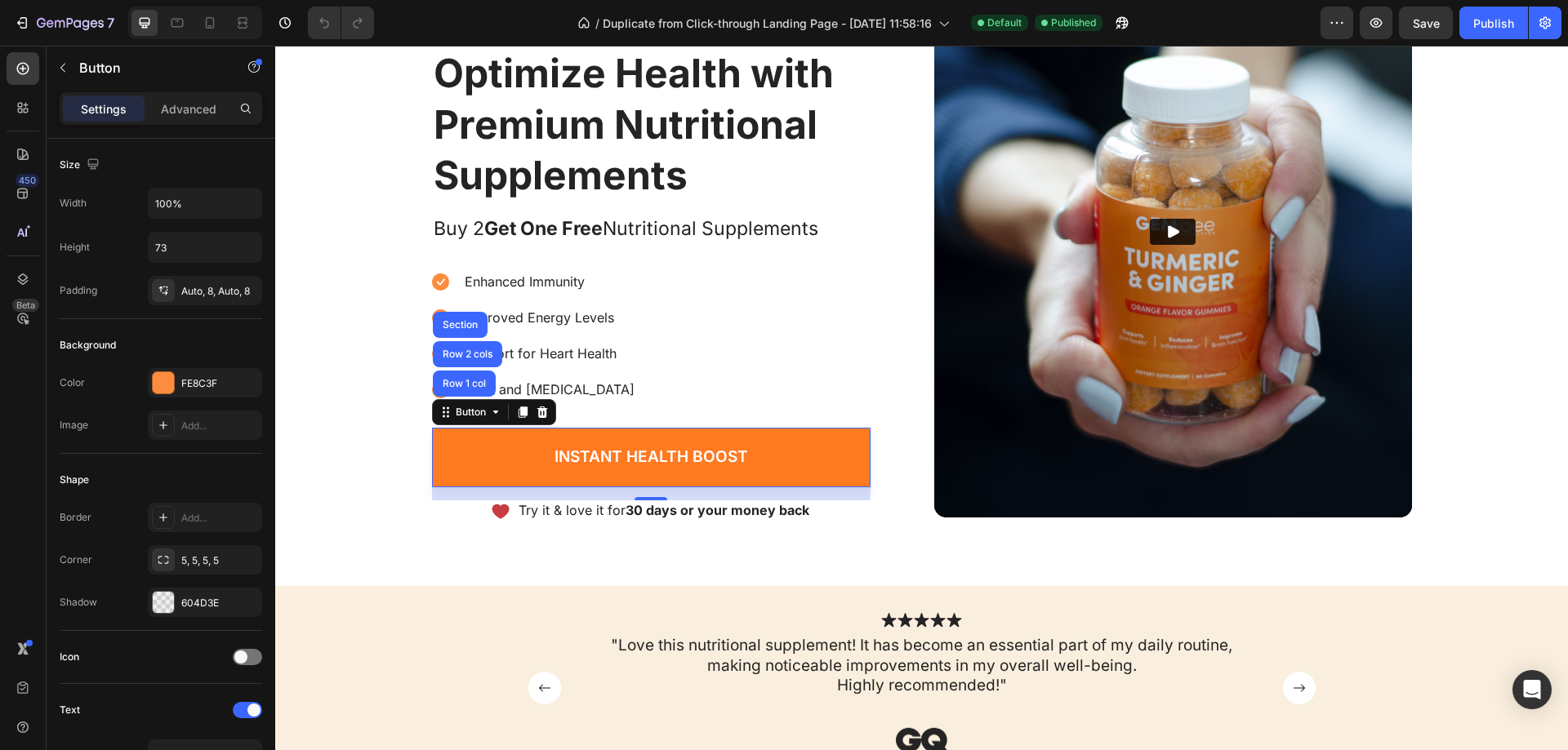
click at [472, 435] on link "Instant Health Boost" at bounding box center [651, 457] width 438 height 60
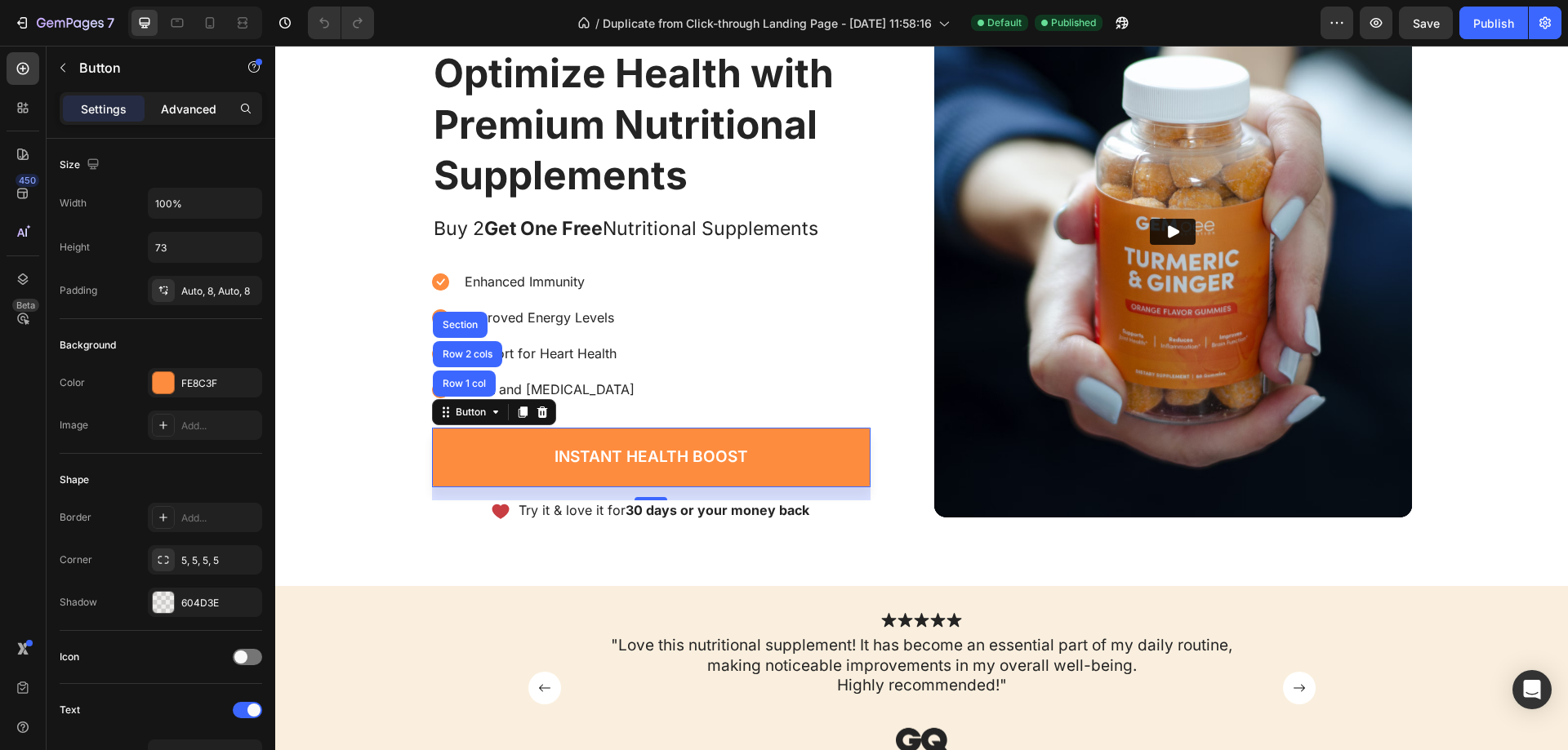
click at [181, 113] on p "Advanced" at bounding box center [188, 110] width 55 height 18
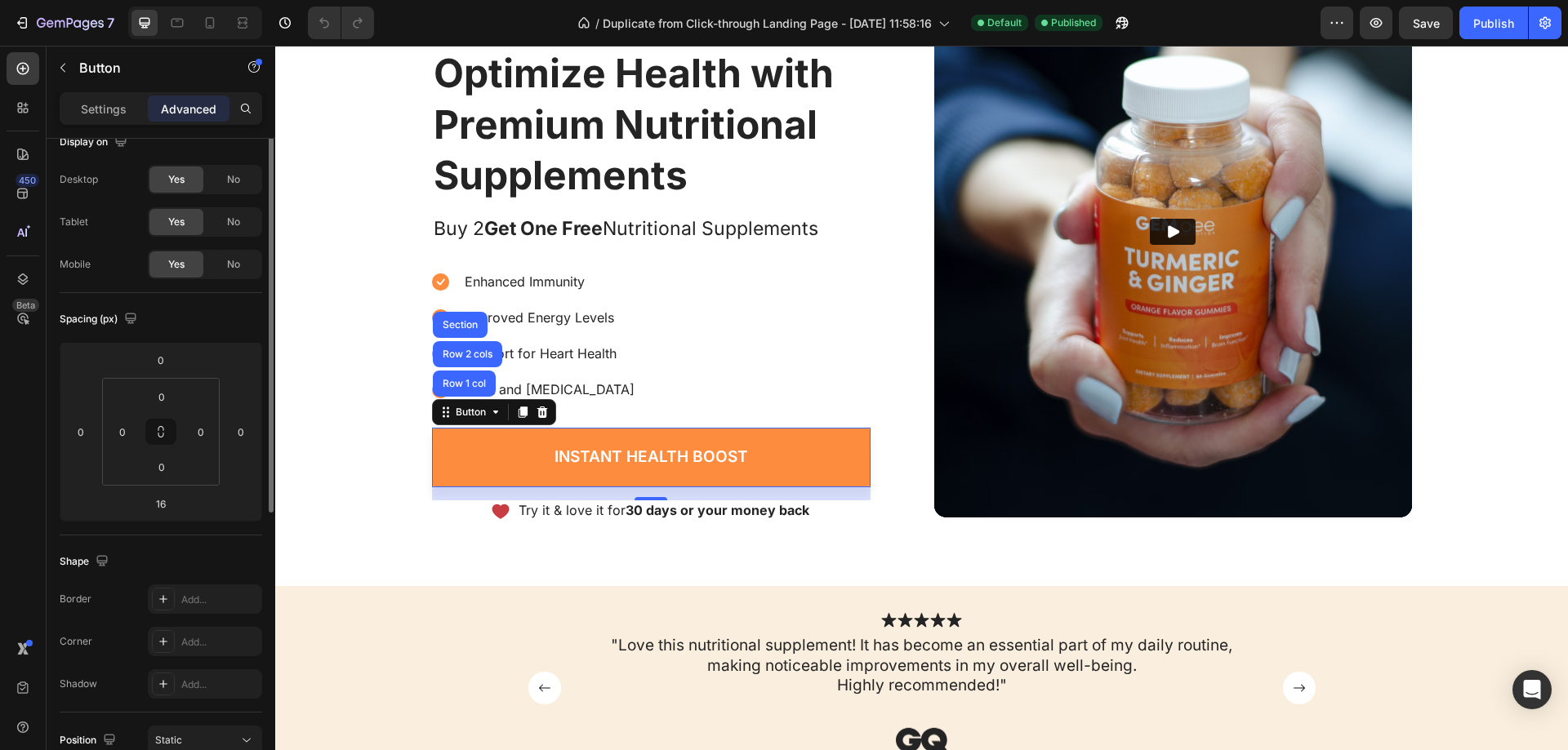
scroll to position [0, 0]
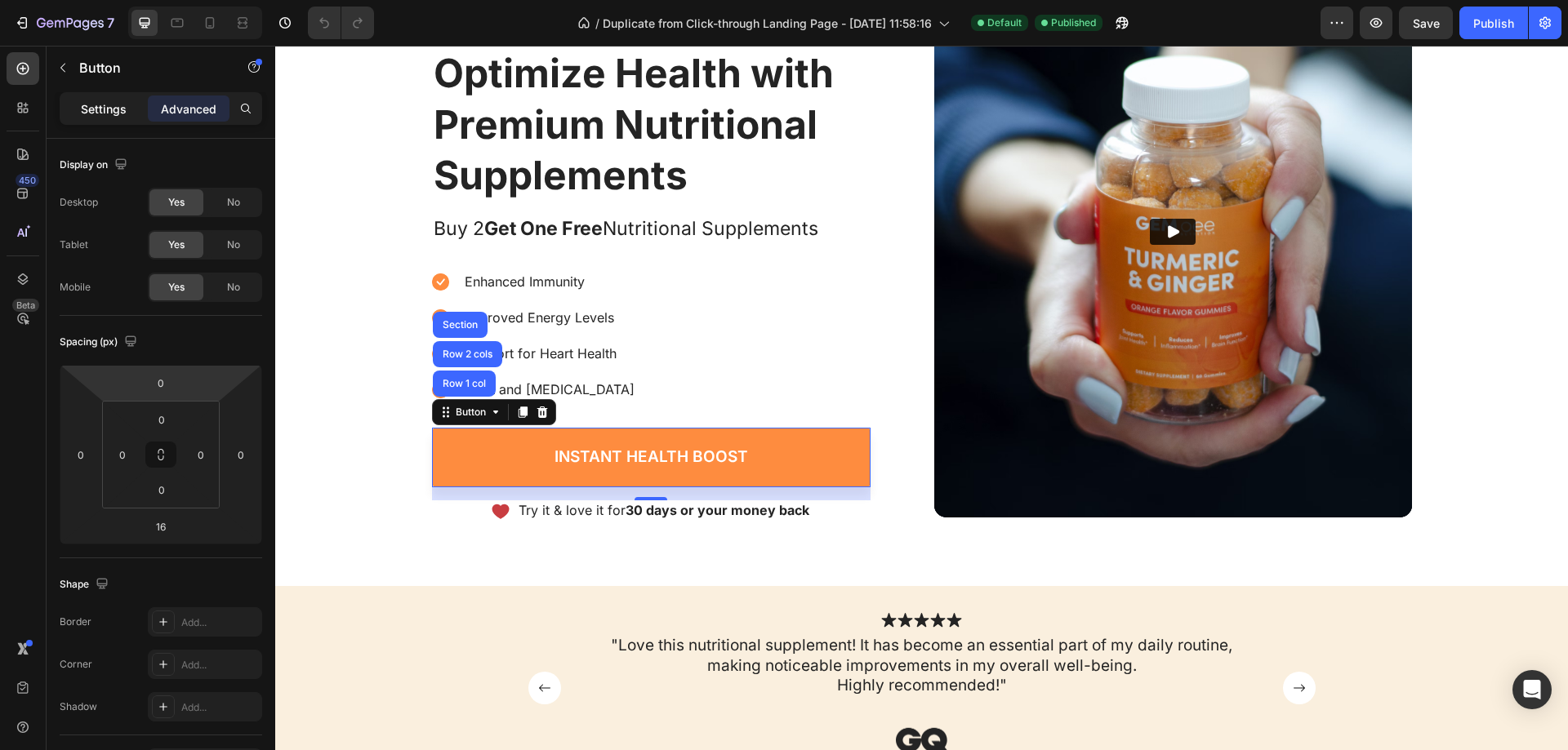
drag, startPoint x: 71, startPoint y: 107, endPoint x: 260, endPoint y: 383, distance: 334.5
click at [71, 107] on div "Settings" at bounding box center [103, 109] width 82 height 26
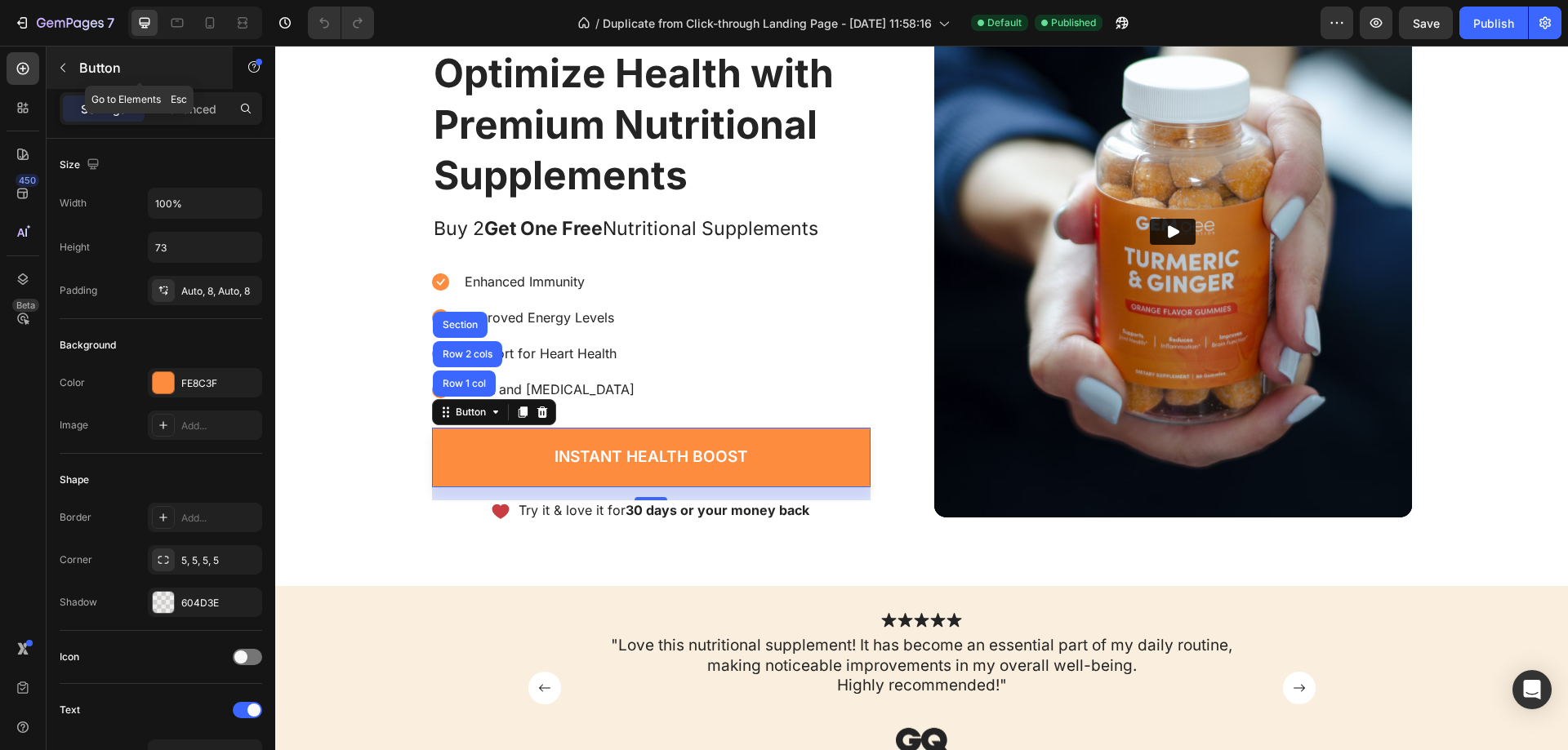
click at [60, 70] on icon "button" at bounding box center [62, 67] width 13 height 13
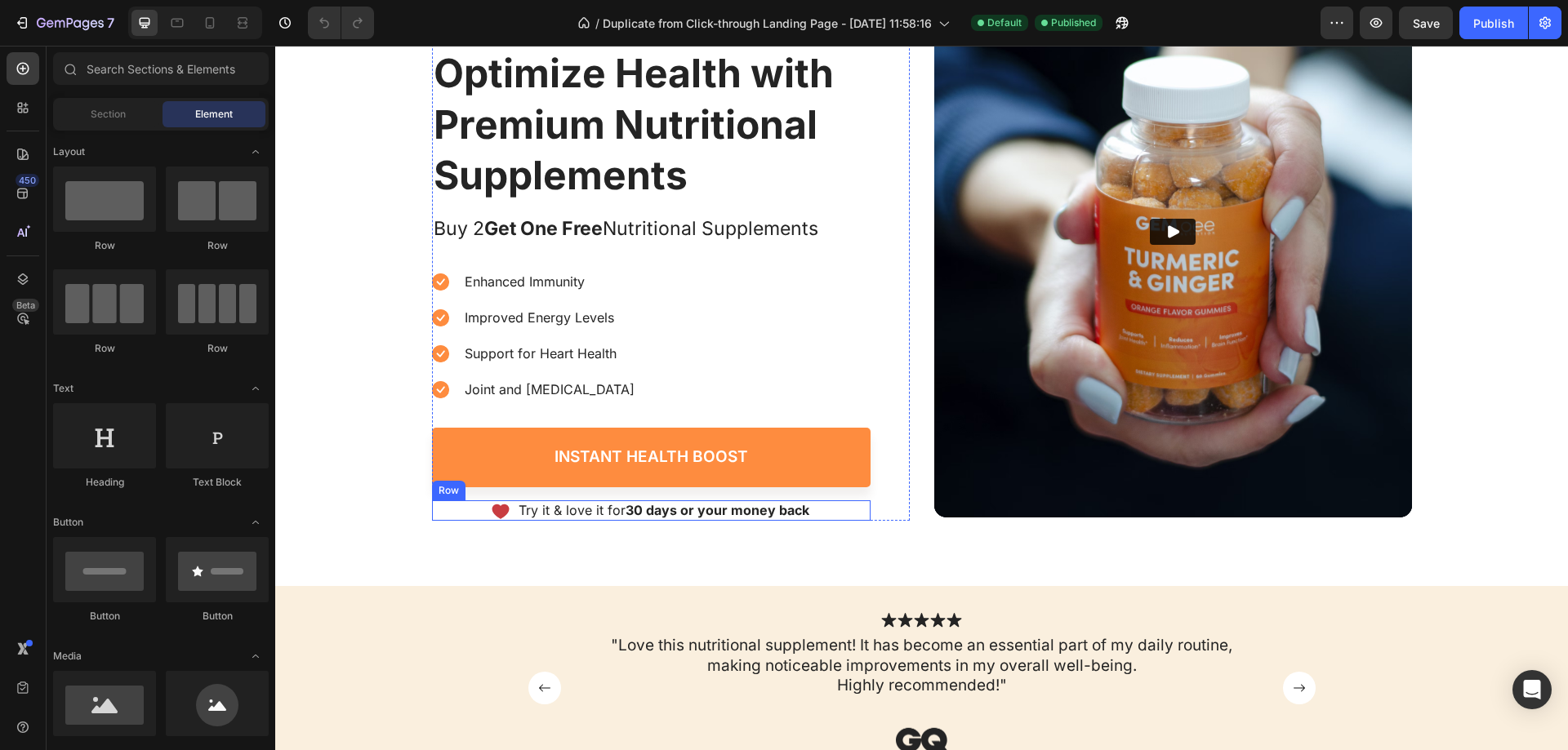
click at [432, 506] on div "Icon Try it & love it for 30 days or your money back Text Block Row" at bounding box center [651, 510] width 438 height 20
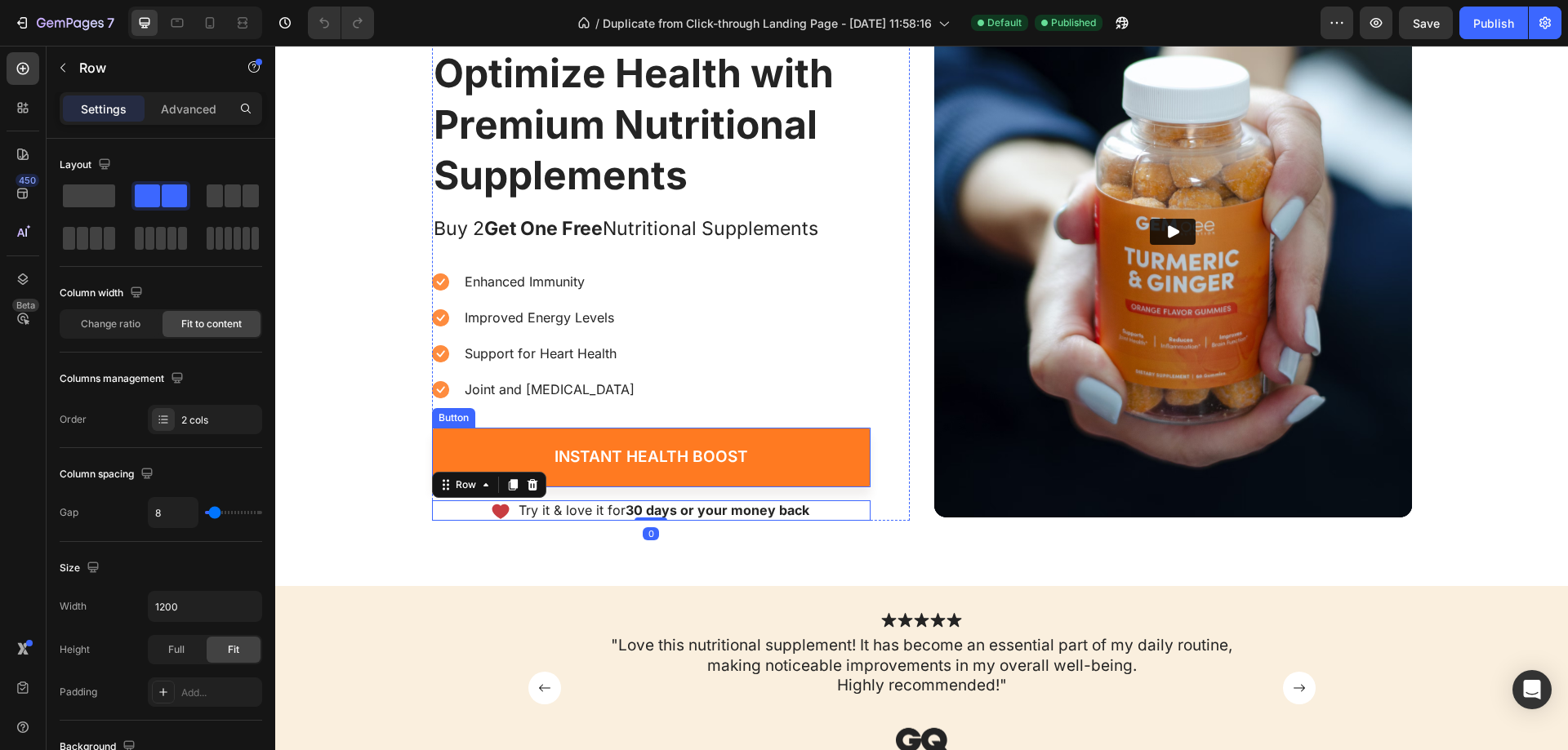
click at [472, 471] on link "Instant Health Boost" at bounding box center [651, 457] width 438 height 60
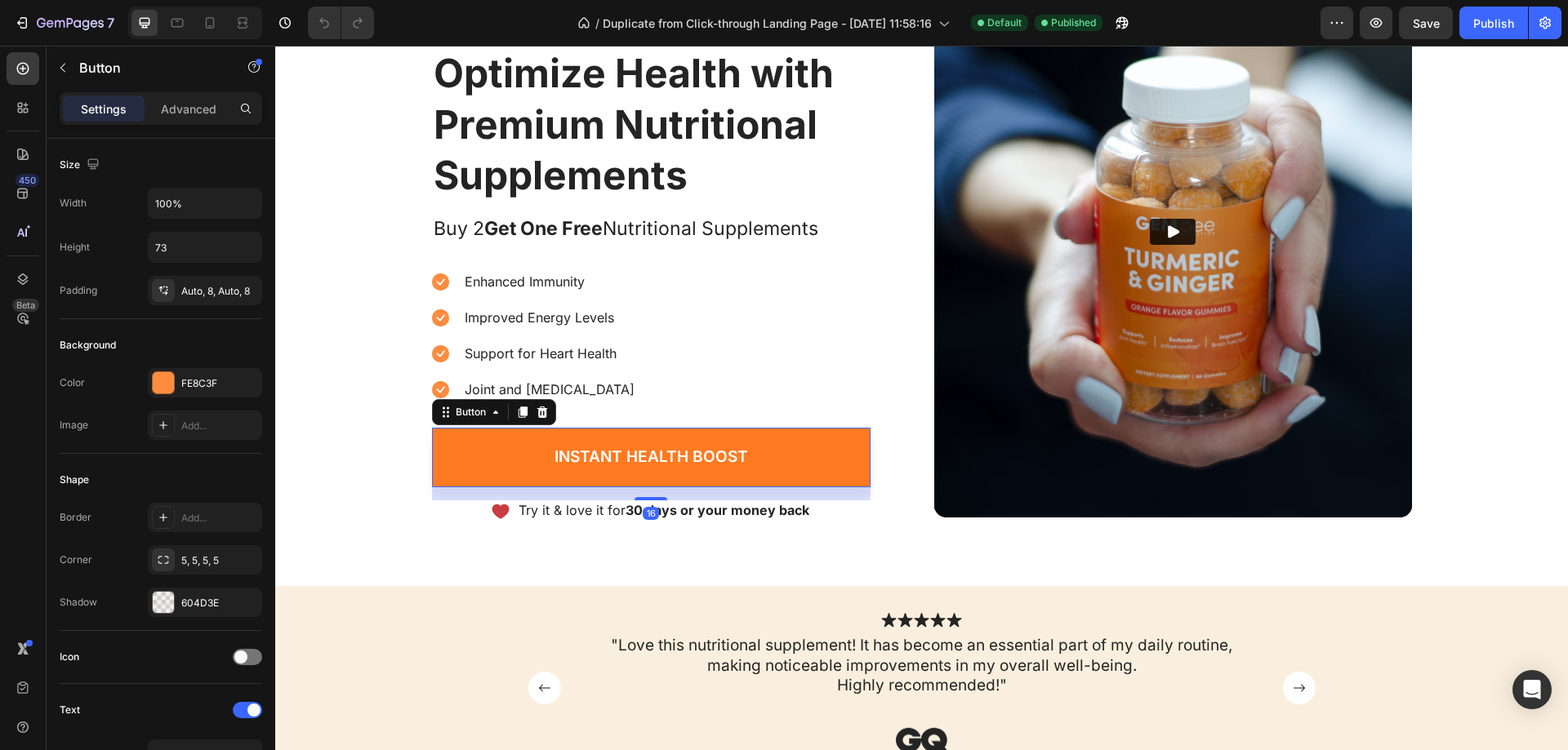
click at [466, 454] on link "Instant Health Boost" at bounding box center [651, 457] width 438 height 60
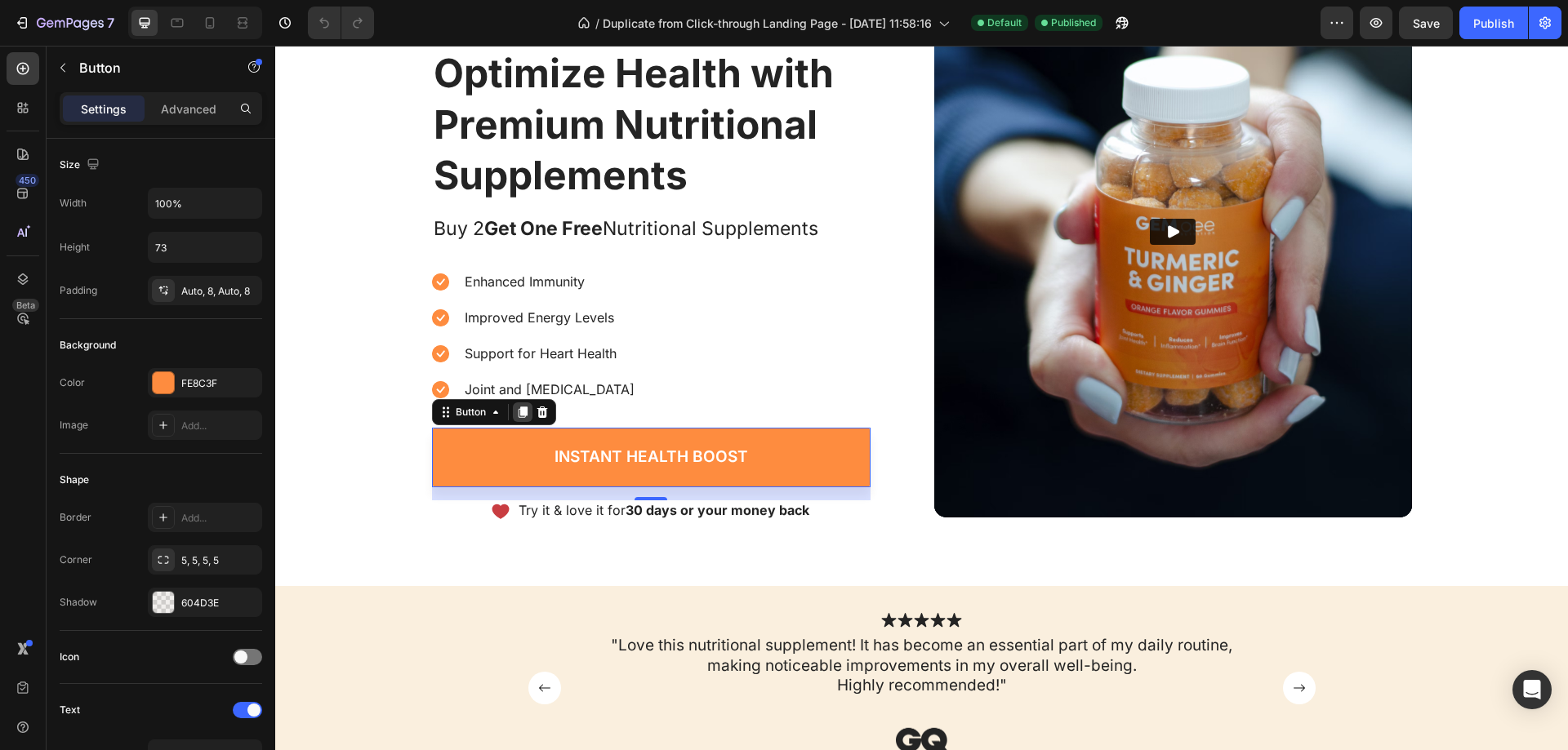
click at [521, 412] on icon at bounding box center [522, 412] width 9 height 11
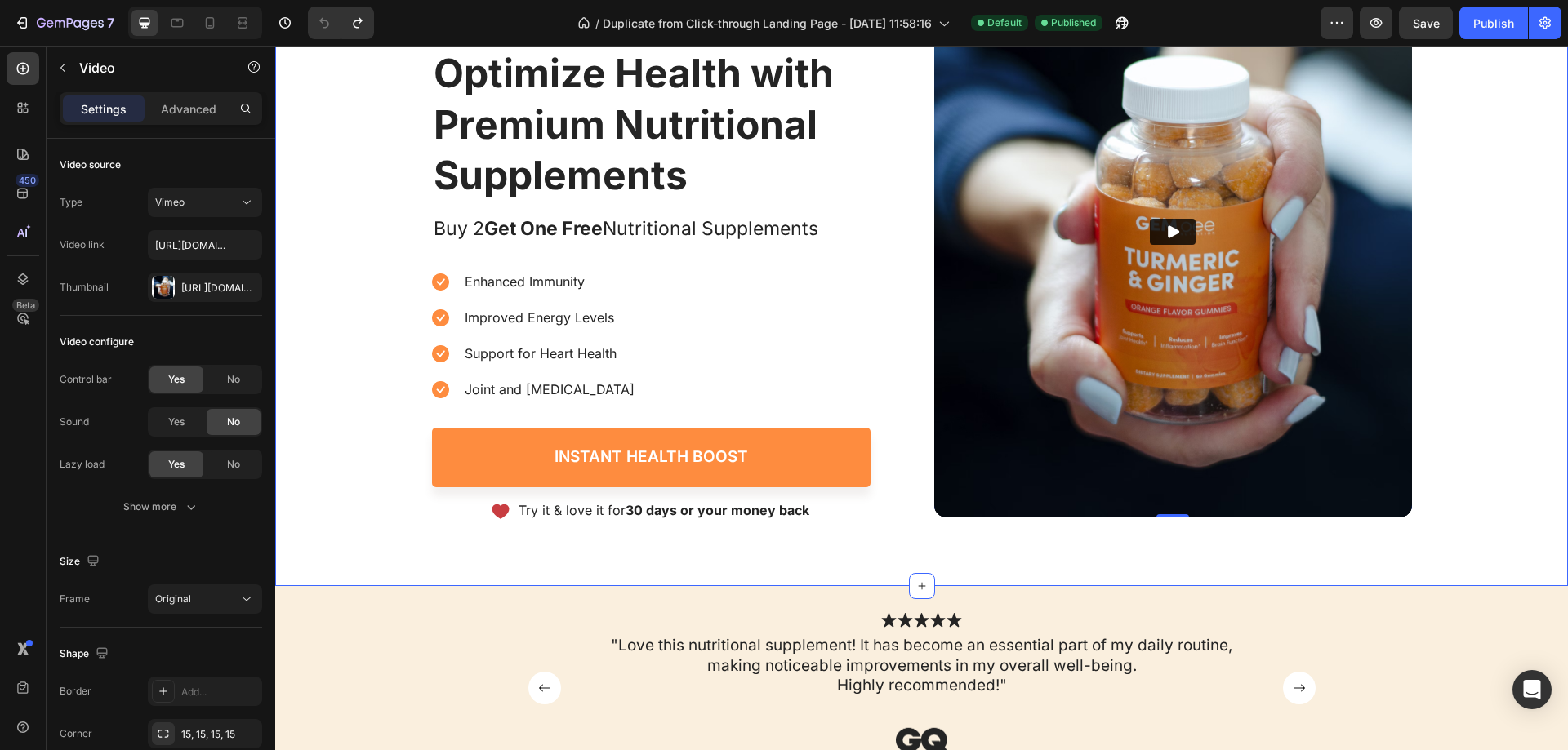
drag, startPoint x: 1436, startPoint y: 233, endPoint x: 1377, endPoint y: 56, distance: 186.6
click at [1436, 229] on div "buy 2 get one free Text Block 05 Hours 32 Mins 23 Secs Countdown Timer Row Imag…" at bounding box center [921, 178] width 1293 height 687
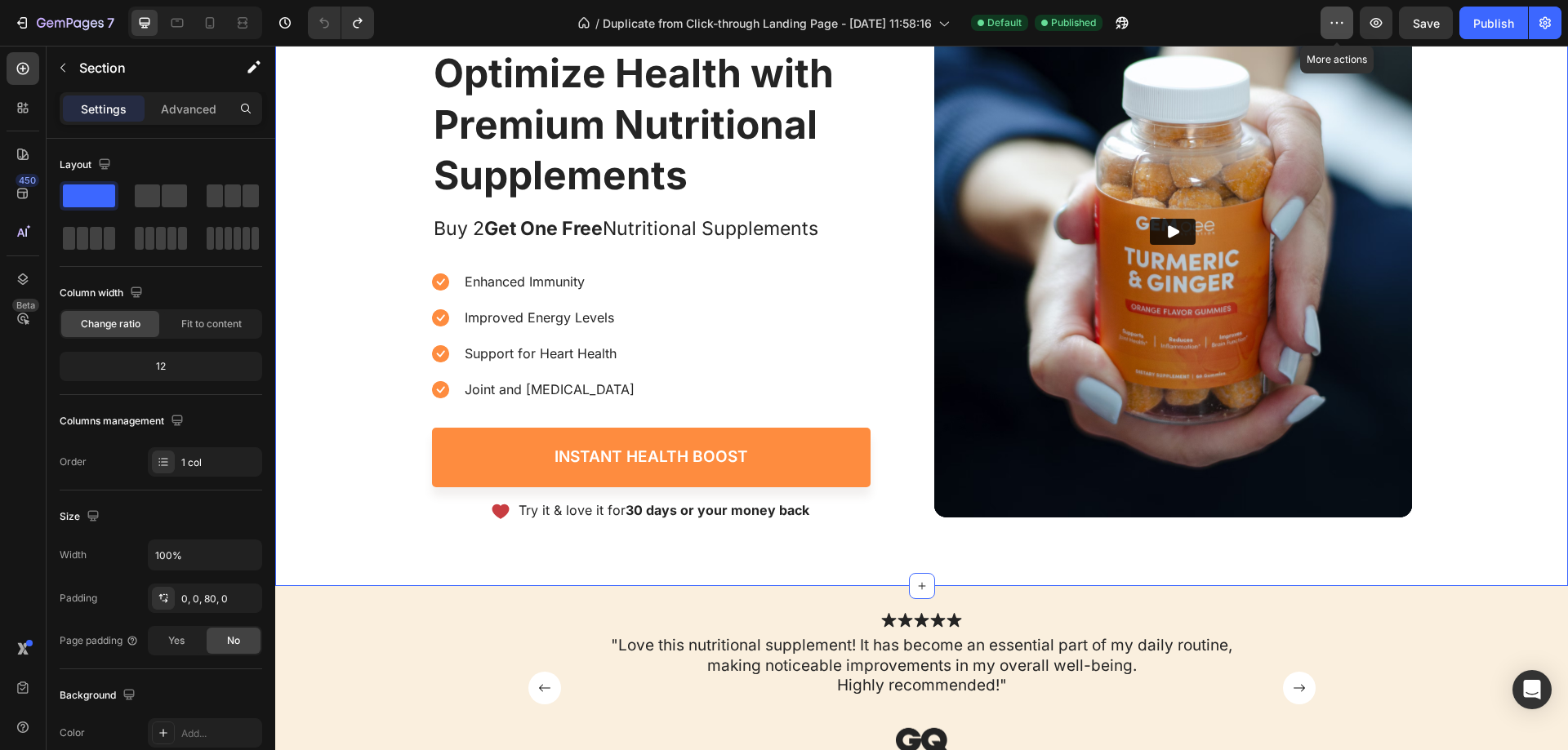
click at [1330, 23] on icon "button" at bounding box center [1337, 23] width 17 height 17
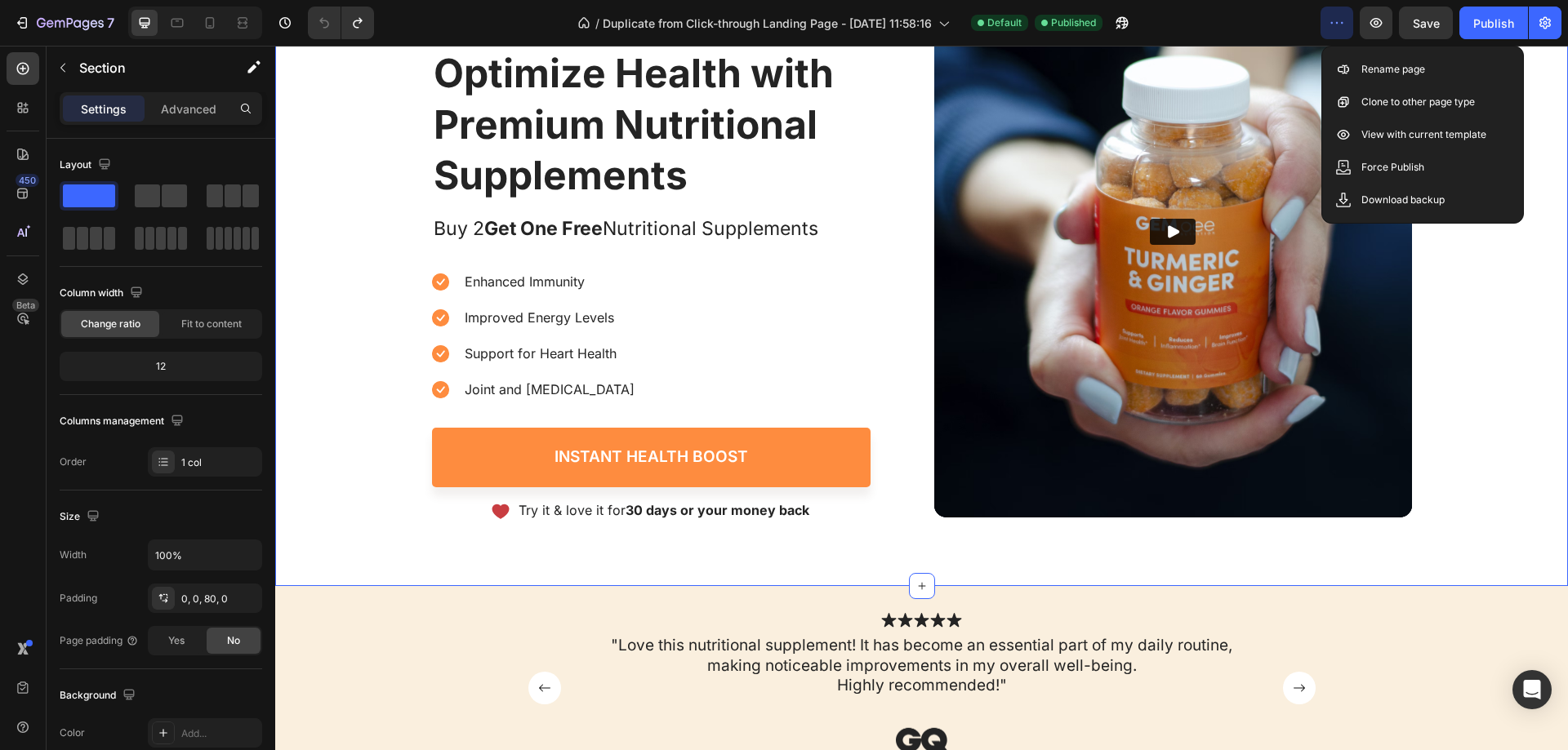
click at [1469, 294] on div "buy 2 get one free Text Block 05 Hours 32 Mins 19 Secs Countdown Timer Row Imag…" at bounding box center [921, 178] width 1293 height 687
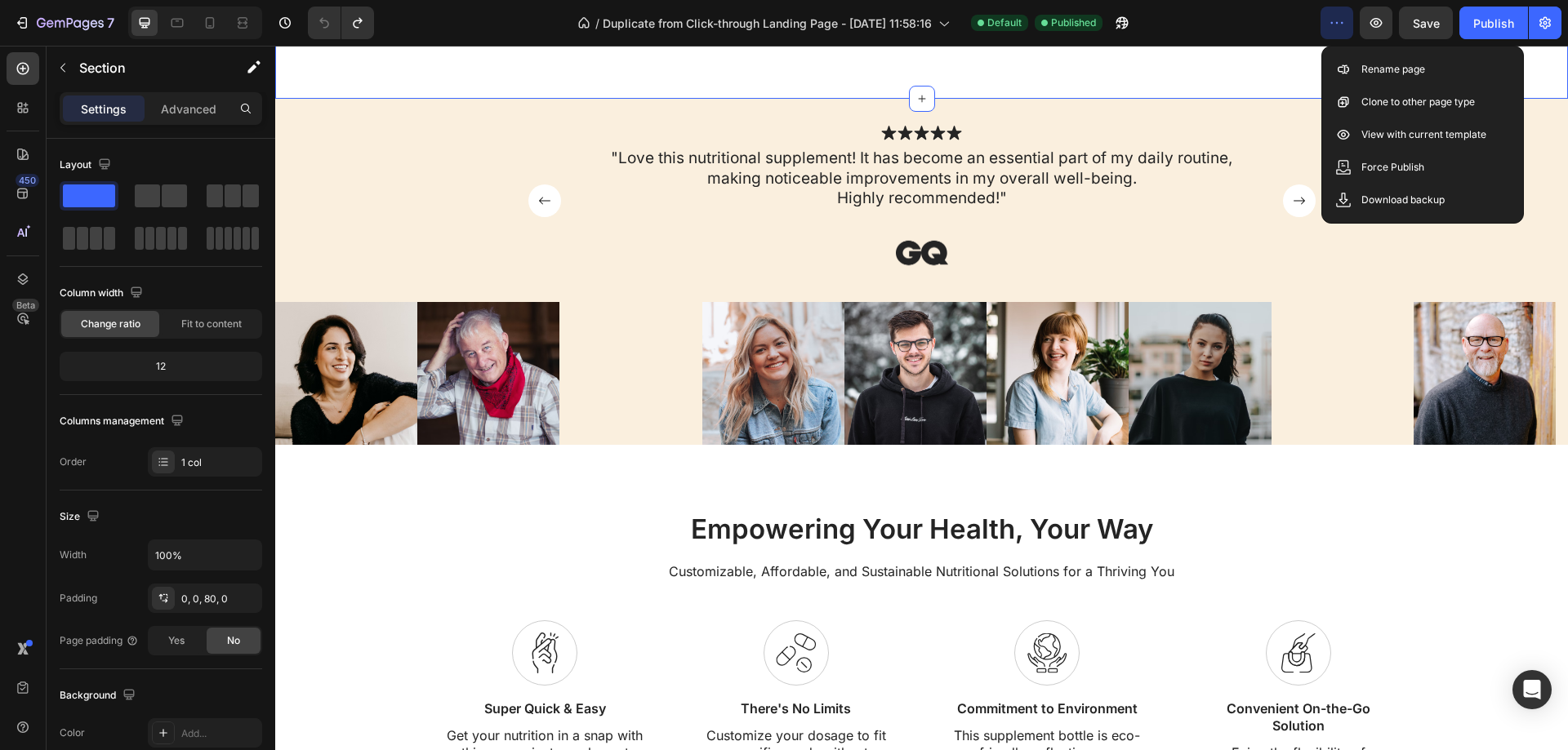
scroll to position [735, 0]
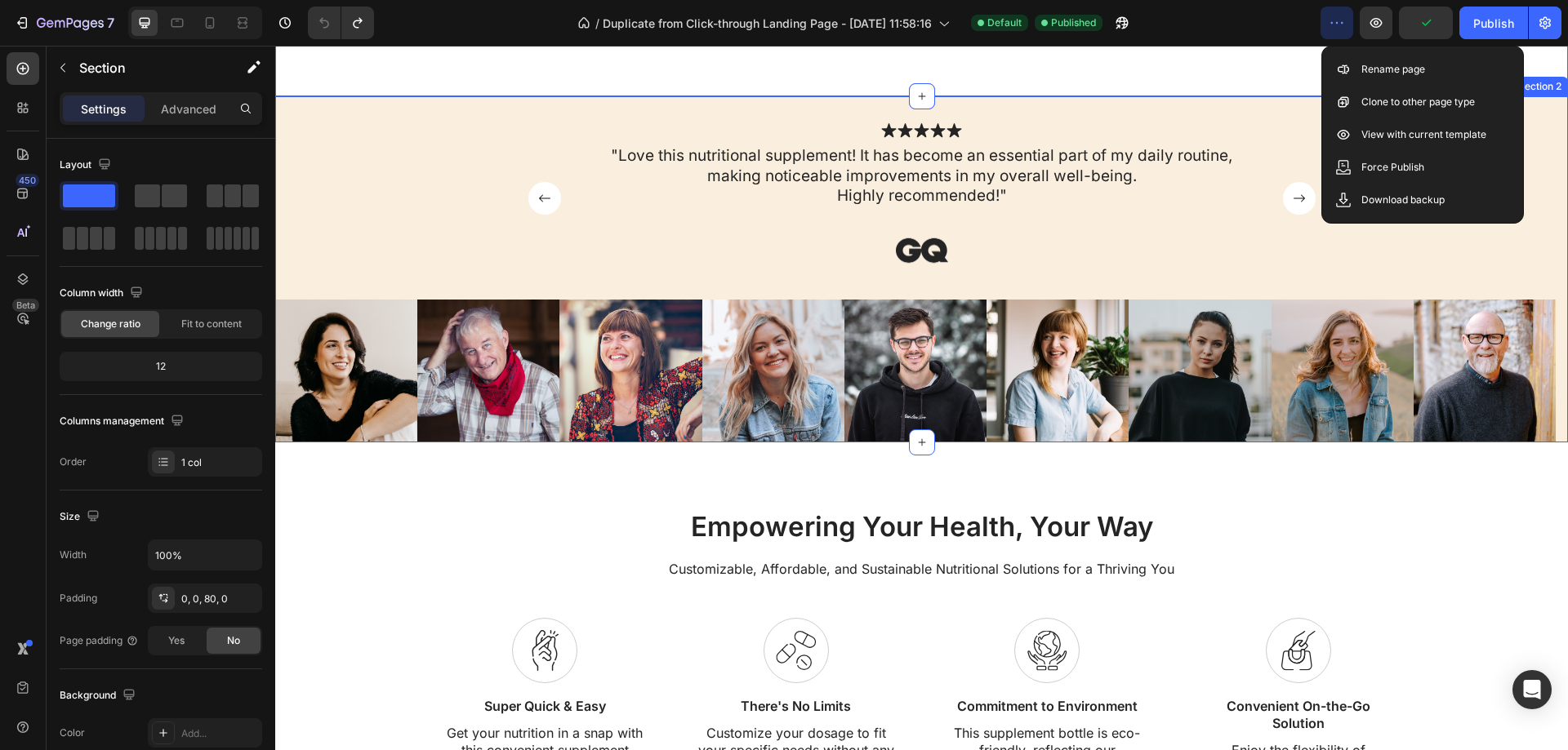
click at [939, 231] on img at bounding box center [922, 251] width 138 height 46
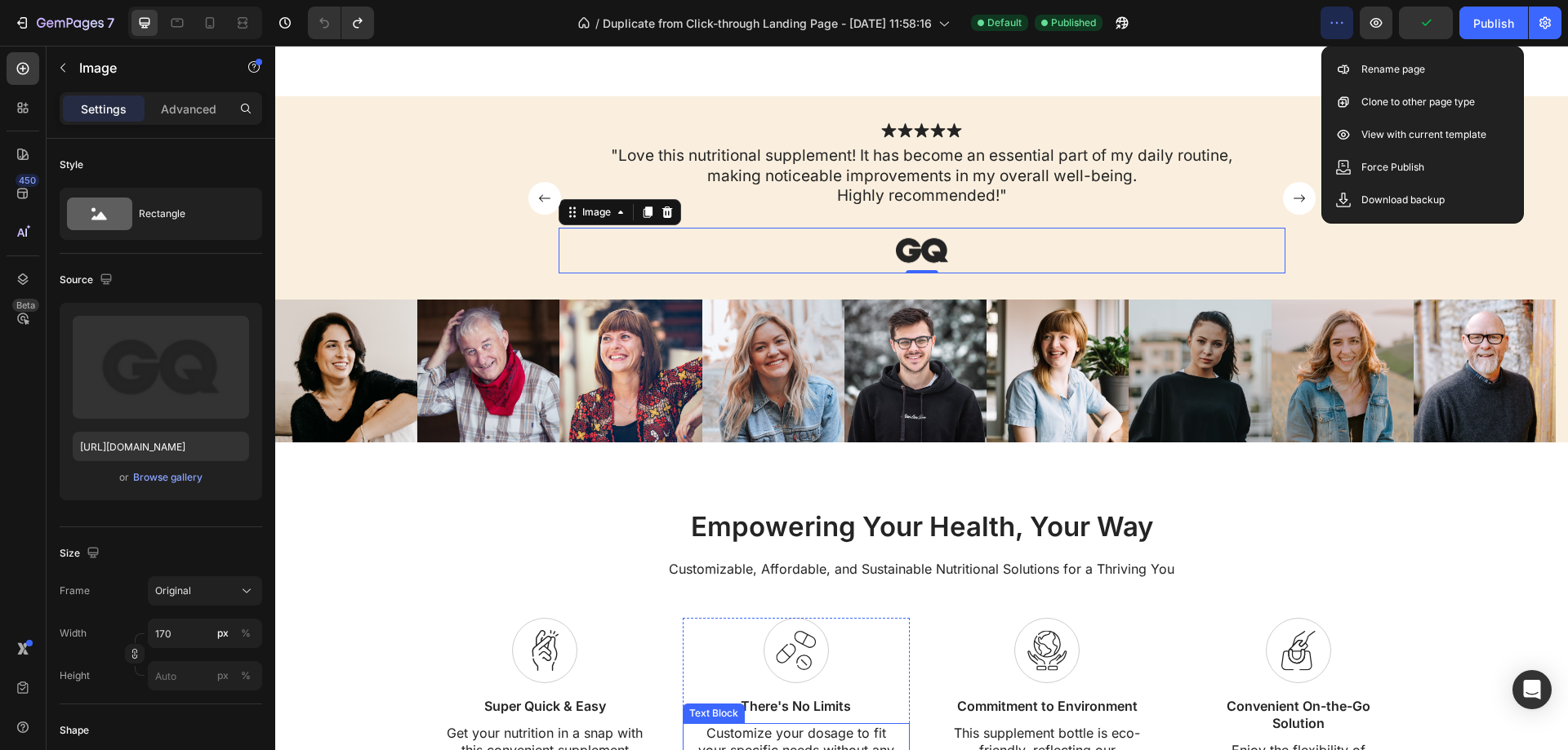
scroll to position [1143, 0]
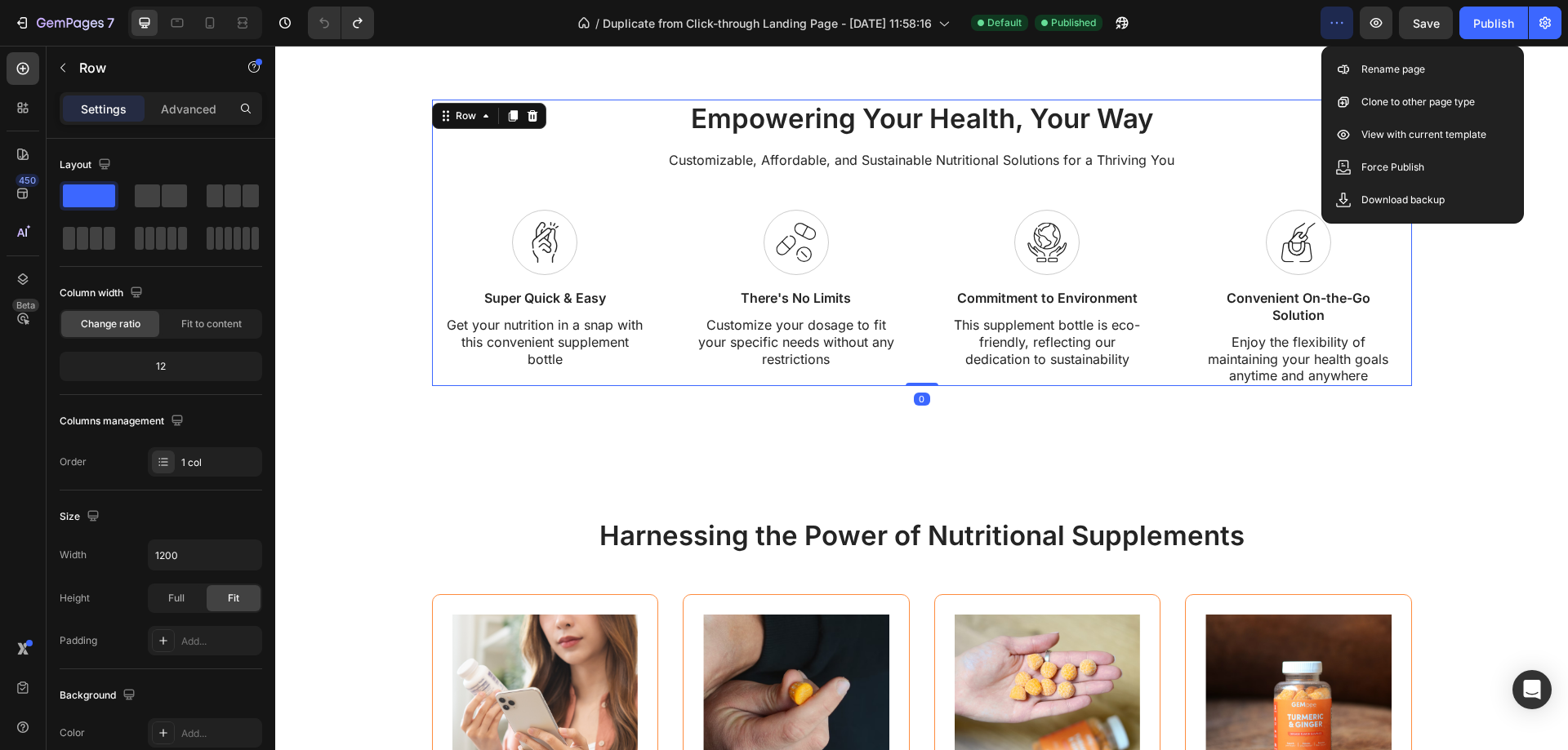
click at [619, 202] on div "Empowering Your Health, Your Way Heading Customizable, Affordable, and Sustaina…" at bounding box center [922, 244] width 980 height 287
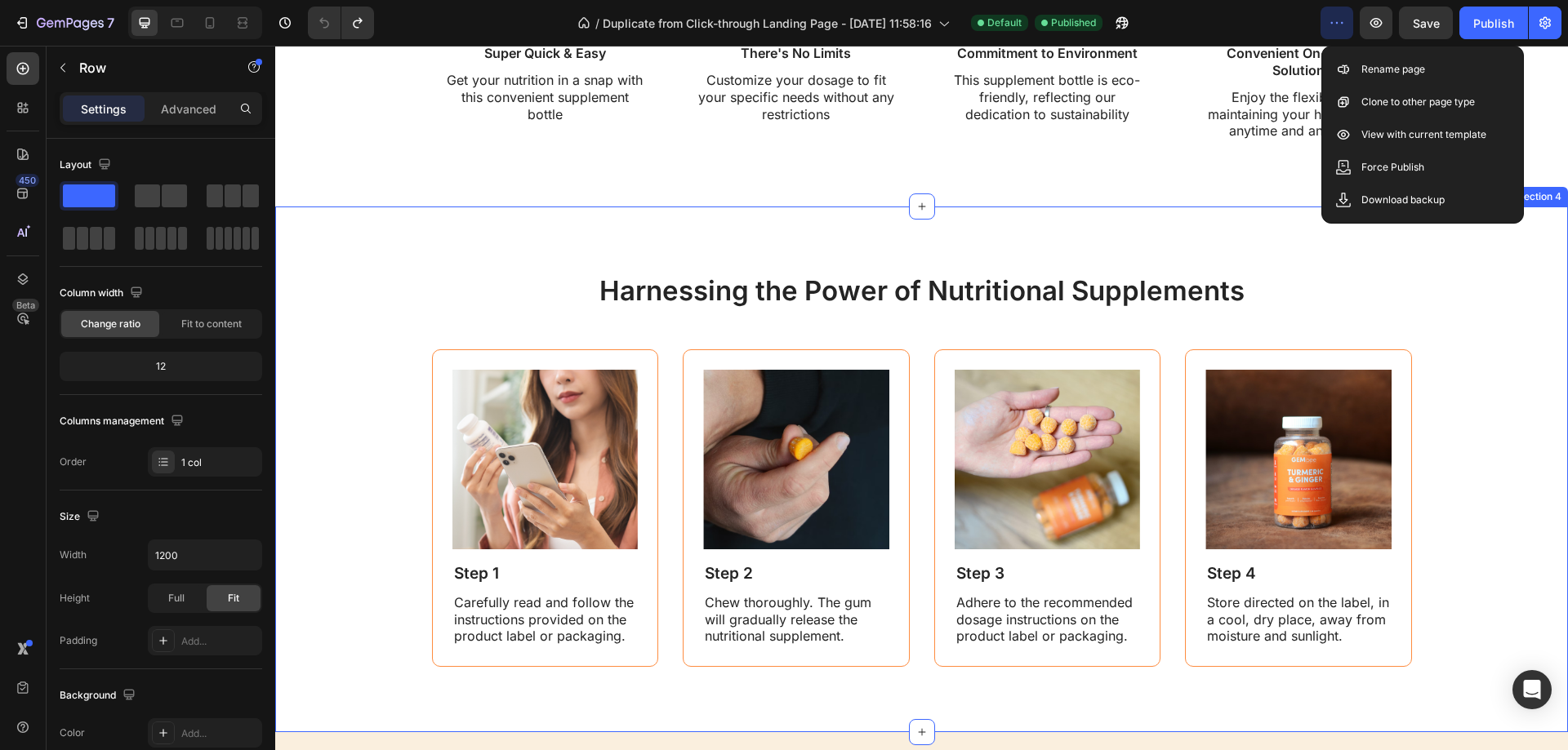
click at [493, 228] on div "Harnessing the Power of Nutritional Supplements Heading Image Step 1 Text Block…" at bounding box center [921, 470] width 1293 height 526
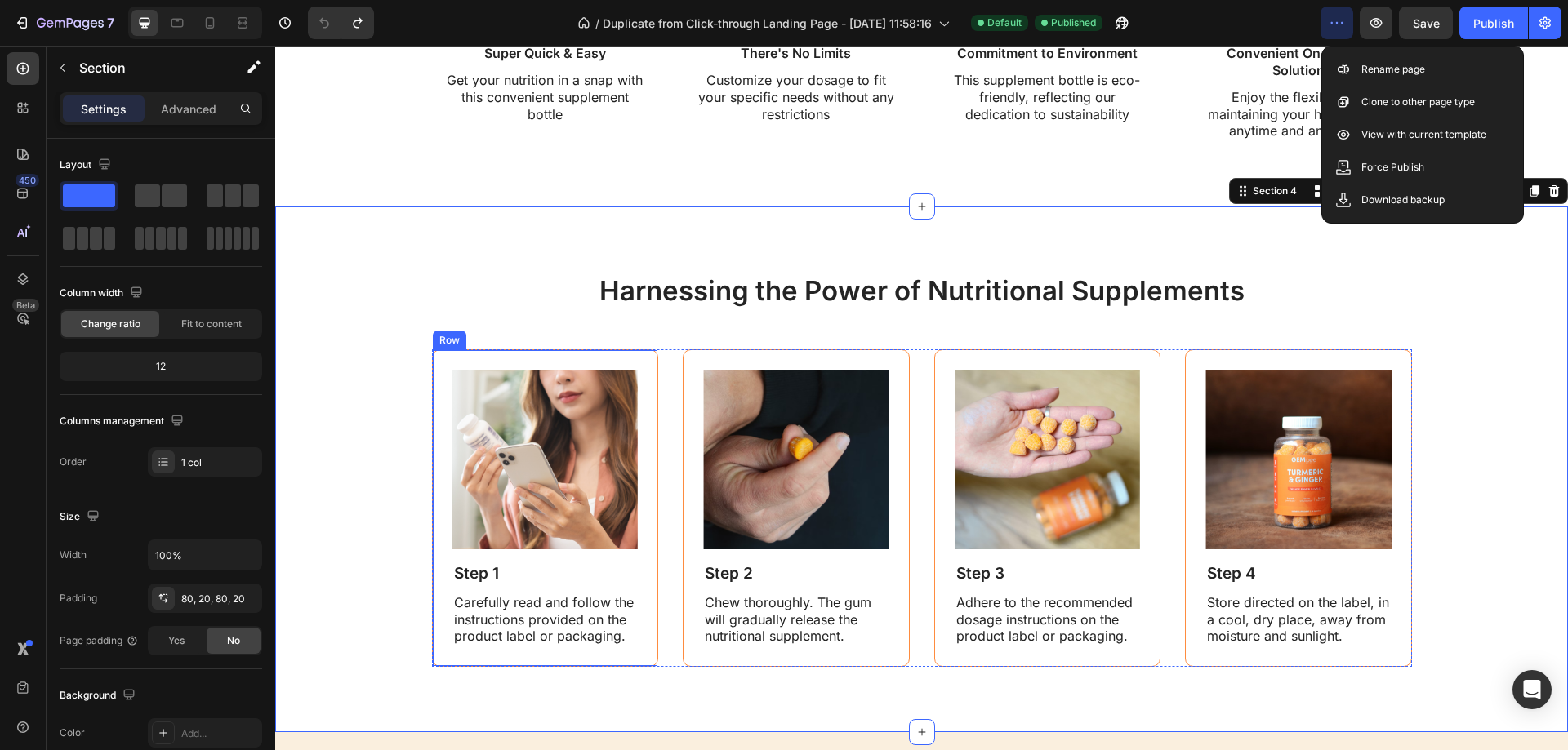
scroll to position [1796, 0]
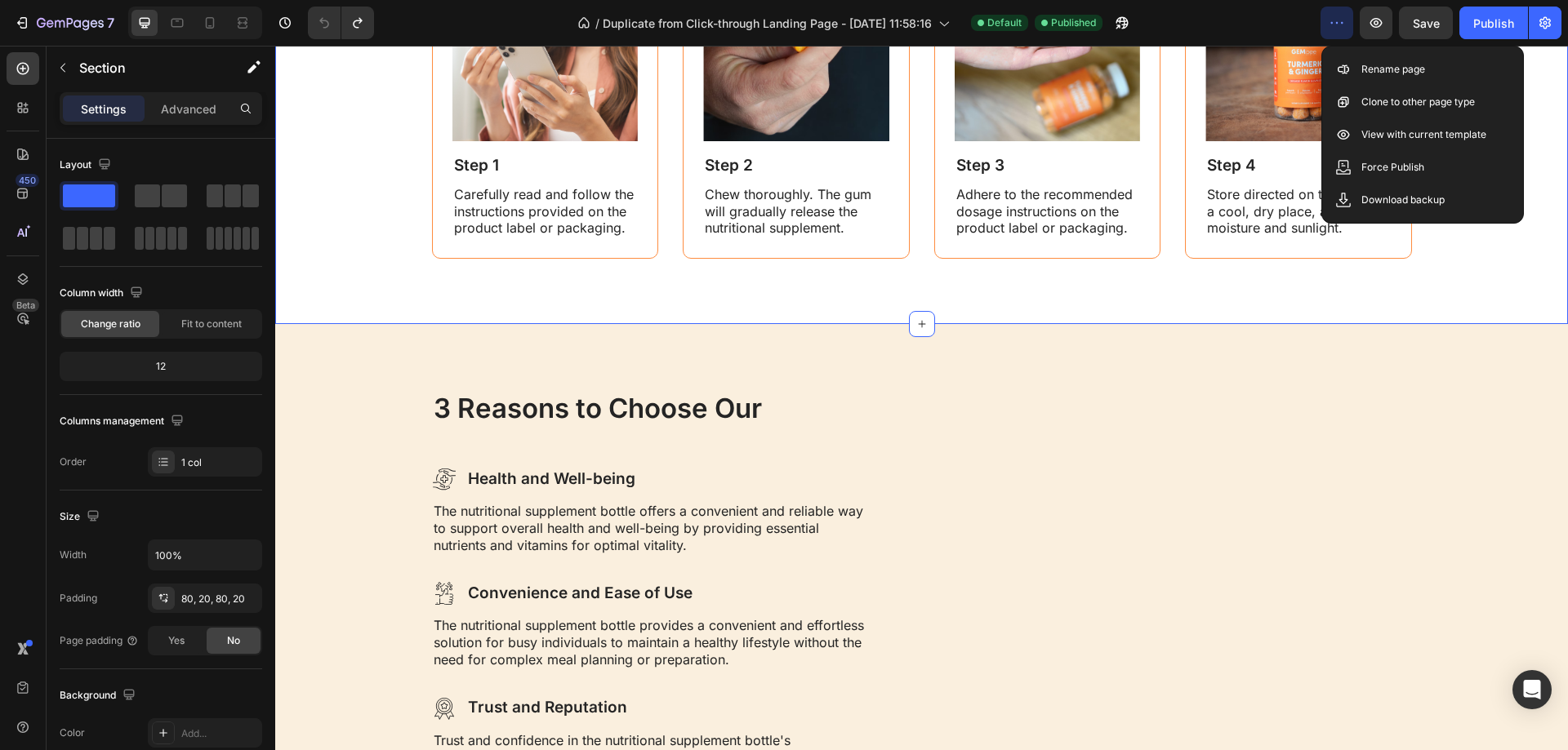
click at [681, 287] on div "Harnessing the Power of Nutritional Supplements Heading Image Step 1 Text Block…" at bounding box center [921, 61] width 1293 height 526
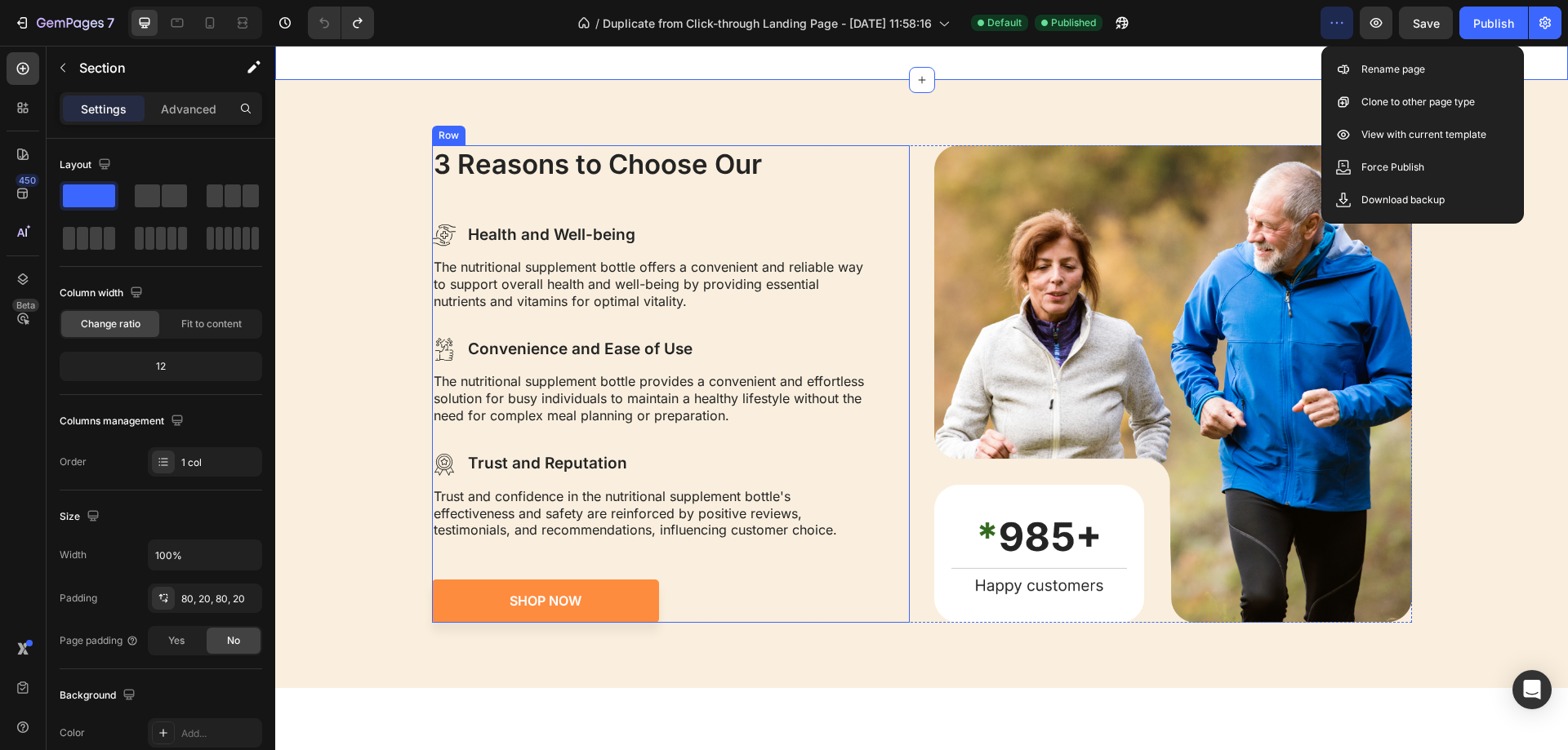
scroll to position [2041, 0]
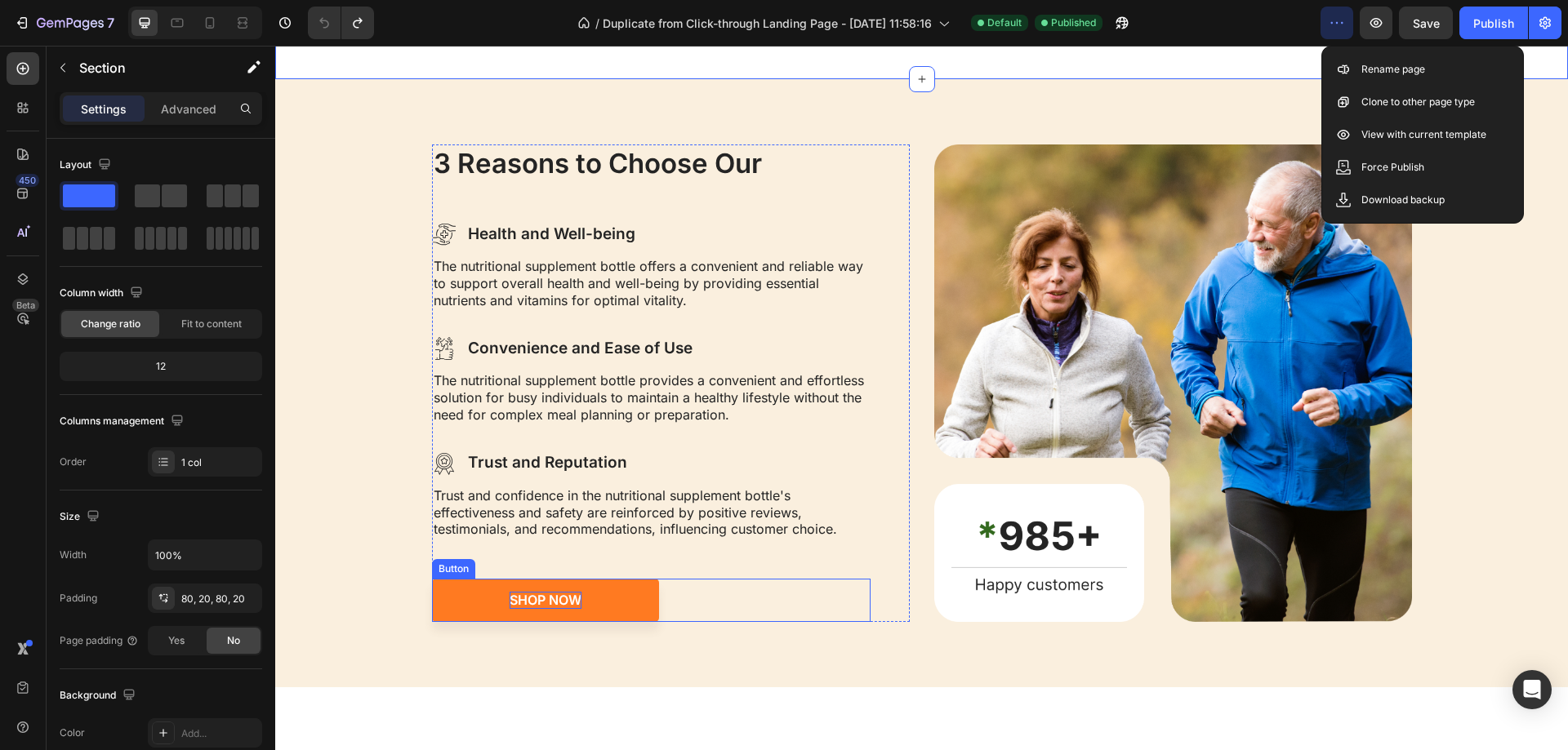
click at [554, 603] on div "Shop Now" at bounding box center [545, 601] width 72 height 18
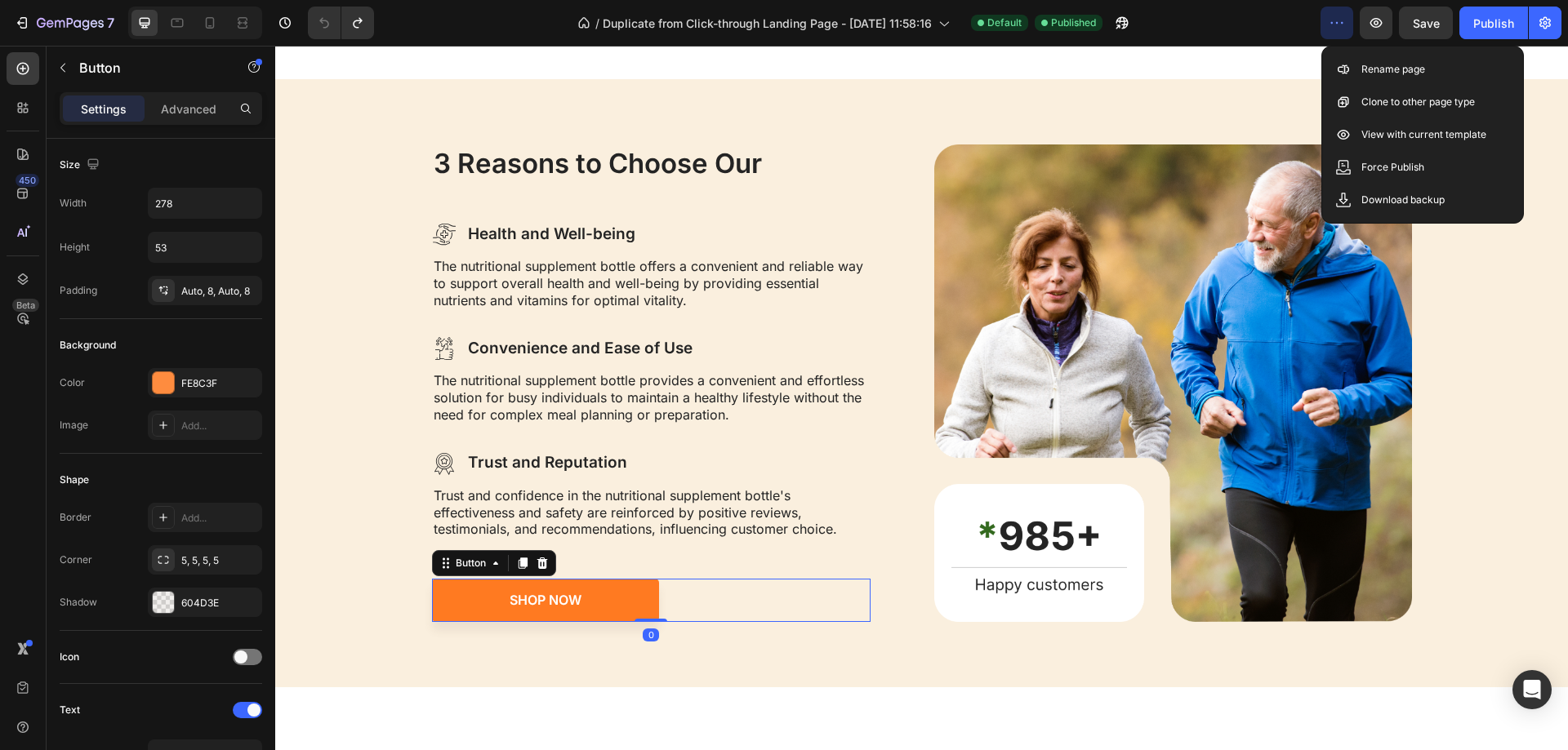
click at [604, 599] on link "Shop Now" at bounding box center [545, 600] width 227 height 43
click at [599, 593] on link "Shop Now" at bounding box center [545, 600] width 227 height 43
click at [434, 593] on link "Shop Now" at bounding box center [545, 600] width 227 height 43
click at [174, 103] on p "Advanced" at bounding box center [188, 110] width 55 height 18
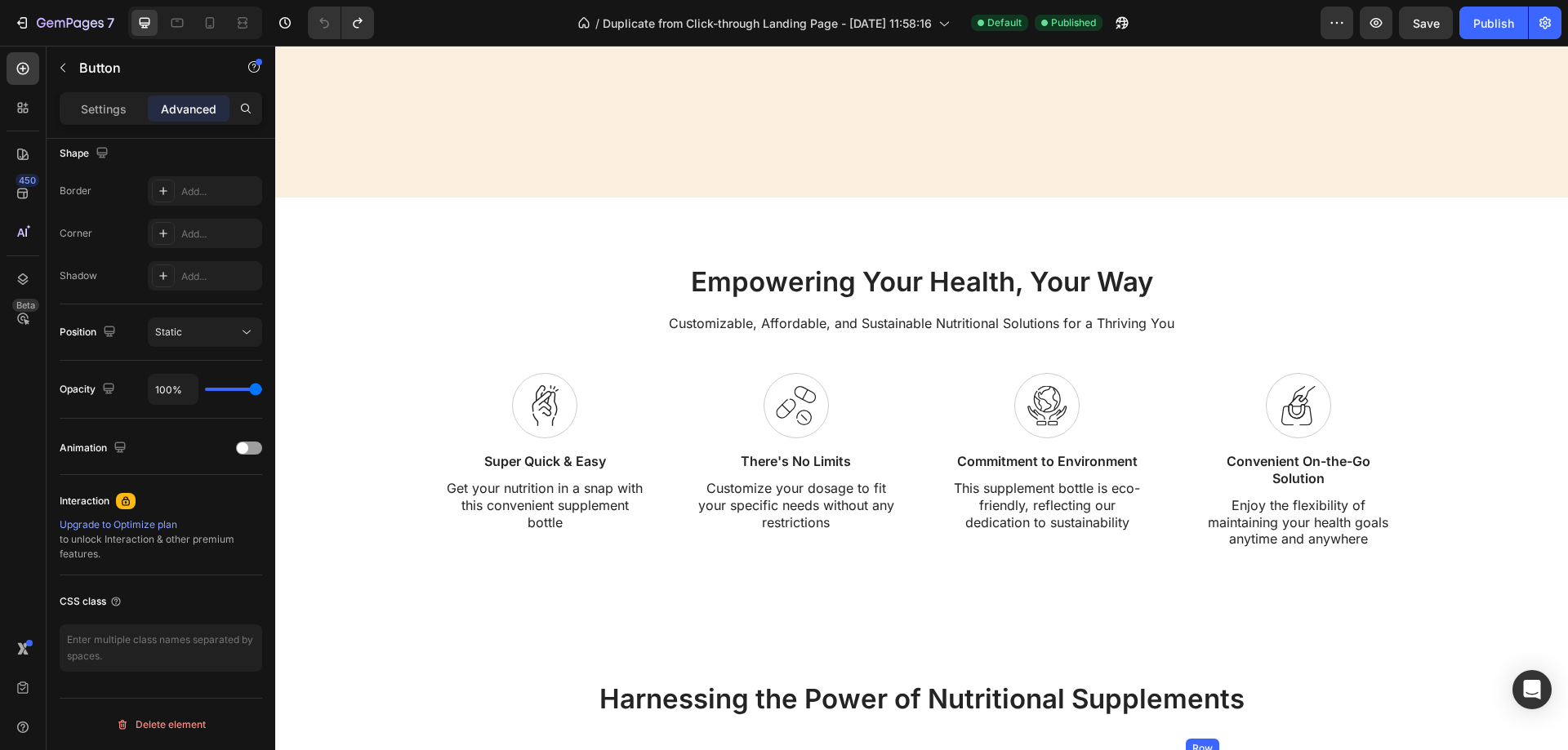
scroll to position [1469, 0]
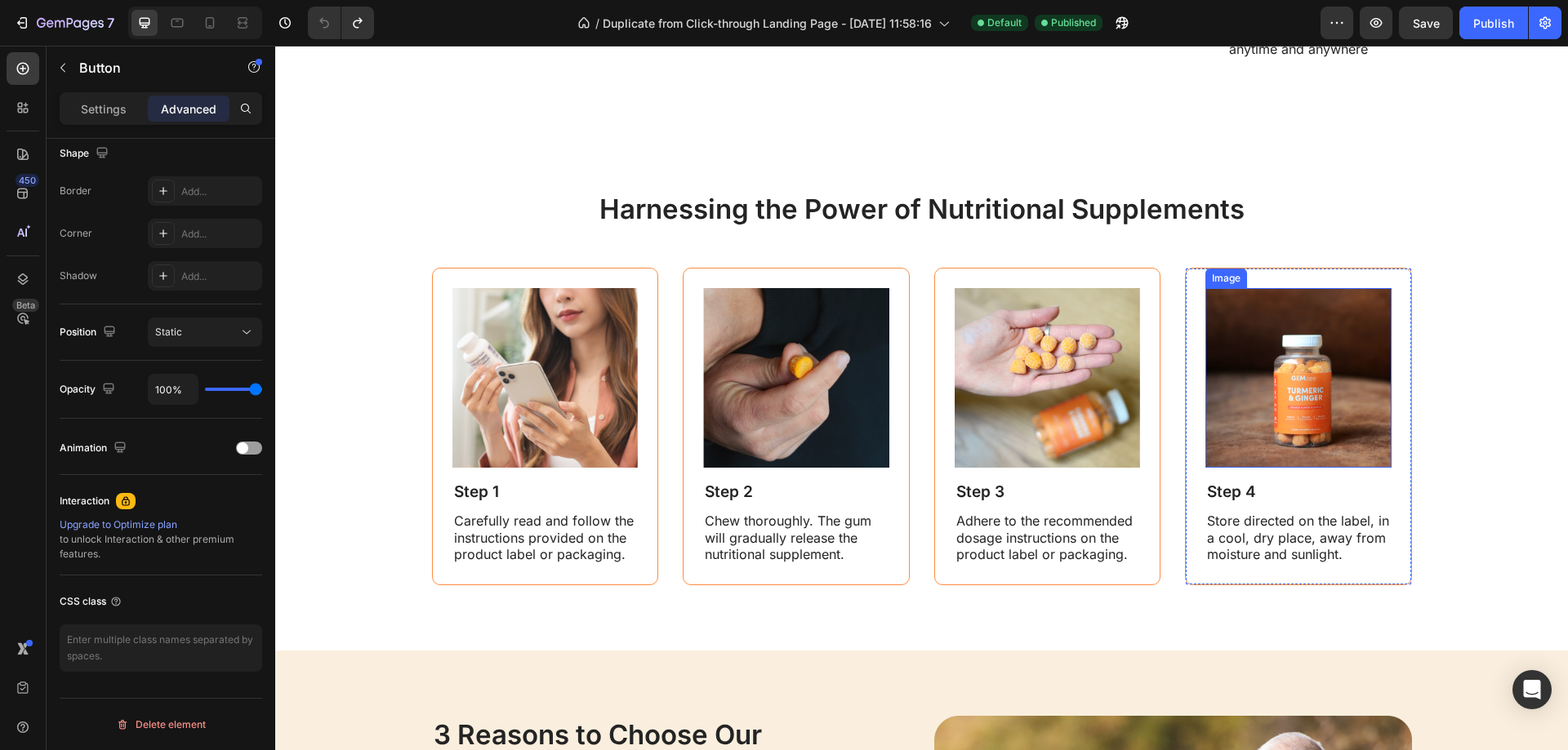
click at [1293, 414] on img at bounding box center [1298, 378] width 186 height 180
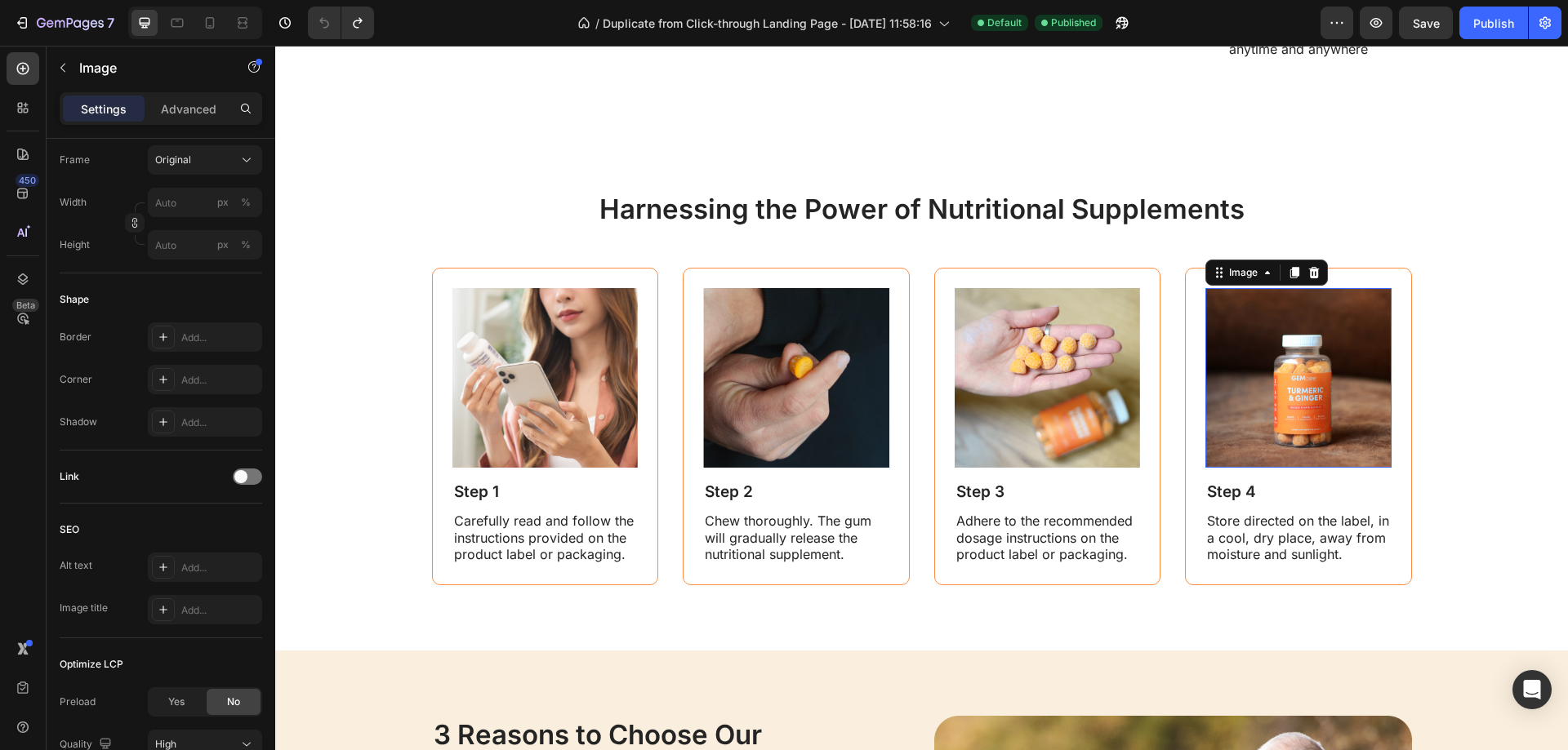
scroll to position [0, 0]
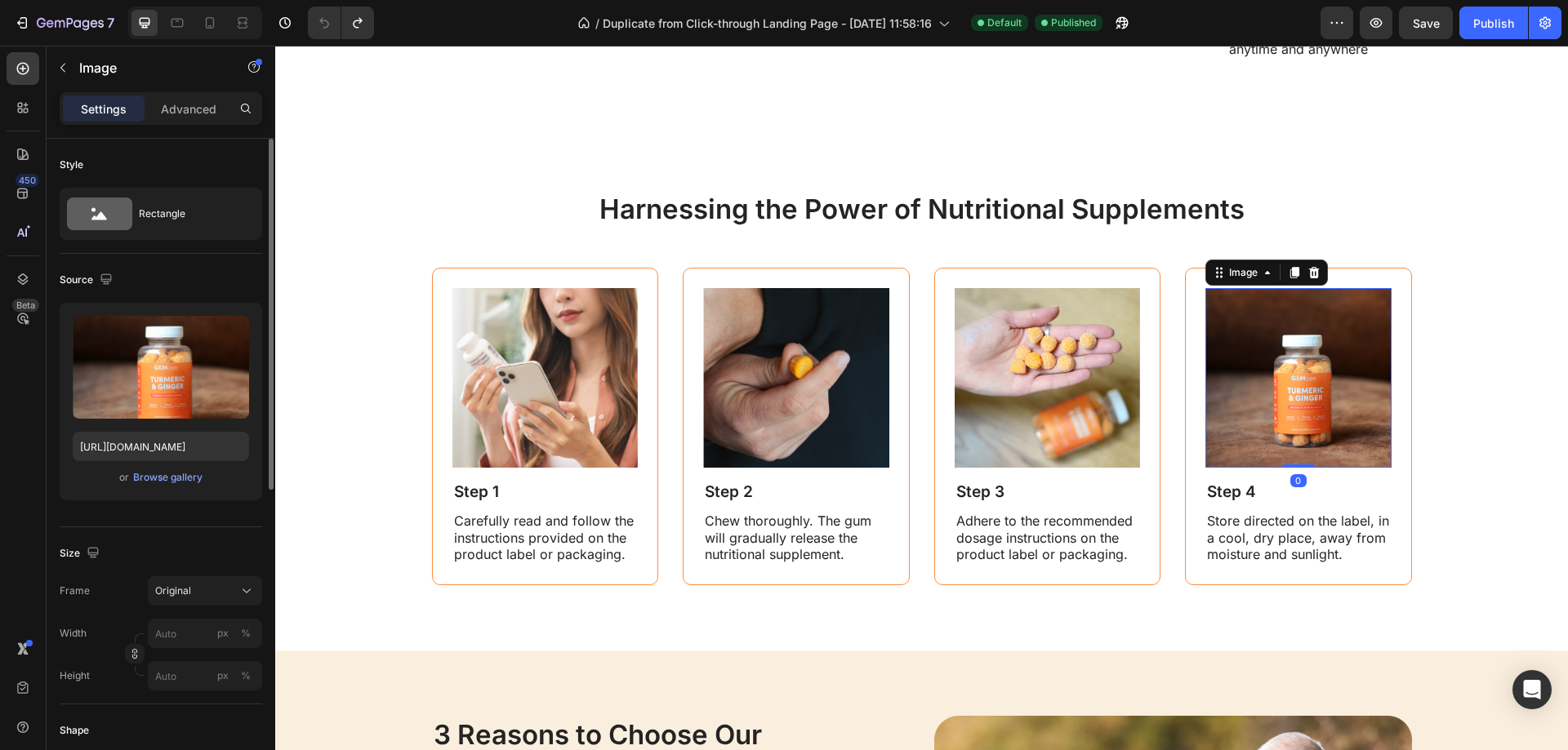
click at [1302, 387] on img at bounding box center [1298, 378] width 186 height 180
click at [120, 446] on input "[URL][DOMAIN_NAME]" at bounding box center [160, 447] width 176 height 30
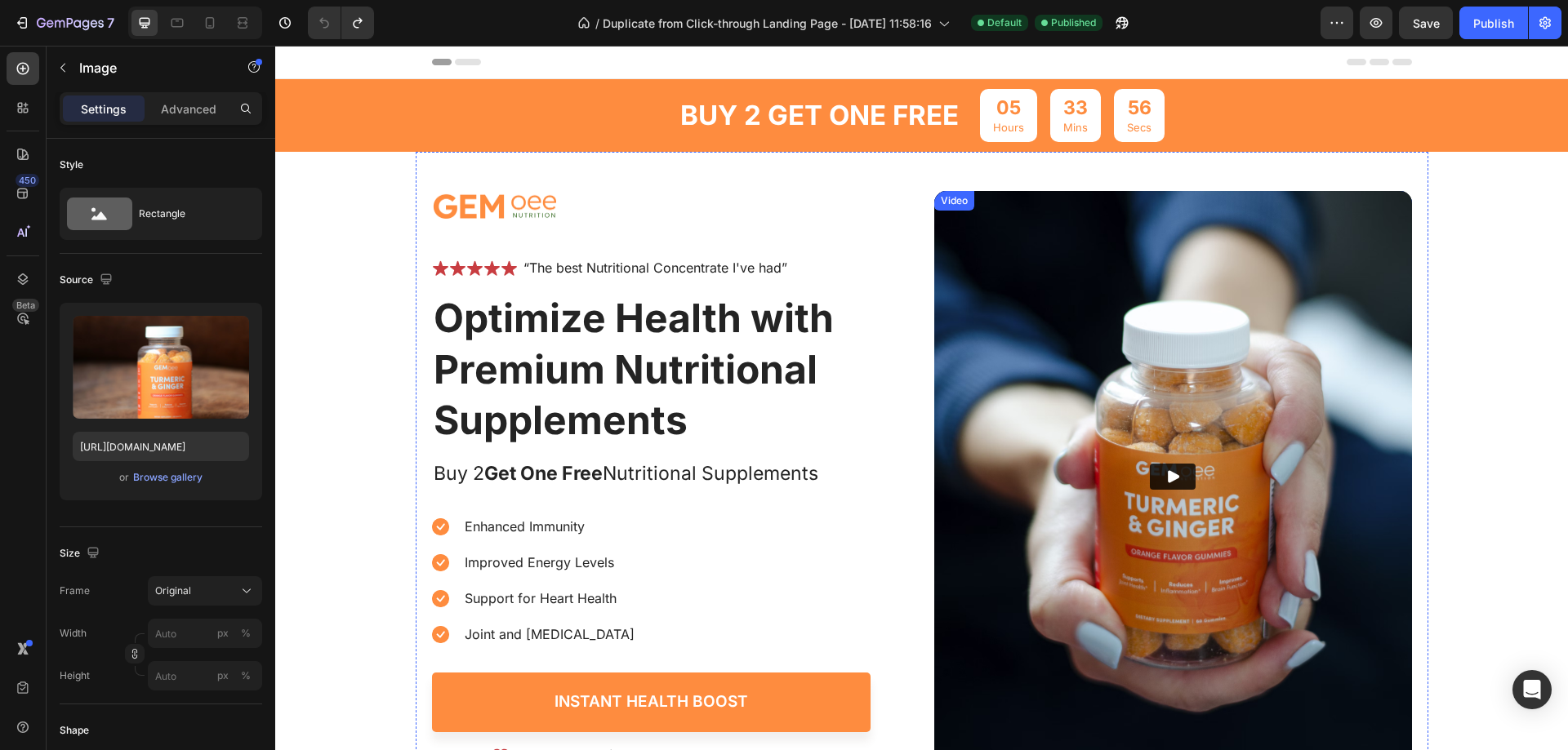
click at [1174, 506] on img at bounding box center [1173, 477] width 478 height 571
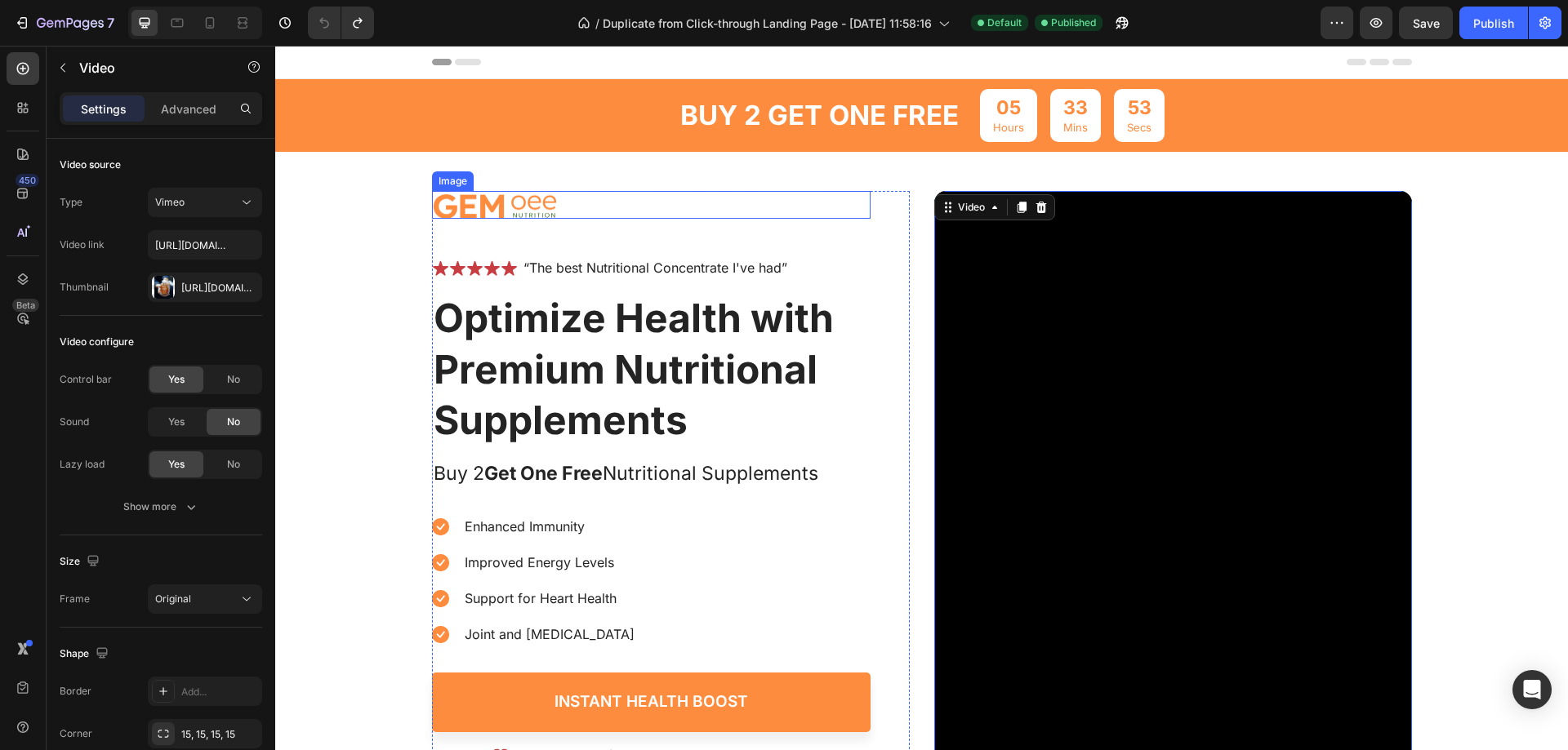
click at [483, 199] on img at bounding box center [494, 205] width 125 height 29
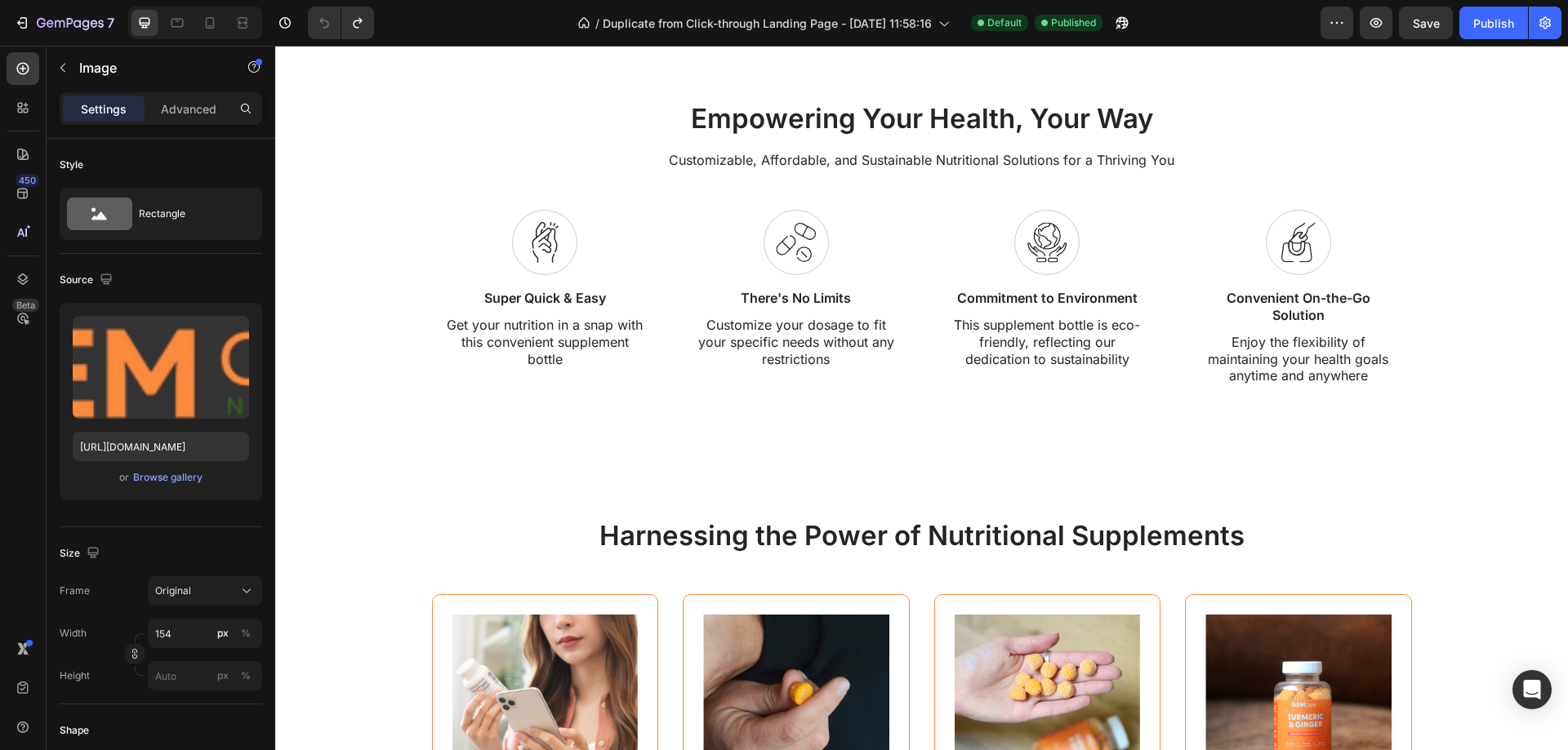
scroll to position [1715, 0]
